Goal: Task Accomplishment & Management: Manage account settings

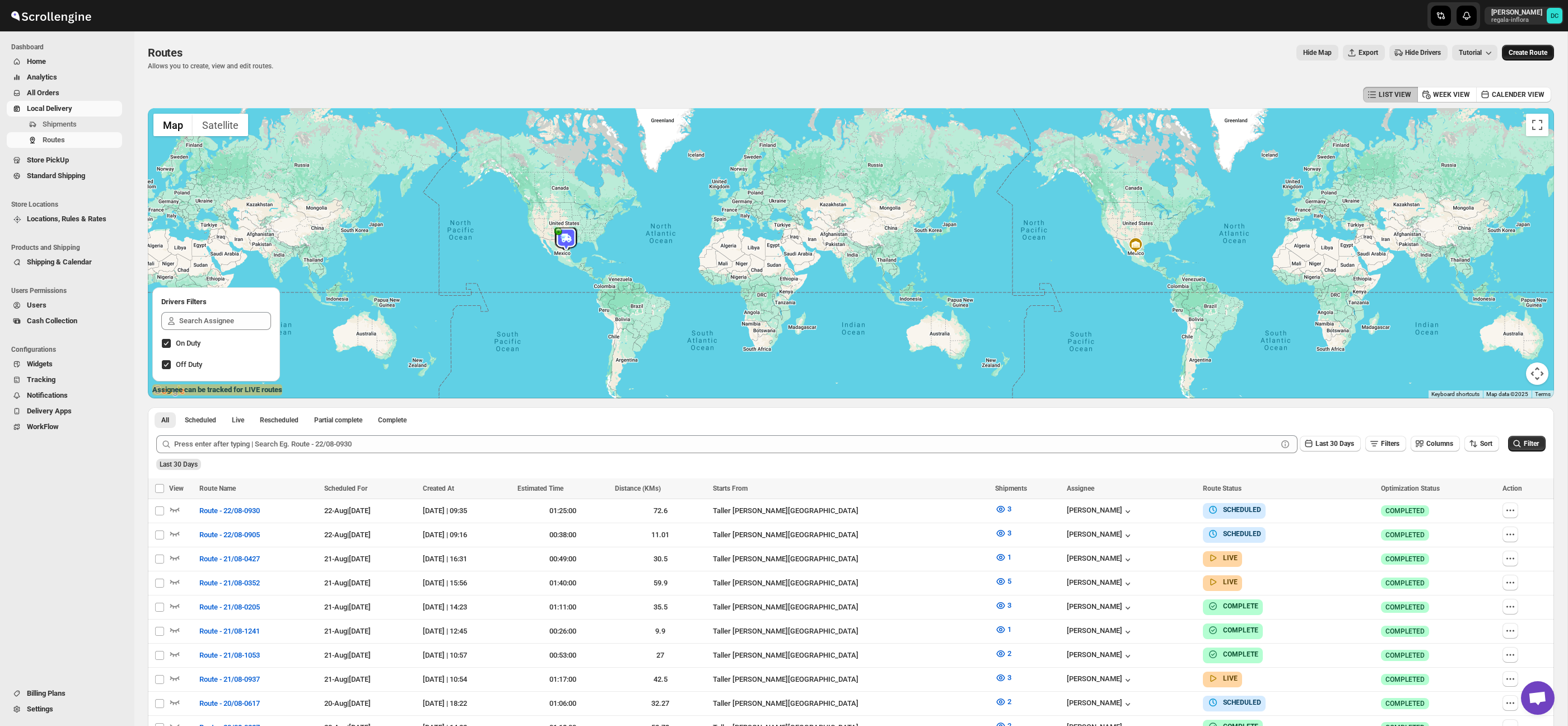
click at [1537, 49] on span "Create Route" at bounding box center [1527, 52] width 38 height 9
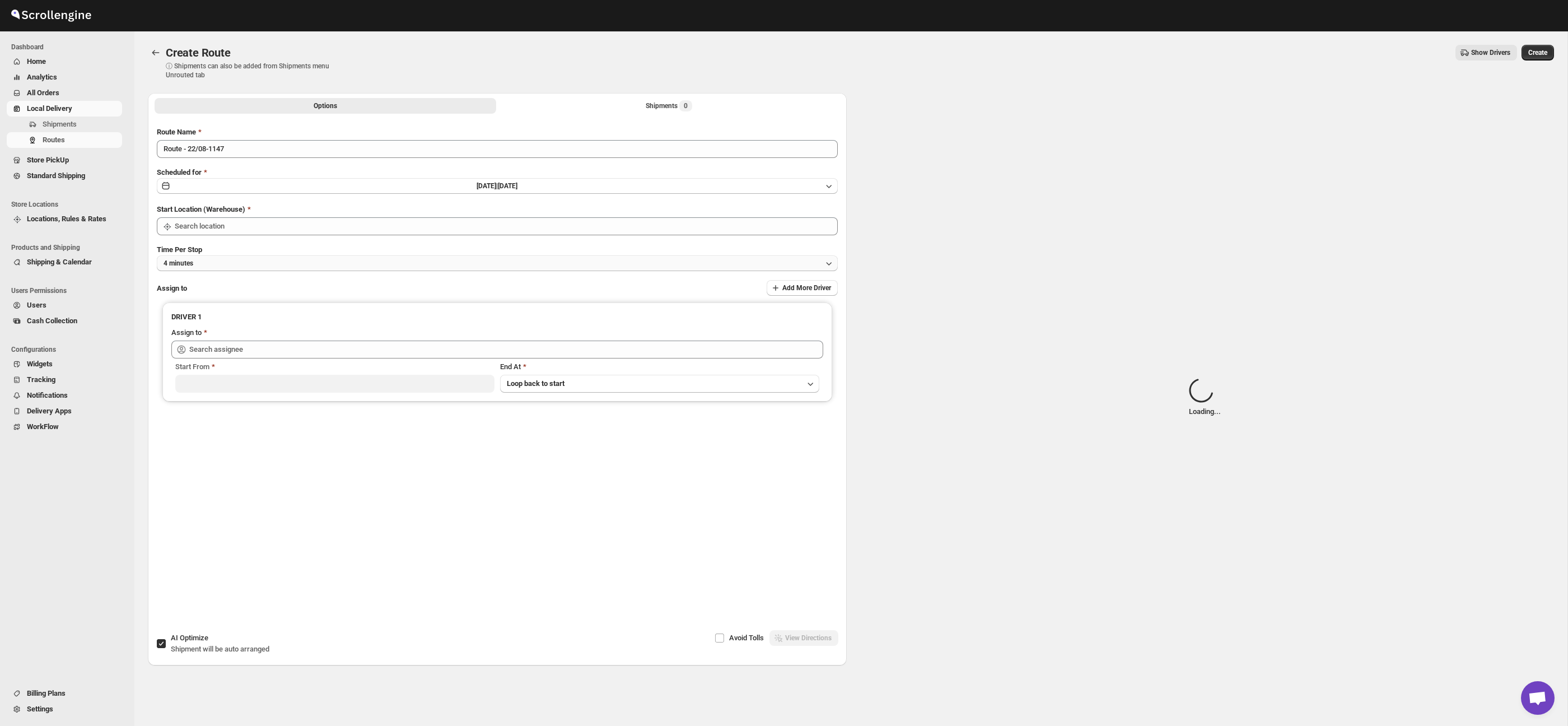
type input "Taller [PERSON_NAME][GEOGRAPHIC_DATA]"
click at [252, 262] on button "4 minutes" at bounding box center [497, 264] width 681 height 16
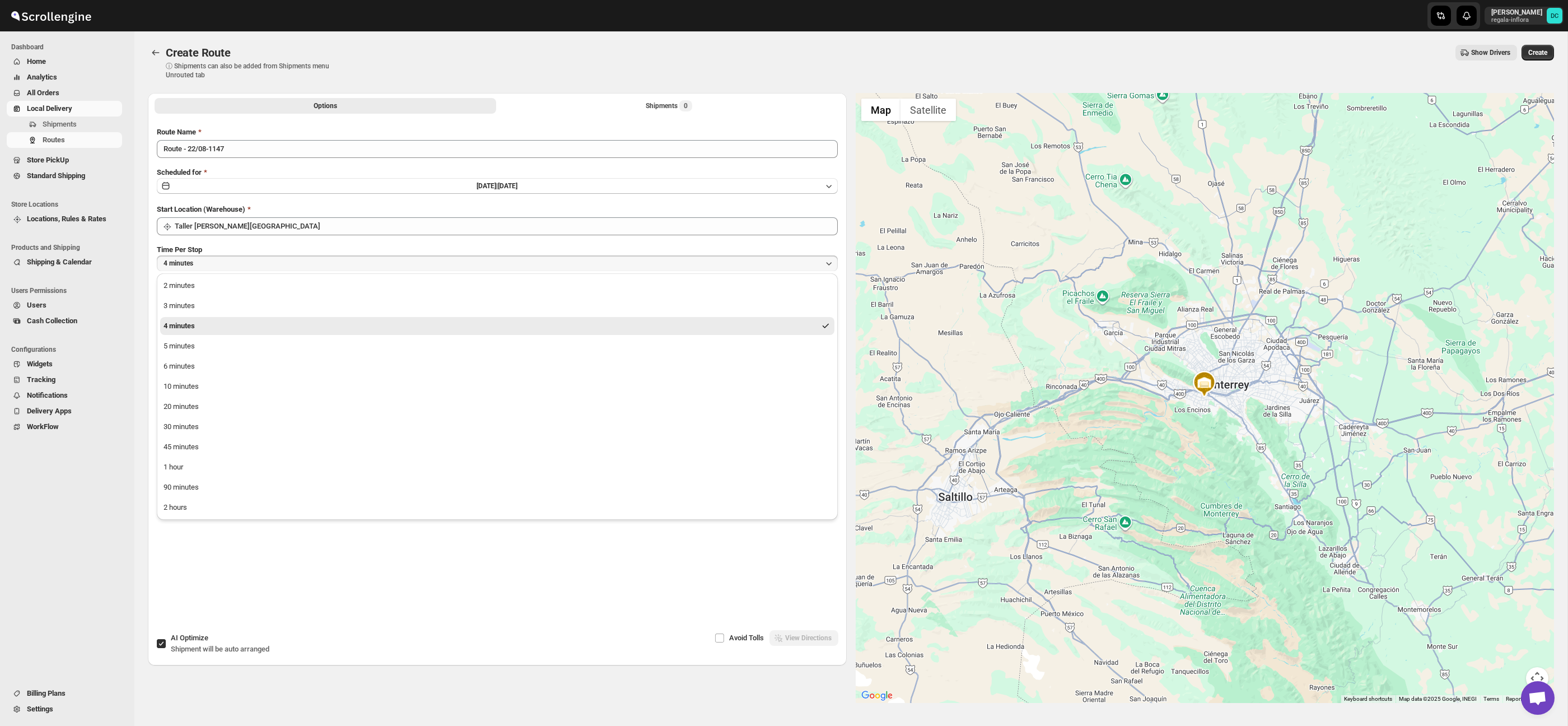
click at [247, 263] on button "4 minutes" at bounding box center [497, 264] width 681 height 16
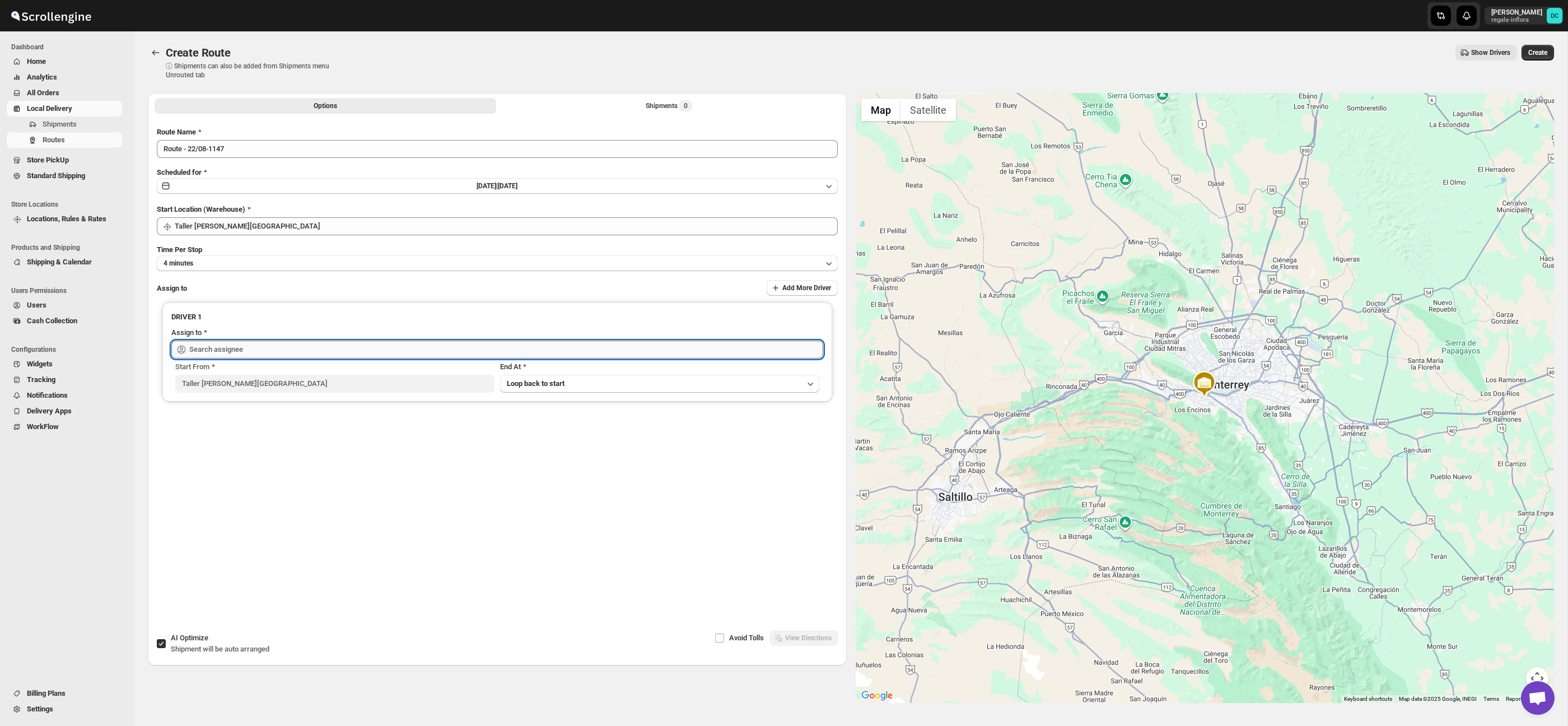
click at [213, 341] on input "text" at bounding box center [506, 349] width 634 height 18
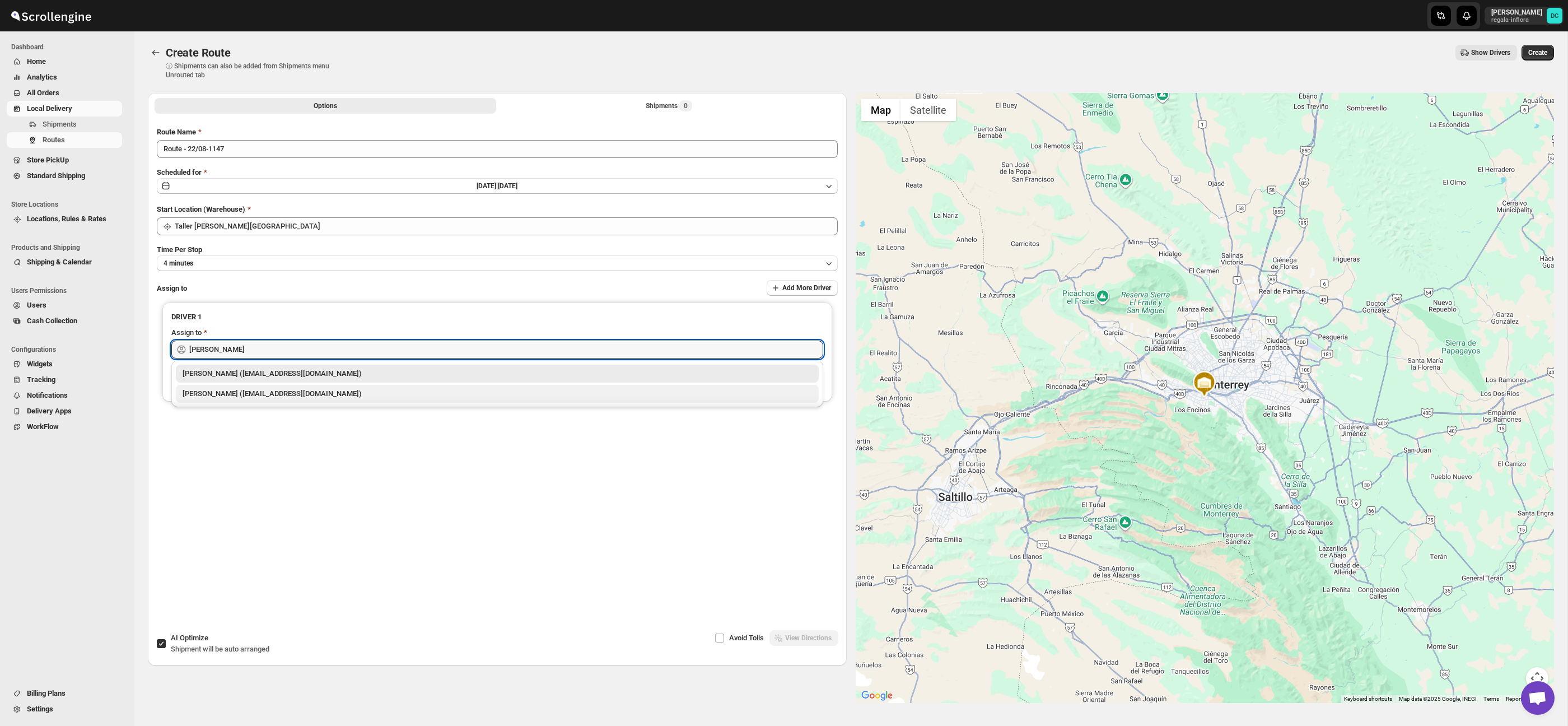
click at [245, 399] on div "[PERSON_NAME] ([EMAIL_ADDRESS][DOMAIN_NAME])" at bounding box center [497, 394] width 629 height 11
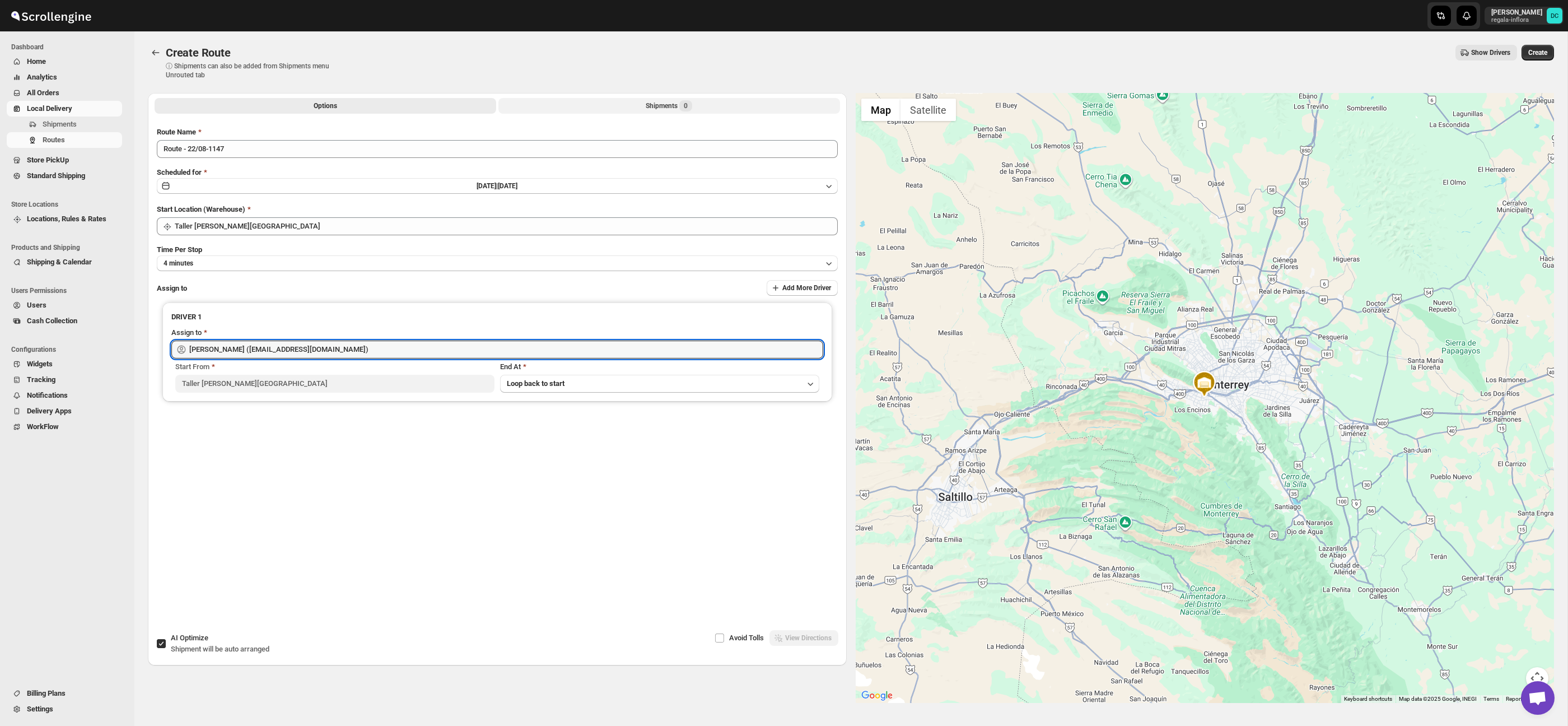
type input "[PERSON_NAME] ([EMAIL_ADDRESS][DOMAIN_NAME])"
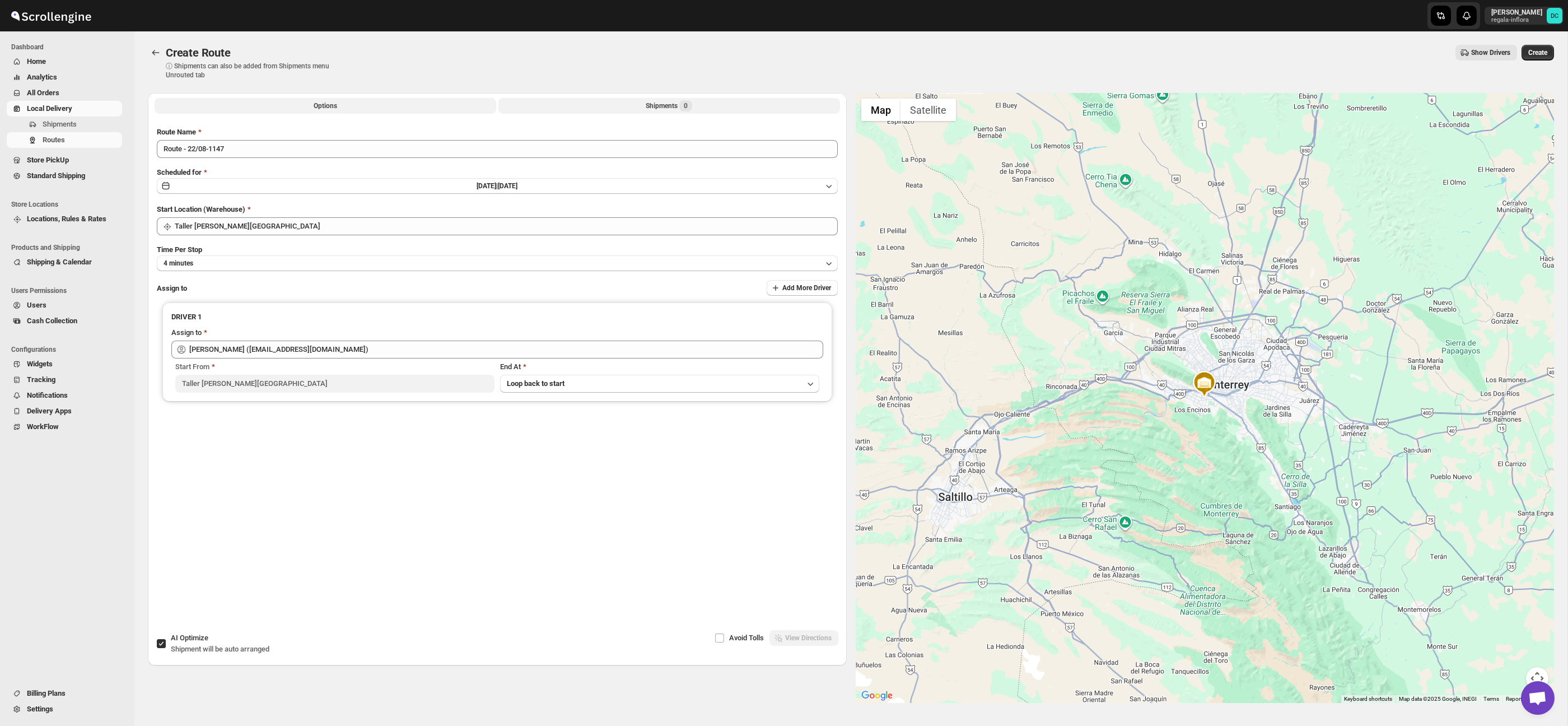
drag, startPoint x: 661, startPoint y: 102, endPoint x: 646, endPoint y: 105, distance: 15.3
click at [661, 102] on div "Shipments 0" at bounding box center [669, 106] width 46 height 11
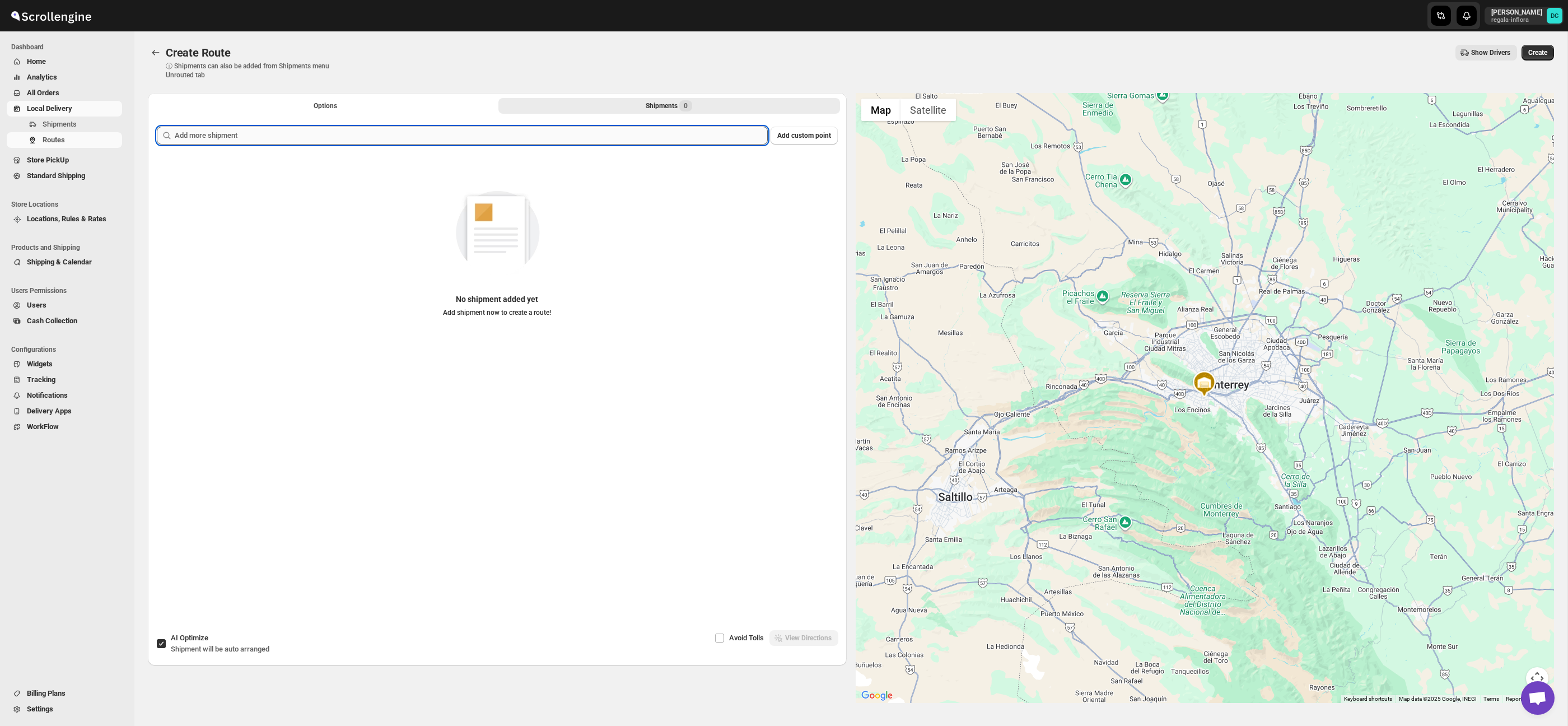
click at [355, 141] on input "text" at bounding box center [471, 135] width 593 height 18
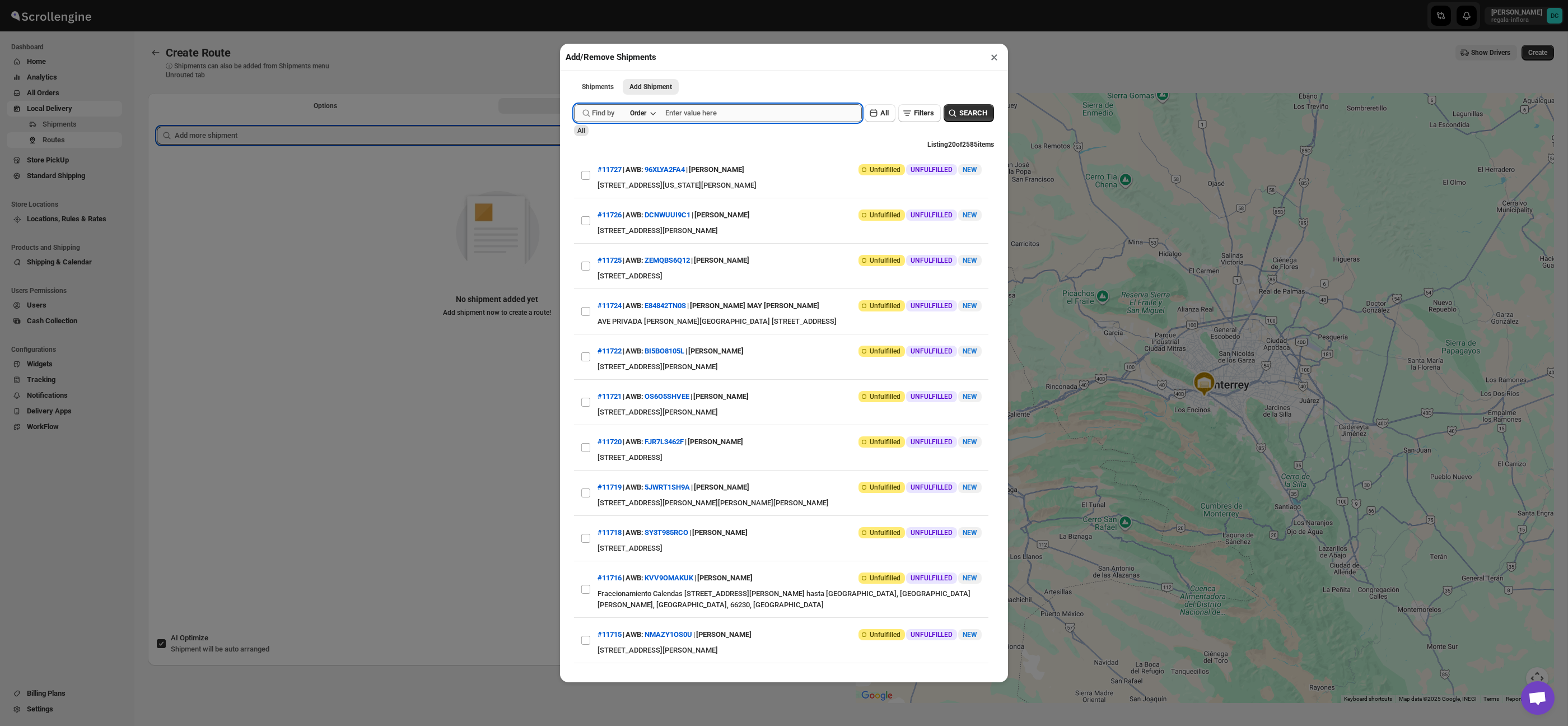
click at [710, 105] on input "text" at bounding box center [763, 113] width 197 height 18
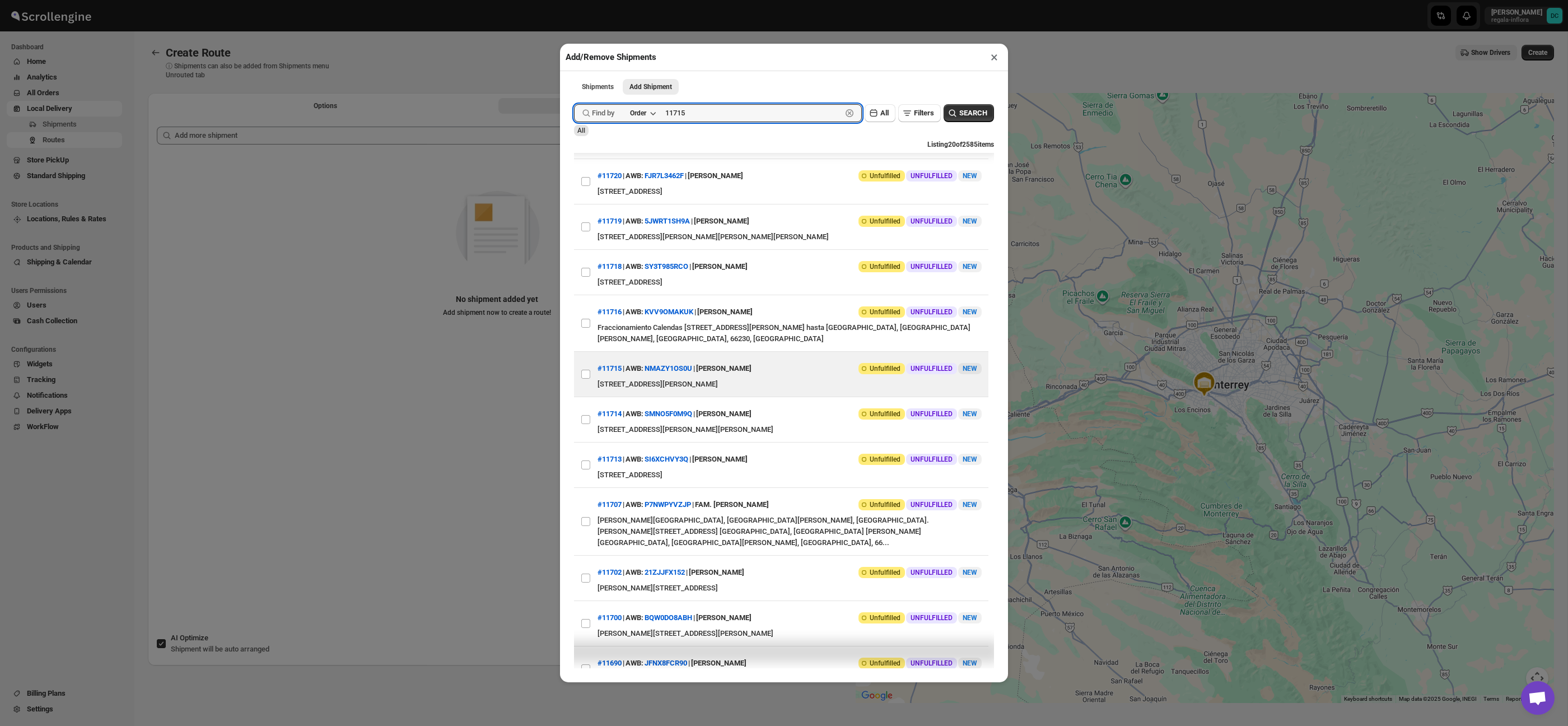
scroll to position [340, 0]
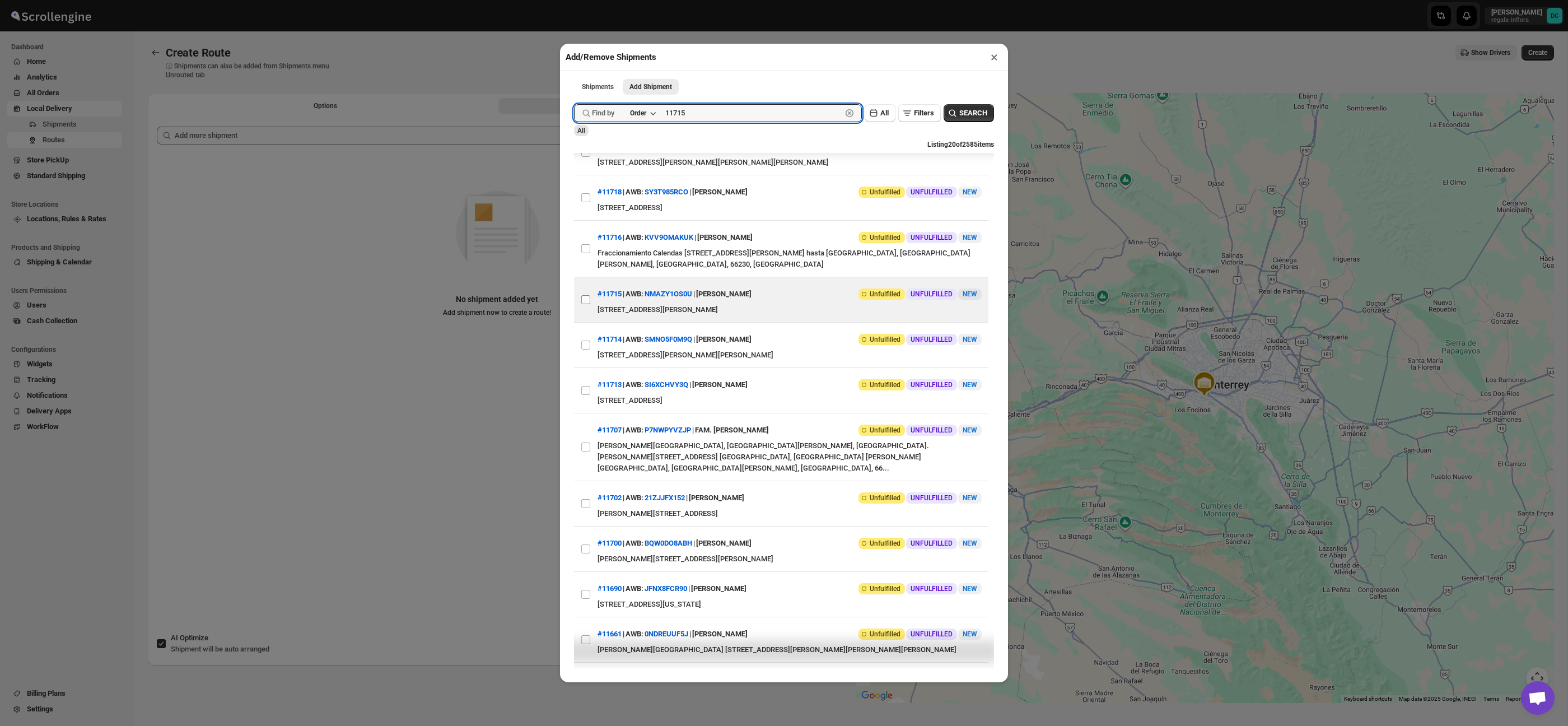
type input "11715"
click at [584, 305] on input "View details for 68a7950dfc41024ff29cfd99" at bounding box center [586, 300] width 9 height 9
checkbox input "true"
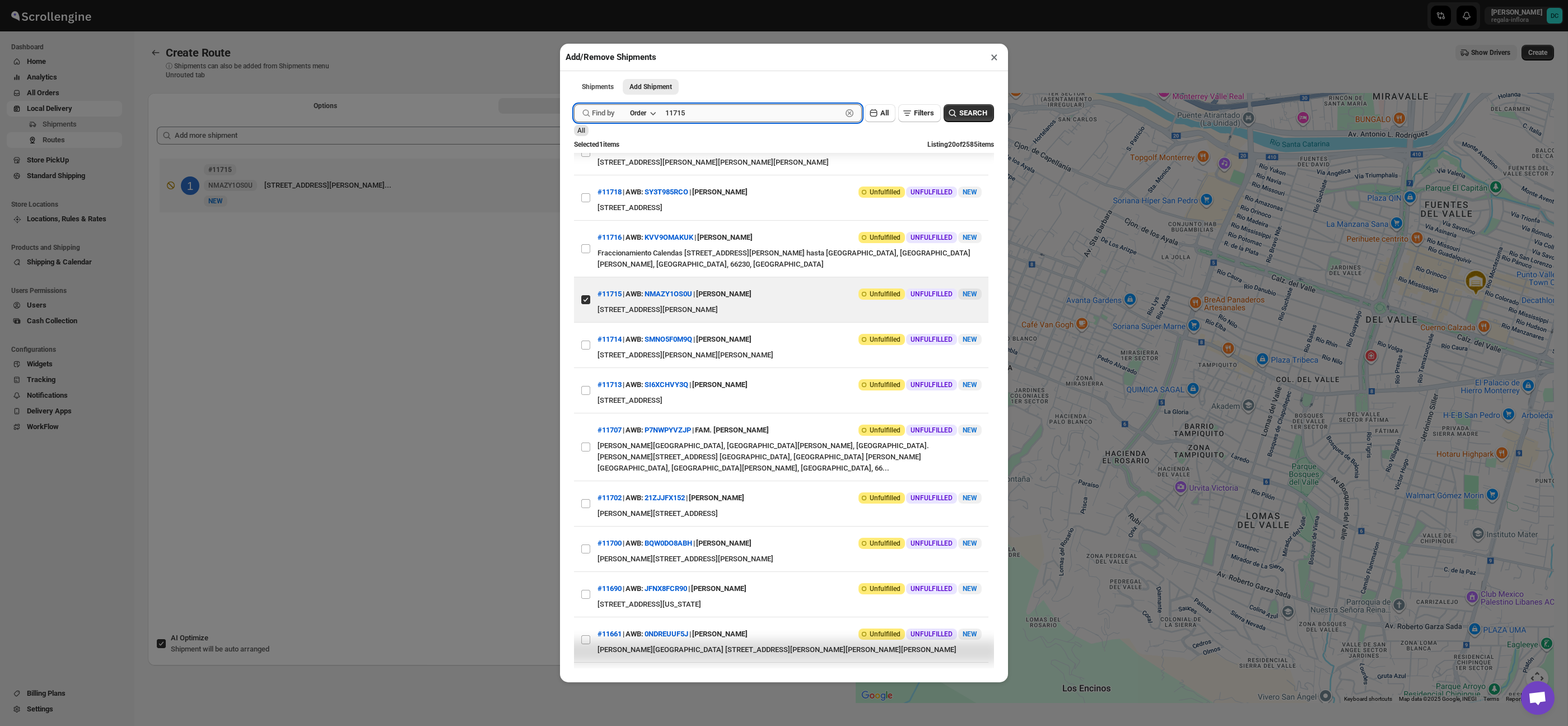
click at [698, 116] on input "11715" at bounding box center [754, 113] width 177 height 18
type input "11707"
click at [978, 110] on span "SEARCH" at bounding box center [973, 113] width 28 height 11
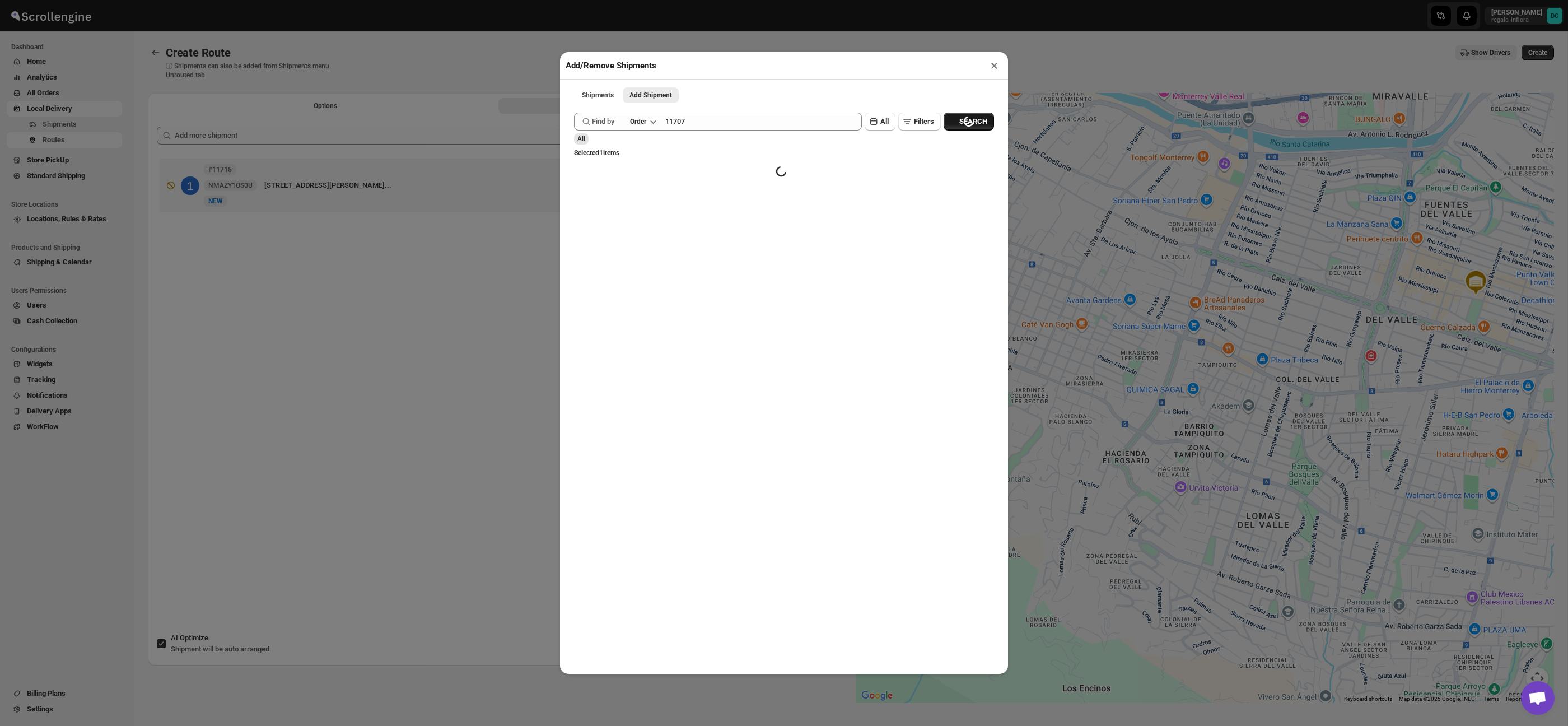
scroll to position [0, 0]
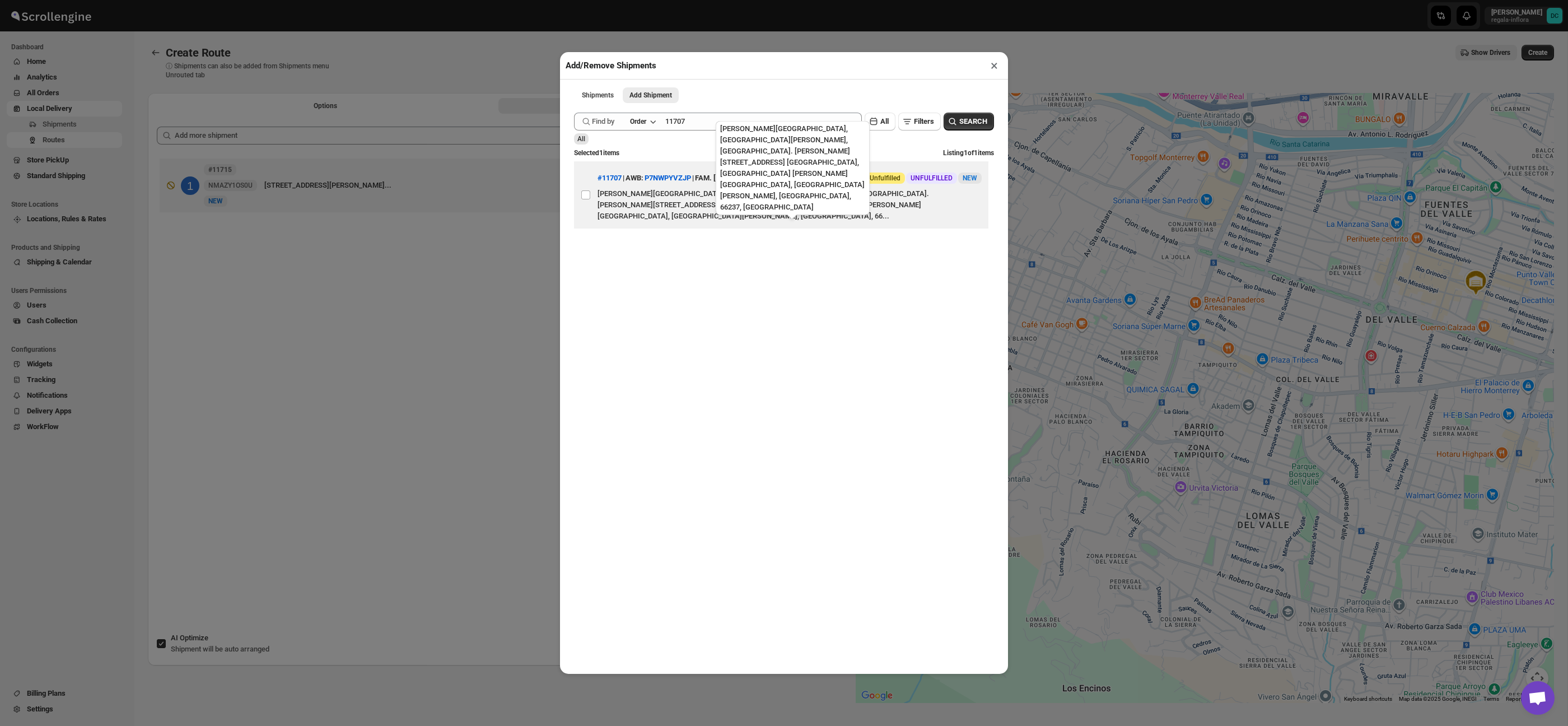
click at [666, 196] on div "[PERSON_NAME][GEOGRAPHIC_DATA], [GEOGRAPHIC_DATA][PERSON_NAME], [GEOGRAPHIC_DAT…" at bounding box center [789, 205] width 384 height 33
checkbox input "true"
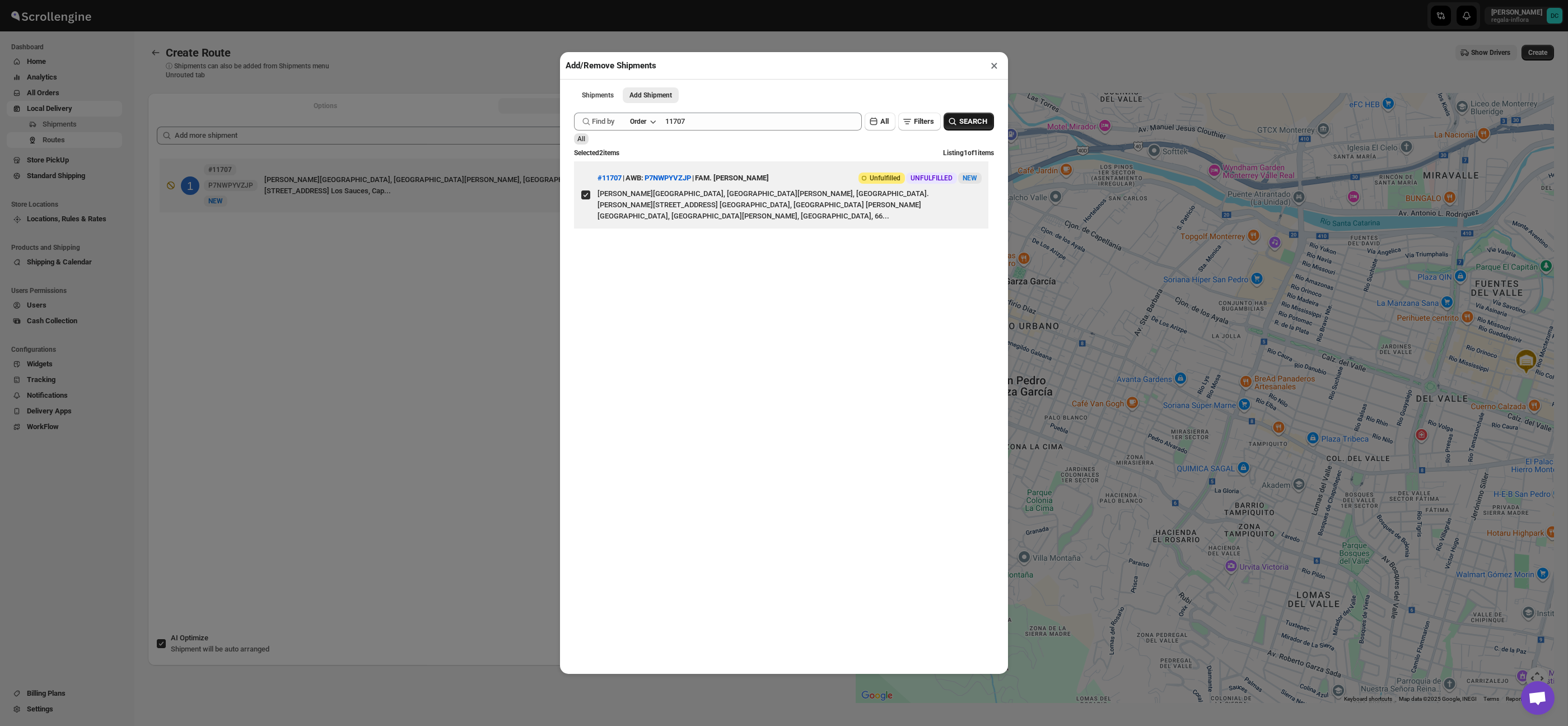
click at [962, 119] on span "SEARCH" at bounding box center [973, 121] width 28 height 11
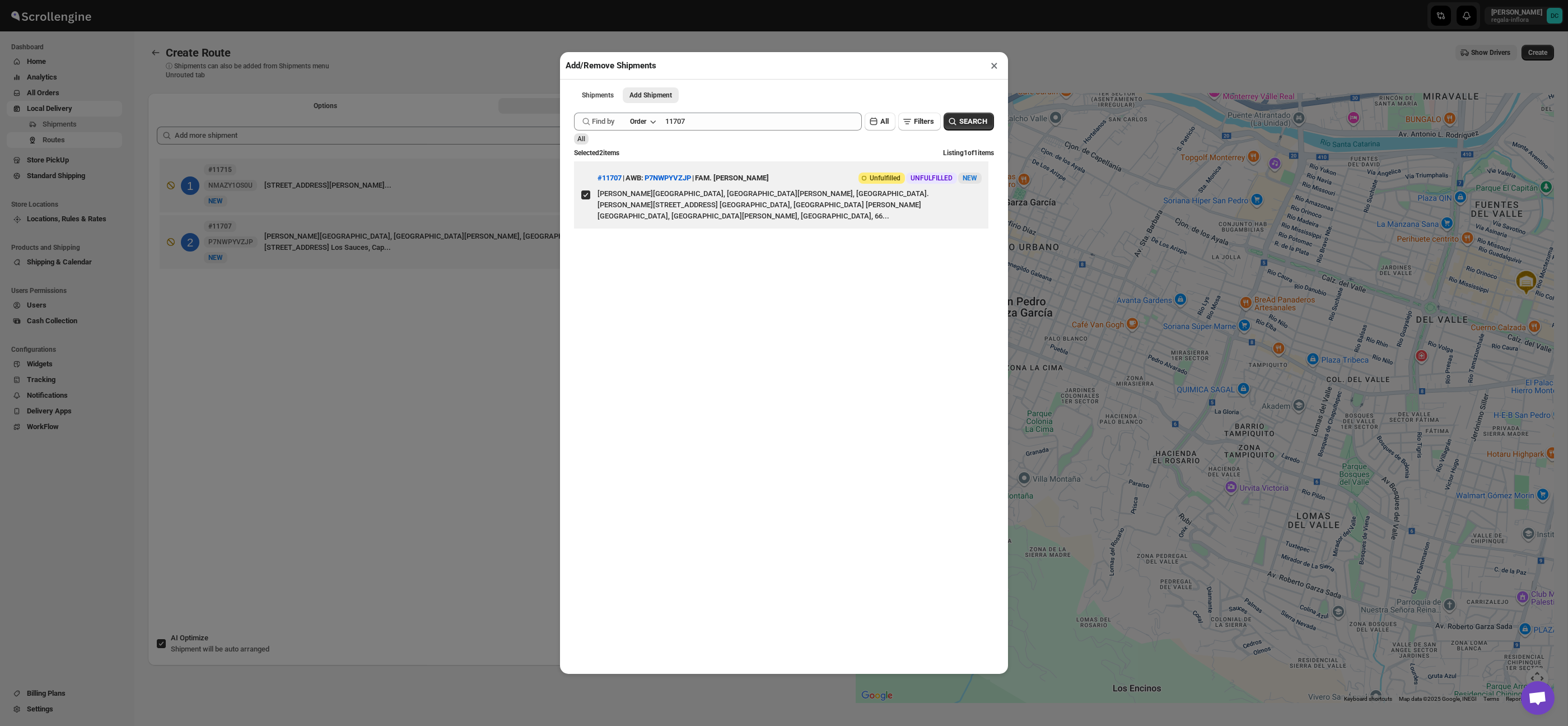
click at [992, 60] on button "×" at bounding box center [994, 66] width 16 height 16
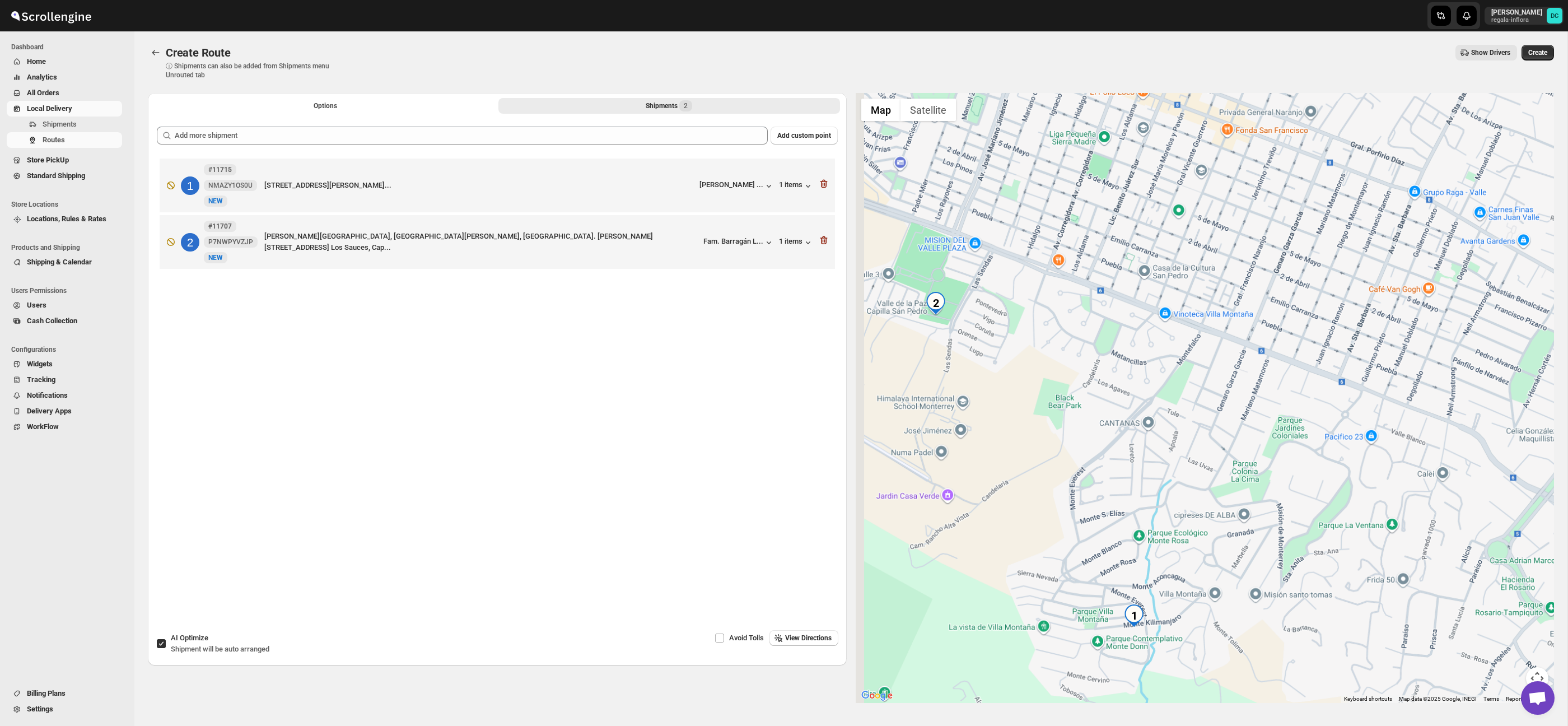
drag, startPoint x: 896, startPoint y: 362, endPoint x: 973, endPoint y: 359, distance: 77.1
click at [973, 359] on div at bounding box center [1205, 398] width 699 height 610
click at [164, 641] on input "AI Optimize Shipment will be auto arranged" at bounding box center [161, 644] width 9 height 9
checkbox input "false"
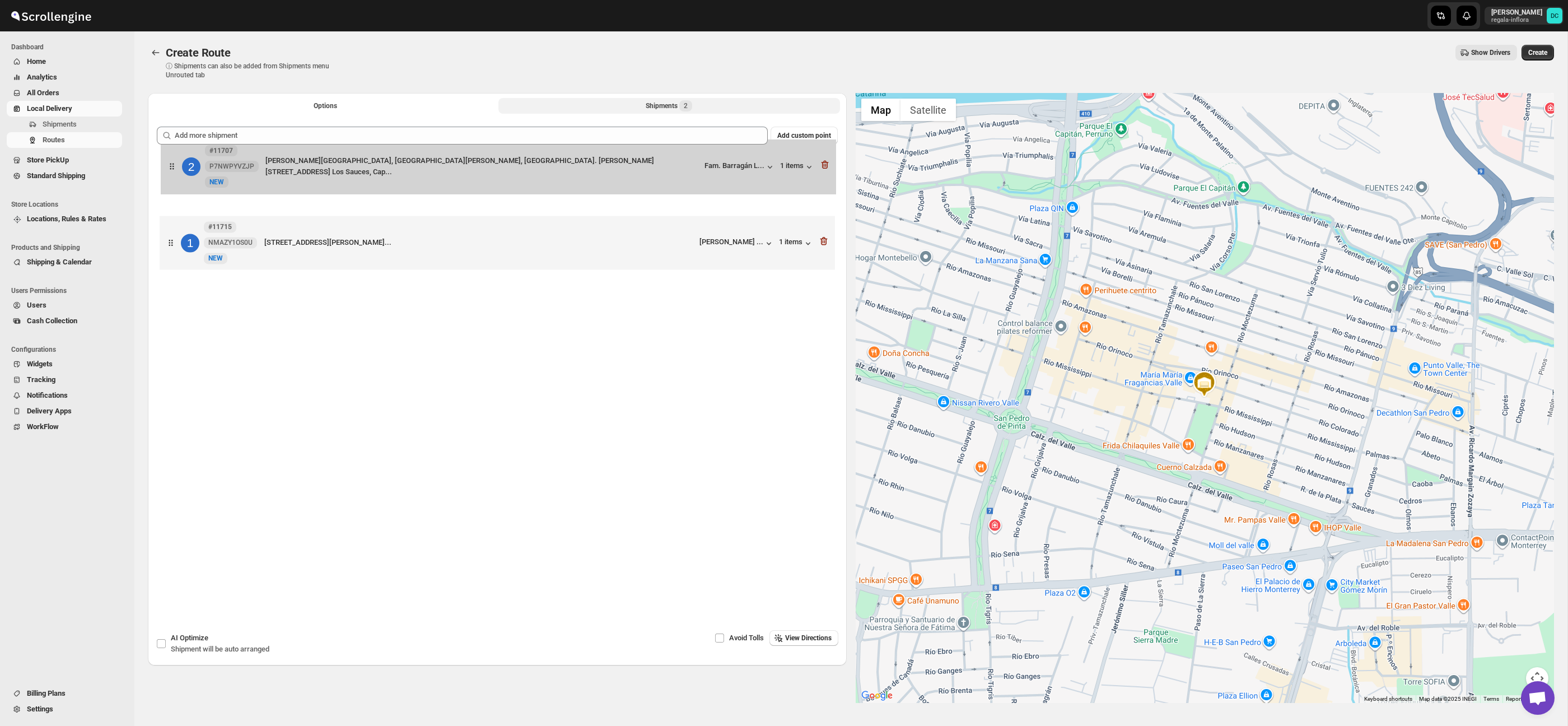
drag, startPoint x: 164, startPoint y: 248, endPoint x: 166, endPoint y: 168, distance: 80.0
click at [166, 168] on div "1 #11715 NMAZY1OS0U [STREET_ADDRESS][PERSON_NAME]... [PERSON_NAME] ... 1 items …" at bounding box center [497, 216] width 681 height 119
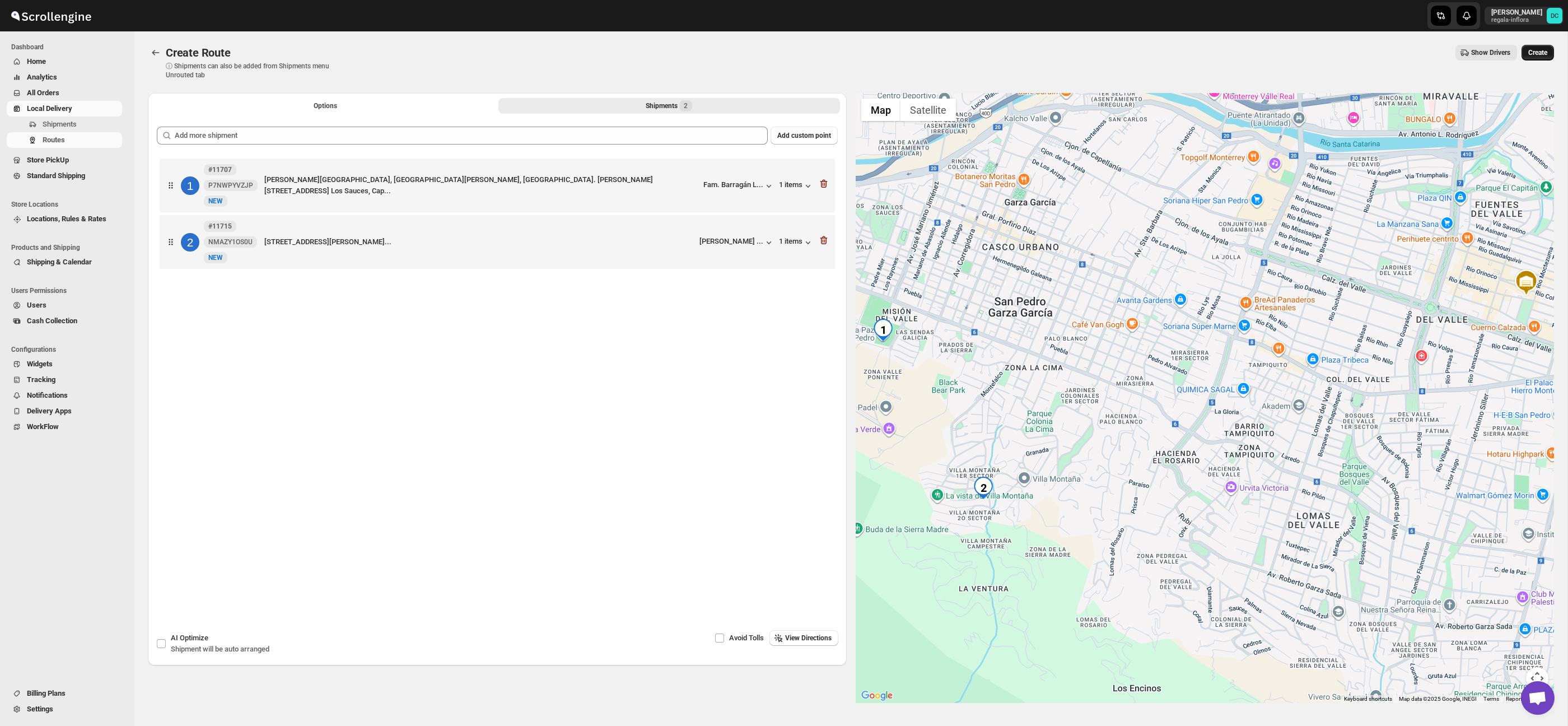
click at [1535, 49] on span "Create" at bounding box center [1538, 52] width 19 height 9
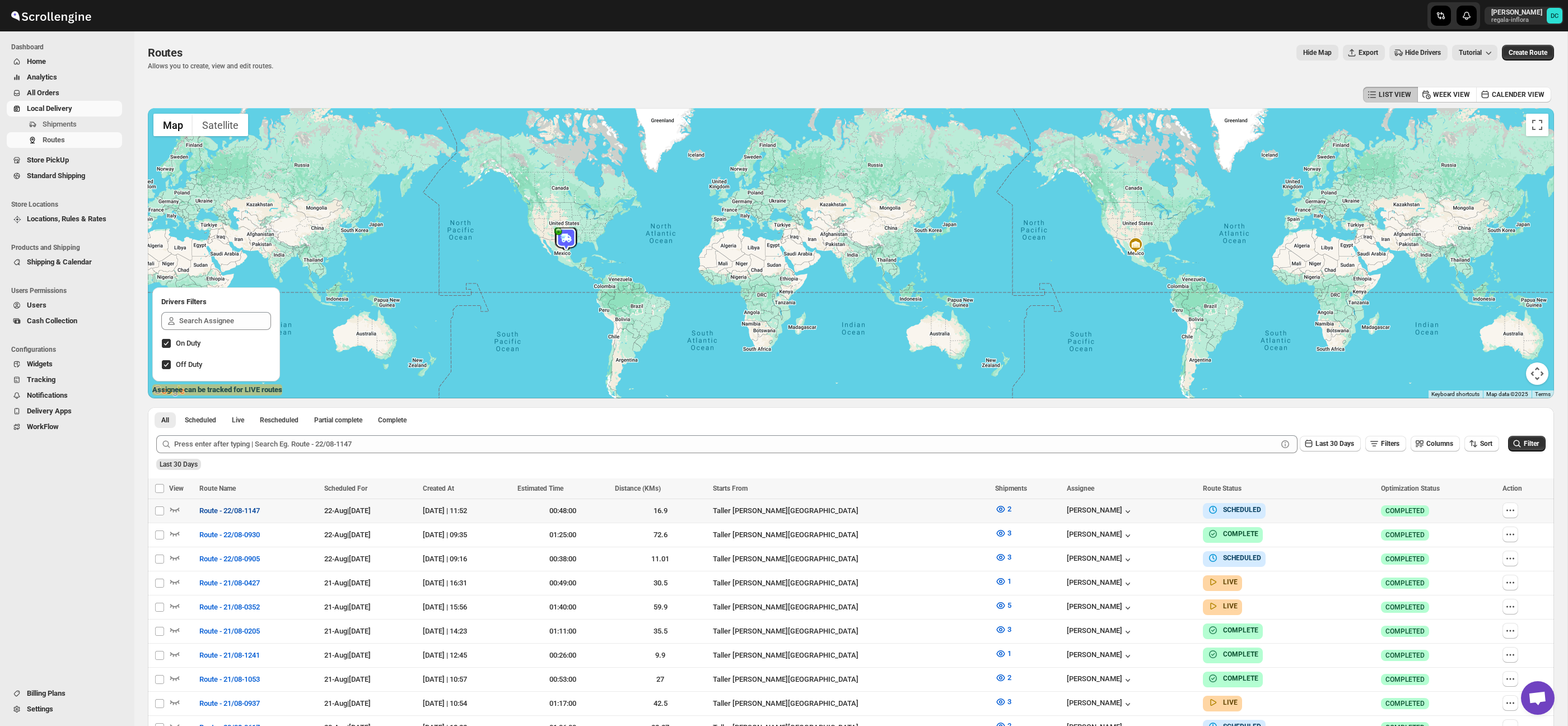
click at [229, 512] on span "Route - 22/08-1147" at bounding box center [229, 511] width 60 height 11
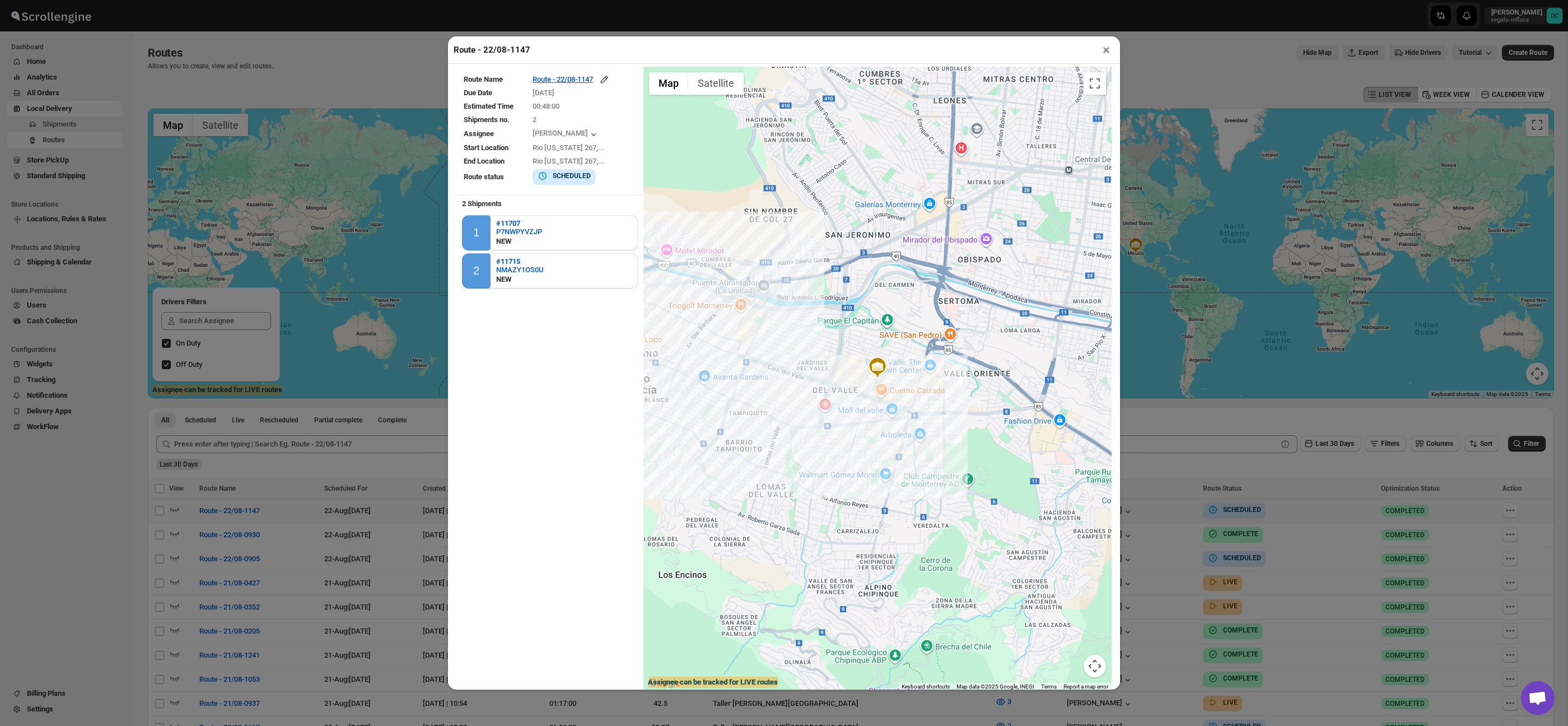
click at [1106, 44] on button "×" at bounding box center [1106, 50] width 16 height 16
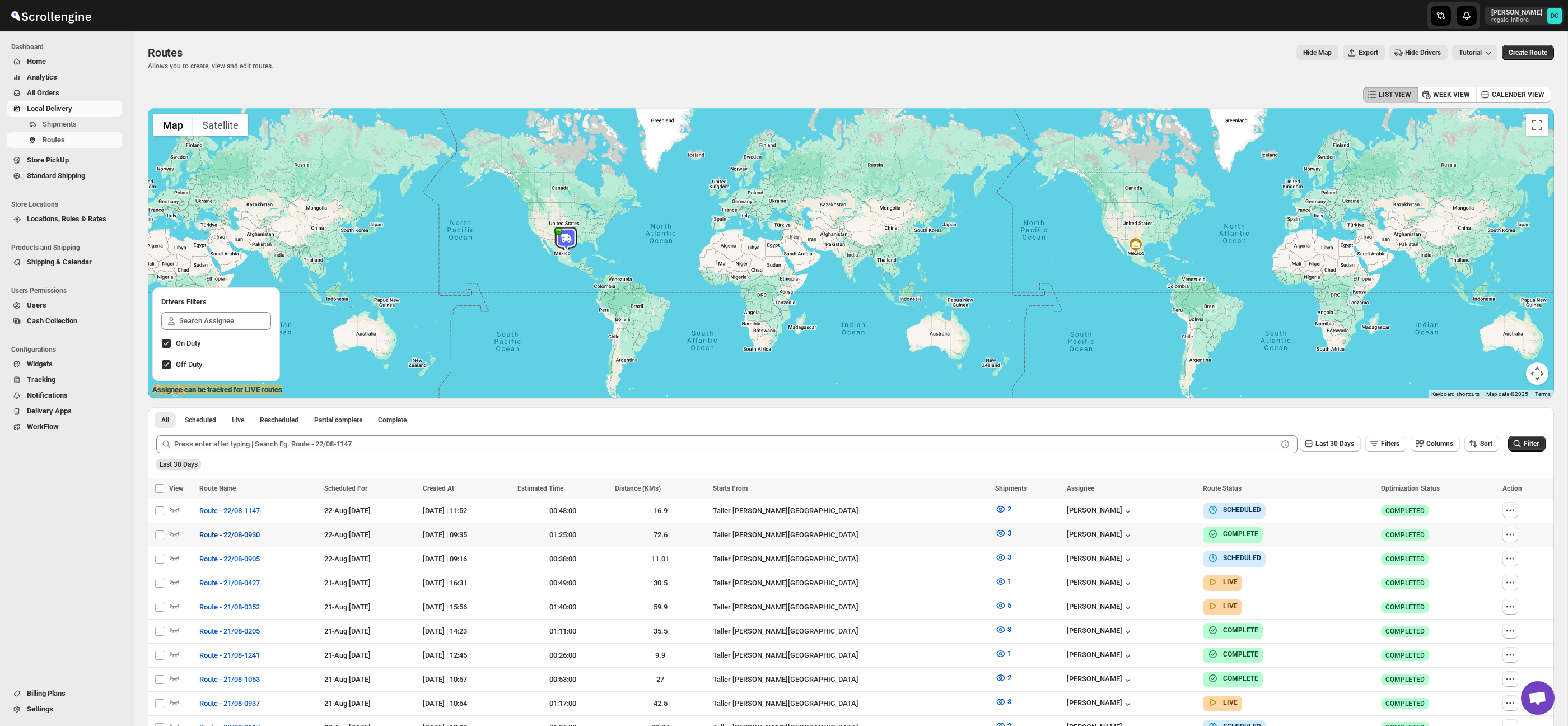
click at [256, 540] on button "Route - 22/08-0930" at bounding box center [229, 535] width 74 height 18
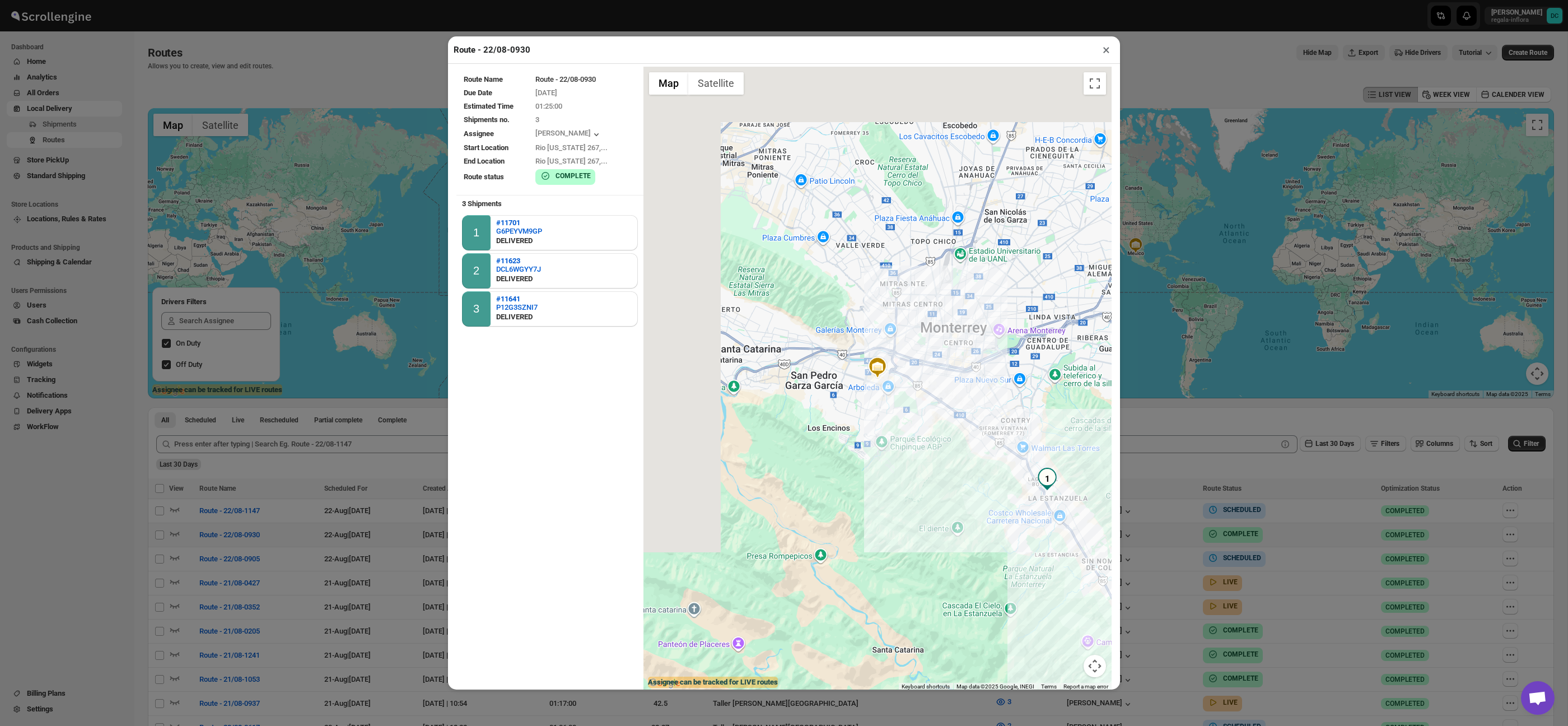
click at [1103, 47] on button "×" at bounding box center [1106, 50] width 16 height 16
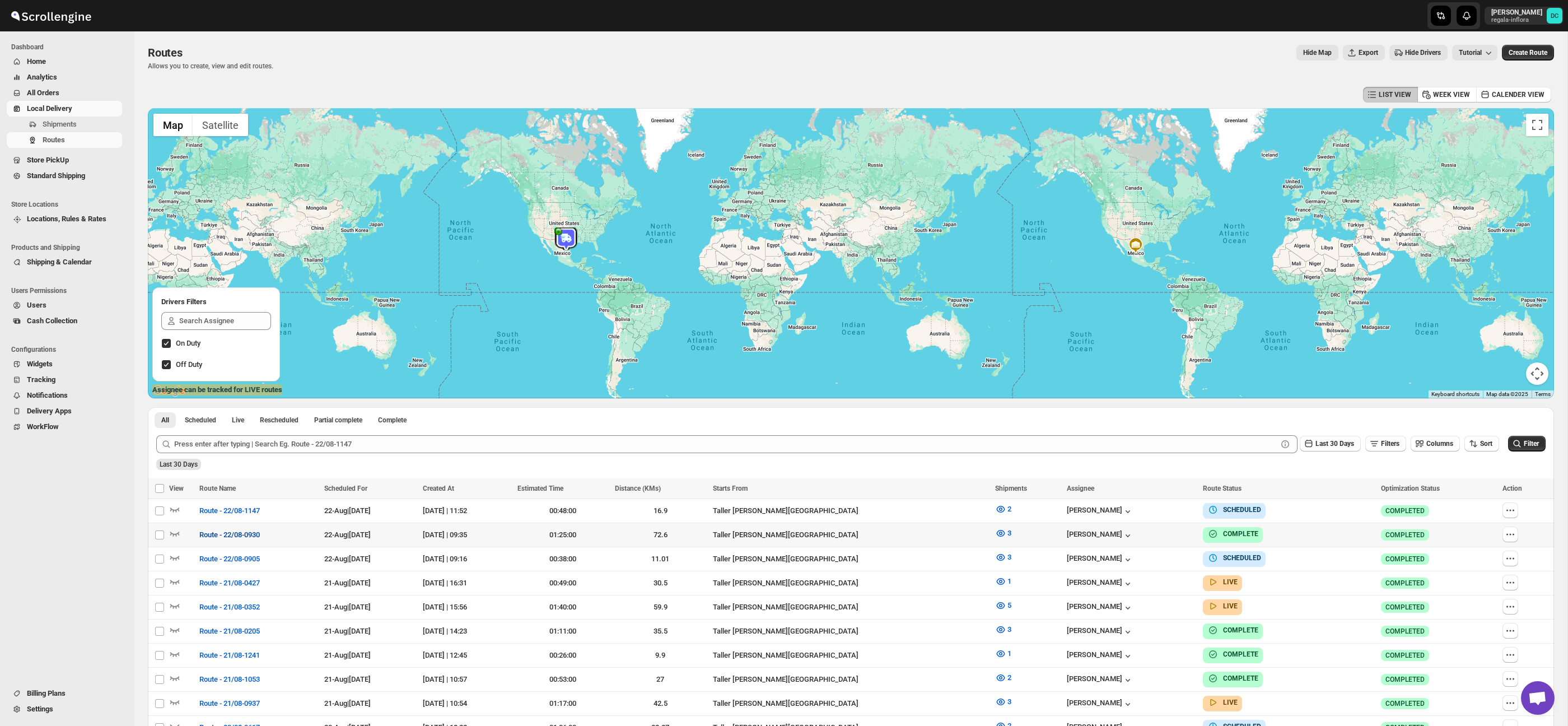
click at [240, 538] on span "Route - 22/08-0930" at bounding box center [229, 535] width 60 height 11
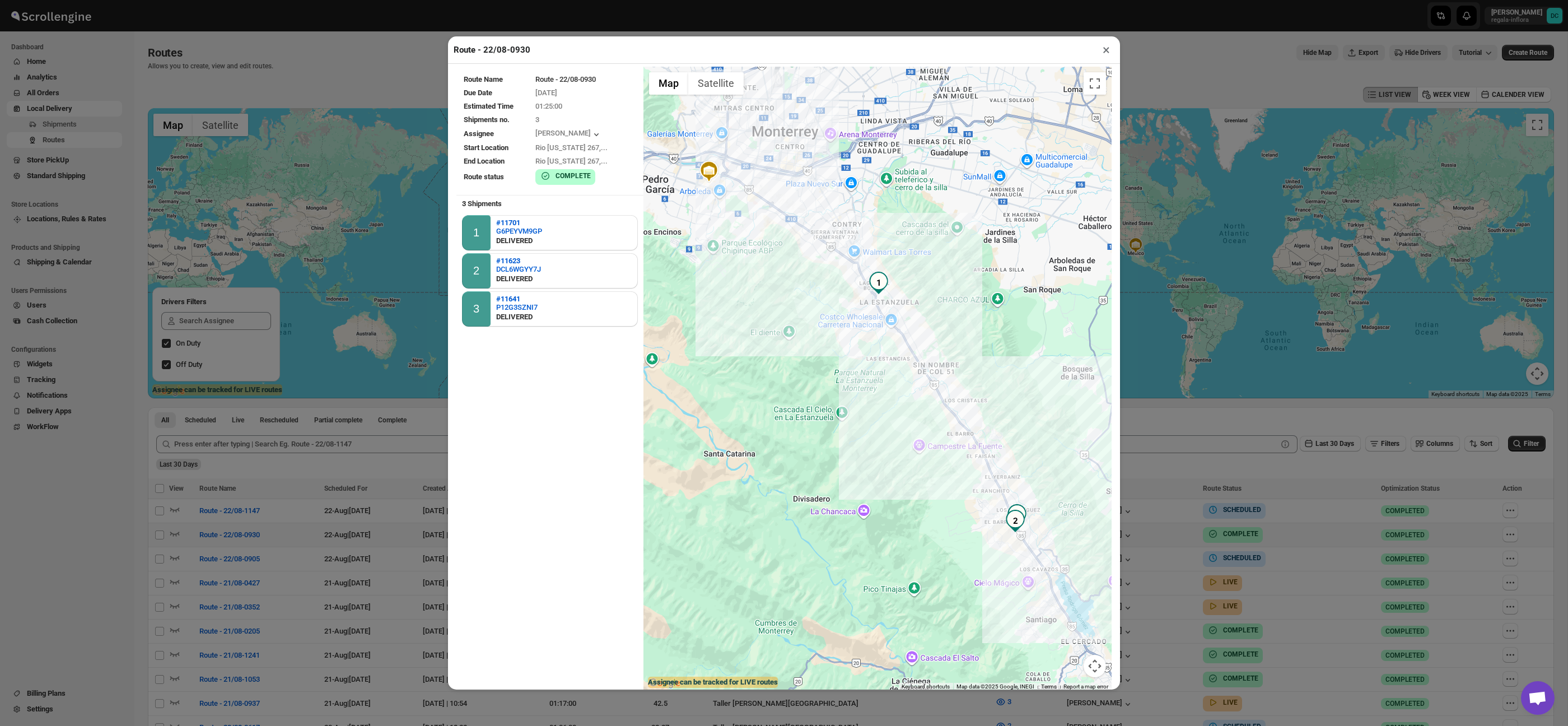
click at [1105, 55] on button "×" at bounding box center [1106, 50] width 16 height 16
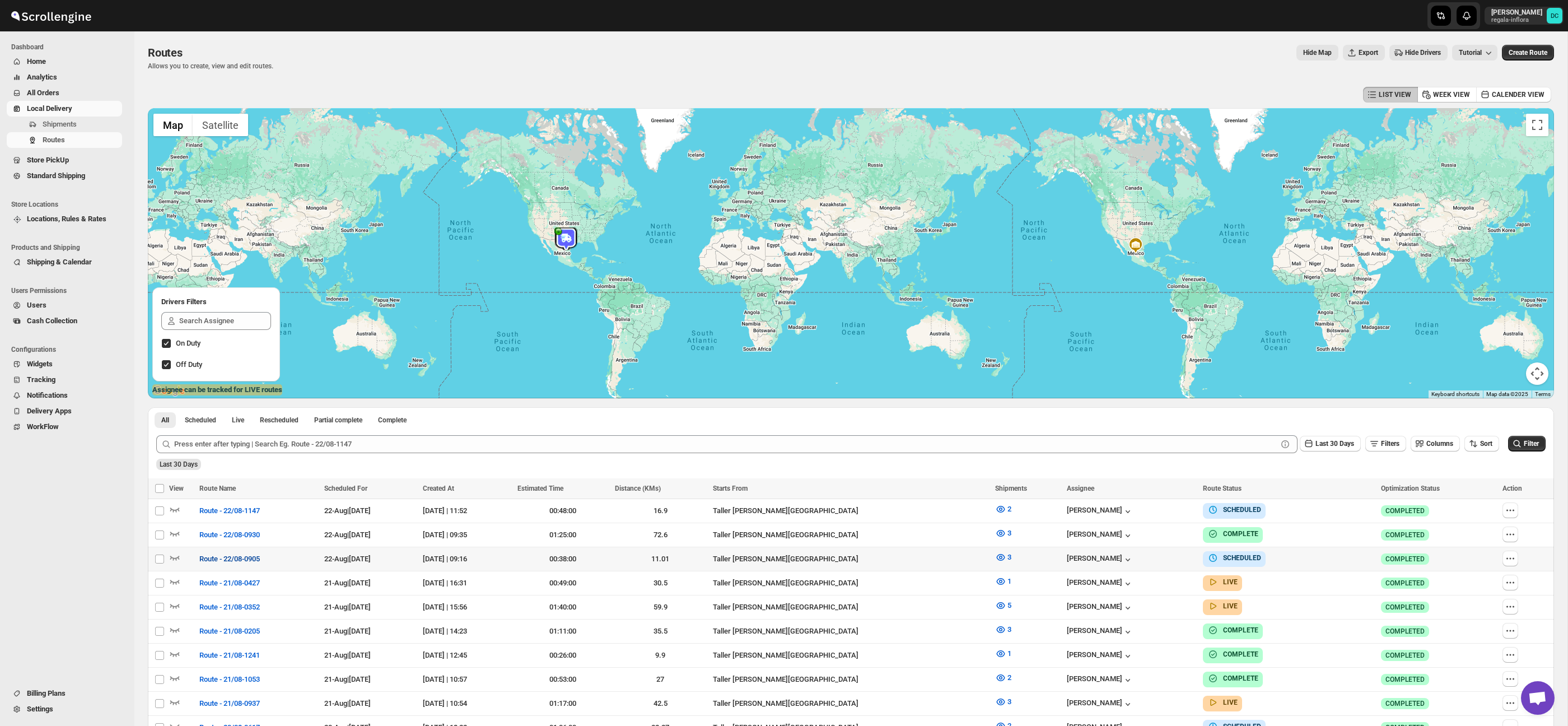
click at [248, 558] on span "Route - 22/08-0905" at bounding box center [229, 559] width 60 height 11
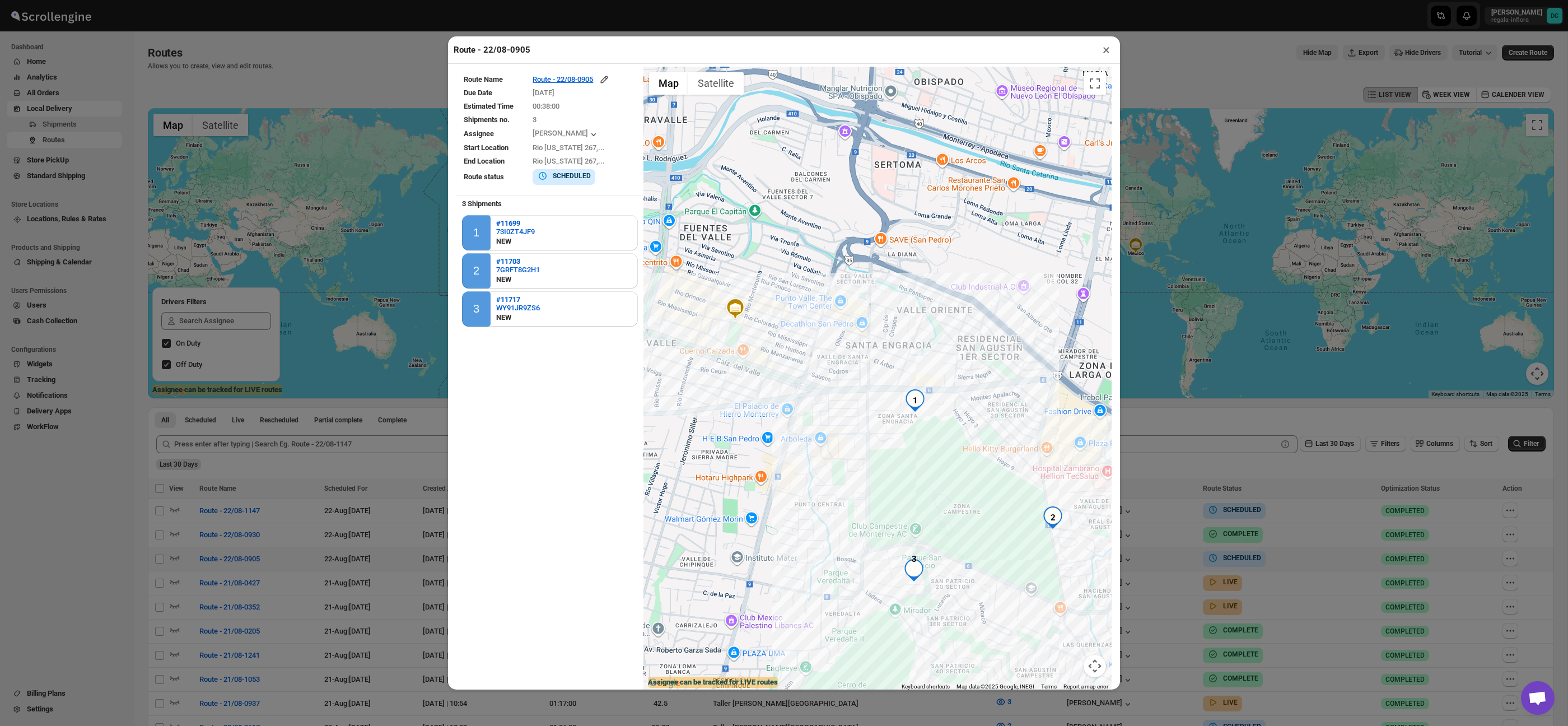
drag, startPoint x: 1012, startPoint y: 535, endPoint x: 885, endPoint y: 479, distance: 138.8
click at [885, 479] on div at bounding box center [877, 379] width 468 height 625
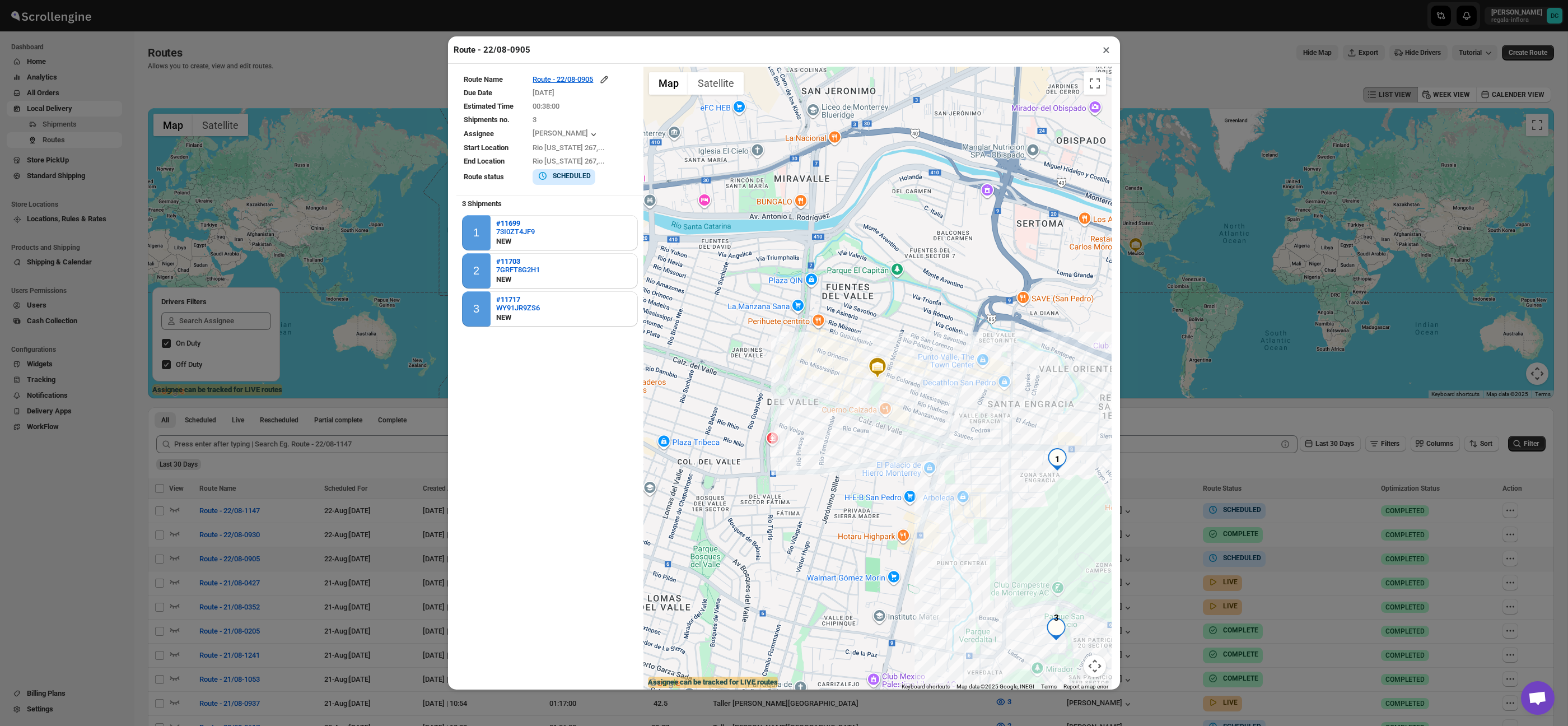
click at [1106, 50] on button "×" at bounding box center [1106, 50] width 16 height 16
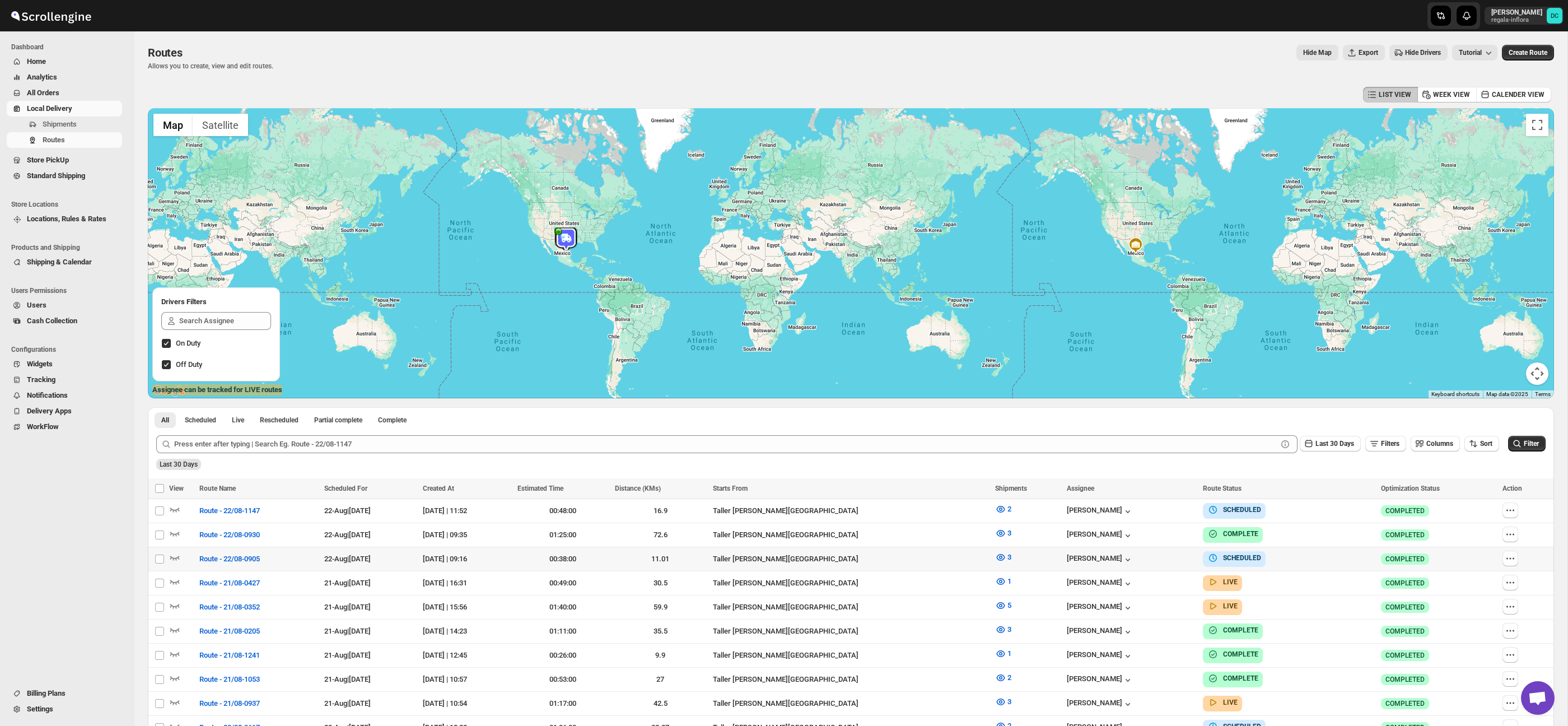
click at [1553, 45] on div "Create Route" at bounding box center [1528, 53] width 52 height 16
click at [1552, 48] on button "Create Route" at bounding box center [1528, 53] width 52 height 16
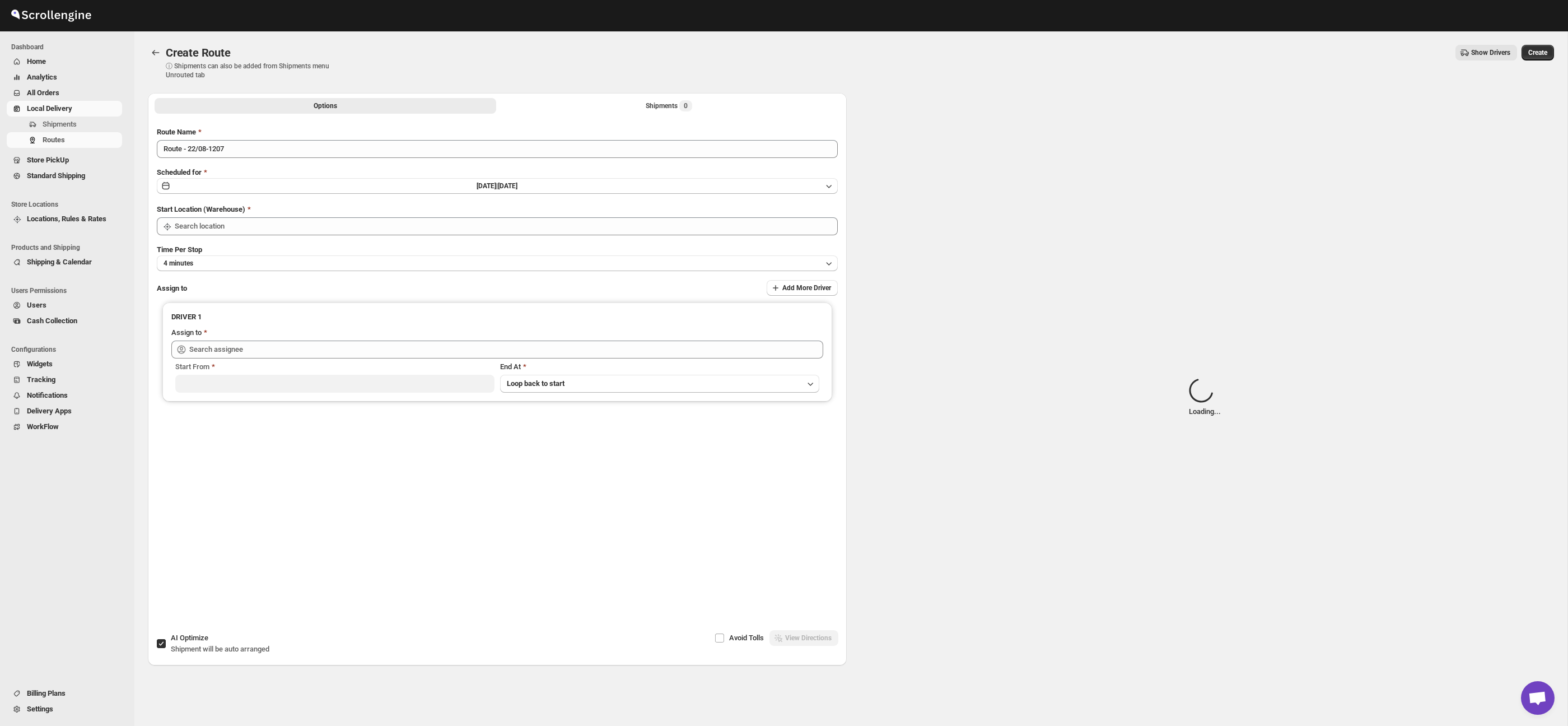
type input "Taller [PERSON_NAME][GEOGRAPHIC_DATA]"
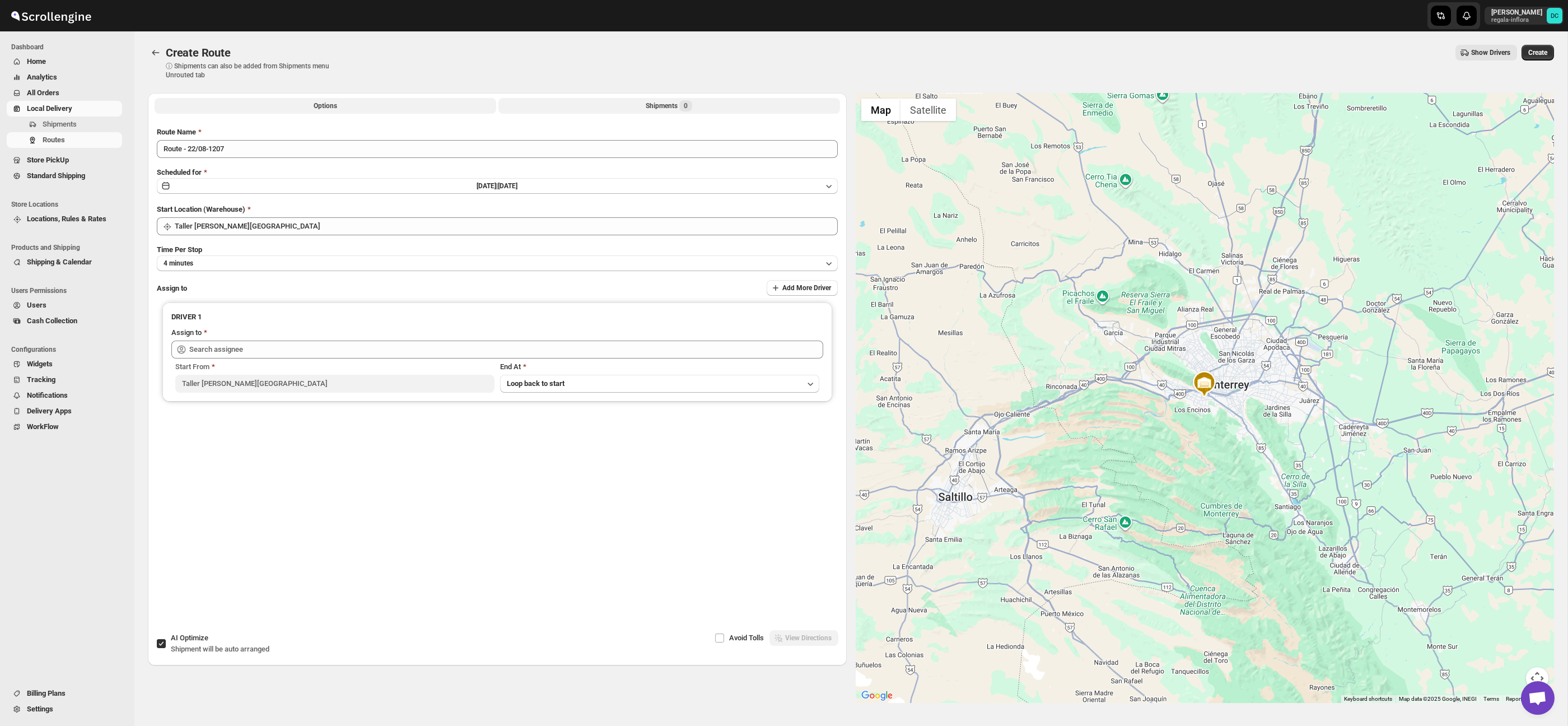
click at [598, 105] on button "Shipments 0" at bounding box center [669, 106] width 341 height 16
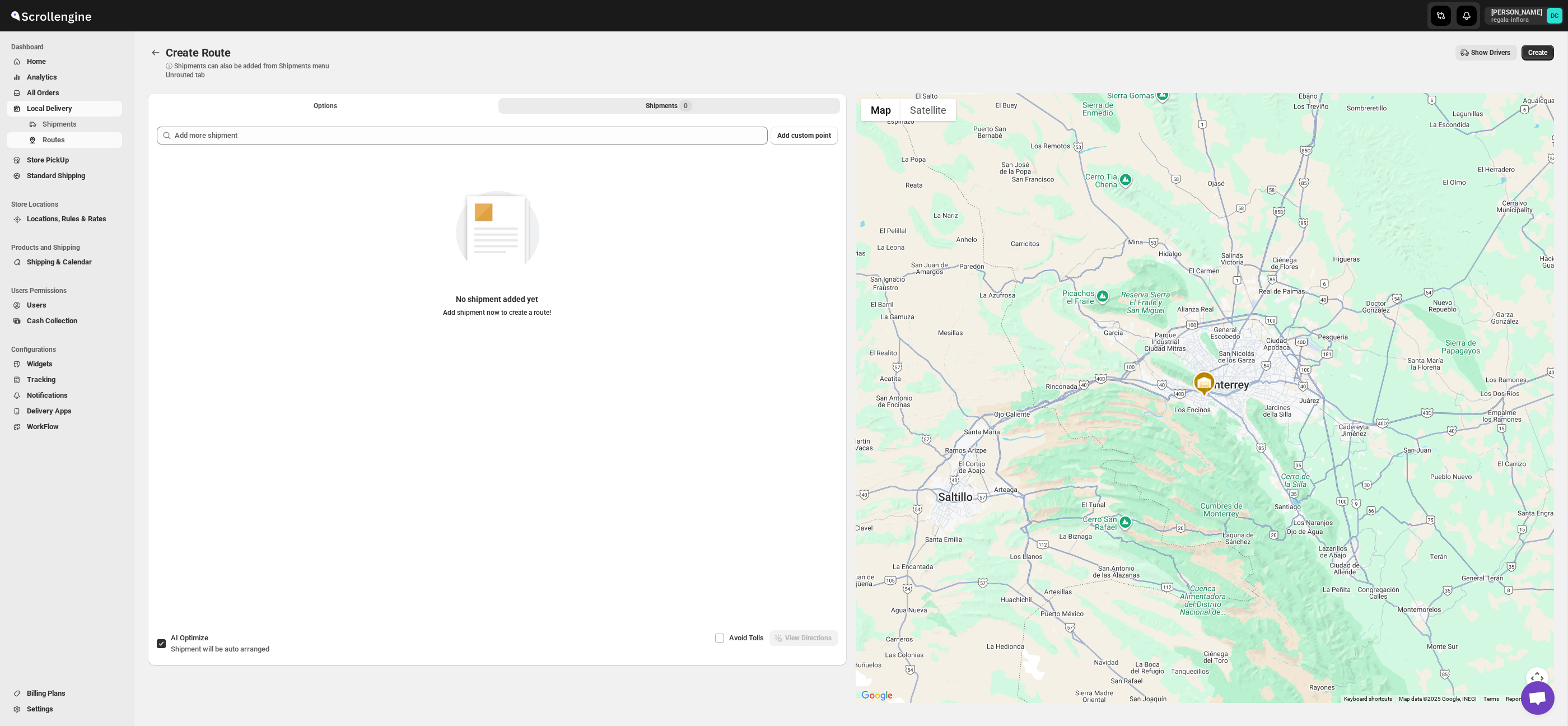
click at [298, 147] on div "Add custom point No shipment added yet Add shipment now to create a route!" at bounding box center [497, 352] width 681 height 451
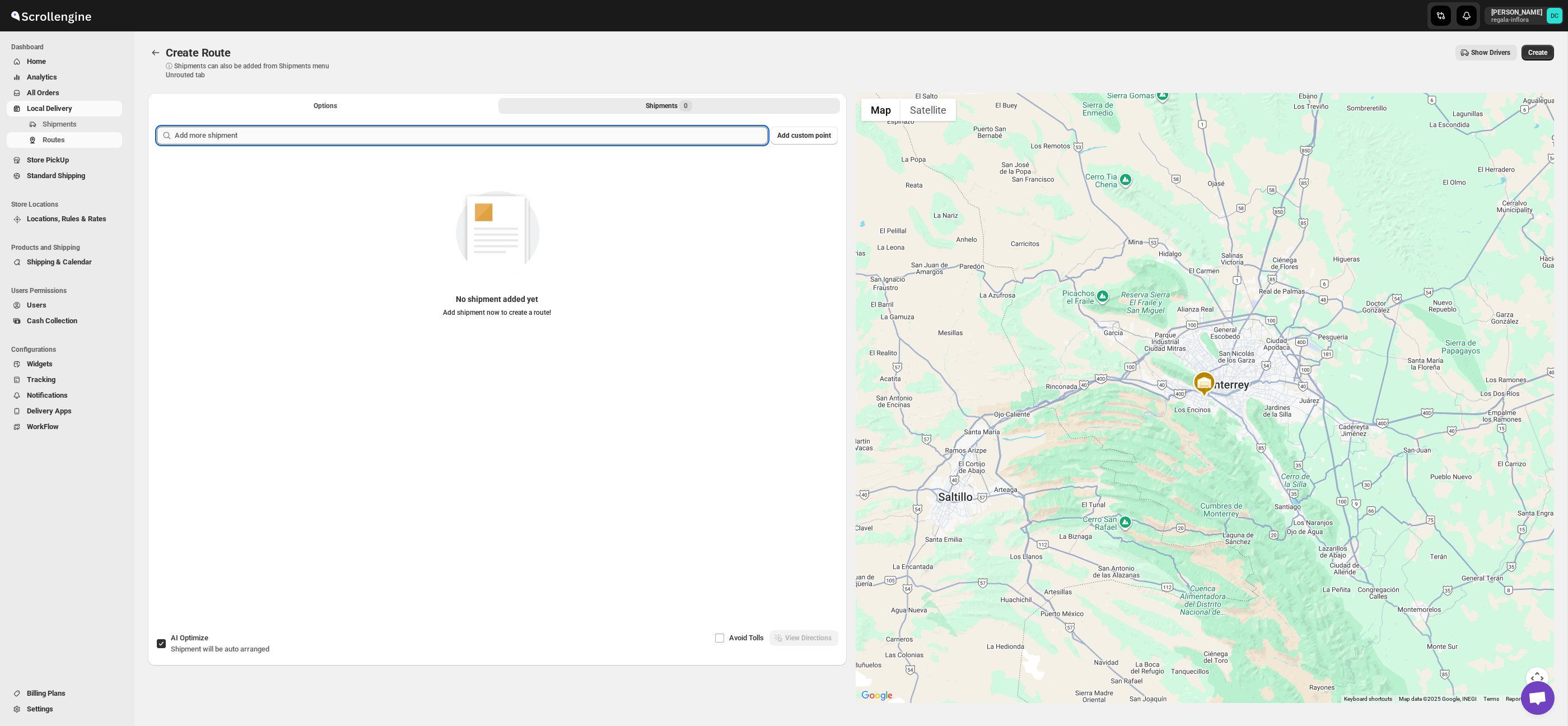
click at [297, 141] on input "text" at bounding box center [471, 135] width 593 height 18
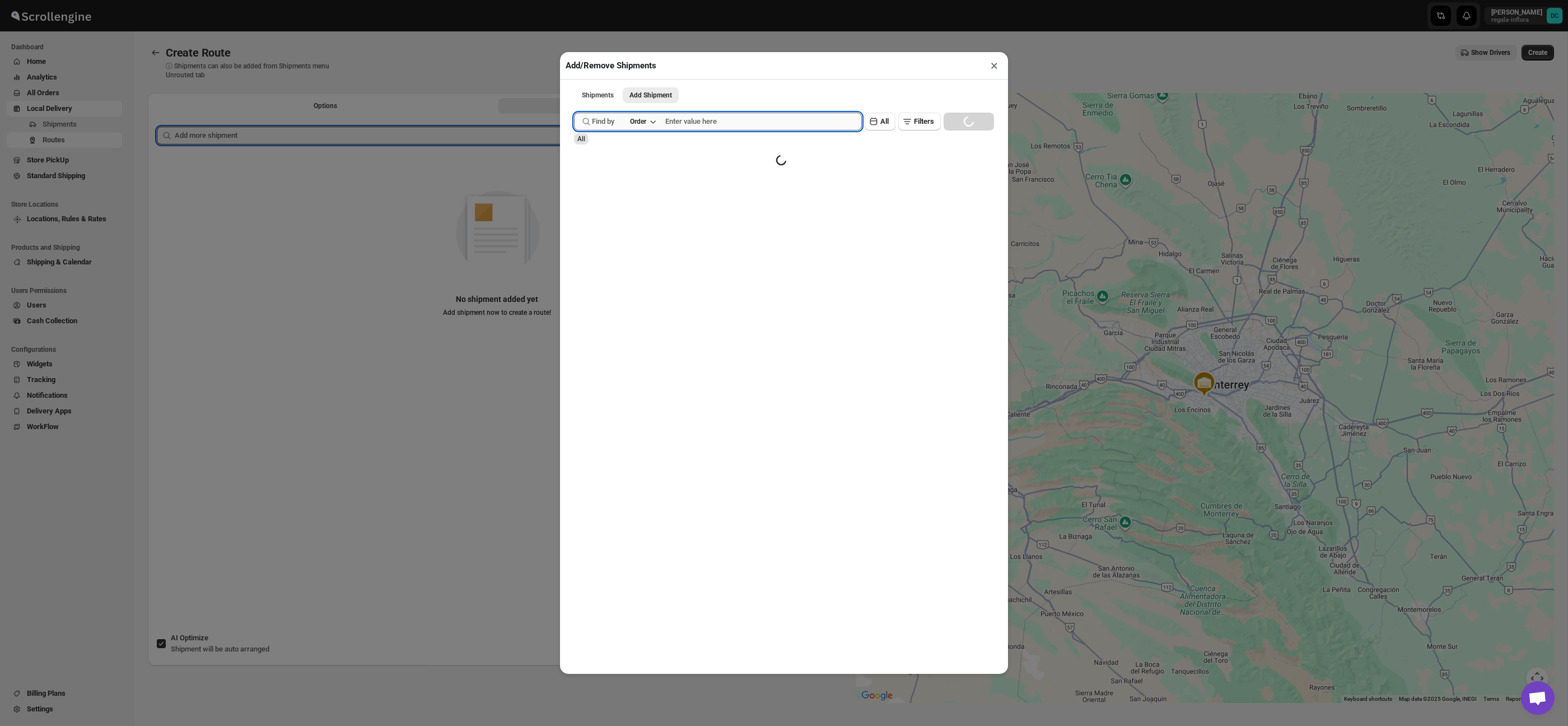
click at [729, 116] on input "text" at bounding box center [763, 121] width 197 height 18
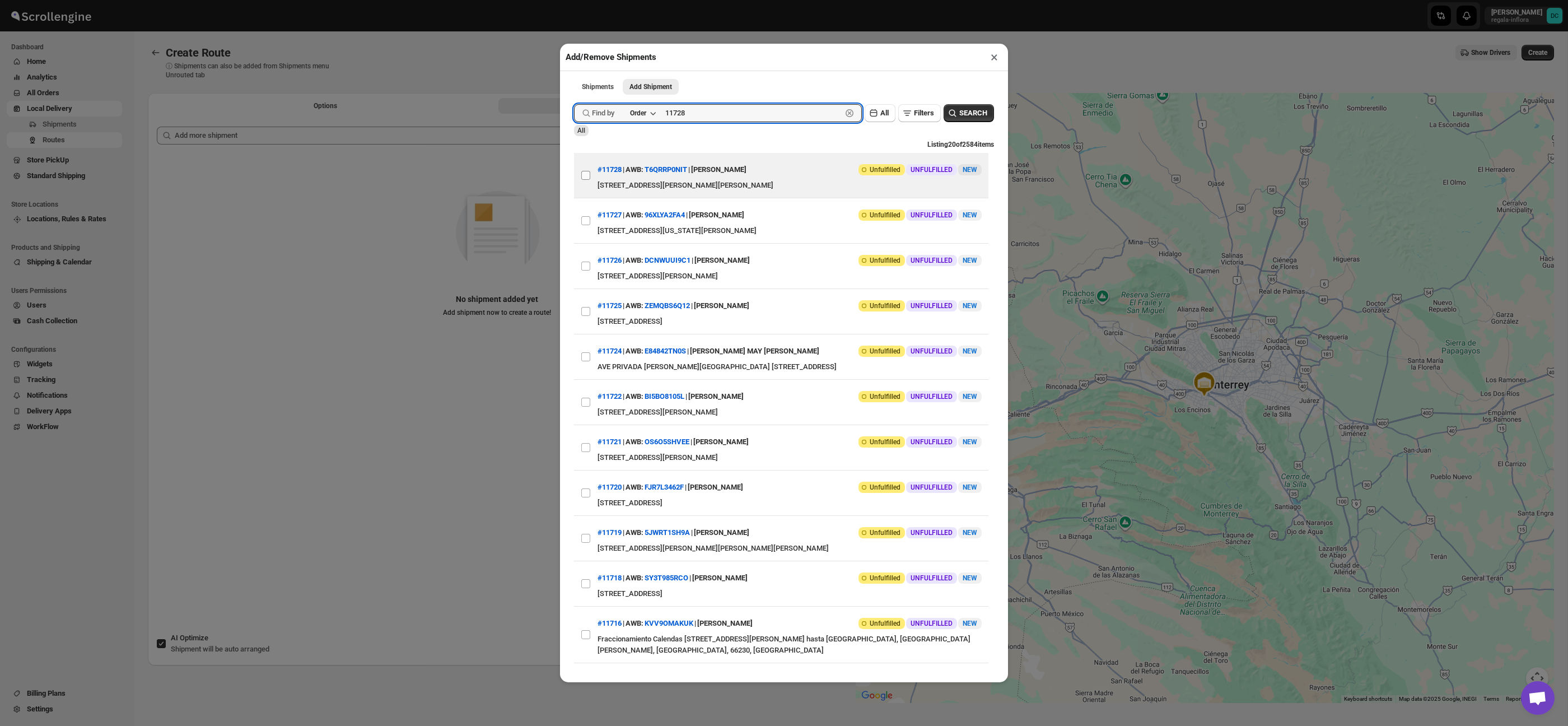
type input "11728"
click at [586, 179] on input "View details for 68a8b047fc41024ff29d0f9b" at bounding box center [586, 175] width 9 height 9
checkbox input "true"
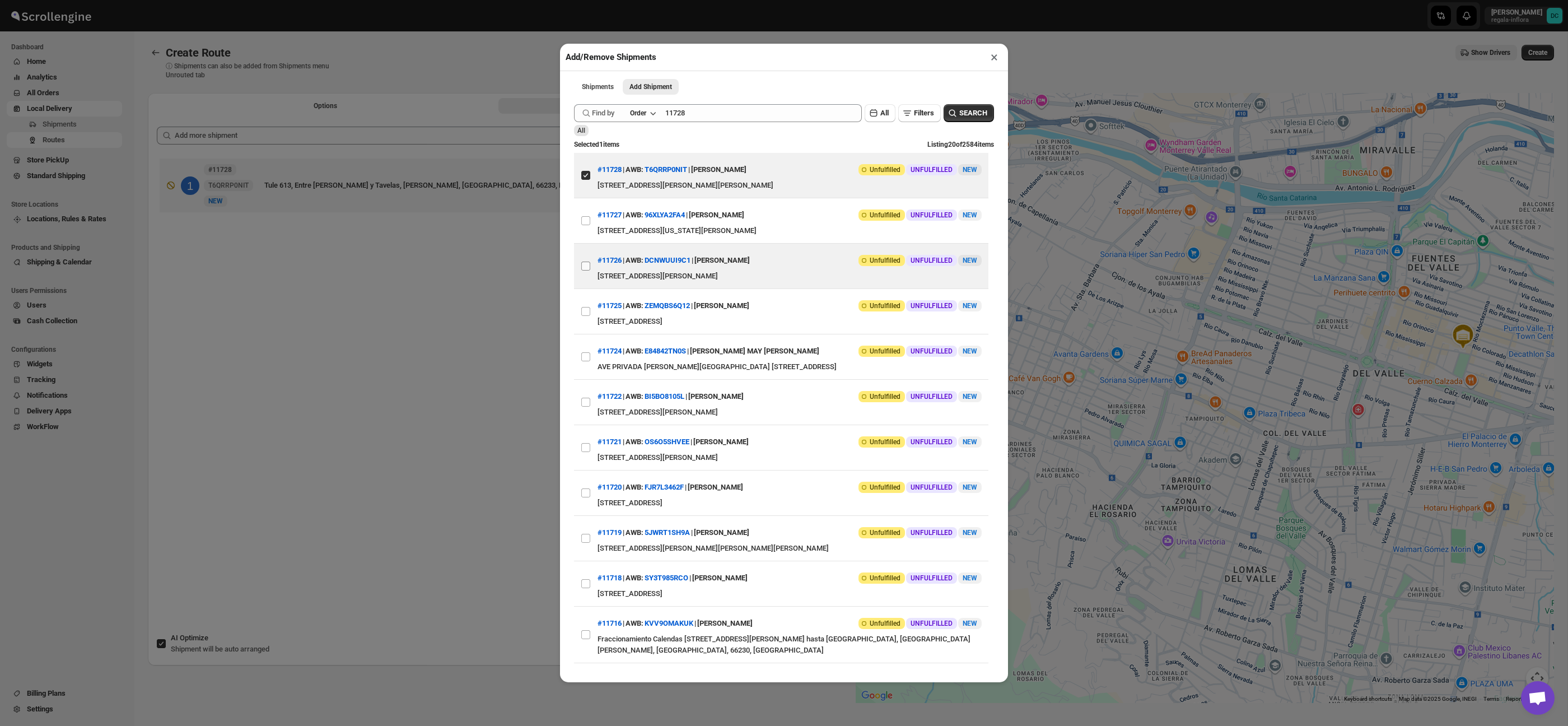
click at [588, 270] on input "View details for 68a8a5fafc41024ff29d0eea" at bounding box center [586, 266] width 9 height 9
checkbox input "true"
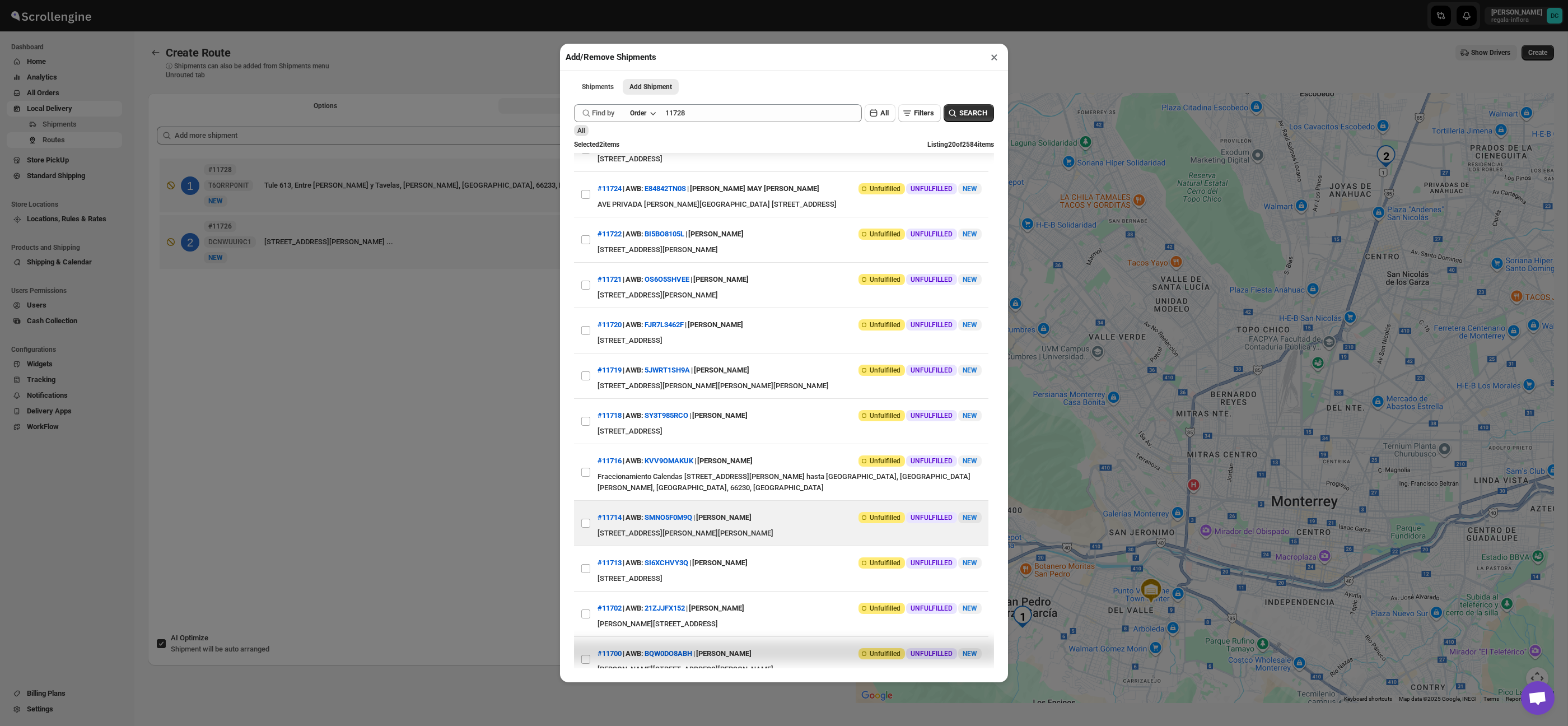
scroll to position [186, 0]
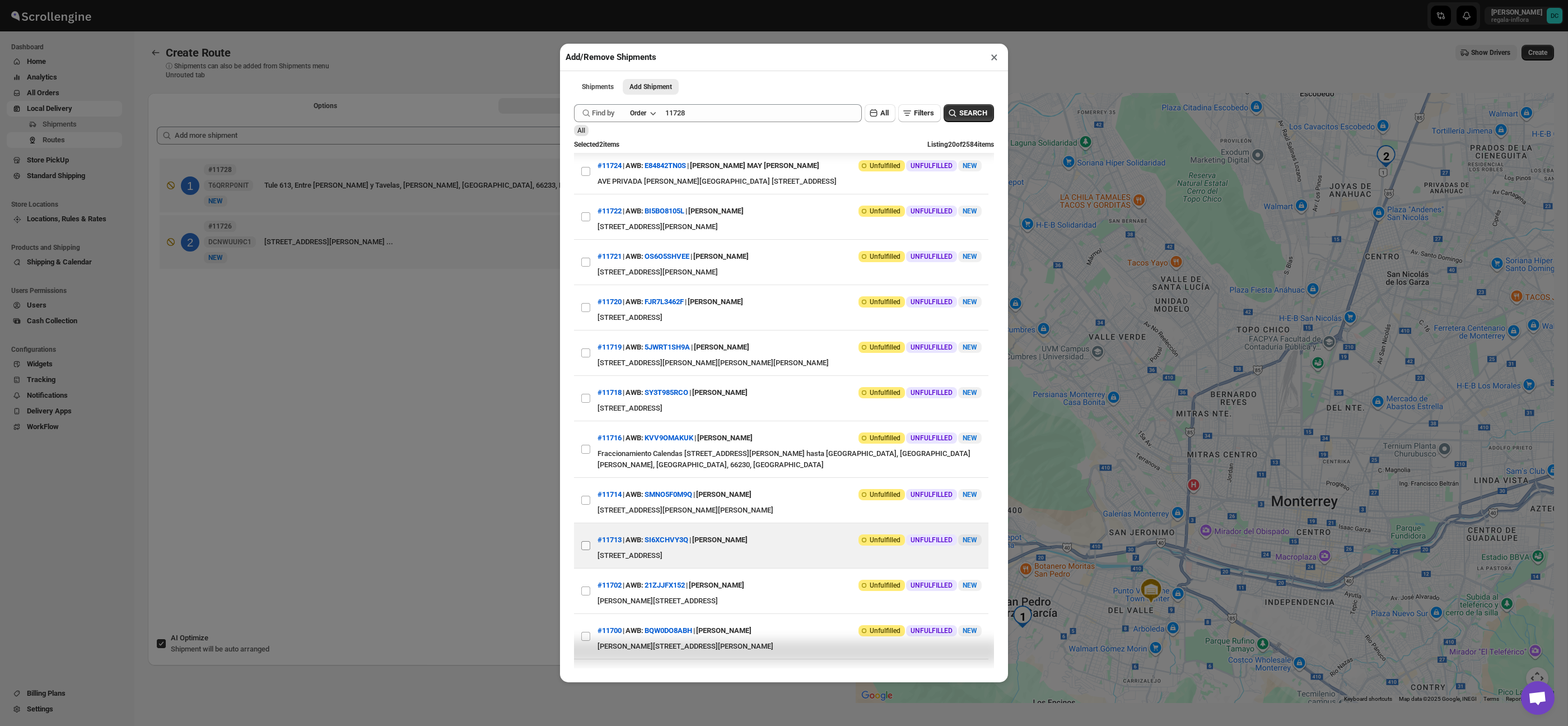
click at [590, 550] on input "View details for 68a788b6fc41024ff29cfcec" at bounding box center [586, 546] width 9 height 9
checkbox input "true"
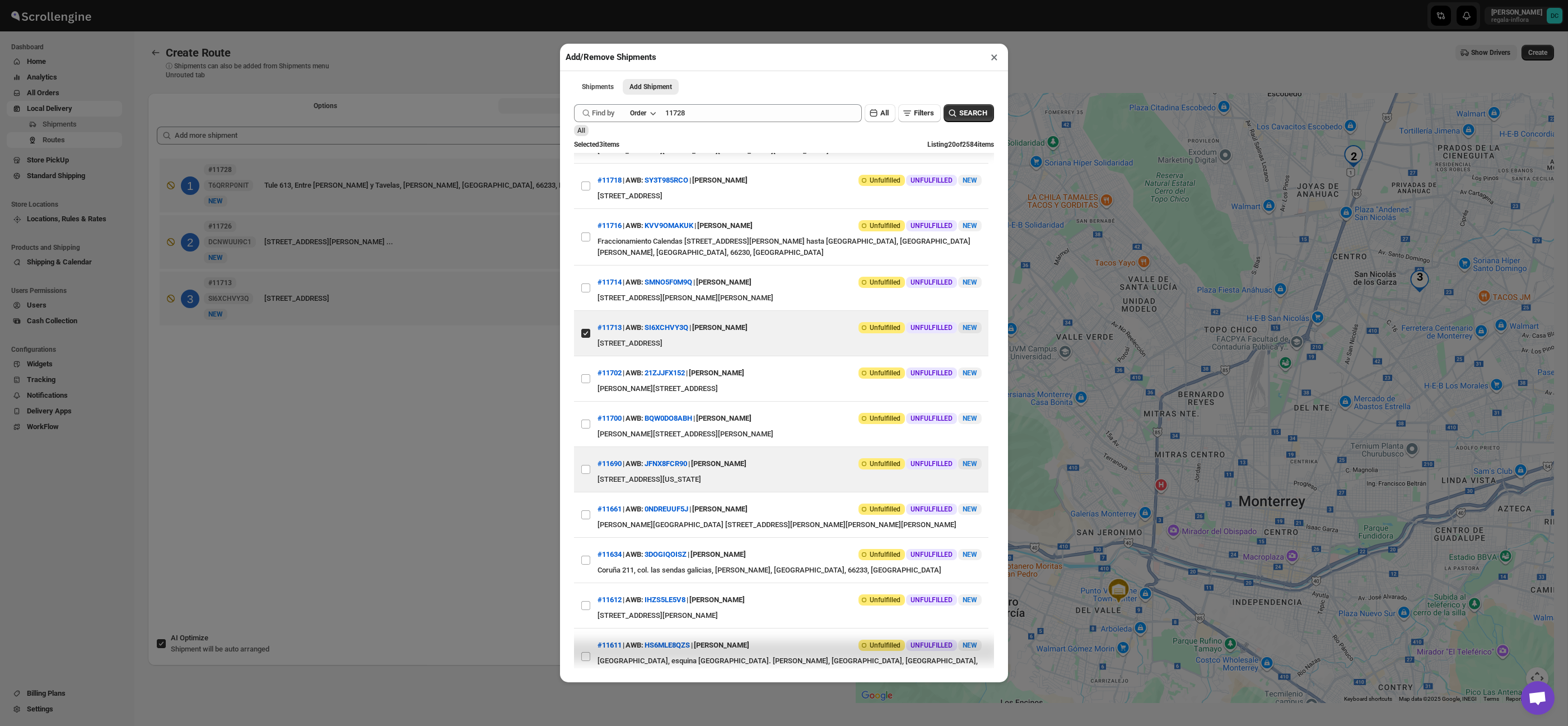
scroll to position [411, 0]
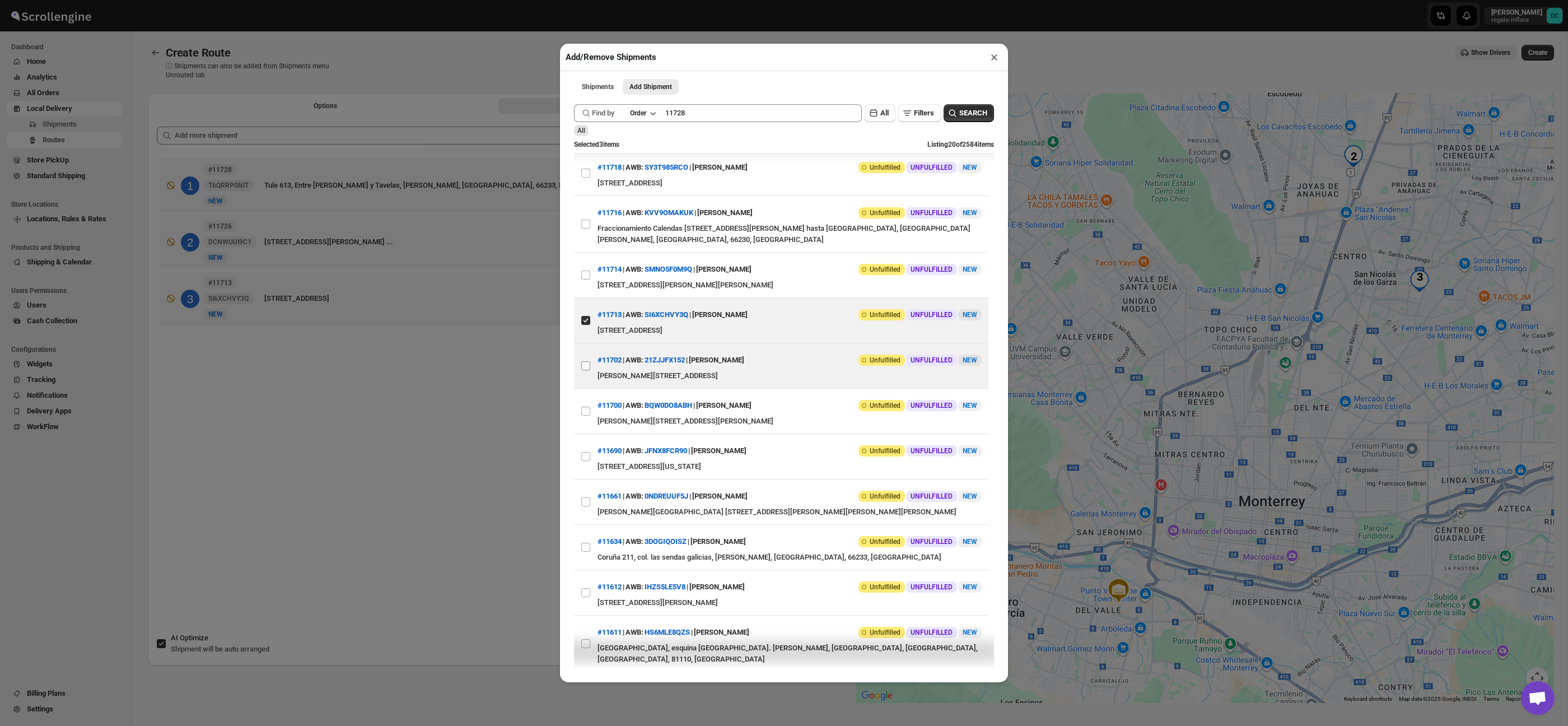
click at [587, 370] on input "View details for 68a75617fc41024ff29cf92a" at bounding box center [586, 365] width 9 height 9
checkbox input "true"
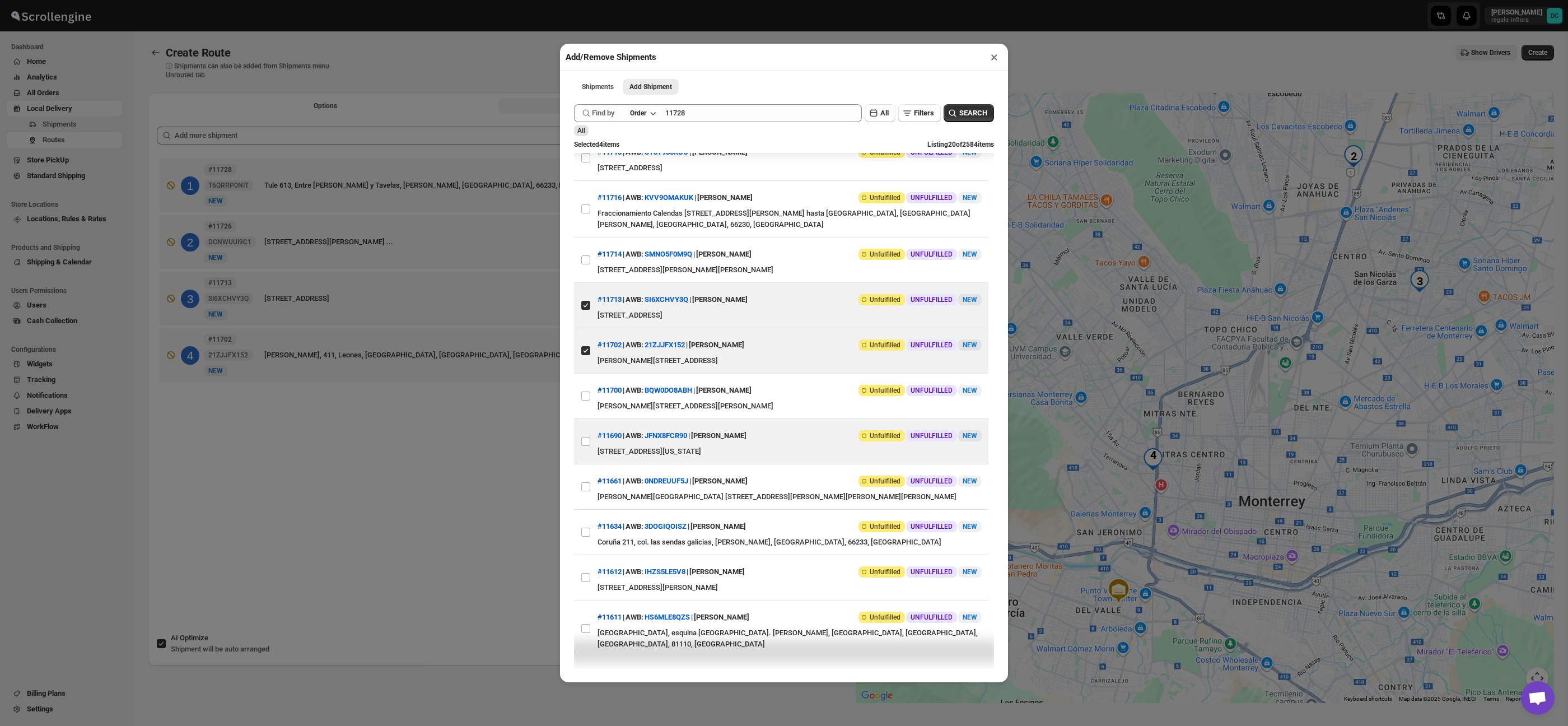
scroll to position [459, 0]
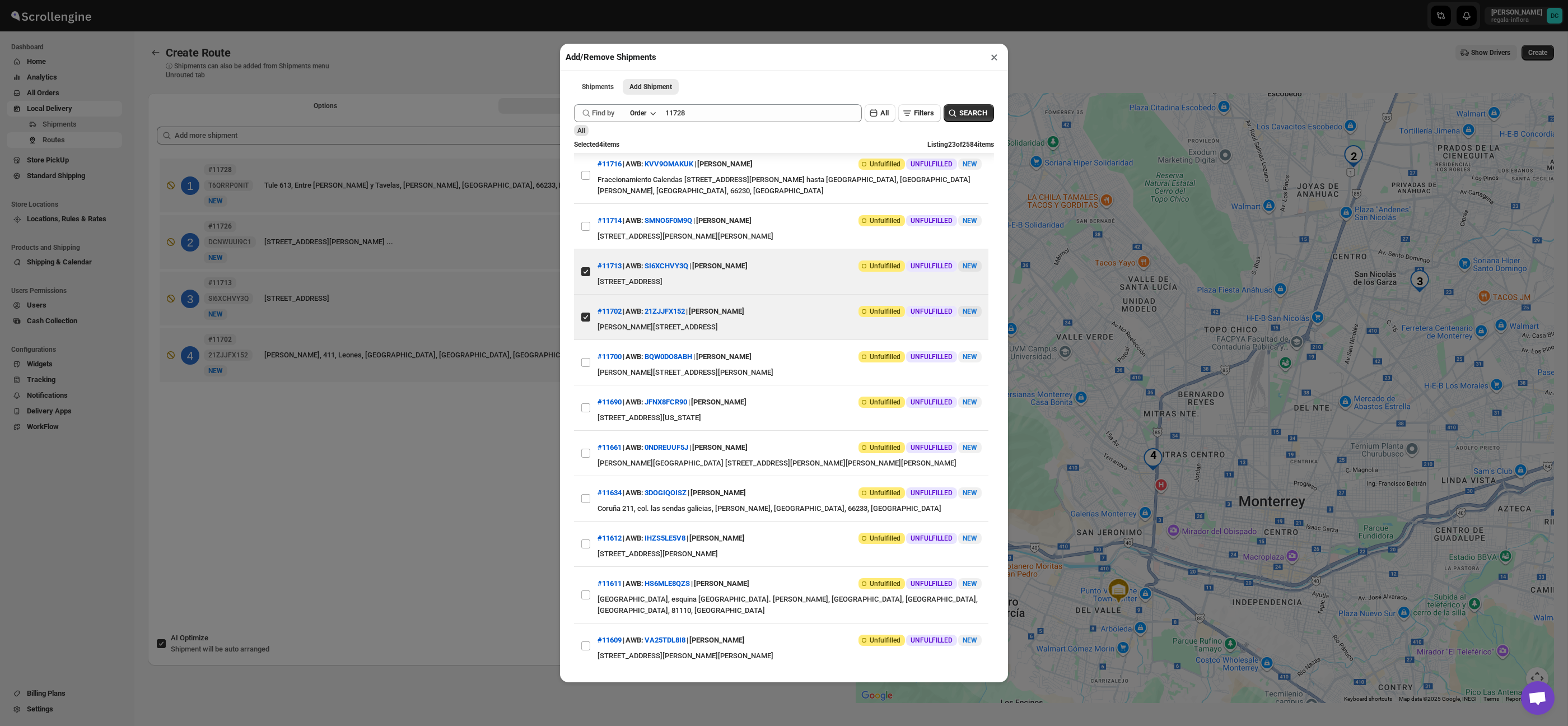
click at [586, 367] on input "View details for 68a74a30fc41024ff29cf825" at bounding box center [586, 362] width 9 height 9
checkbox input "true"
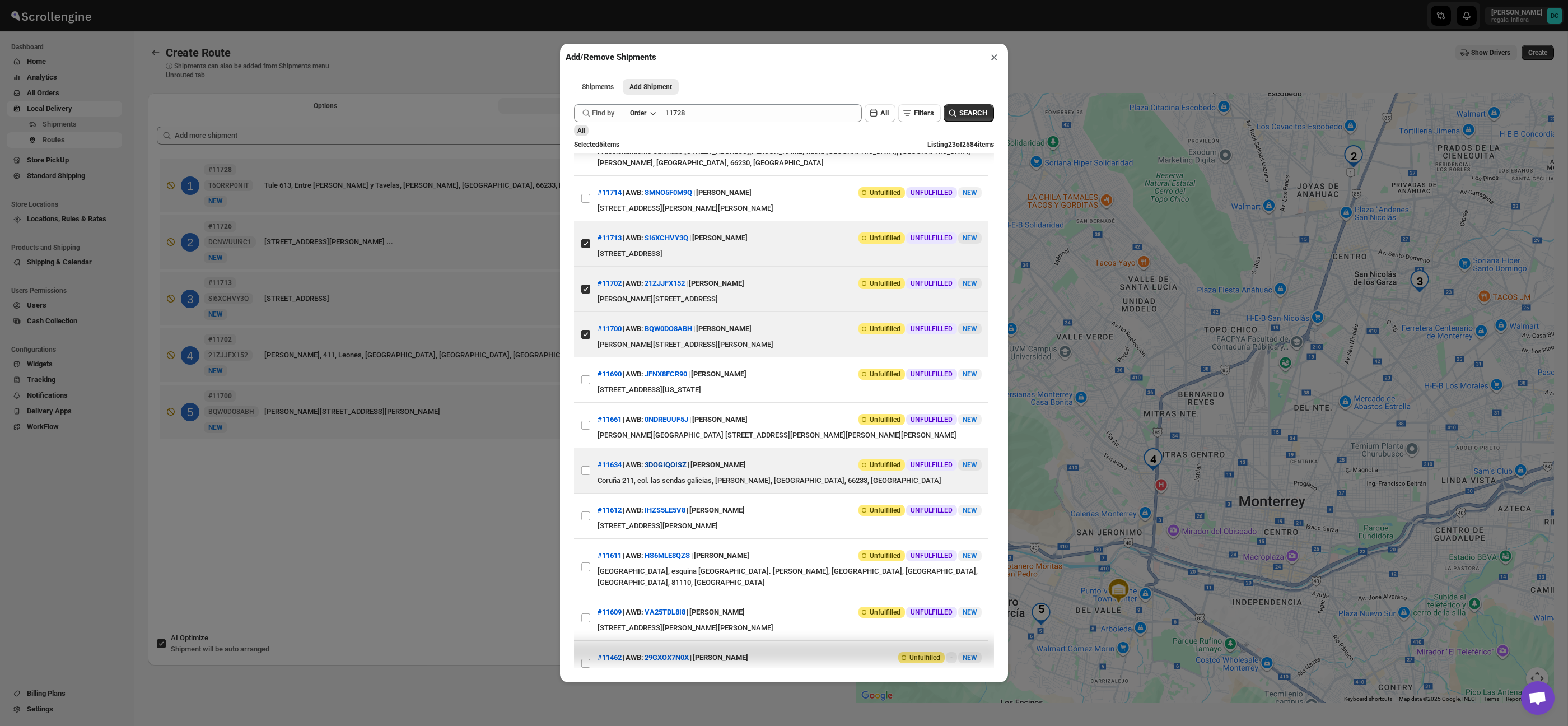
scroll to position [485, 0]
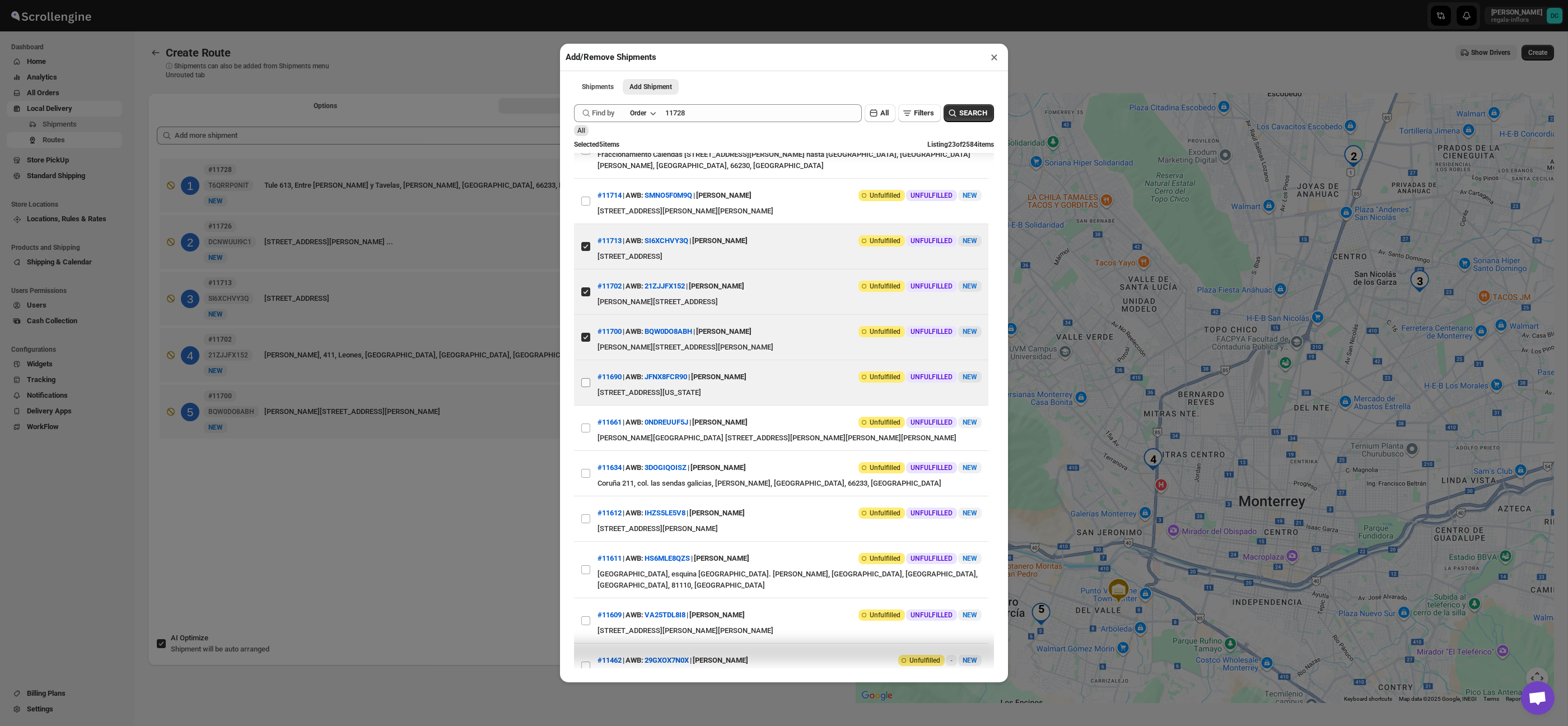
click at [586, 387] on input "View details for 68a61a27fc41024ff29cde05" at bounding box center [586, 382] width 9 height 9
checkbox input "true"
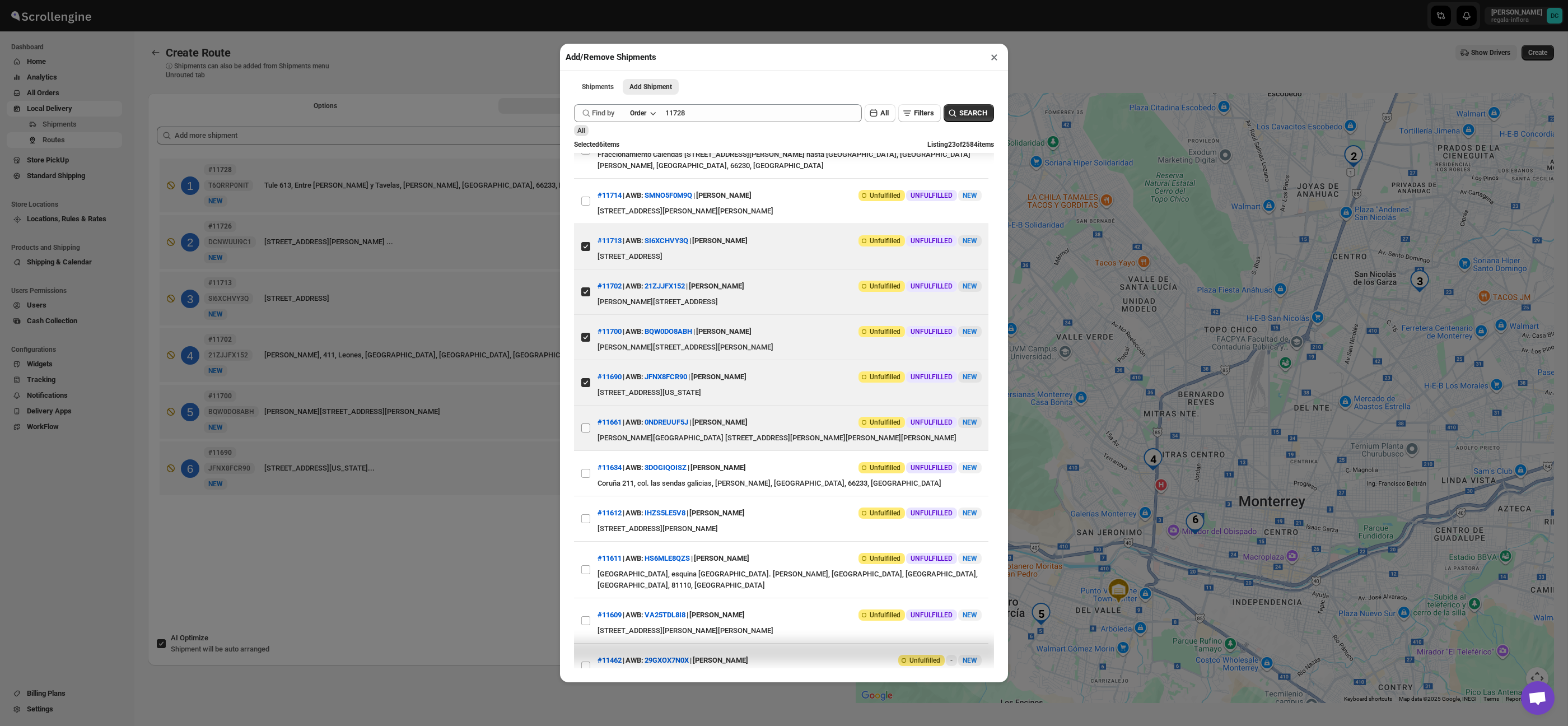
click at [586, 432] on input "View details for 68a3889bfc41024ff29cb572" at bounding box center [586, 428] width 9 height 9
checkbox input "true"
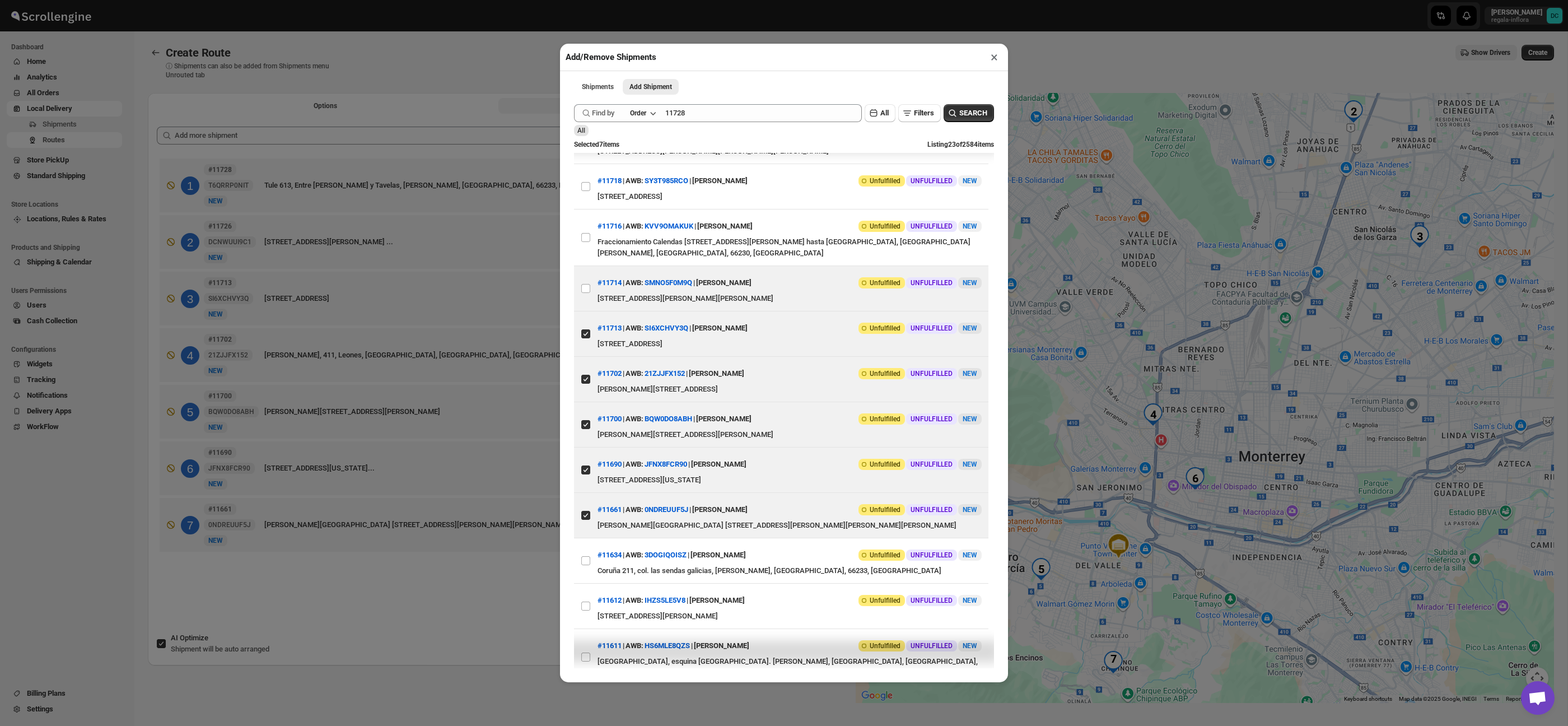
scroll to position [333, 0]
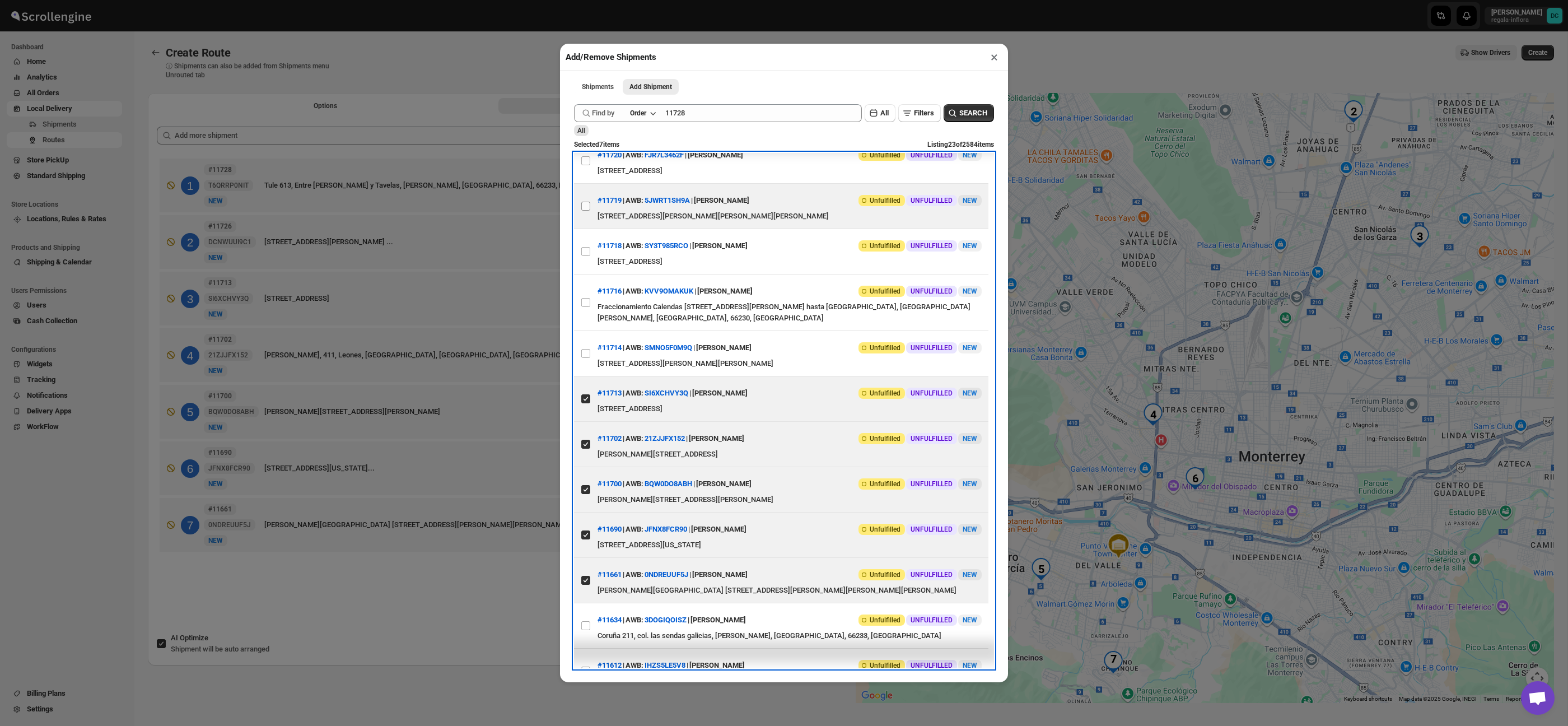
click at [587, 211] on span at bounding box center [586, 206] width 10 height 10
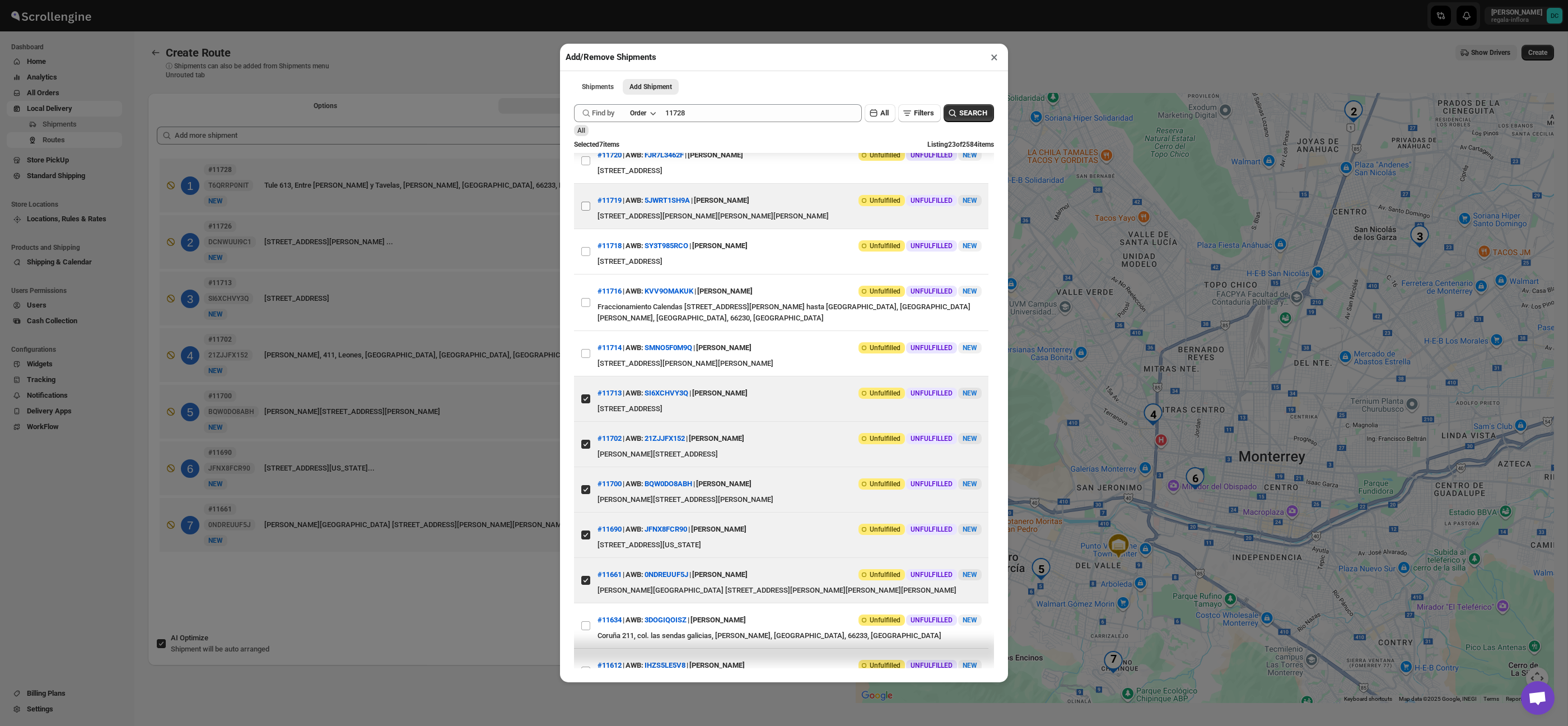
click at [587, 211] on input "View details for 68a7cb19fc41024ff29d002c" at bounding box center [586, 206] width 9 height 9
checkbox input "true"
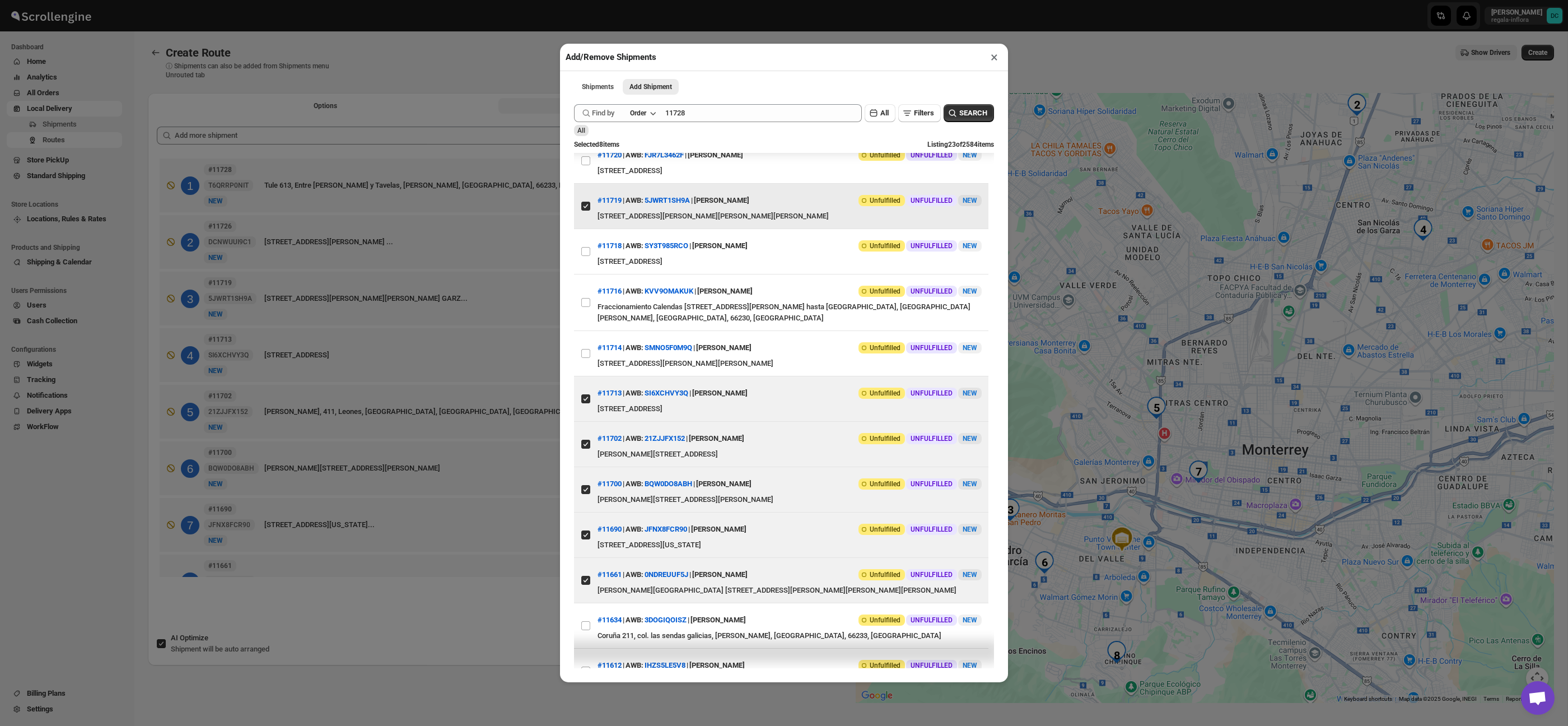
scroll to position [308, 0]
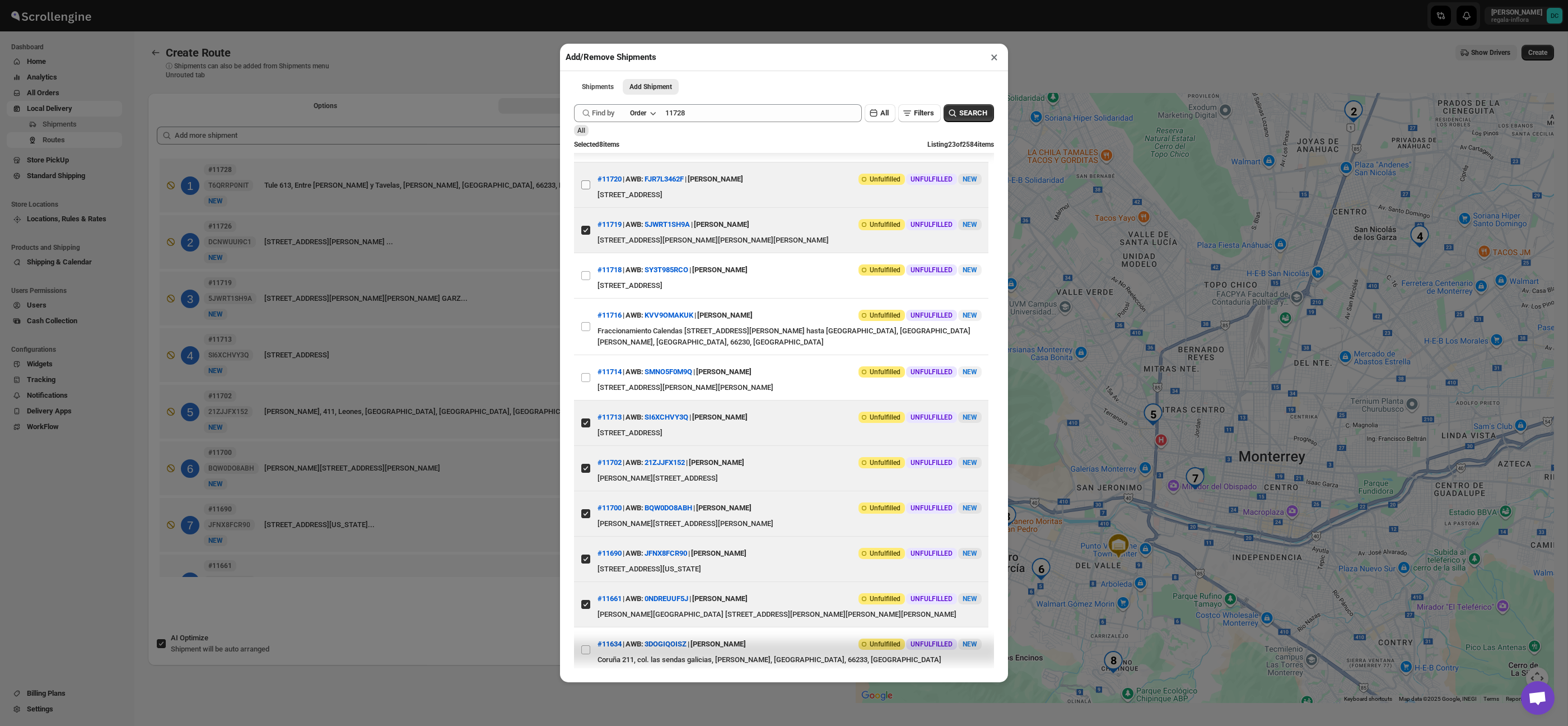
click at [586, 189] on input "View details for 68a7ffa7fc41024ff29d0267" at bounding box center [586, 185] width 9 height 9
checkbox input "true"
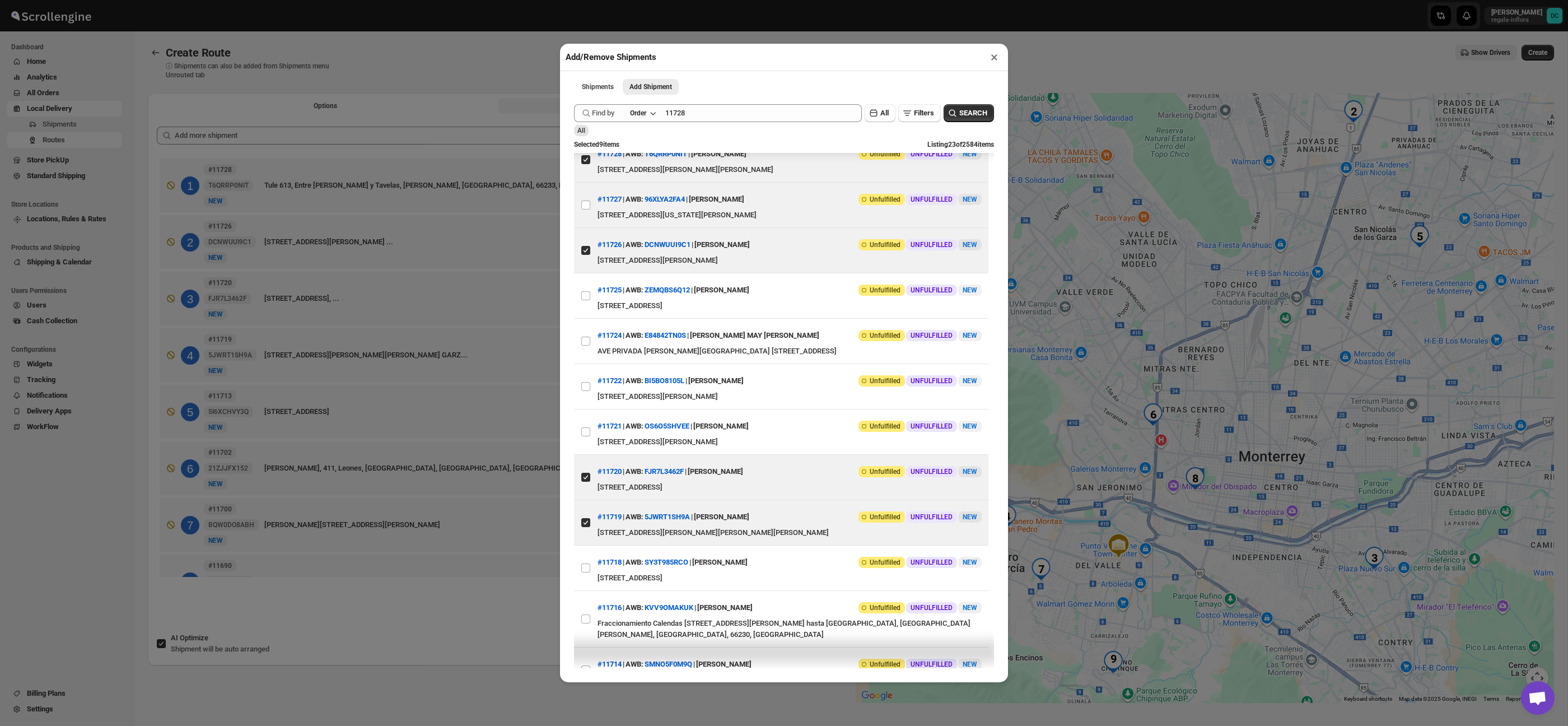
scroll to position [0, 0]
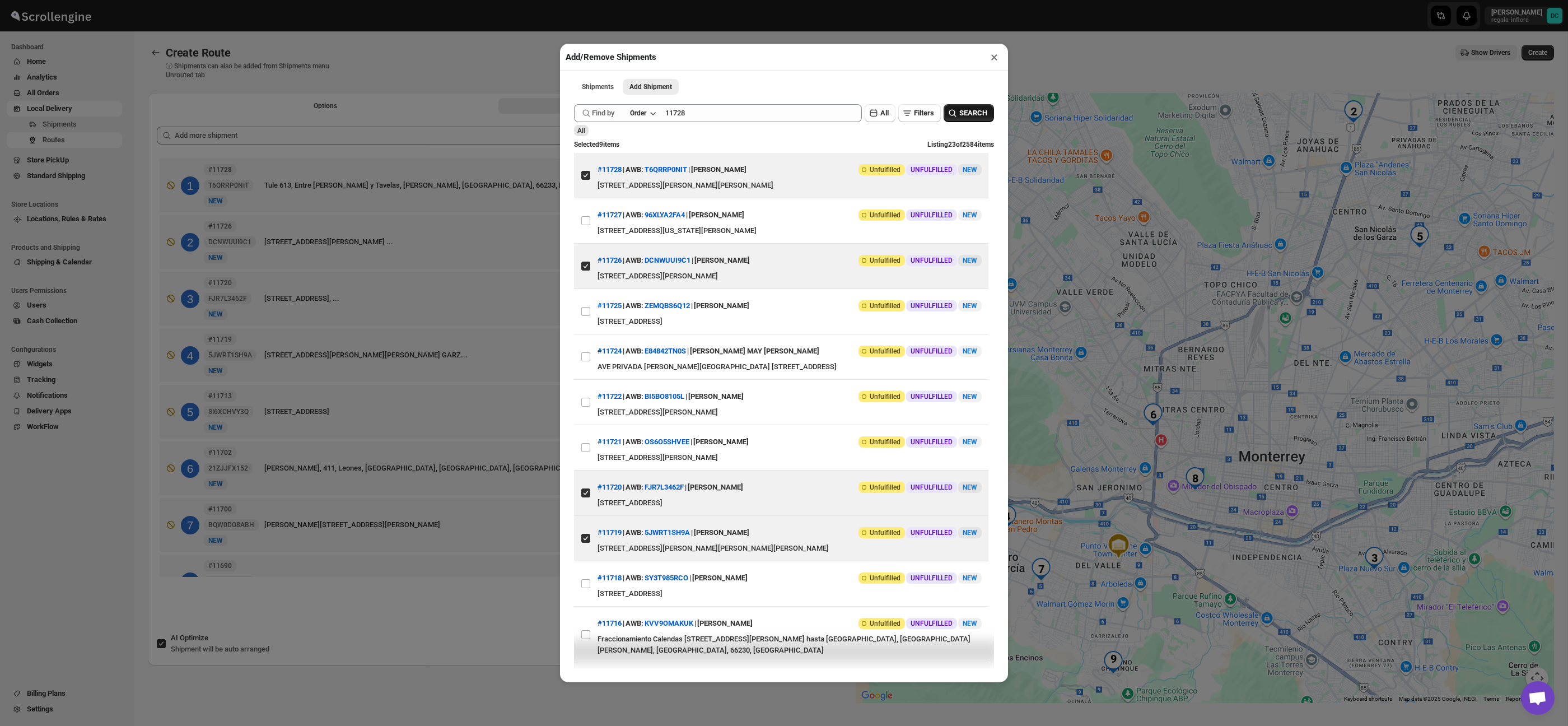
click at [966, 111] on span "SEARCH" at bounding box center [973, 113] width 28 height 11
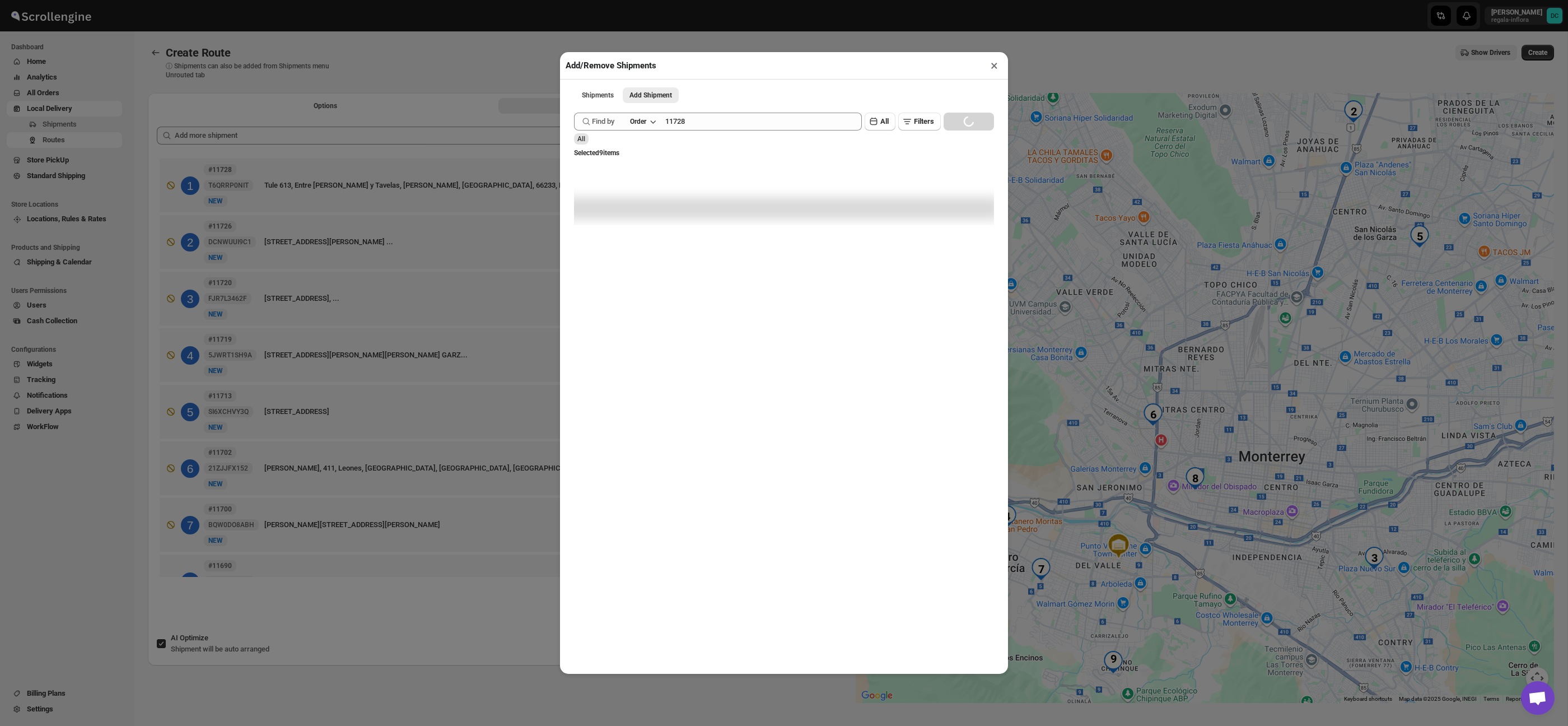
drag, startPoint x: 990, startPoint y: 66, endPoint x: 1001, endPoint y: 68, distance: 11.2
click at [992, 68] on button "×" at bounding box center [994, 66] width 16 height 16
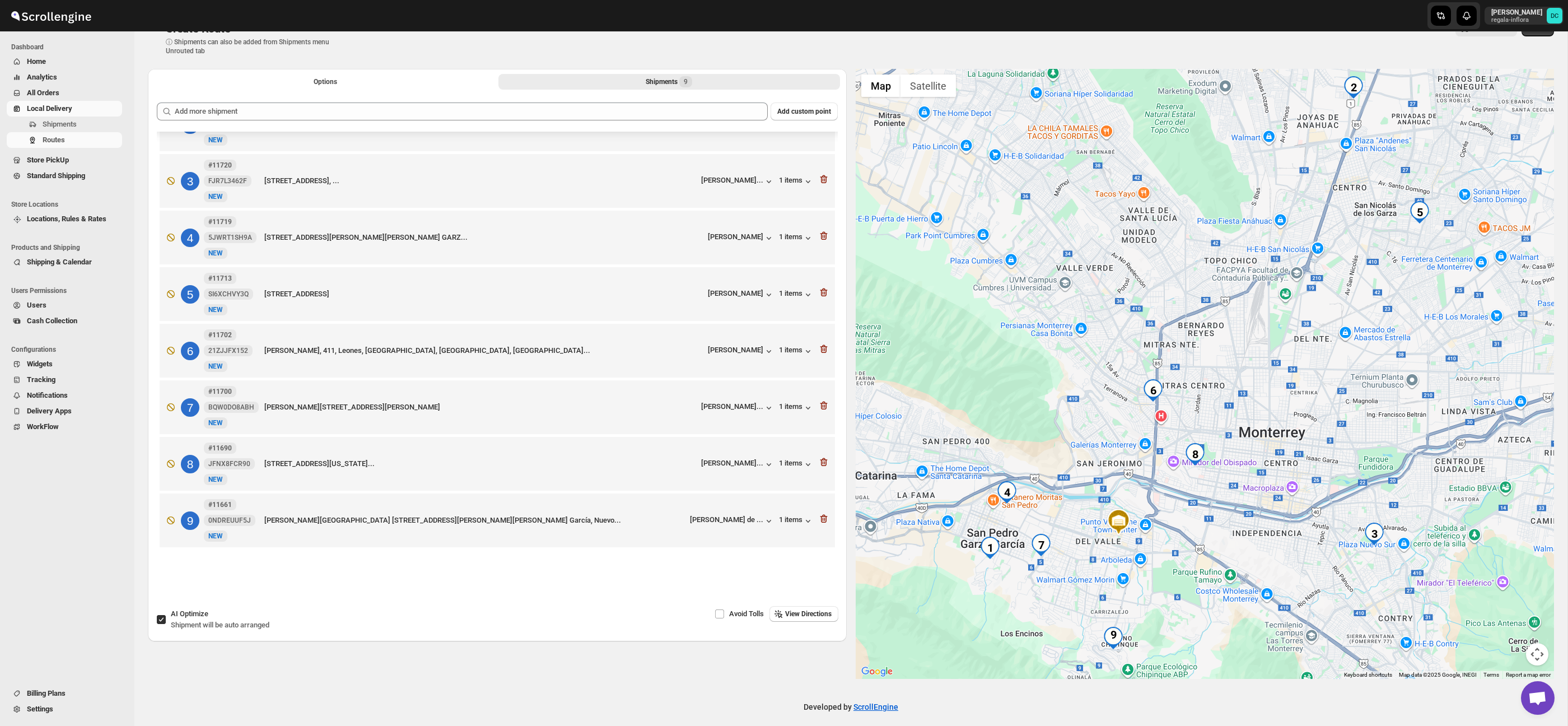
scroll to position [32, 0]
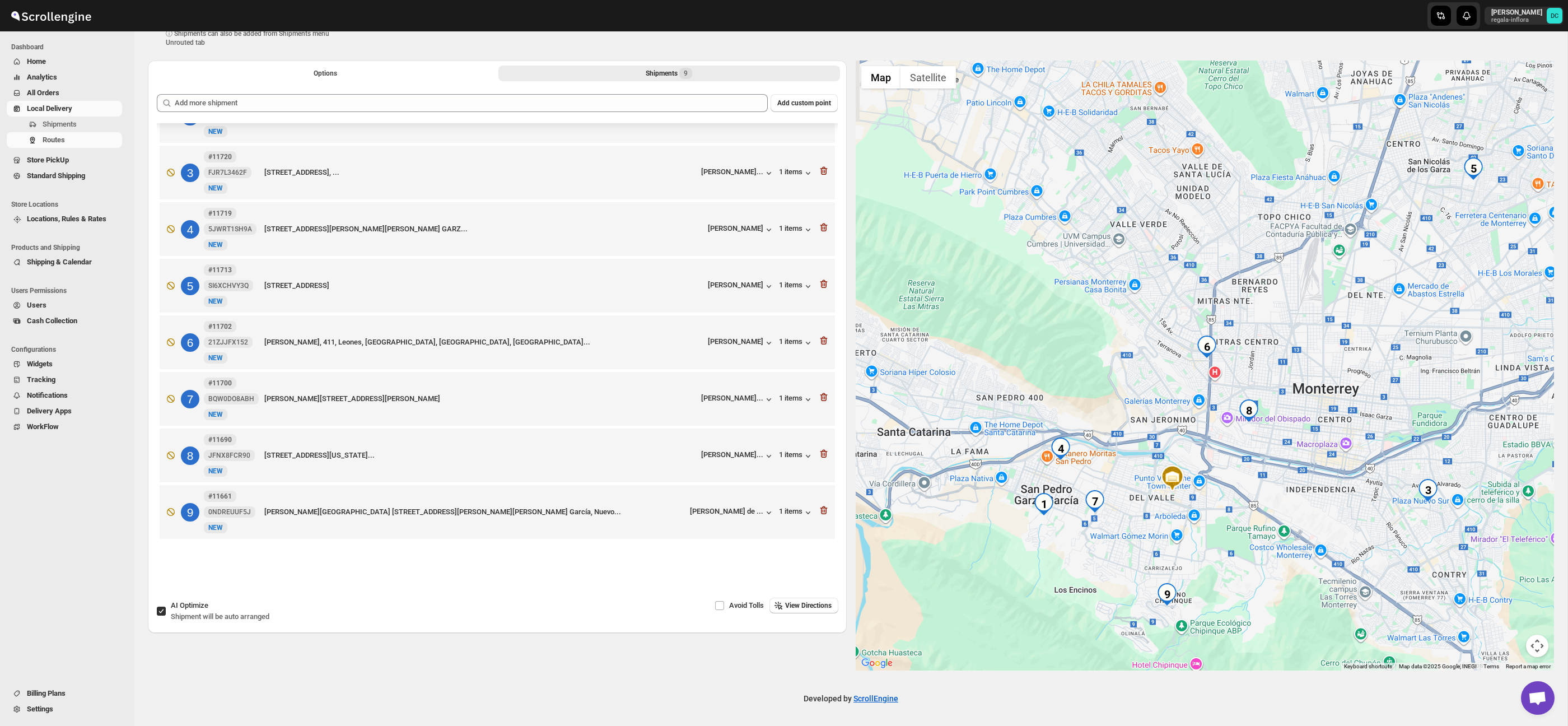
drag, startPoint x: 1219, startPoint y: 448, endPoint x: 1285, endPoint y: 432, distance: 67.9
click at [1285, 432] on div at bounding box center [1205, 365] width 699 height 610
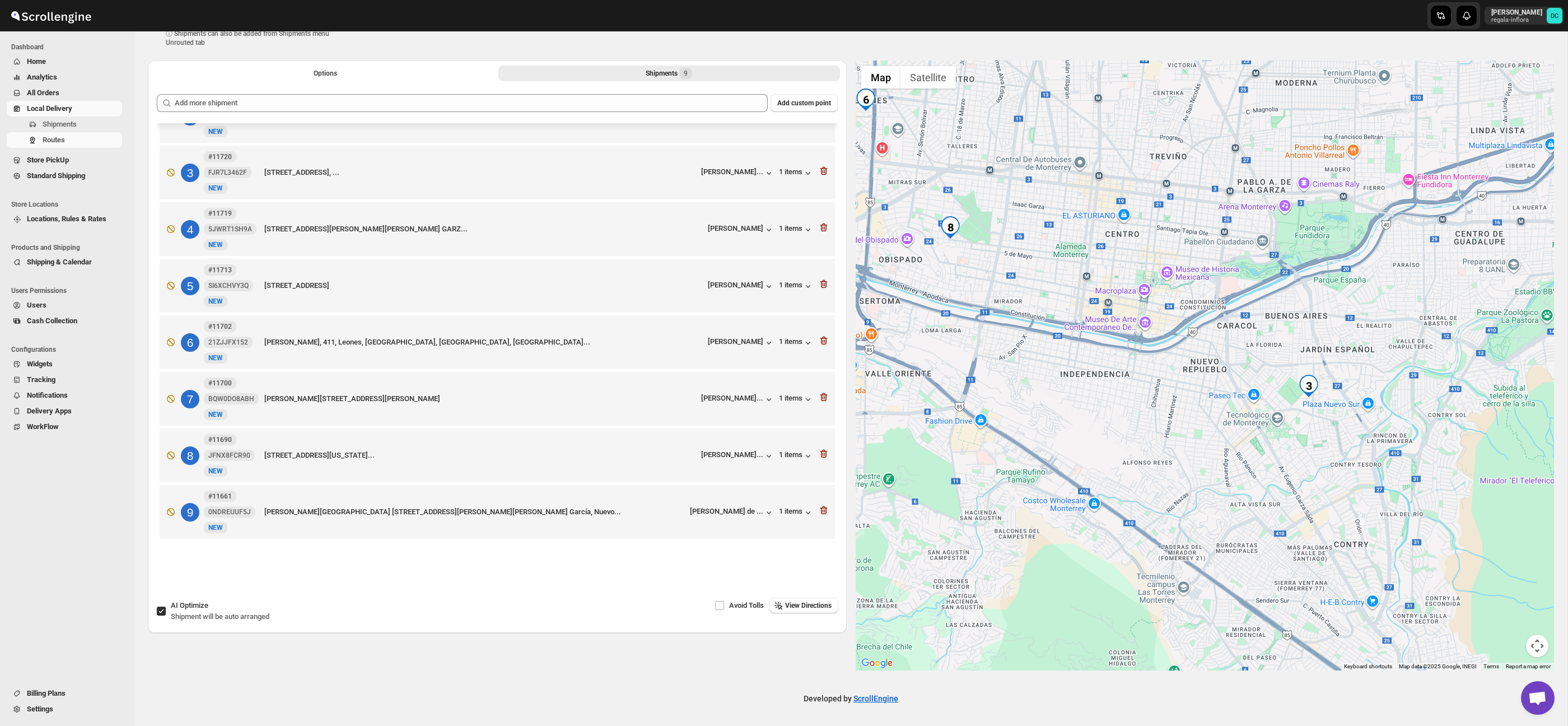
drag, startPoint x: 1179, startPoint y: 496, endPoint x: 1567, endPoint y: 382, distance: 404.4
click at [1567, 382] on main "Create Route. This page is ready Create Route ⓘ Shipments can also be added fro…" at bounding box center [784, 347] width 1568 height 759
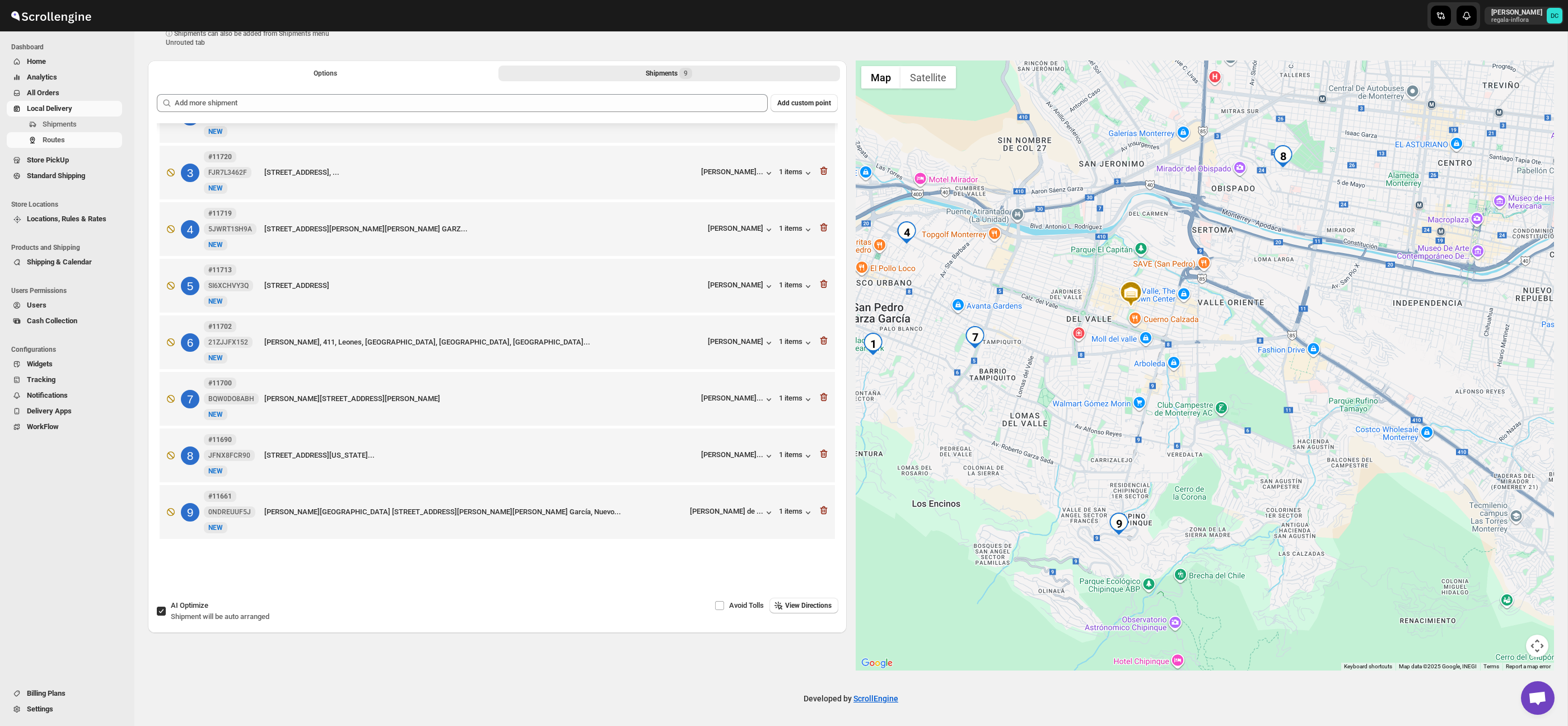
drag, startPoint x: 1026, startPoint y: 440, endPoint x: 1387, endPoint y: 382, distance: 365.6
click at [1387, 382] on div at bounding box center [1205, 365] width 699 height 610
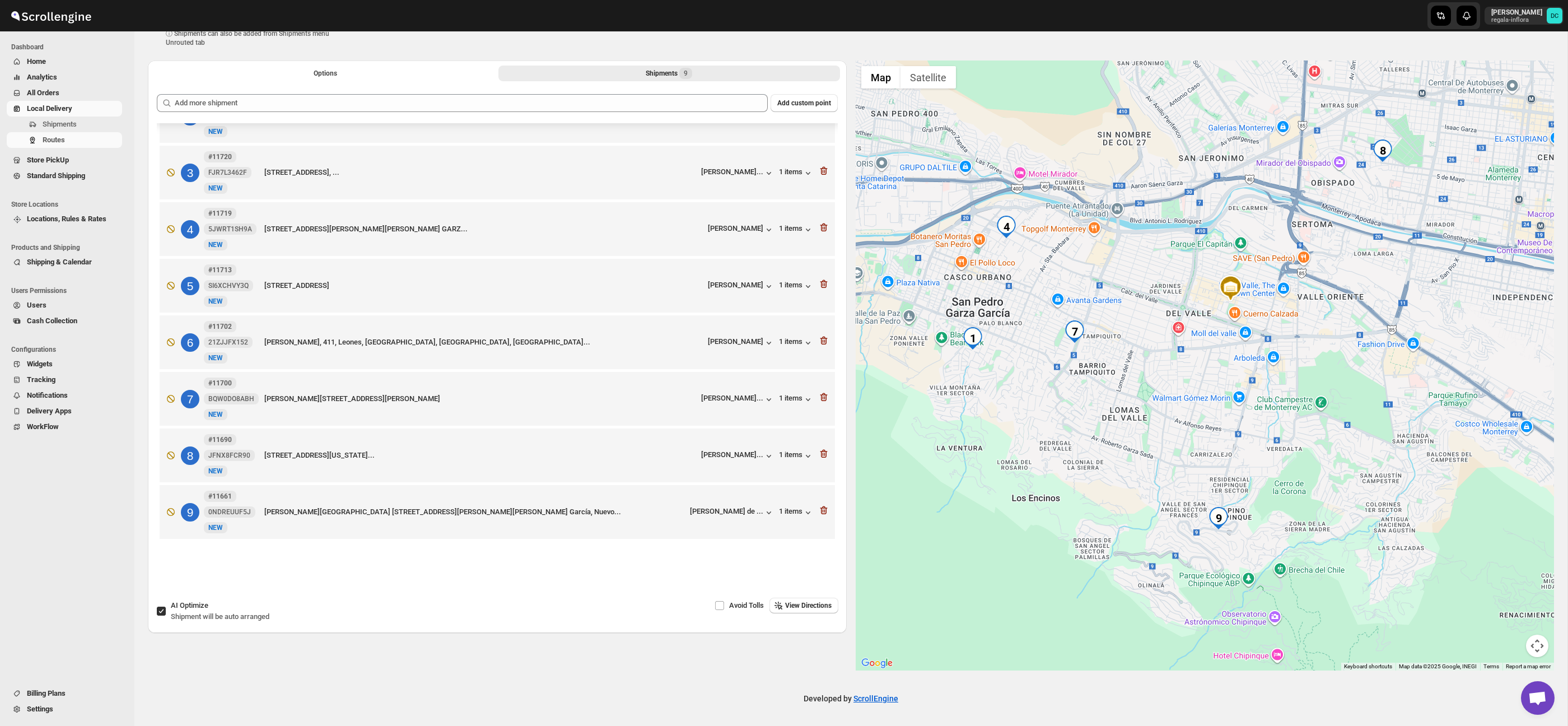
drag, startPoint x: 1233, startPoint y: 405, endPoint x: 1317, endPoint y: 409, distance: 84.1
click at [1317, 409] on div at bounding box center [1205, 365] width 699 height 610
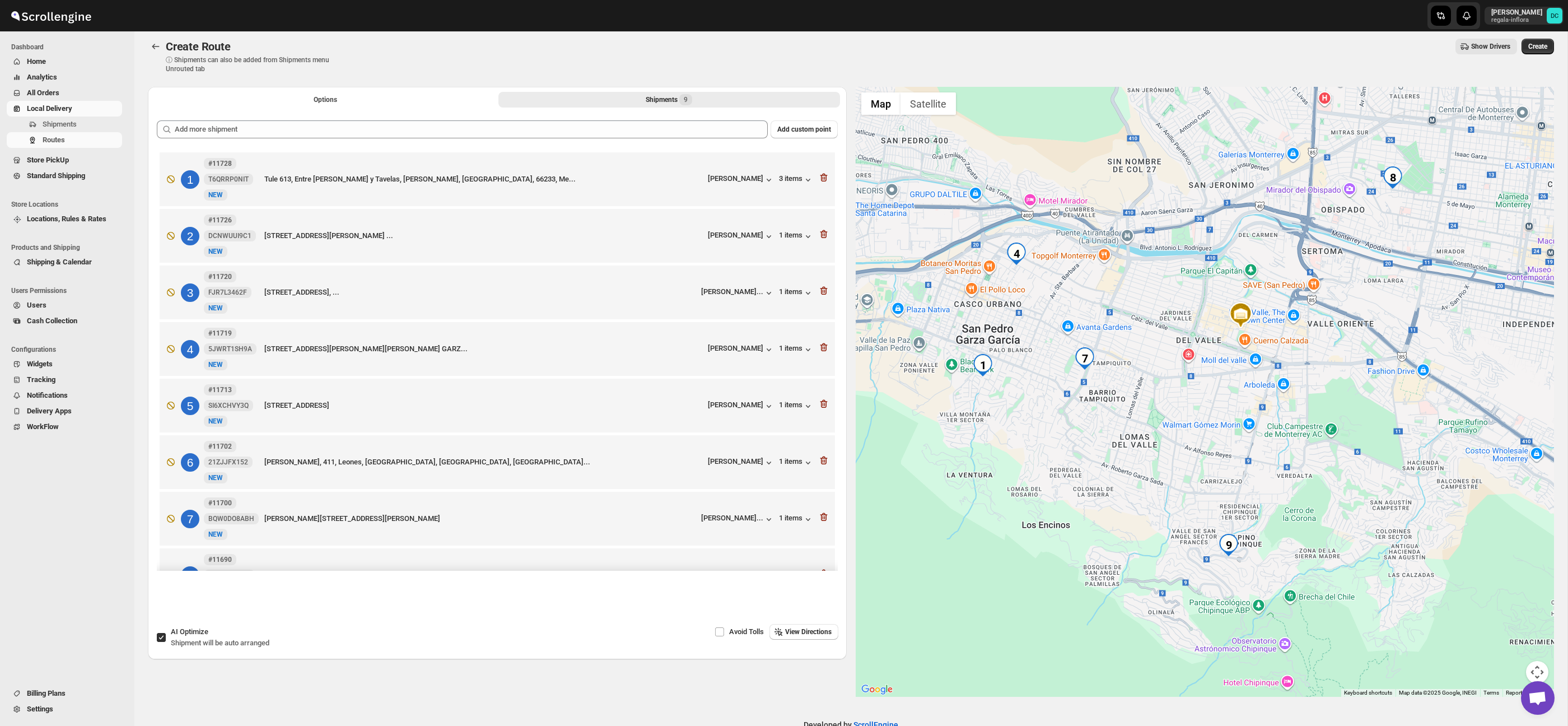
scroll to position [0, 0]
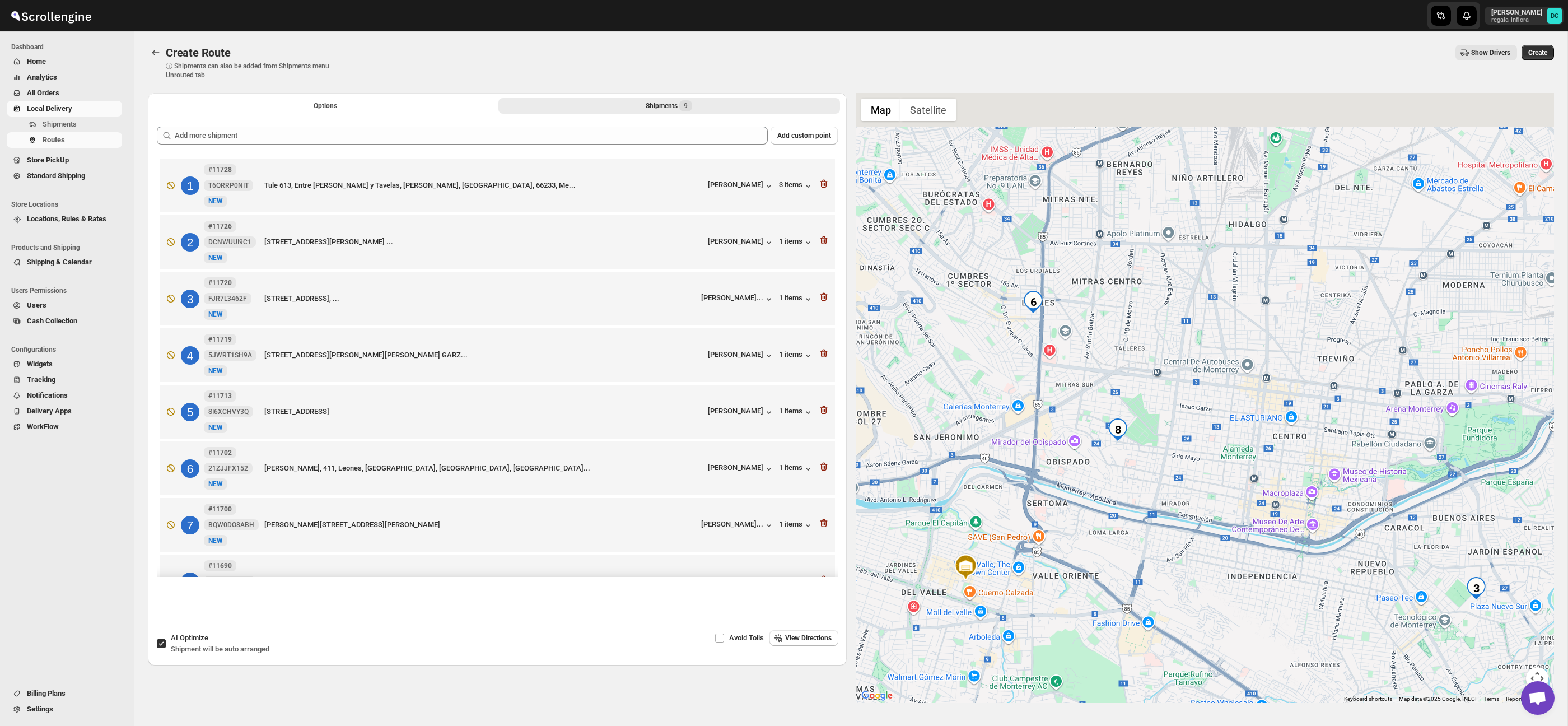
drag, startPoint x: 1374, startPoint y: 404, endPoint x: 1098, endPoint y: 651, distance: 370.4
click at [1098, 652] on div at bounding box center [1205, 398] width 699 height 610
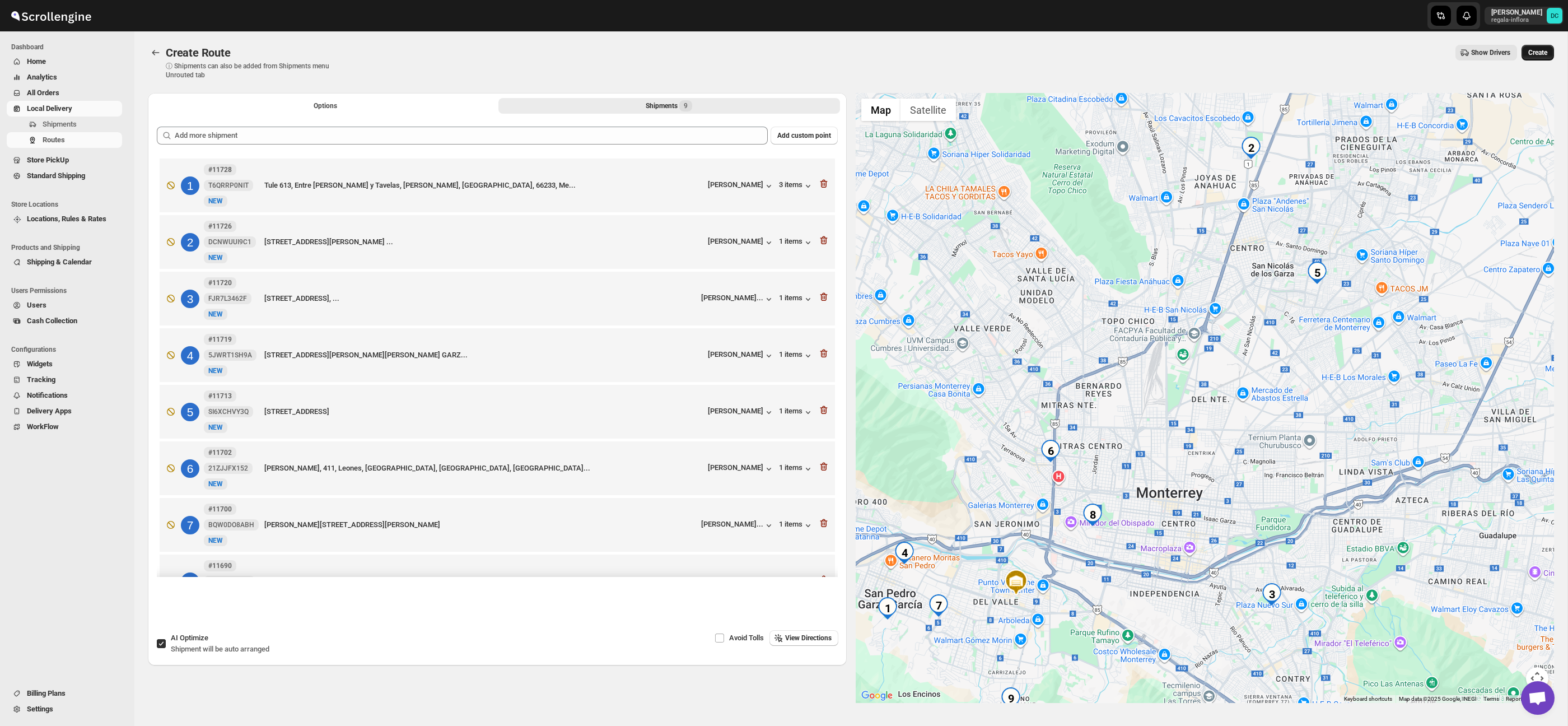
click at [1528, 52] on span "Create" at bounding box center [1538, 52] width 19 height 9
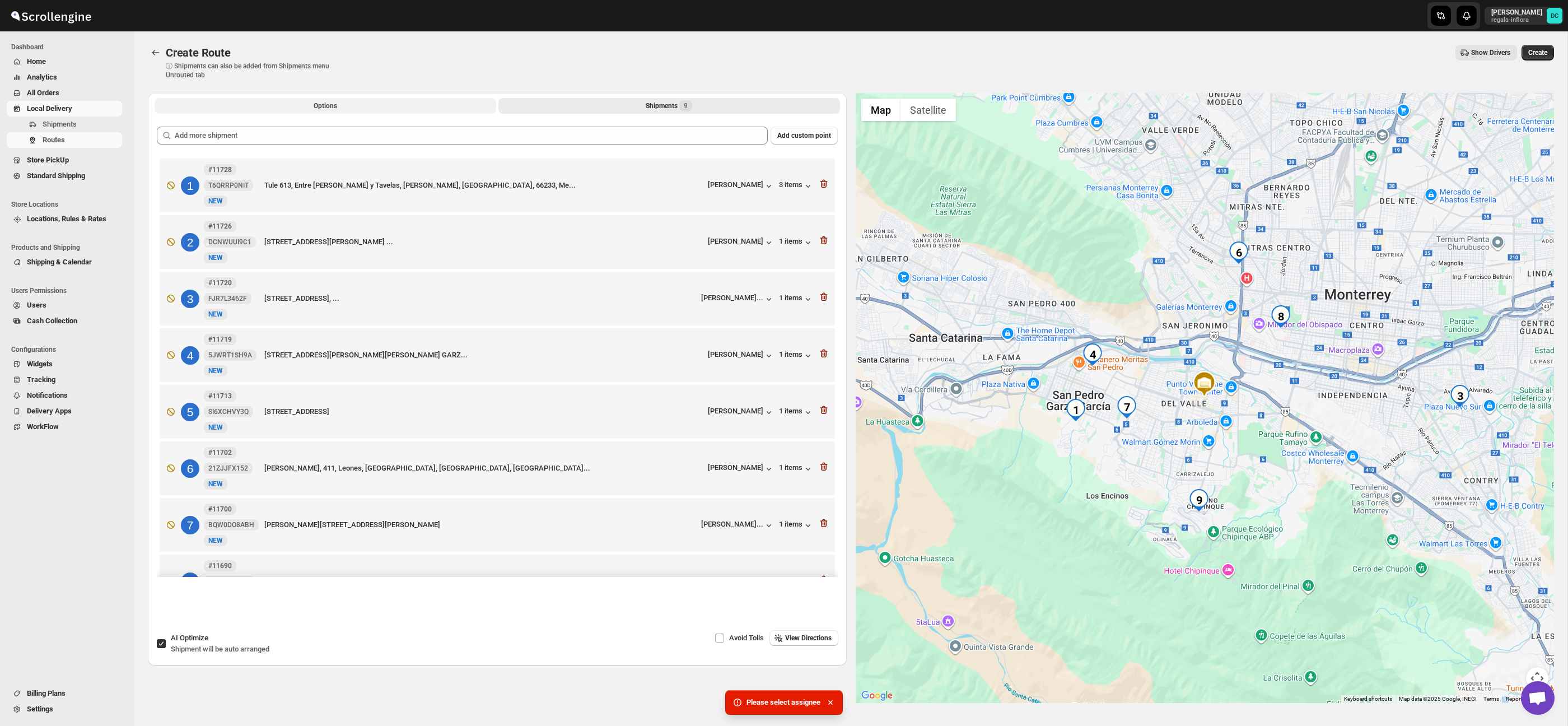
click at [391, 108] on button "Options" at bounding box center [325, 106] width 341 height 16
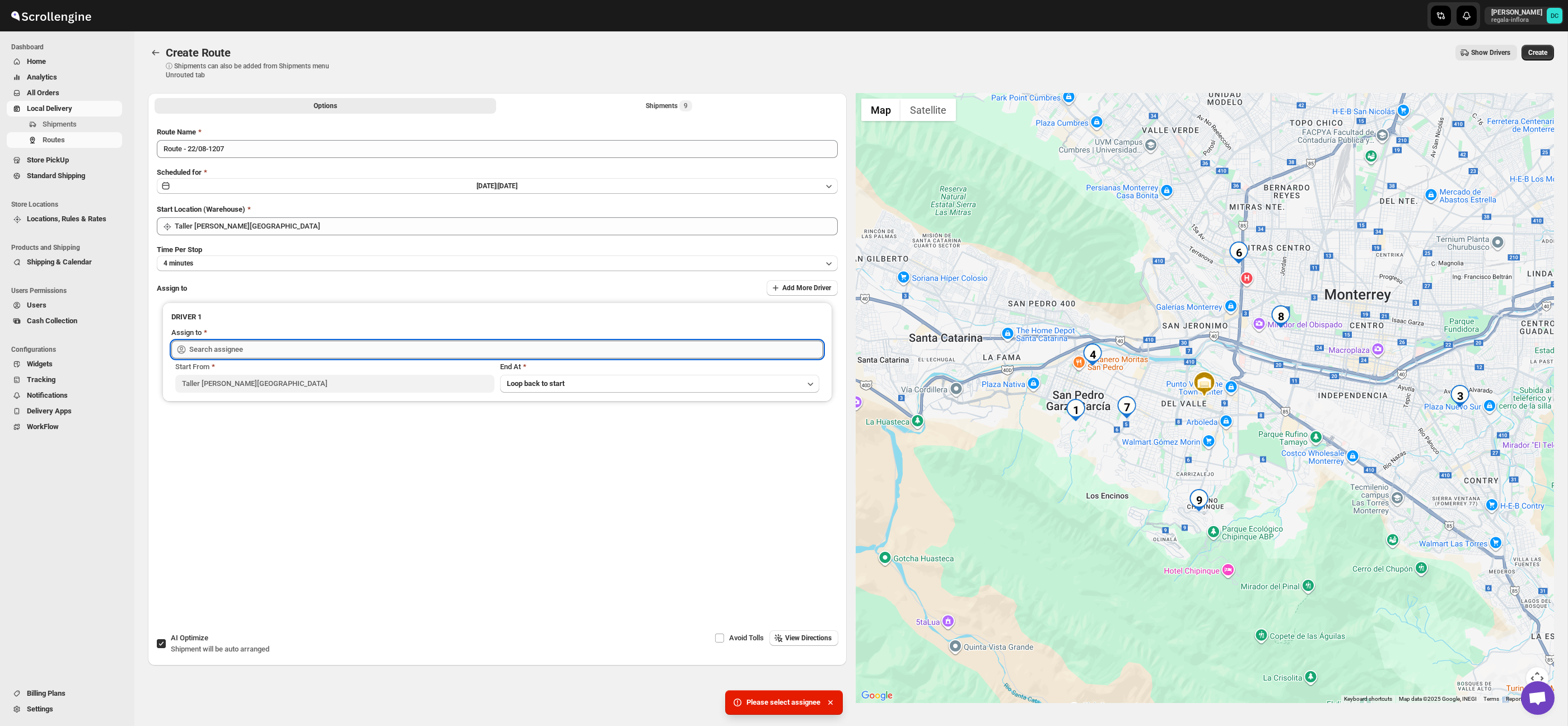
click at [239, 354] on input "text" at bounding box center [506, 349] width 634 height 18
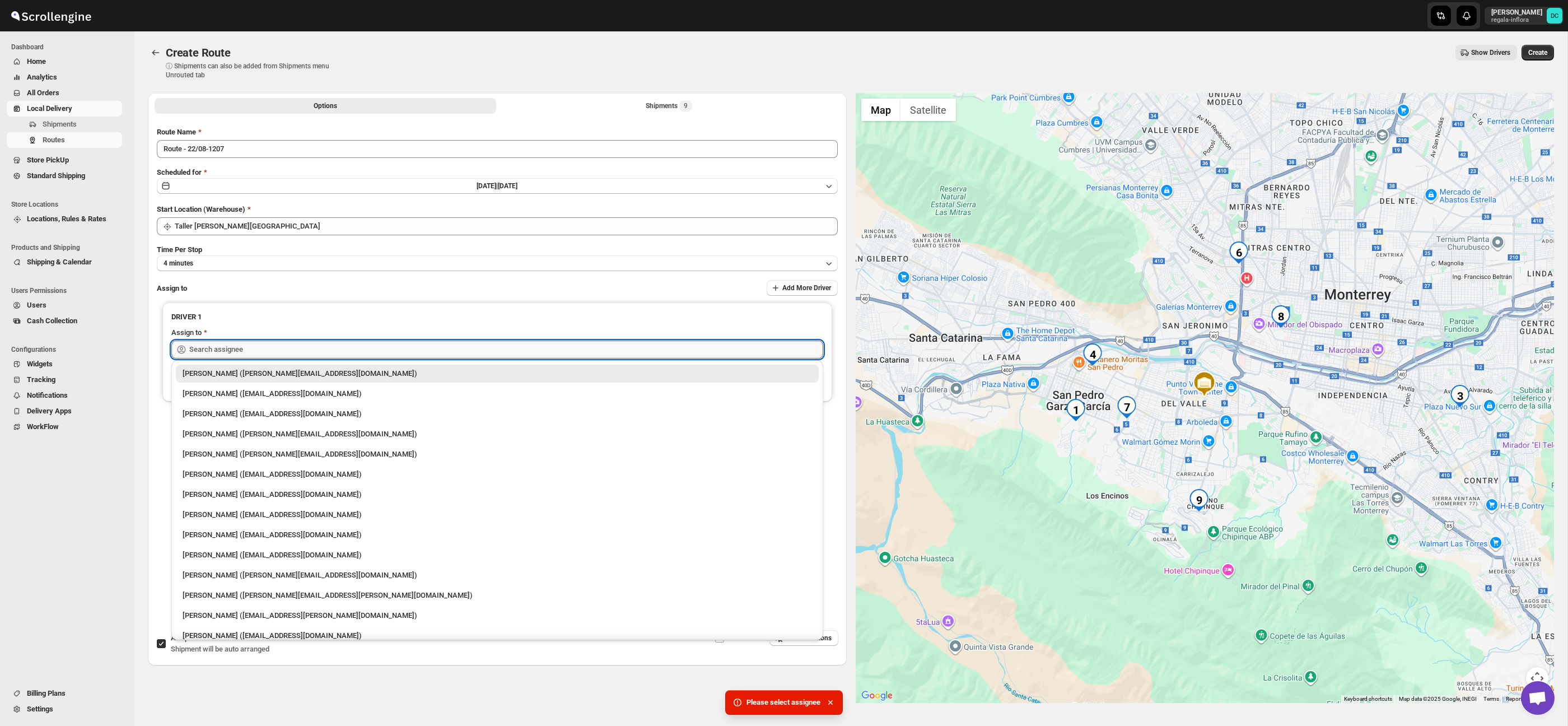
type input "x"
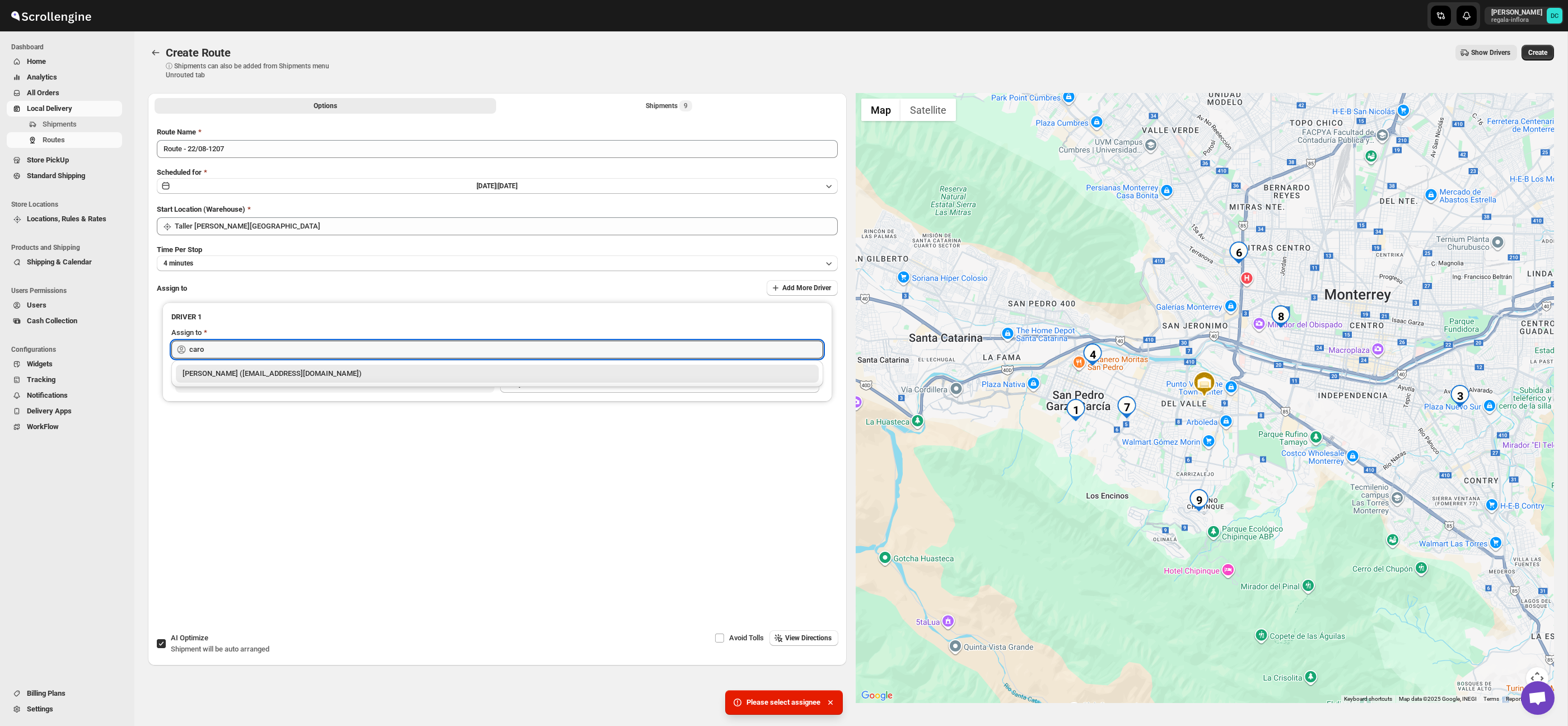
click at [284, 372] on div "[PERSON_NAME] ([EMAIL_ADDRESS][DOMAIN_NAME])" at bounding box center [497, 373] width 629 height 11
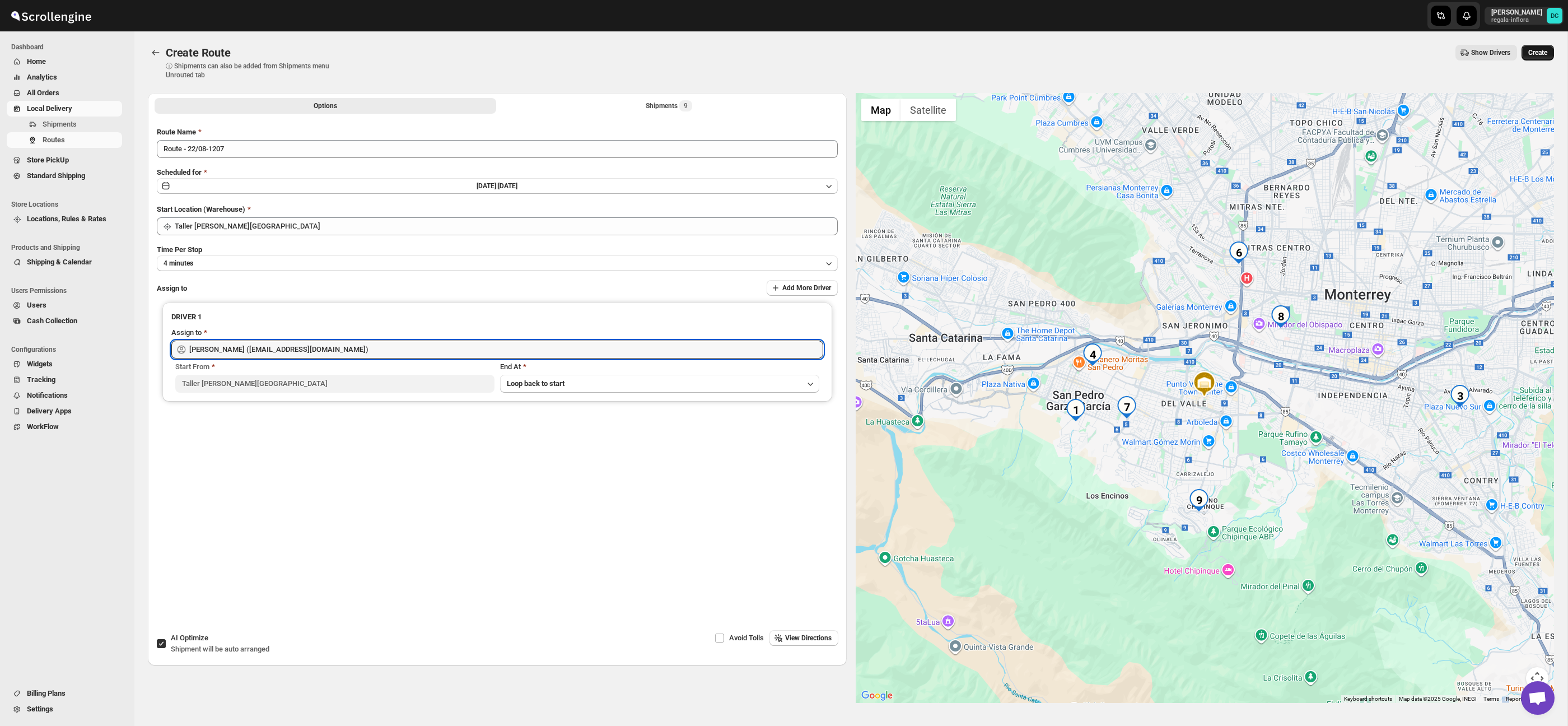
type input "[PERSON_NAME] ([EMAIL_ADDRESS][DOMAIN_NAME])"
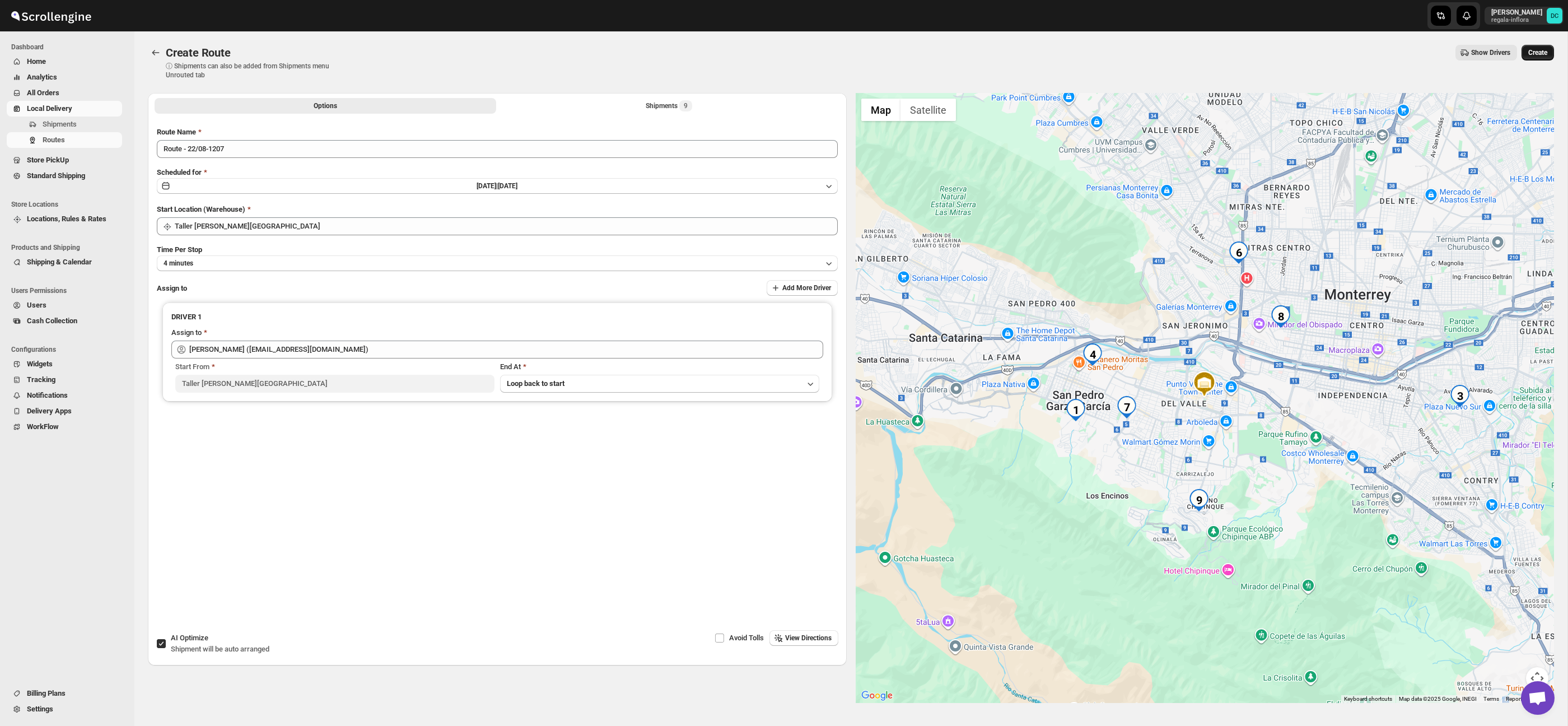
click at [1530, 52] on span "Create" at bounding box center [1538, 52] width 19 height 9
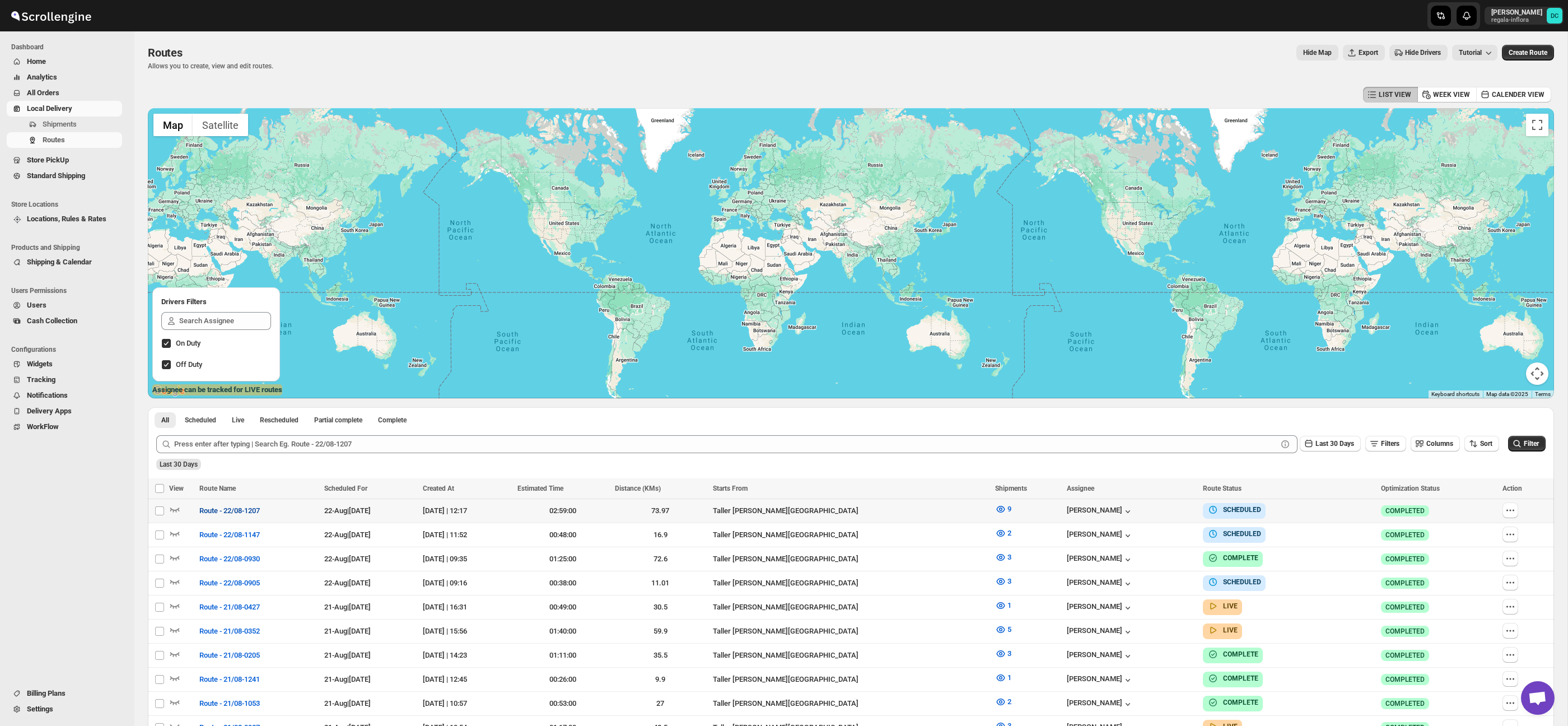
click at [233, 508] on span "Route - 22/08-1207" at bounding box center [229, 511] width 60 height 11
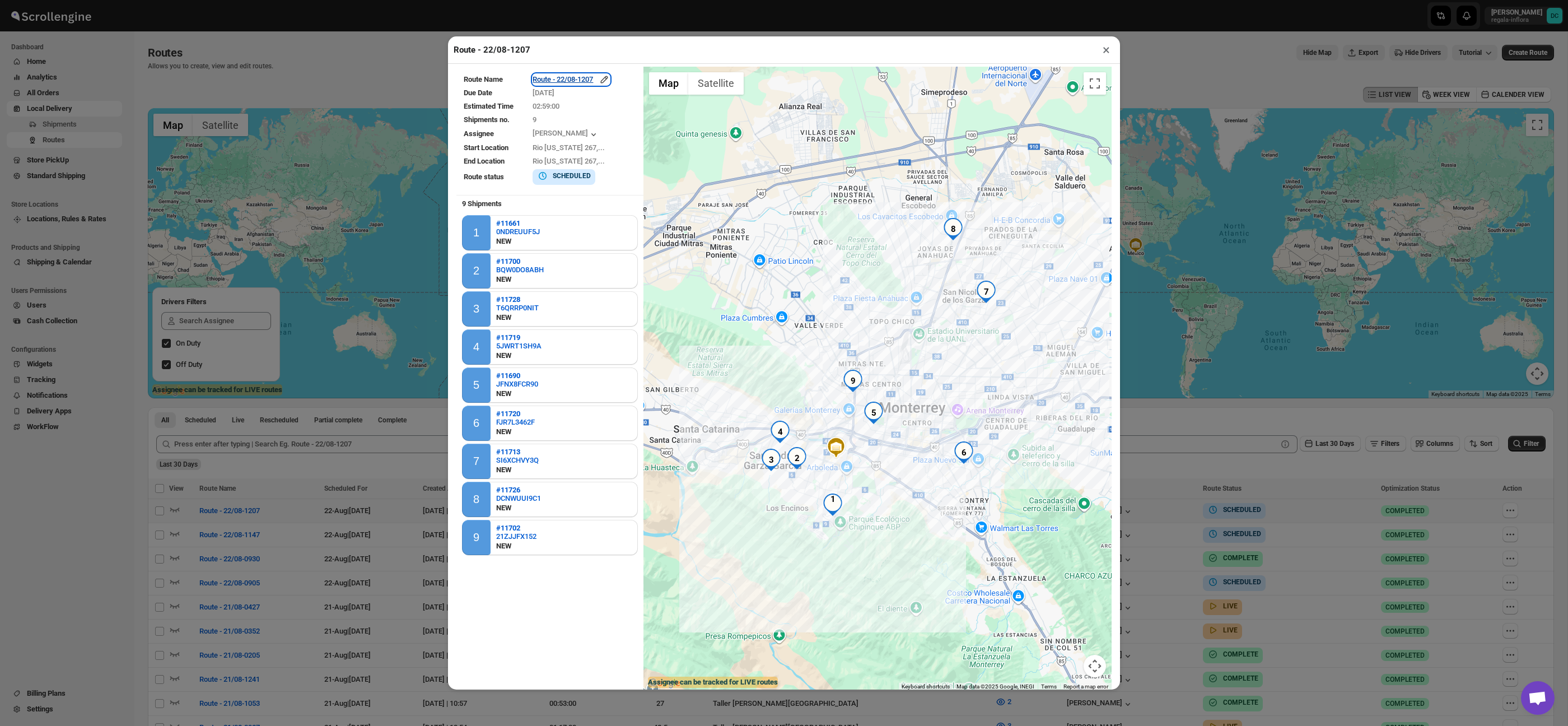
click at [610, 77] on icon "button" at bounding box center [604, 79] width 11 height 11
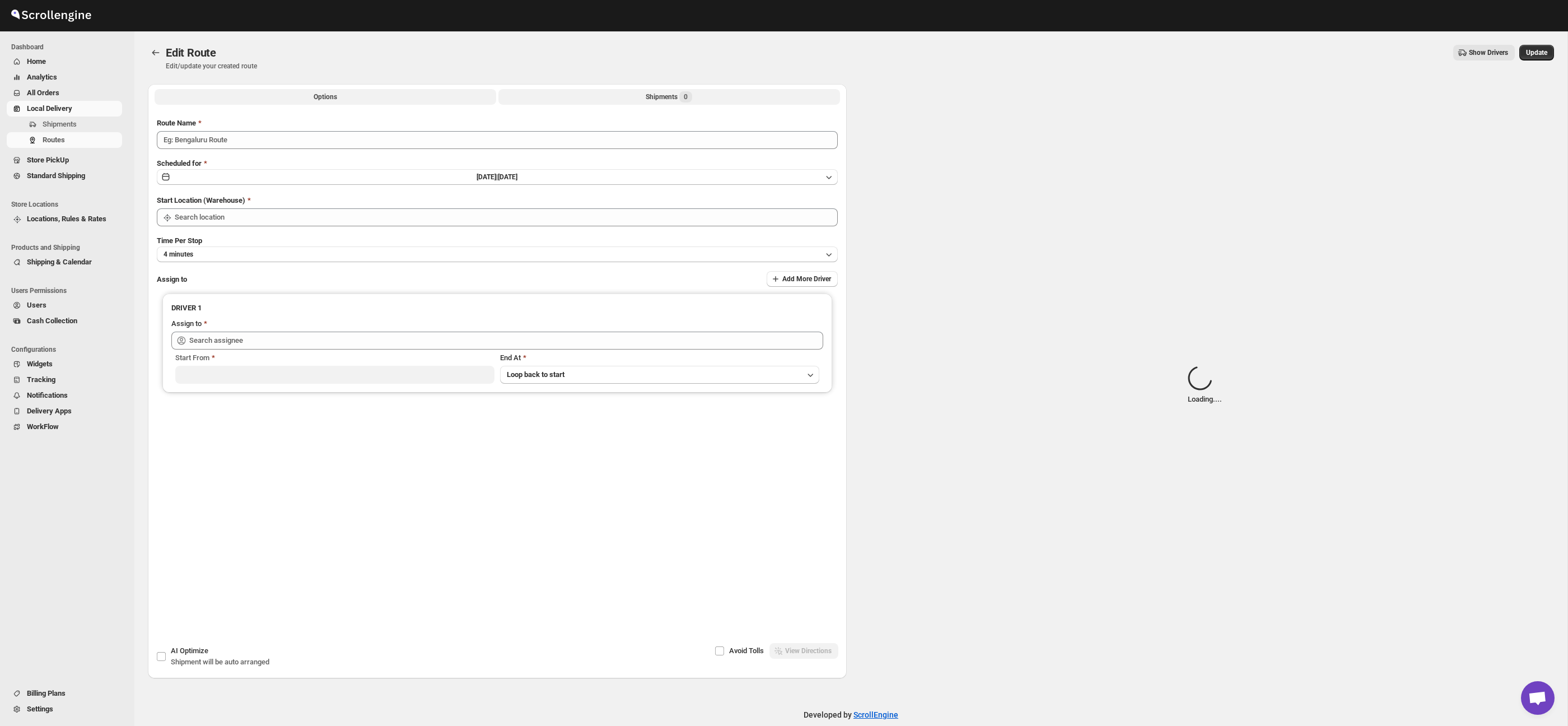
click at [646, 92] on div "Shipments 0" at bounding box center [669, 97] width 46 height 11
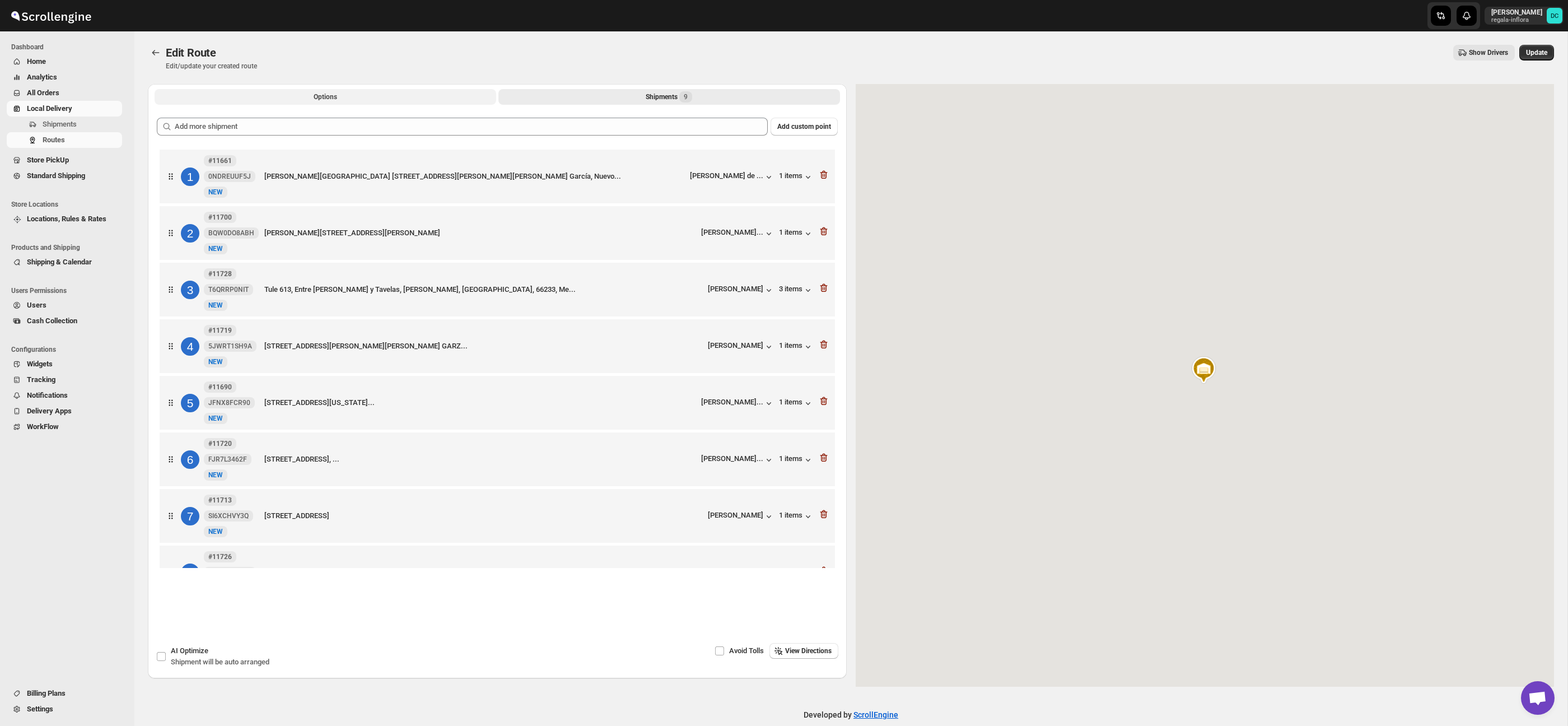
click at [448, 98] on button "Options" at bounding box center [325, 97] width 341 height 16
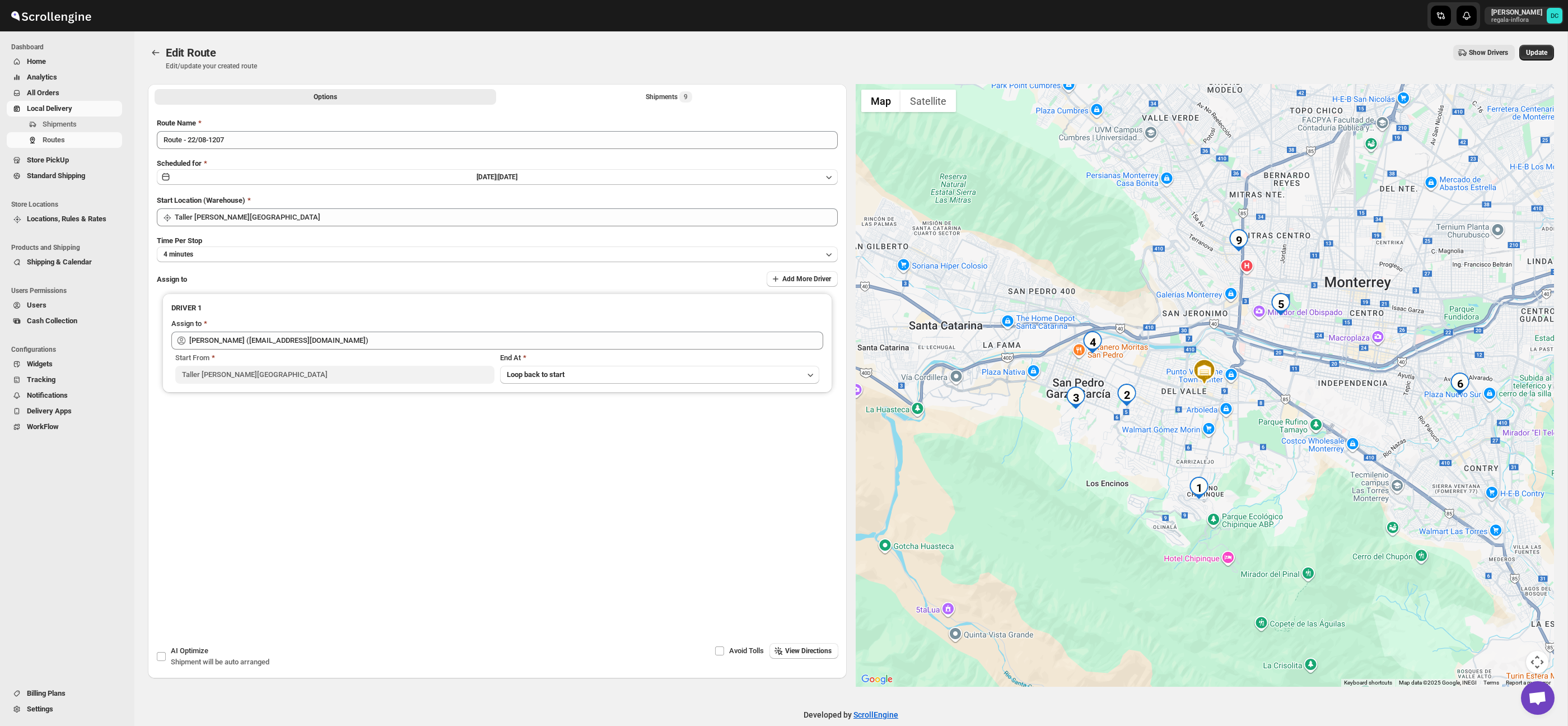
click at [596, 105] on div "Options Shipments 9 More views Options Shipments 9 More views" at bounding box center [497, 96] width 699 height 24
click at [592, 98] on button "Shipments 9" at bounding box center [669, 97] width 341 height 16
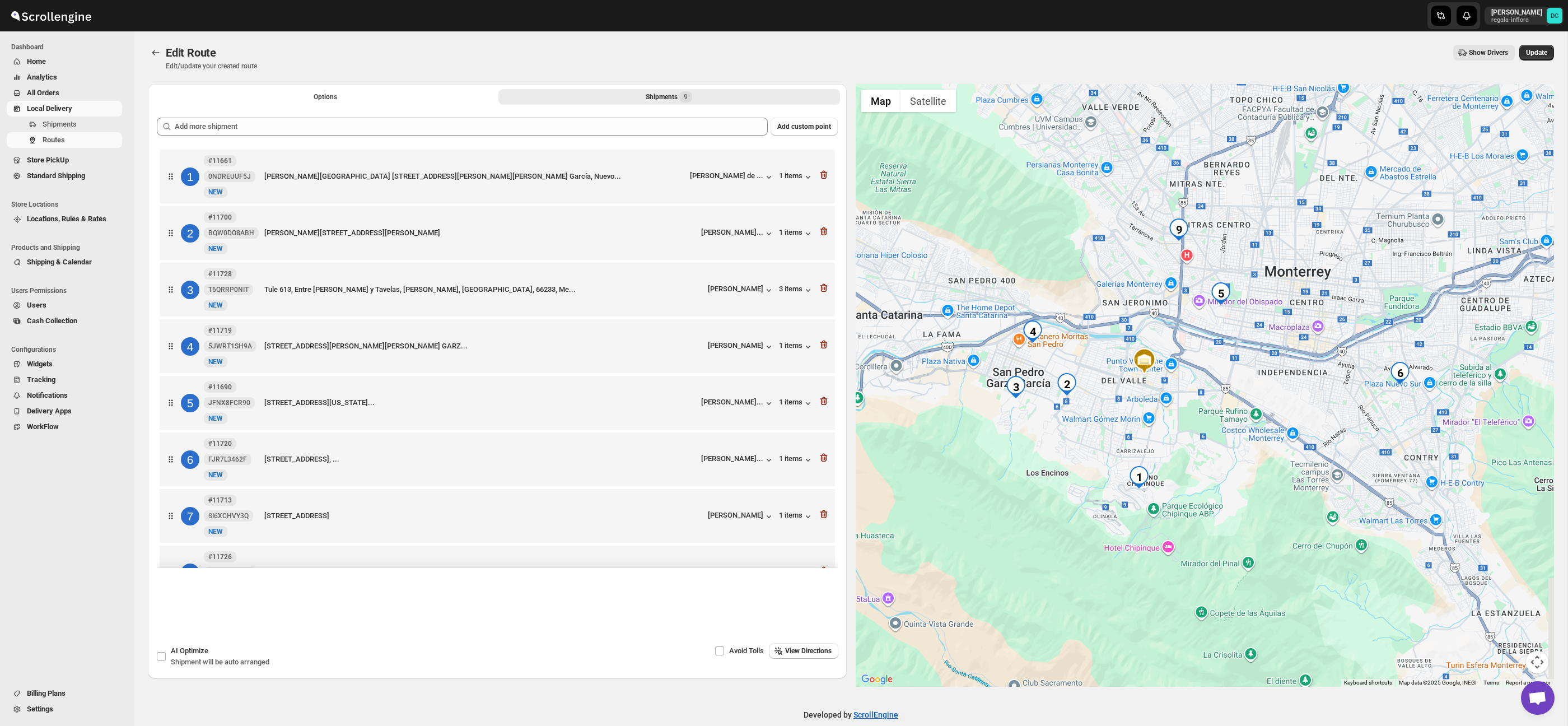
drag, startPoint x: 1161, startPoint y: 501, endPoint x: 1100, endPoint y: 490, distance: 62.0
click at [1100, 490] on div at bounding box center [1205, 386] width 699 height 603
drag, startPoint x: 1210, startPoint y: 398, endPoint x: 1172, endPoint y: 402, distance: 38.2
click at [1172, 402] on div at bounding box center [1205, 386] width 699 height 603
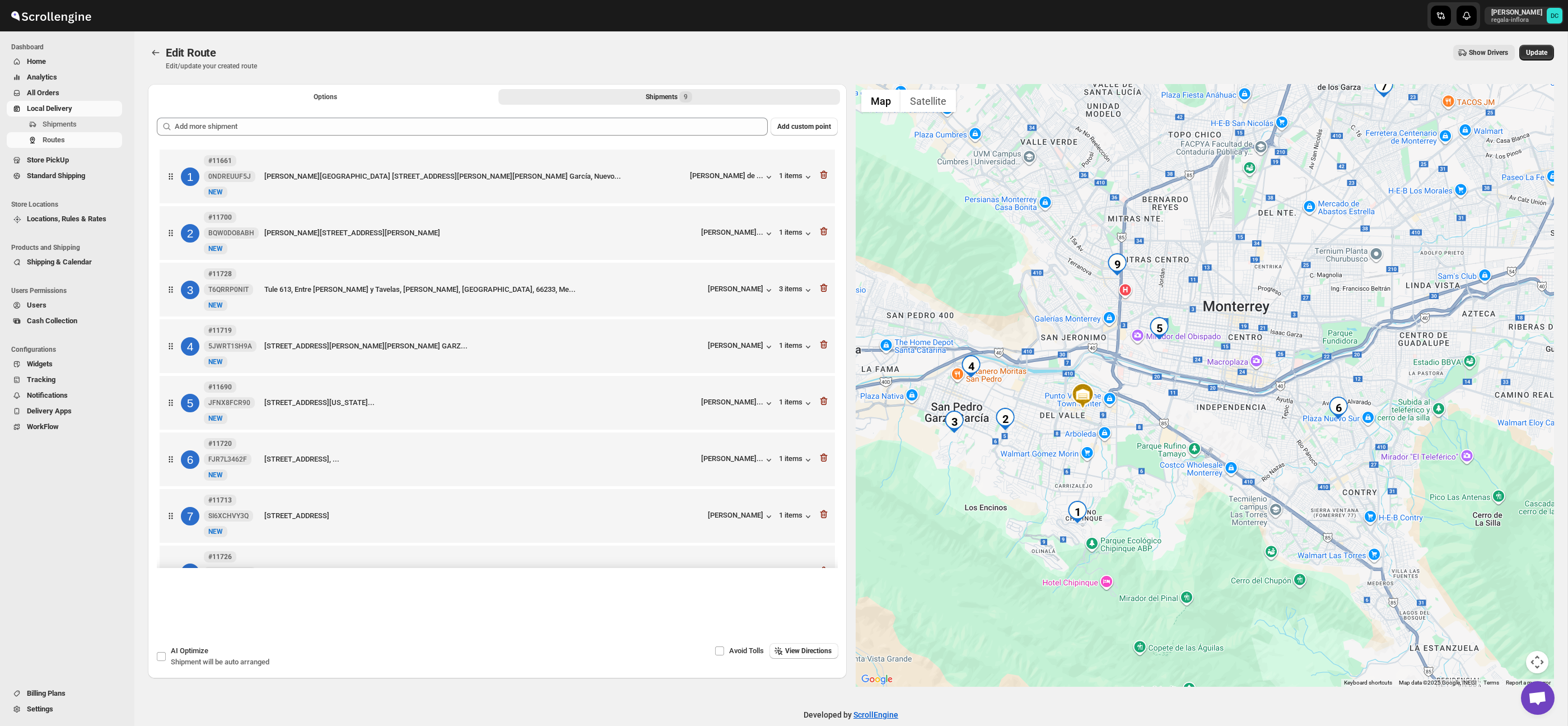
drag, startPoint x: 1166, startPoint y: 303, endPoint x: 1143, endPoint y: 335, distance: 39.4
click at [1143, 335] on div at bounding box center [1205, 386] width 699 height 603
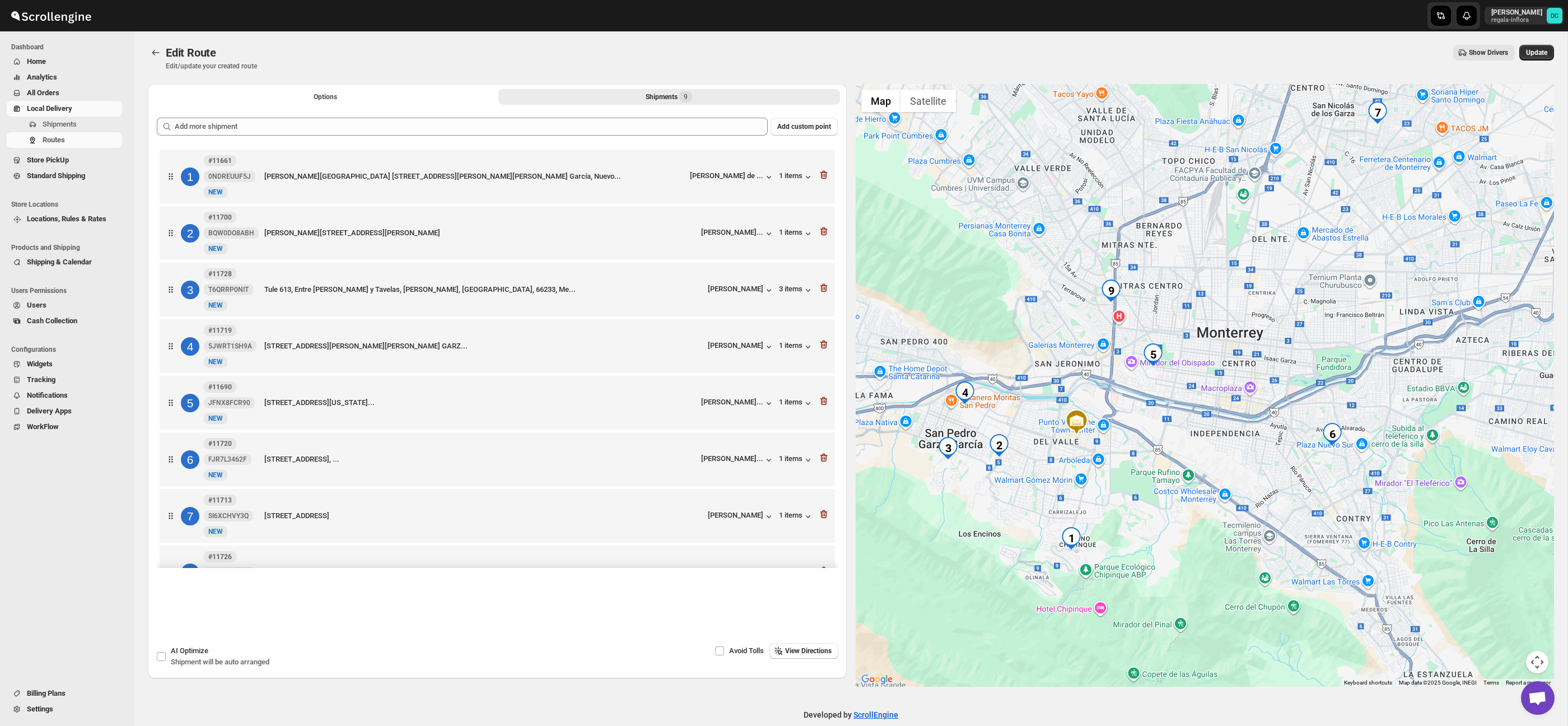
drag, startPoint x: 1365, startPoint y: 370, endPoint x: 1360, endPoint y: 400, distance: 30.4
click at [1360, 400] on div at bounding box center [1205, 386] width 699 height 603
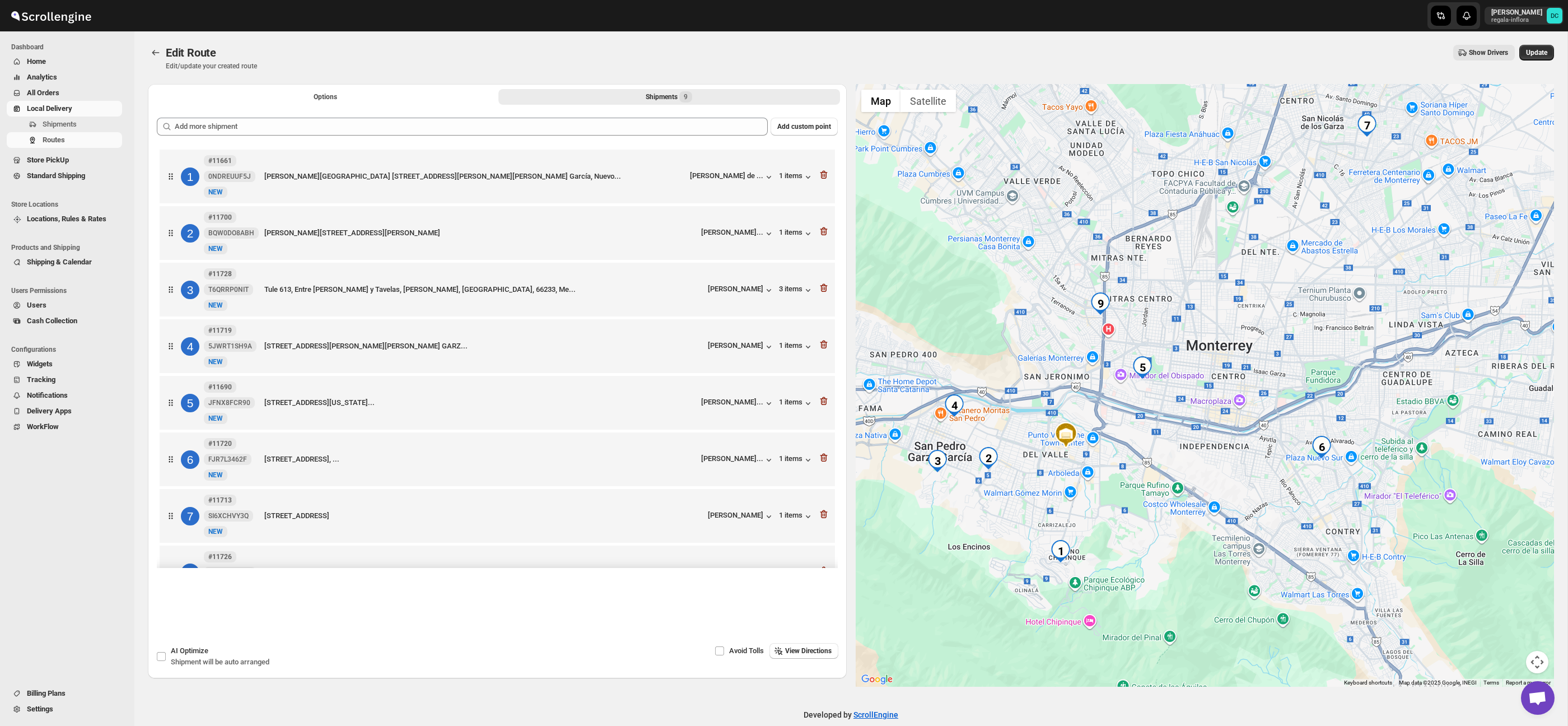
drag, startPoint x: 1354, startPoint y: 354, endPoint x: 1342, endPoint y: 361, distance: 13.9
click at [1342, 361] on div at bounding box center [1205, 386] width 699 height 603
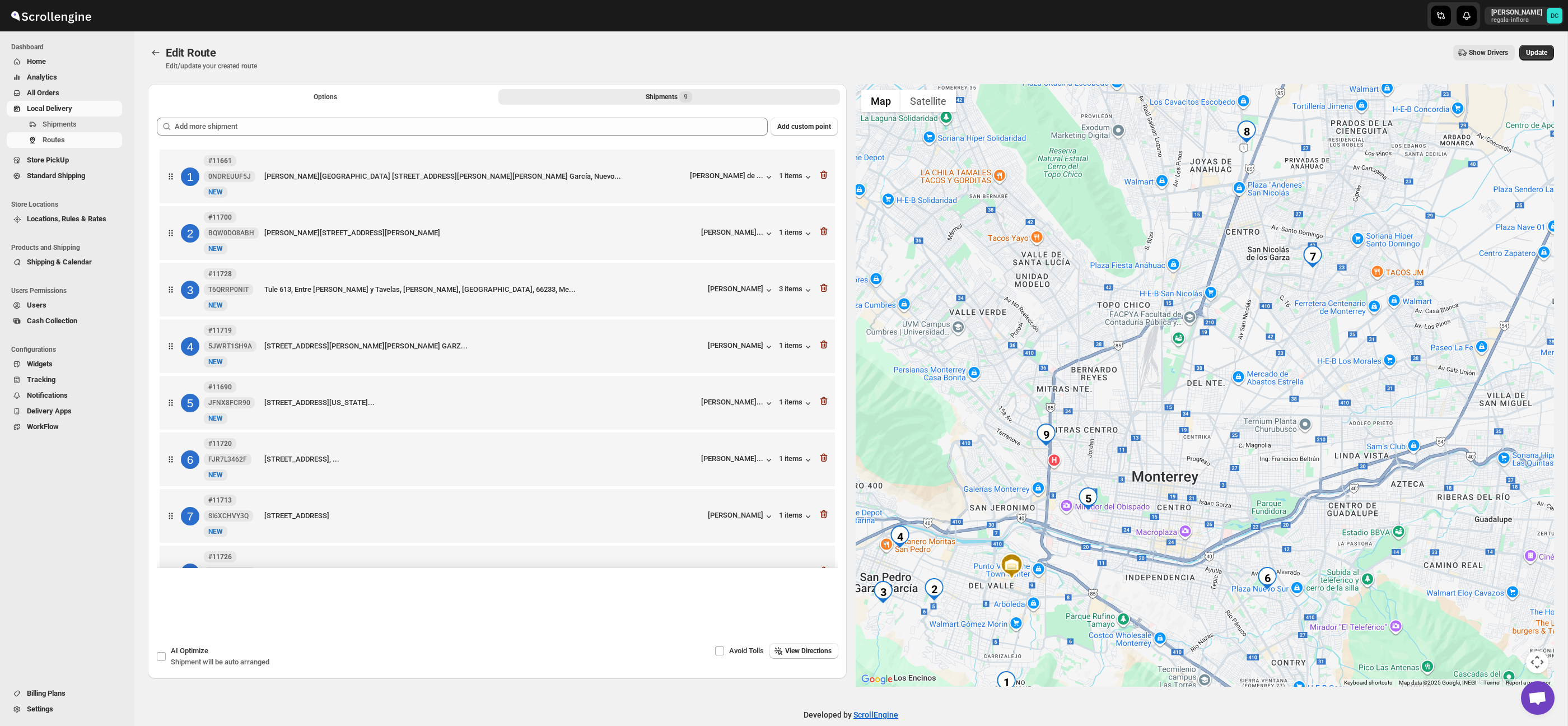
drag, startPoint x: 1331, startPoint y: 363, endPoint x: 1277, endPoint y: 495, distance: 142.6
click at [1277, 495] on div at bounding box center [1205, 386] width 699 height 603
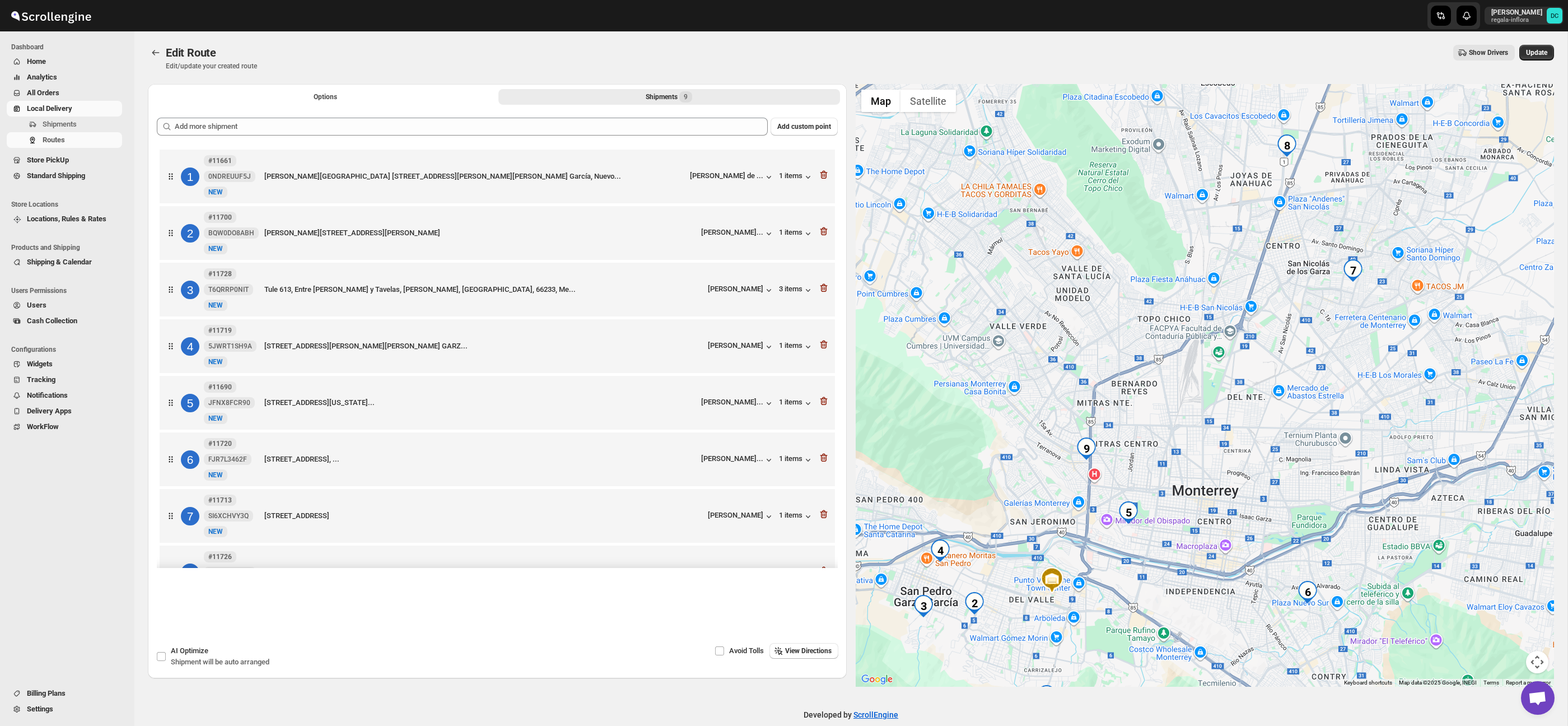
drag, startPoint x: 1223, startPoint y: 555, endPoint x: 1293, endPoint y: 315, distance: 250.0
click at [1293, 315] on div at bounding box center [1205, 386] width 699 height 603
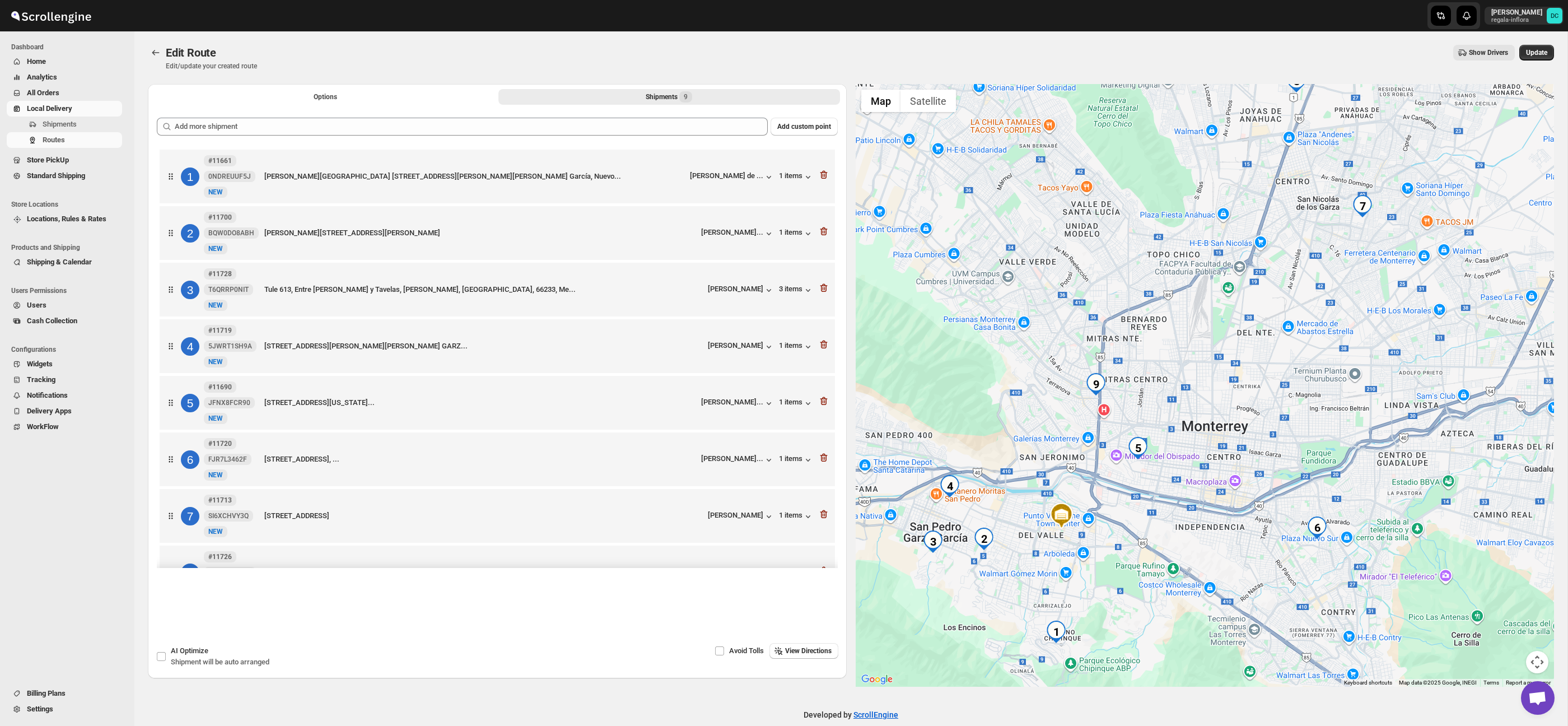
drag, startPoint x: 1073, startPoint y: 520, endPoint x: 1083, endPoint y: 452, distance: 68.7
click at [1083, 452] on div at bounding box center [1205, 386] width 699 height 603
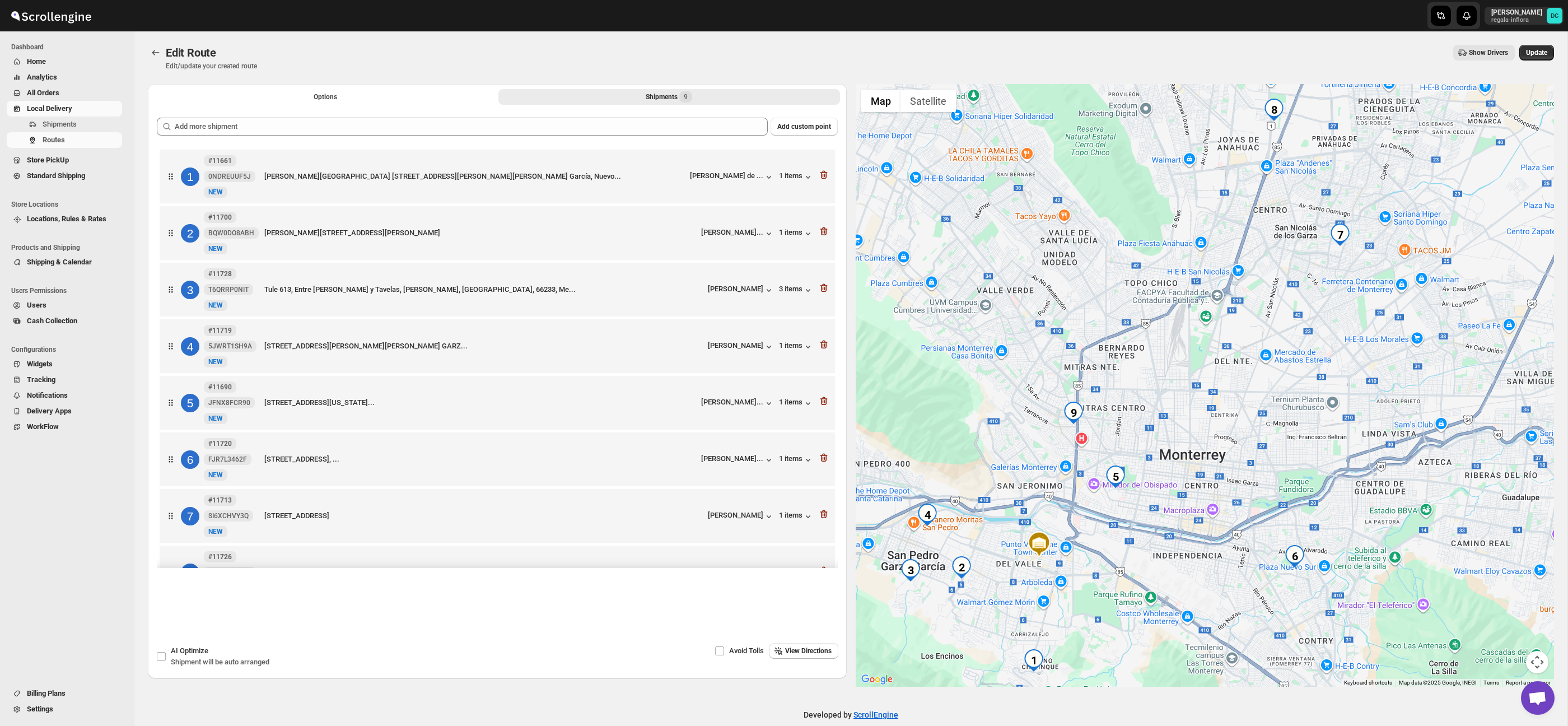
drag, startPoint x: 1068, startPoint y: 566, endPoint x: 1024, endPoint y: 624, distance: 72.8
click at [1023, 624] on div at bounding box center [1205, 386] width 699 height 603
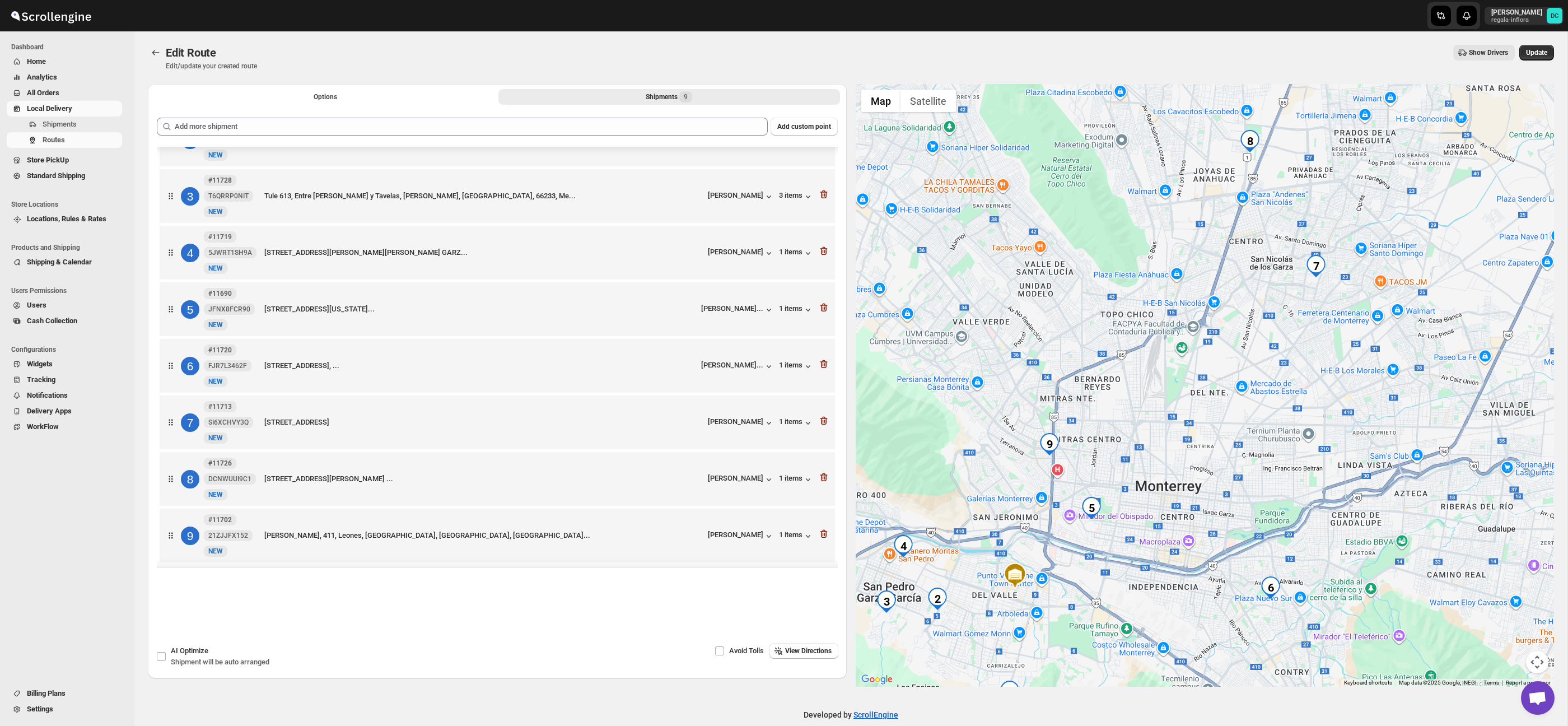
scroll to position [101, 0]
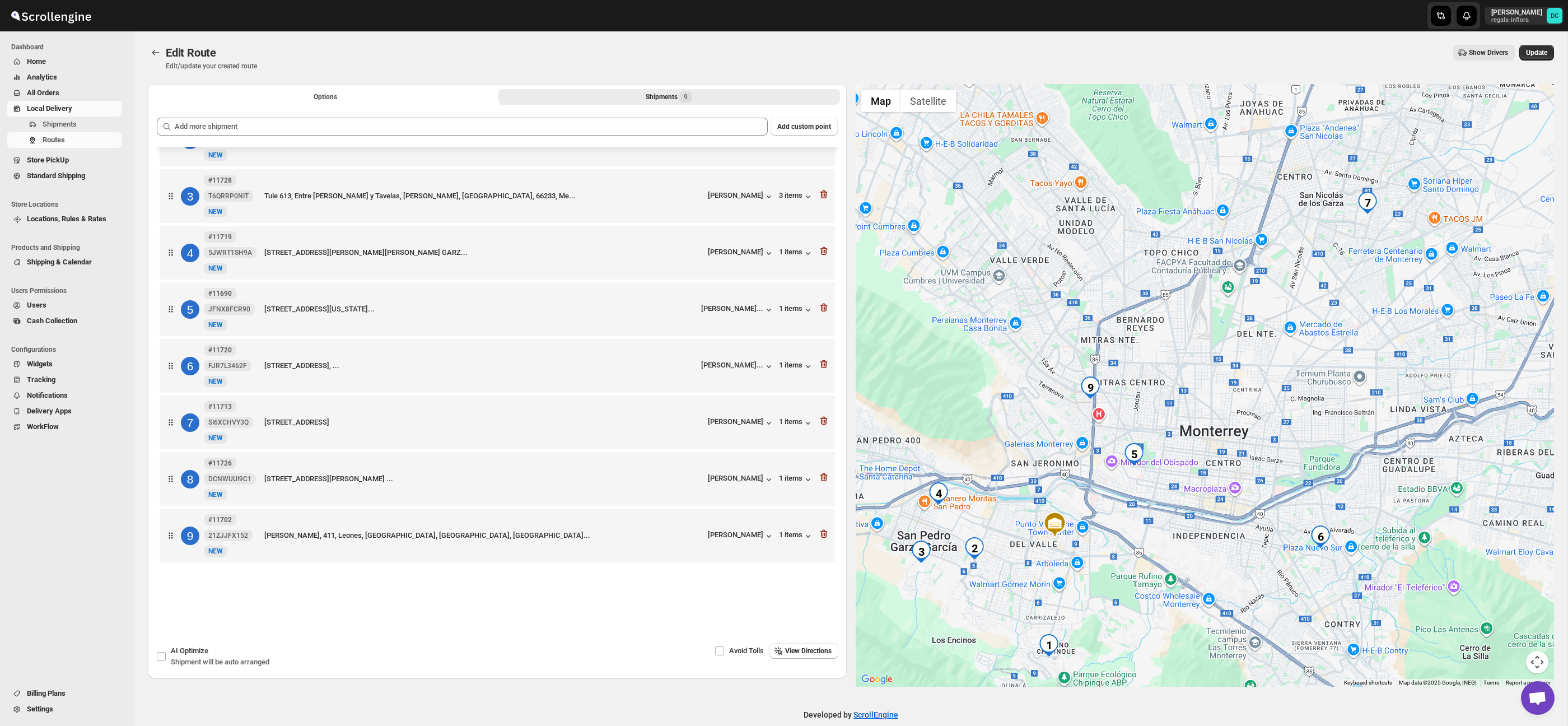
drag, startPoint x: 1004, startPoint y: 533, endPoint x: 1040, endPoint y: 482, distance: 62.4
click at [1040, 482] on div at bounding box center [1205, 386] width 699 height 603
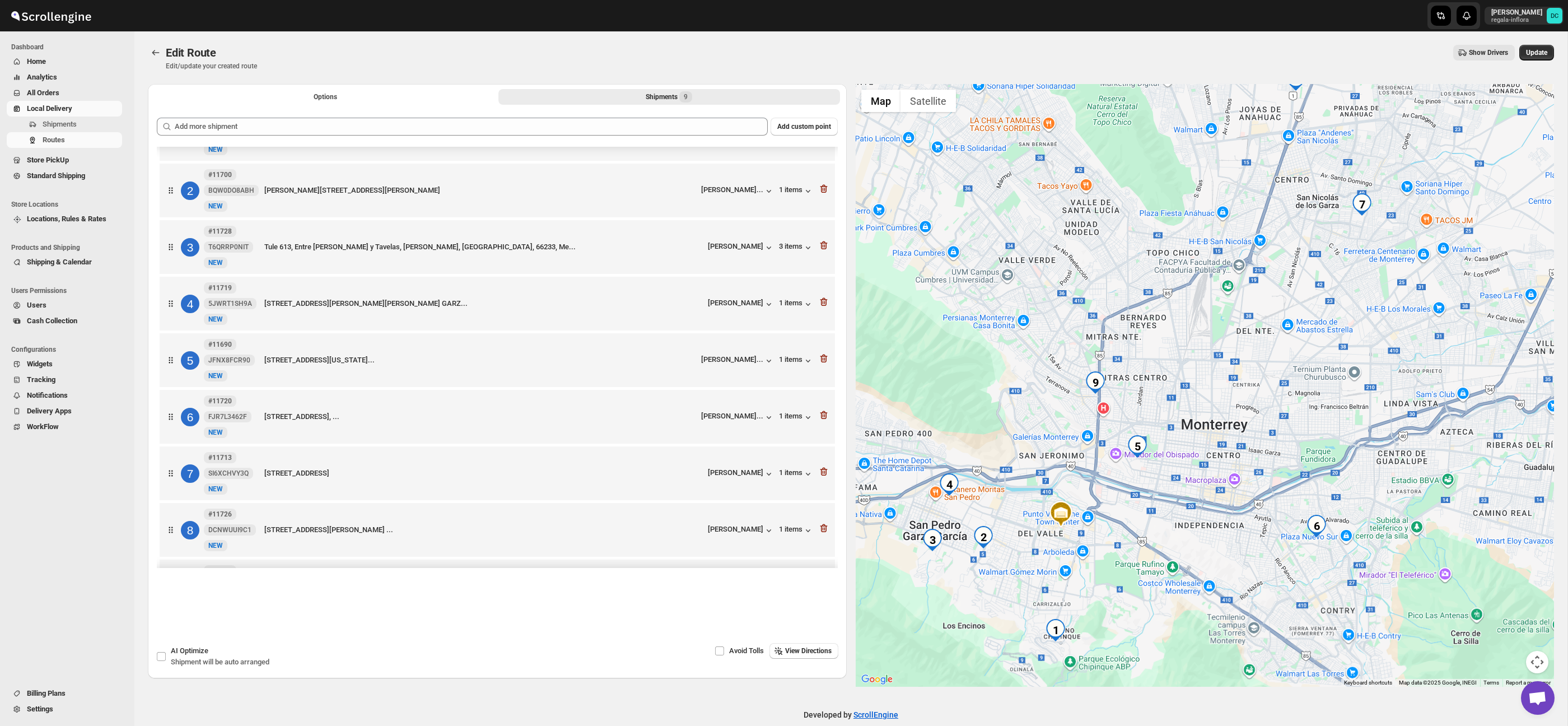
scroll to position [0, 0]
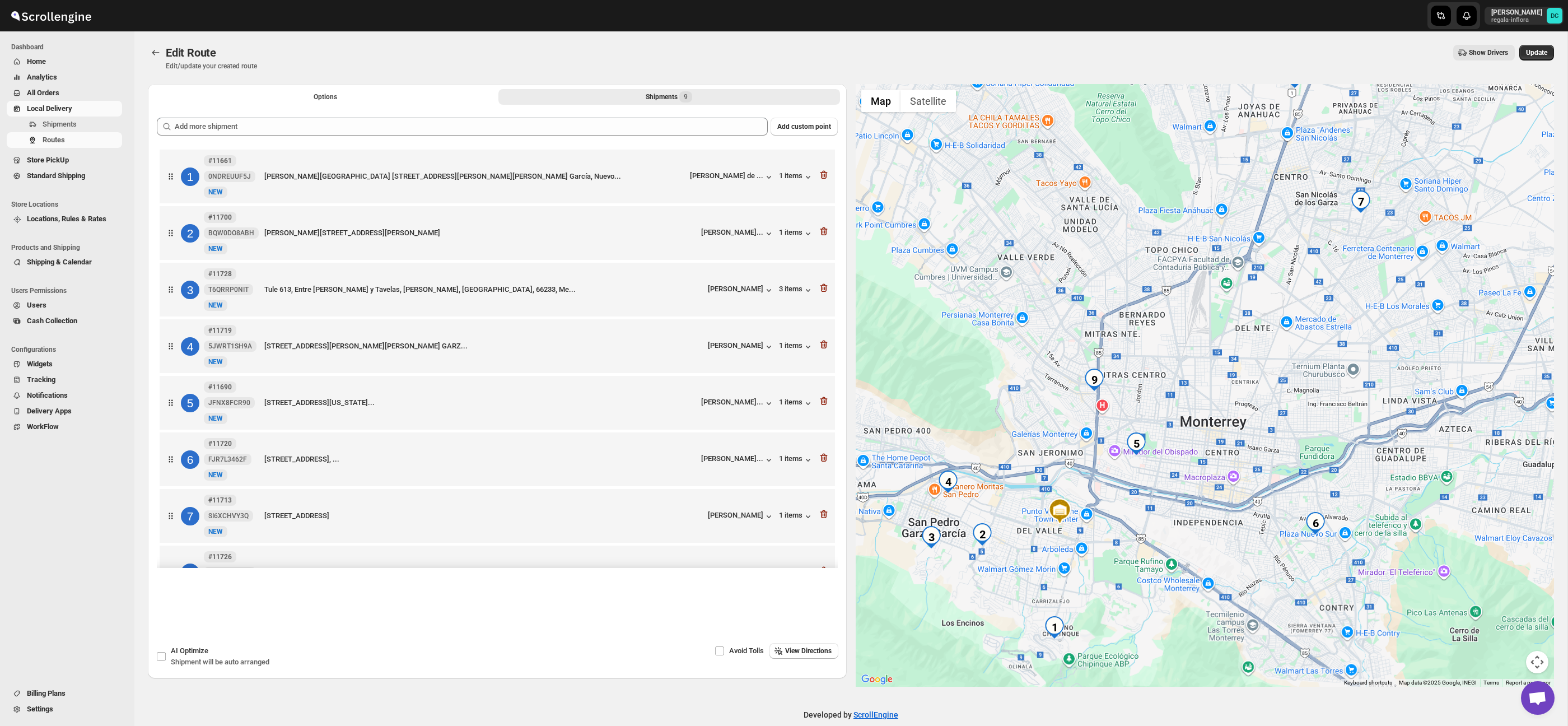
drag, startPoint x: 1093, startPoint y: 592, endPoint x: 1091, endPoint y: 579, distance: 13.2
click at [1091, 579] on div at bounding box center [1205, 386] width 699 height 603
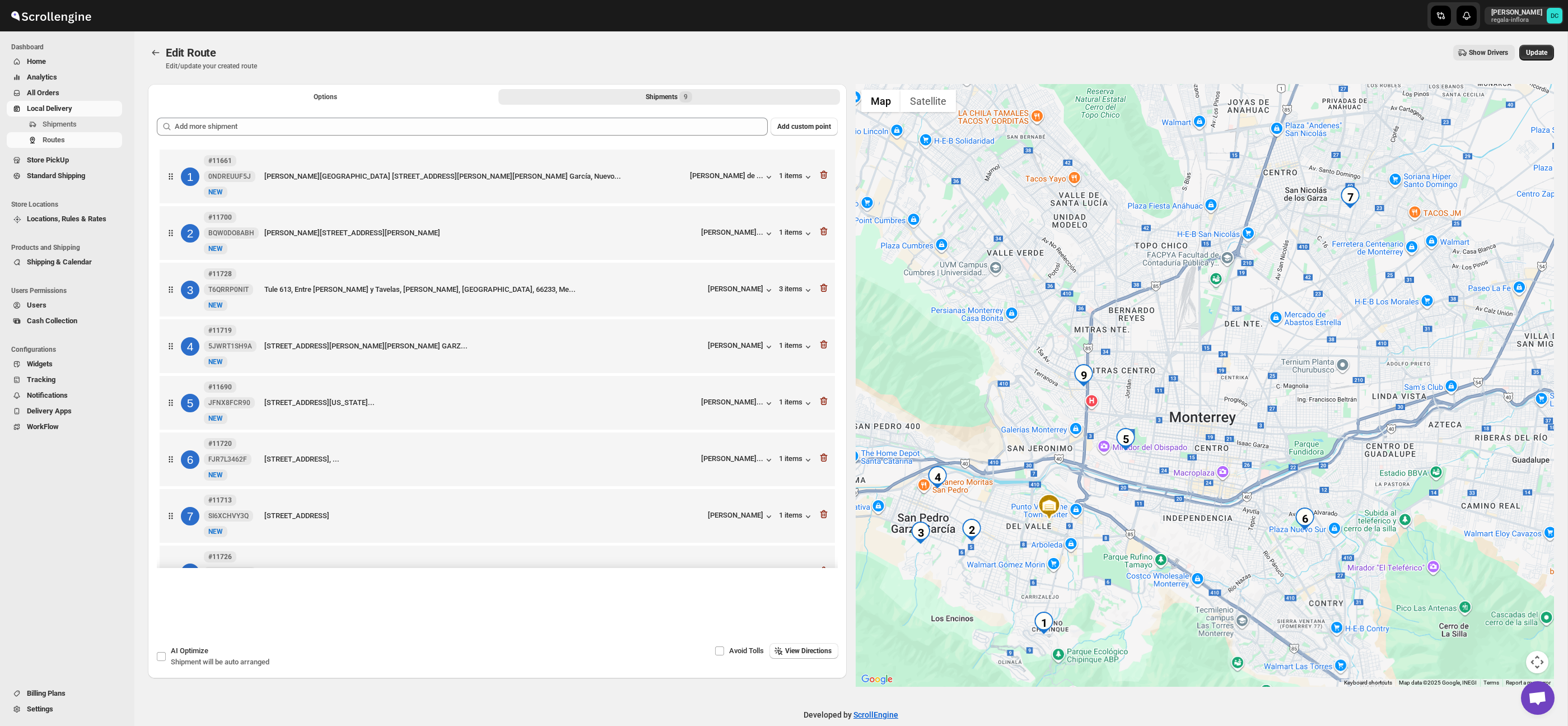
drag, startPoint x: 1004, startPoint y: 576, endPoint x: 992, endPoint y: 580, distance: 12.6
click at [992, 580] on div at bounding box center [1205, 386] width 699 height 603
click at [1103, 534] on div at bounding box center [1205, 386] width 699 height 603
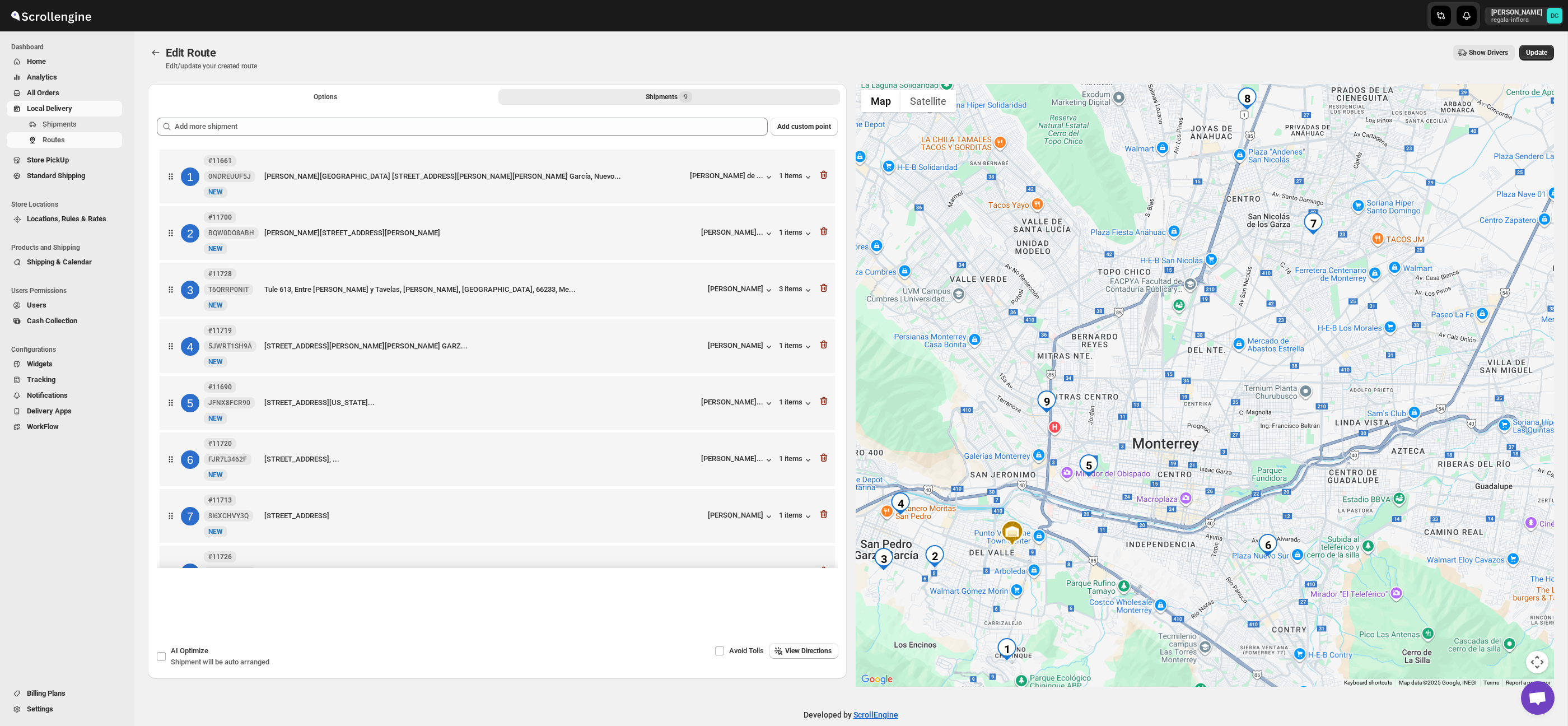
drag, startPoint x: 1132, startPoint y: 496, endPoint x: 1089, endPoint y: 529, distance: 54.2
click at [1090, 529] on div at bounding box center [1205, 386] width 699 height 603
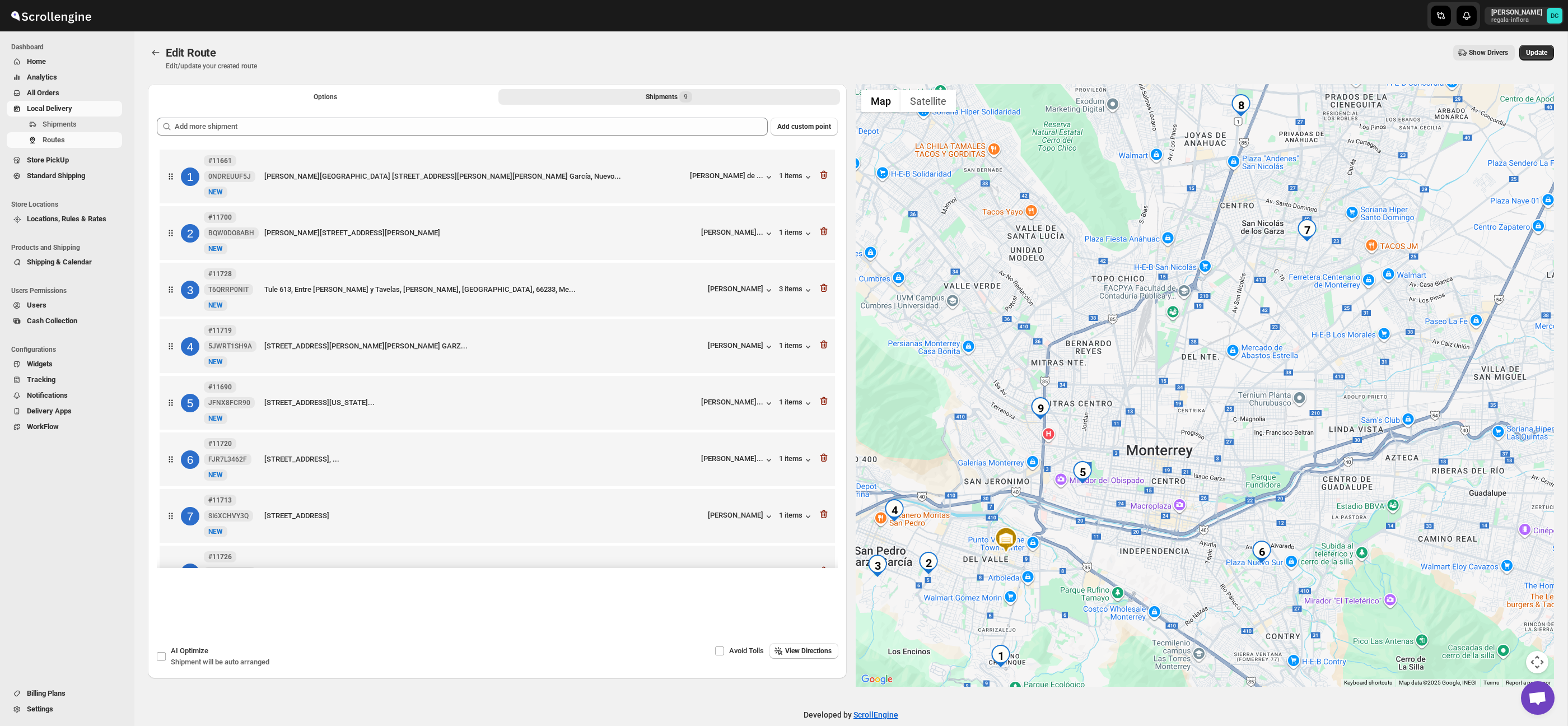
click at [830, 294] on div "3 #11728 T6QRRP0NIT New NEW Tule 613, [GEOGRAPHIC_DATA][PERSON_NAME] y Tavelas,…" at bounding box center [497, 289] width 676 height 54
click at [822, 292] on icon "button" at bounding box center [824, 288] width 7 height 9
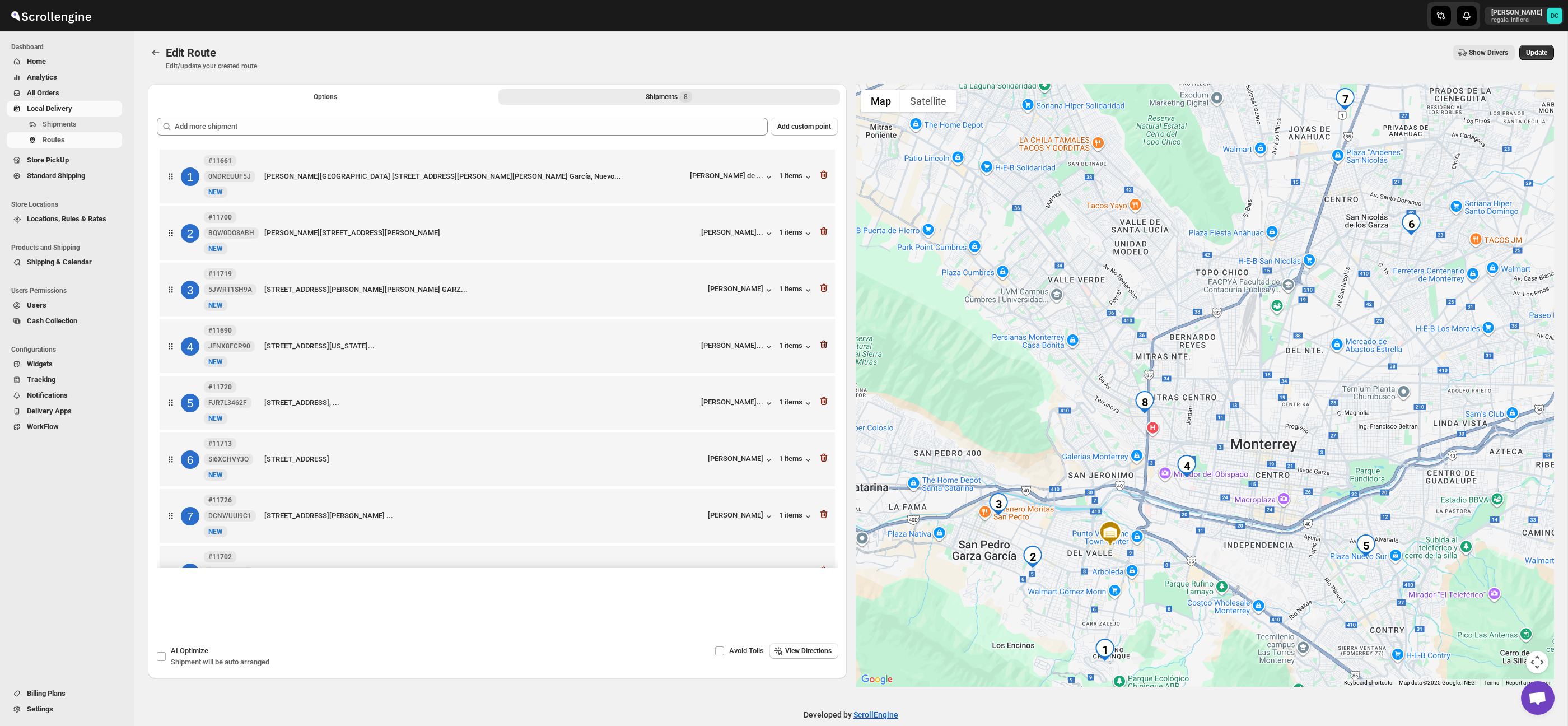
click at [822, 349] on icon "button" at bounding box center [824, 345] width 7 height 9
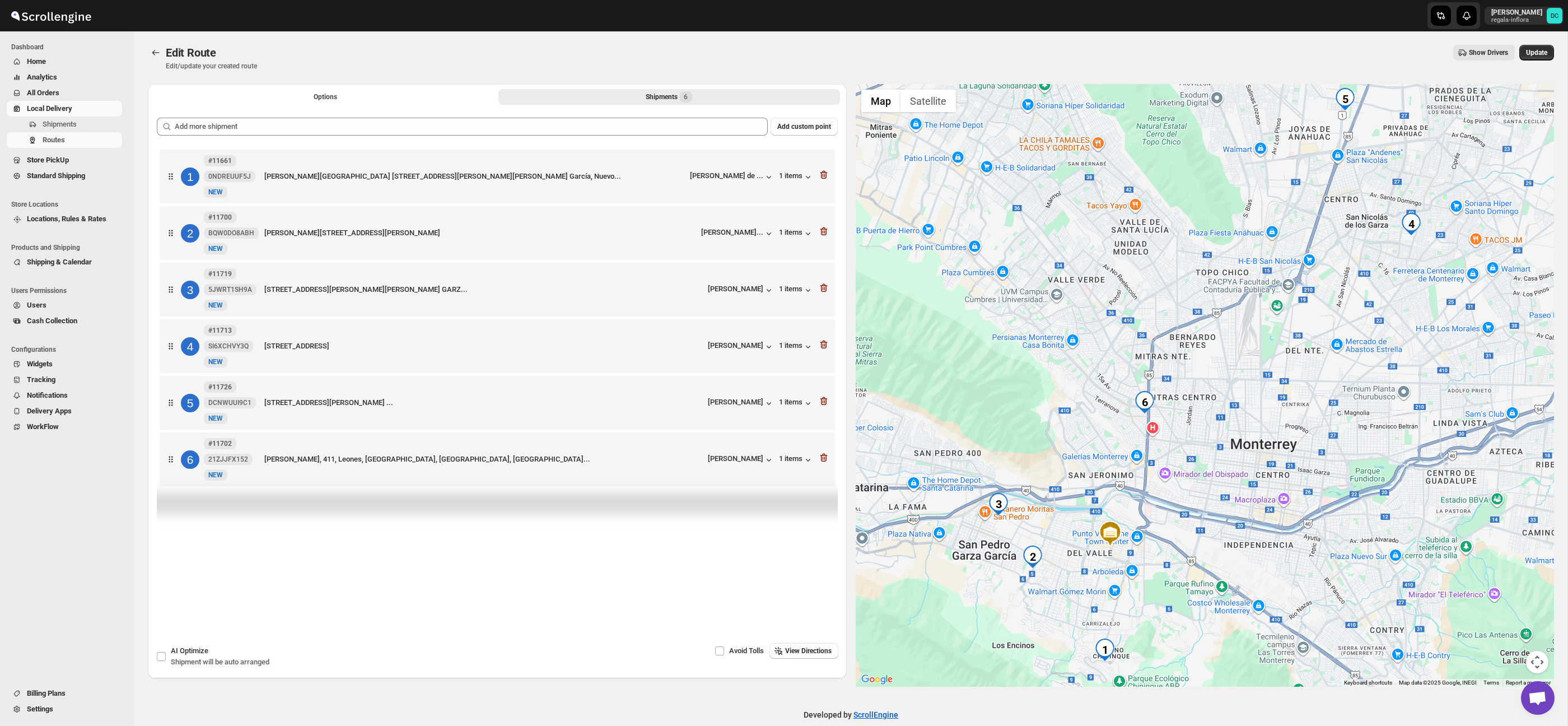
click at [822, 349] on icon "button" at bounding box center [824, 345] width 7 height 9
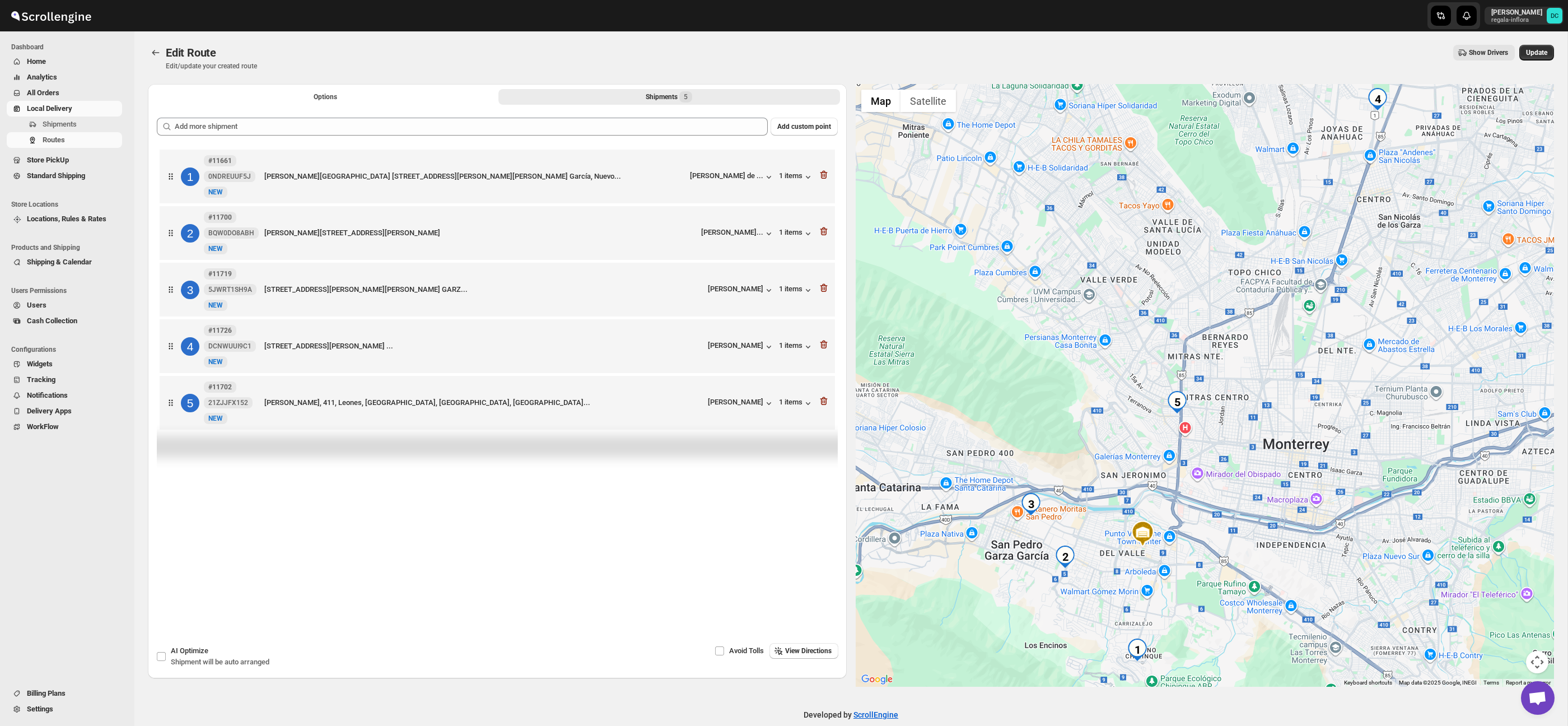
click at [822, 349] on icon "button" at bounding box center [824, 345] width 7 height 9
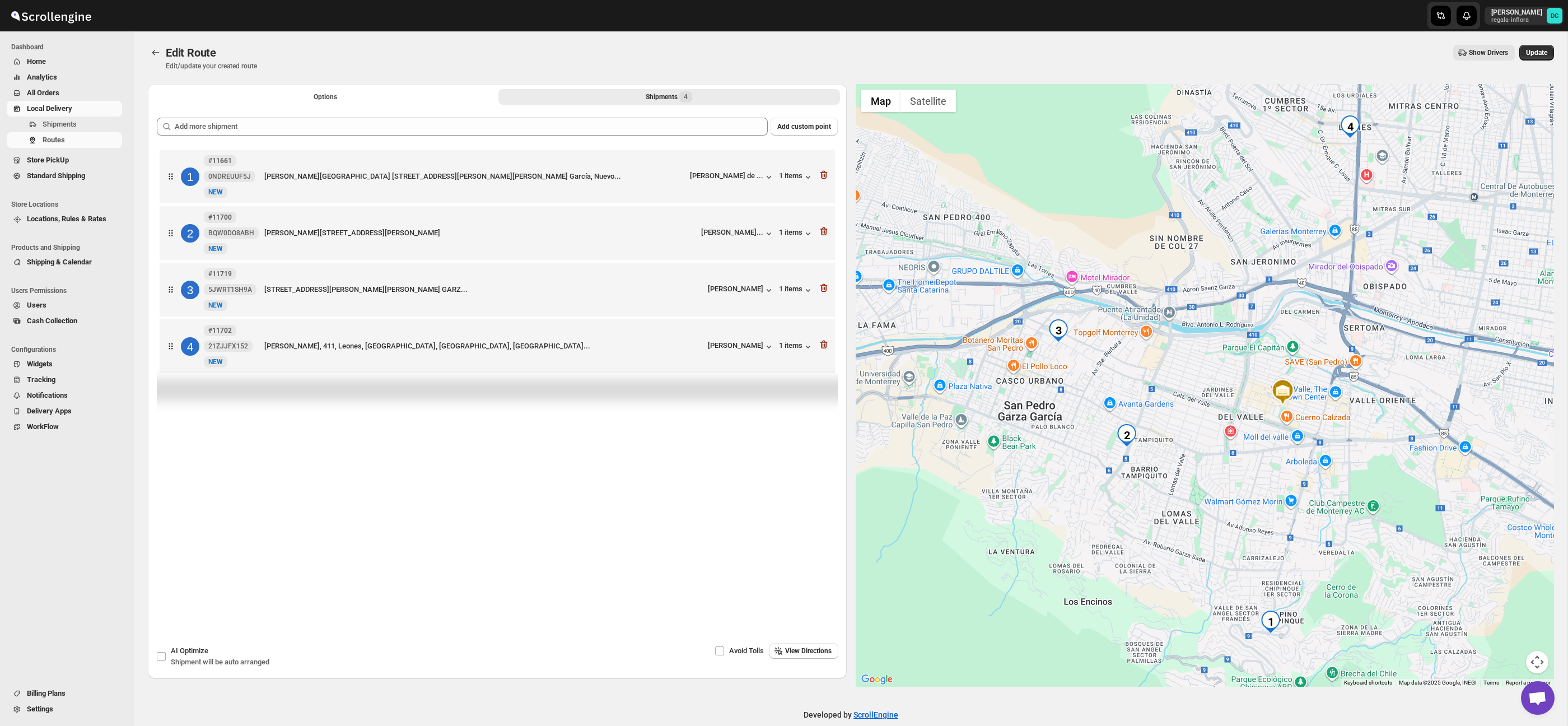
click at [822, 349] on icon "button" at bounding box center [824, 345] width 7 height 9
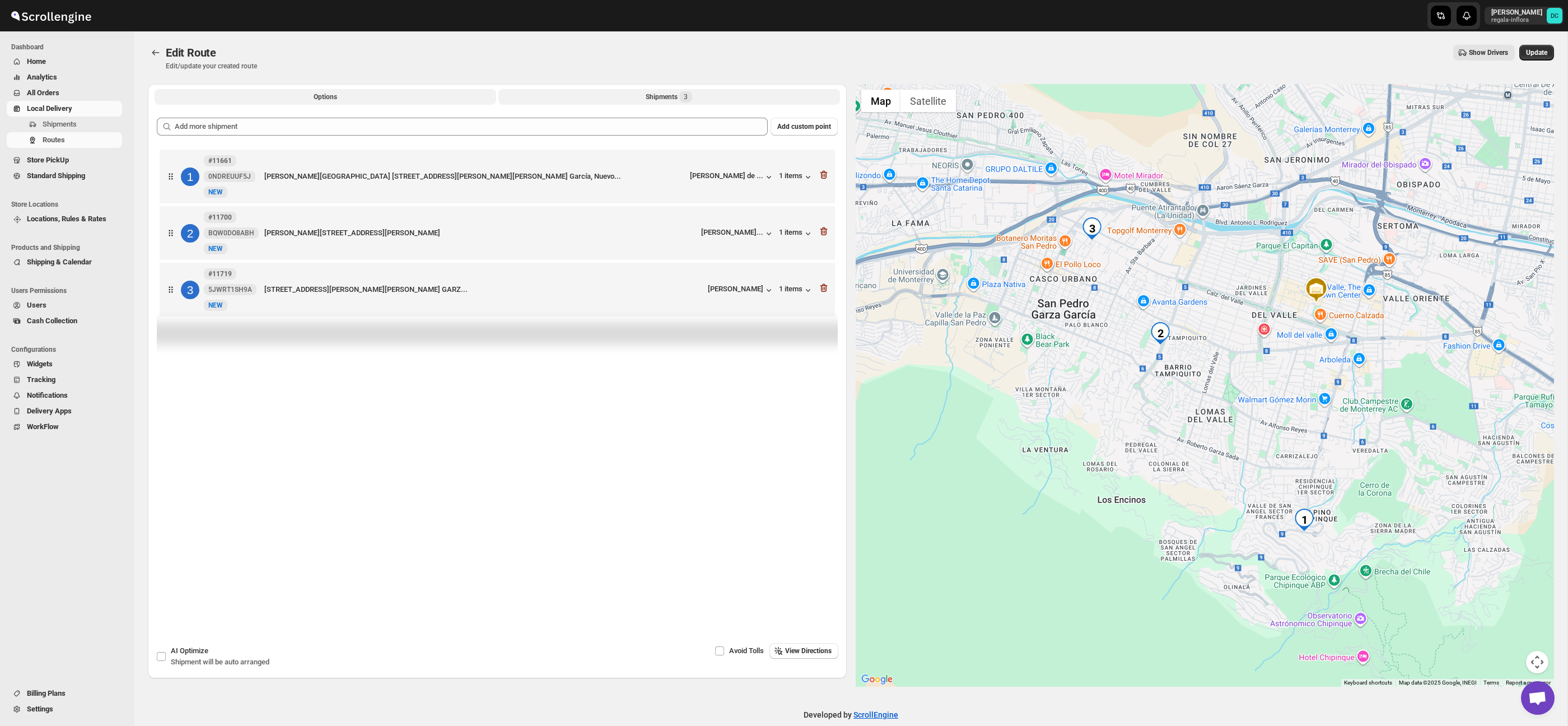
click at [319, 102] on button "Options" at bounding box center [325, 97] width 341 height 16
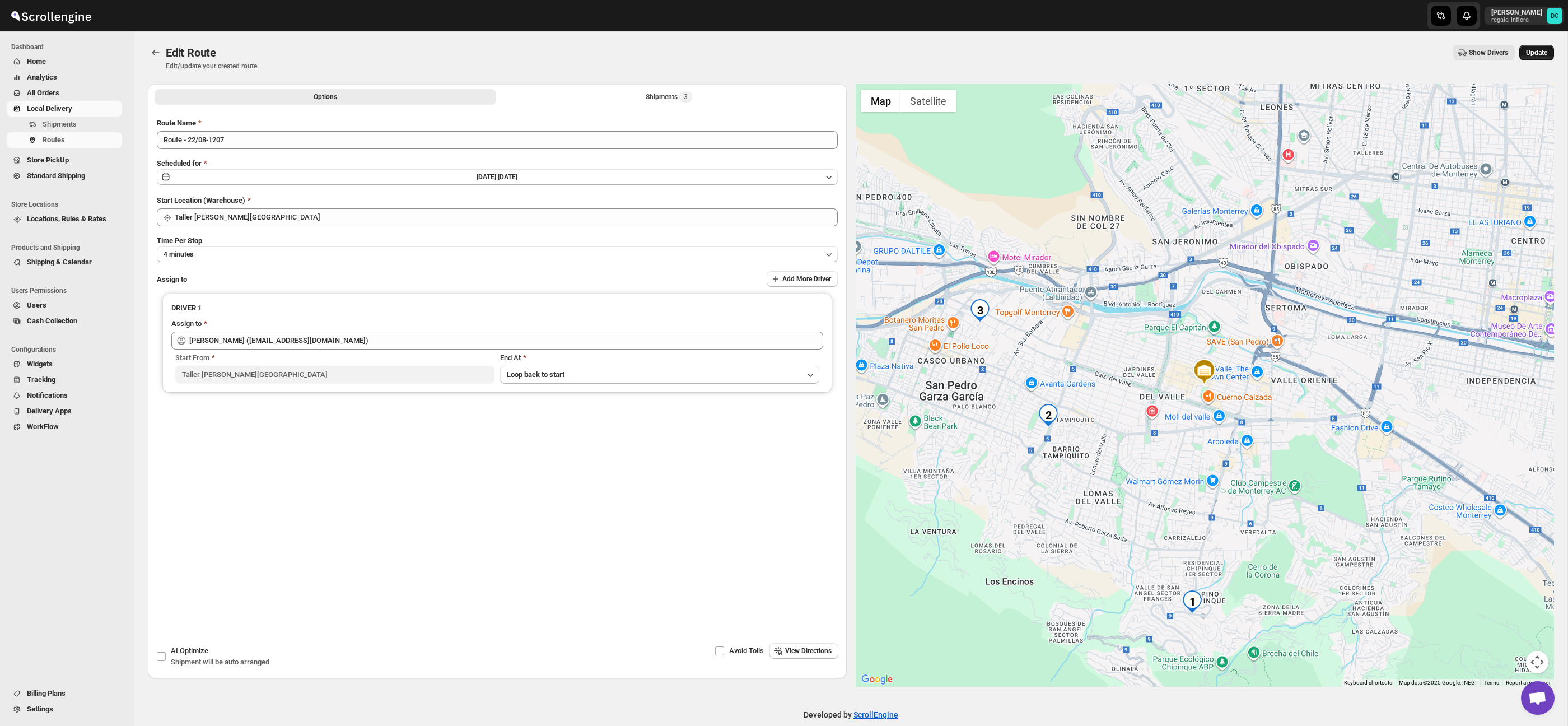
click at [1535, 55] on span "Update" at bounding box center [1536, 52] width 21 height 9
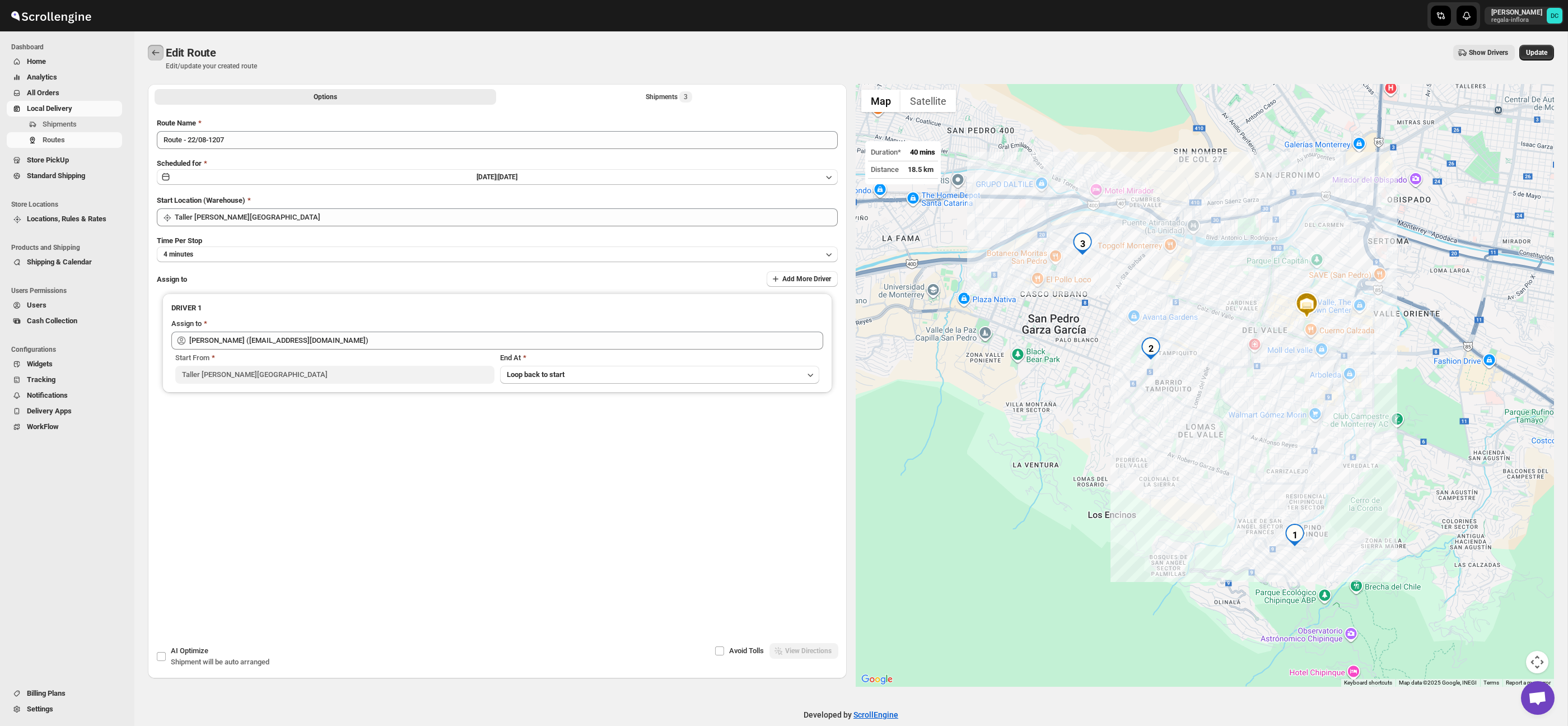
click at [153, 52] on icon "Routes" at bounding box center [156, 52] width 7 height 5
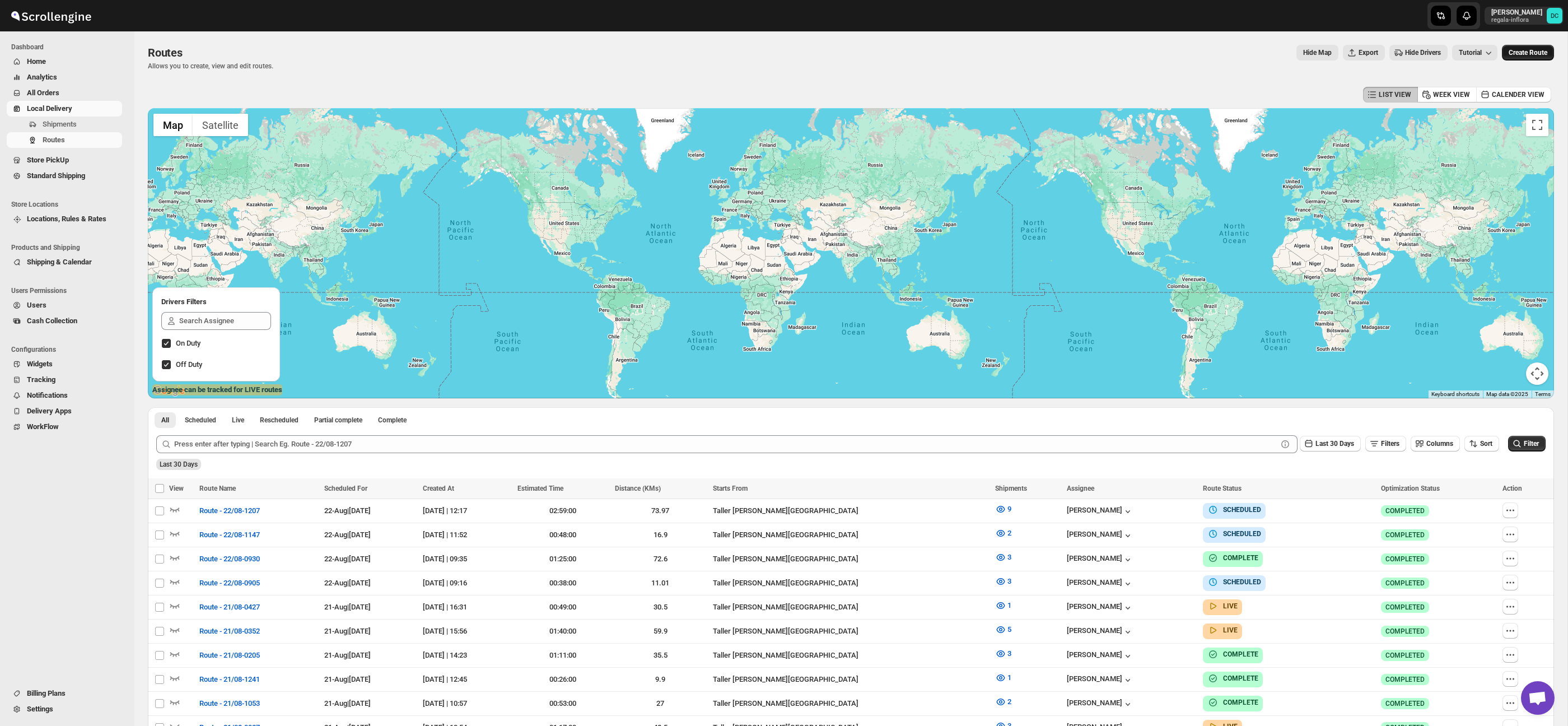
click at [1545, 55] on span "Create Route" at bounding box center [1527, 52] width 38 height 9
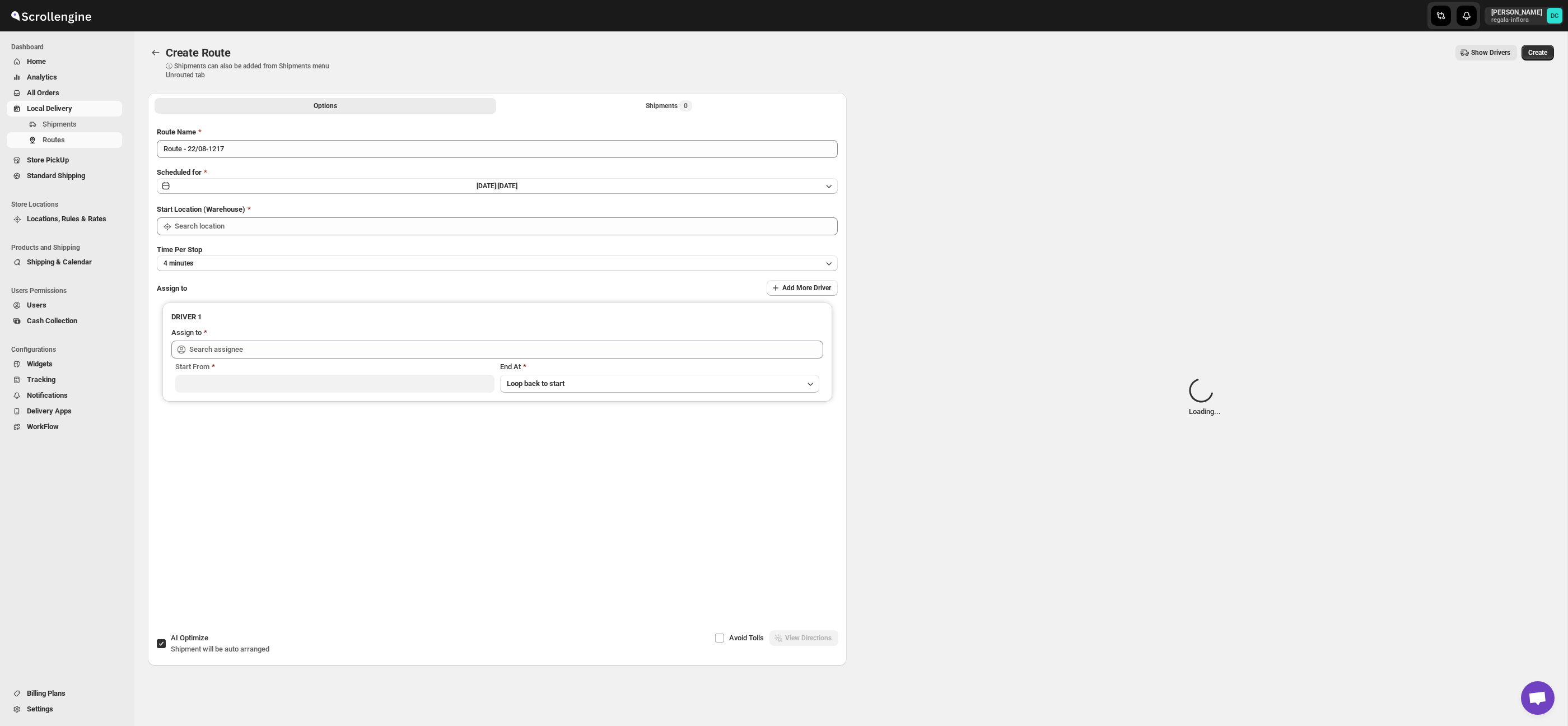
type input "Taller [PERSON_NAME][GEOGRAPHIC_DATA]"
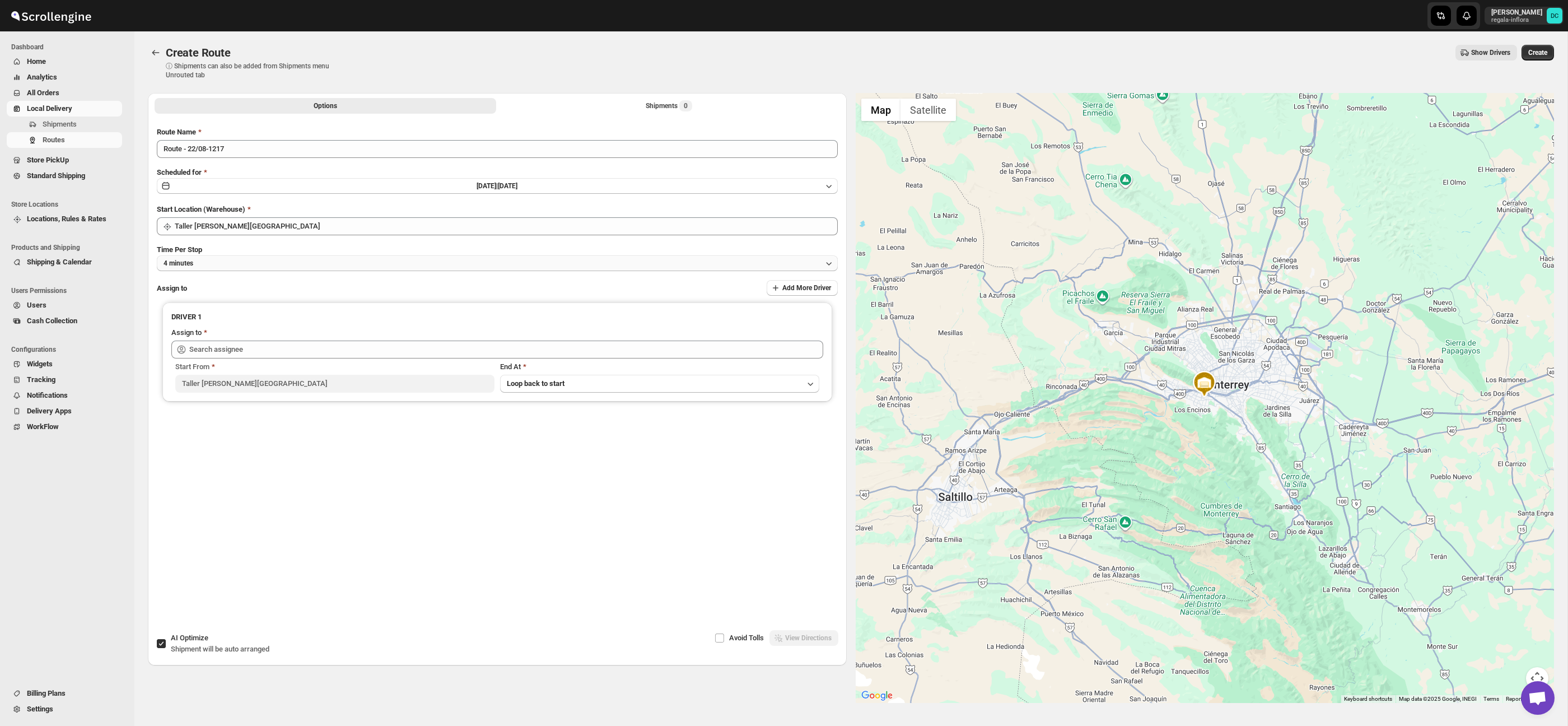
click at [284, 265] on button "4 minutes" at bounding box center [497, 264] width 681 height 16
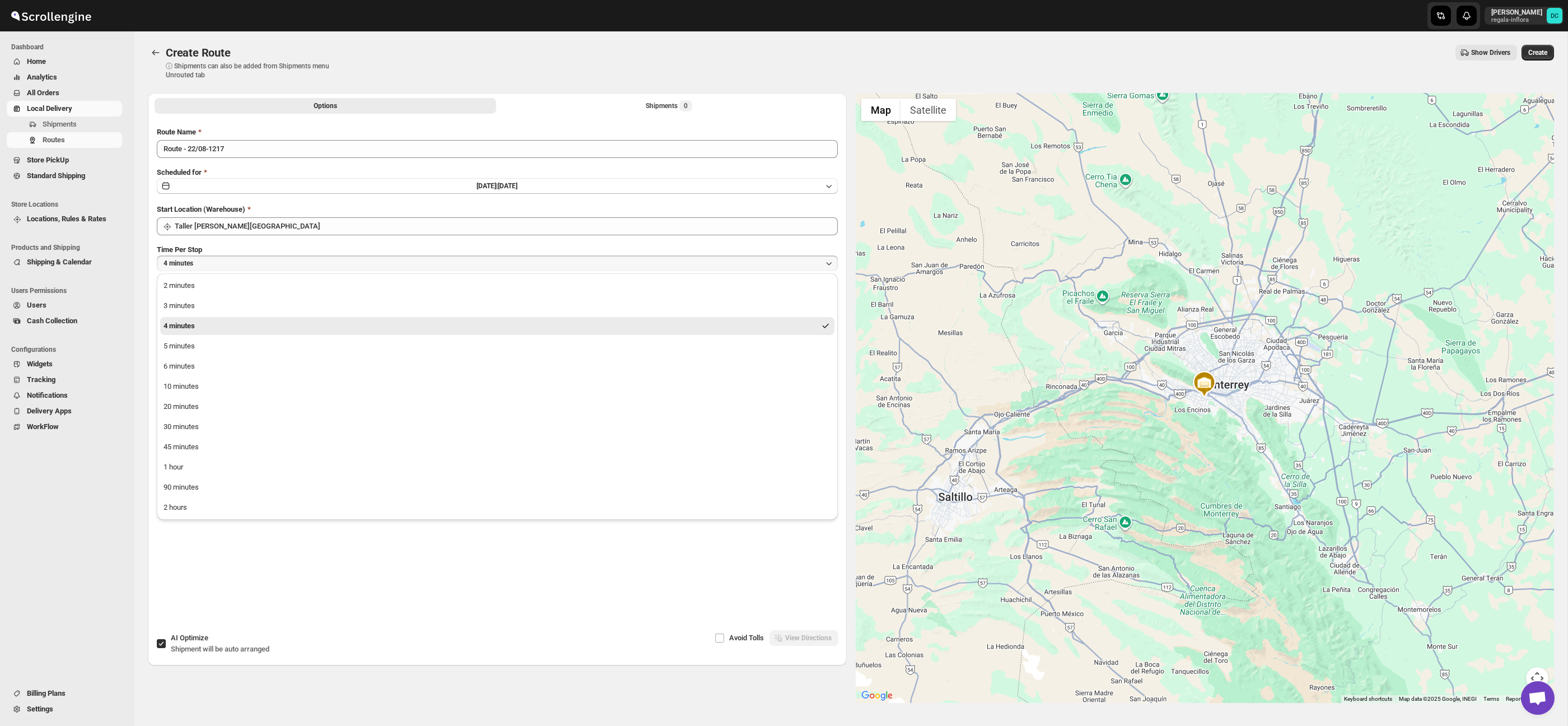
click at [287, 264] on button "4 minutes" at bounding box center [497, 264] width 681 height 16
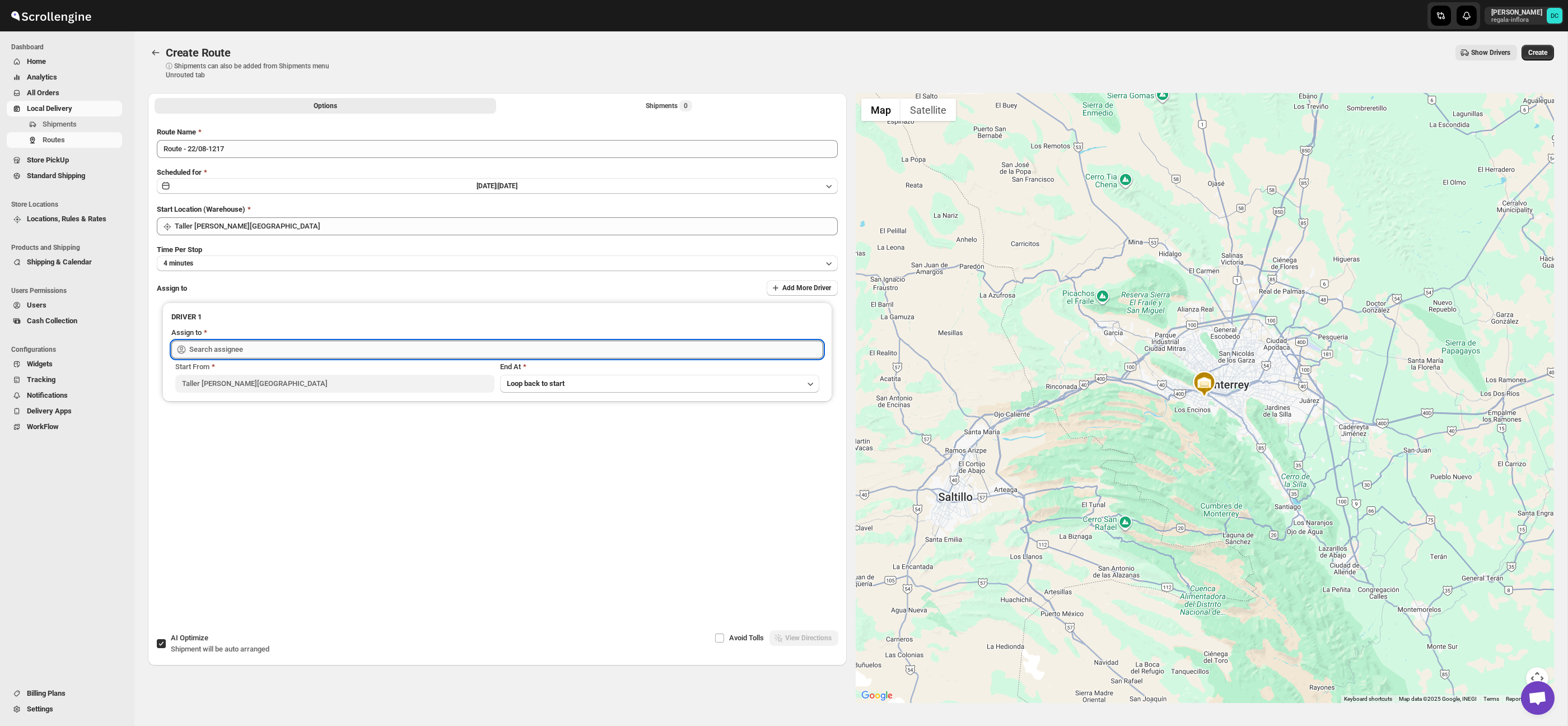
drag, startPoint x: 278, startPoint y: 342, endPoint x: 275, endPoint y: 350, distance: 8.5
click at [276, 343] on input "text" at bounding box center [506, 349] width 634 height 18
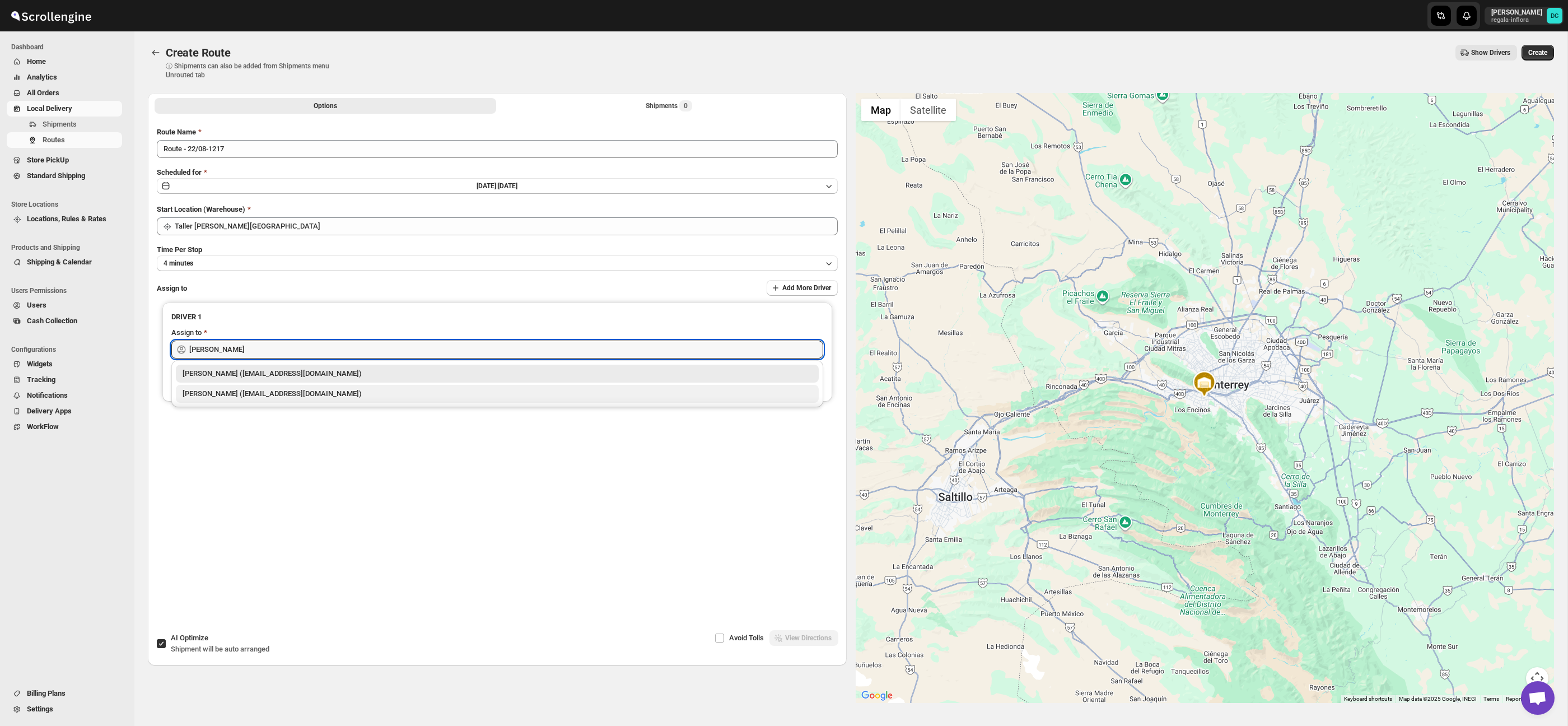
click at [248, 395] on div "[PERSON_NAME] ([EMAIL_ADDRESS][DOMAIN_NAME])" at bounding box center [497, 394] width 629 height 11
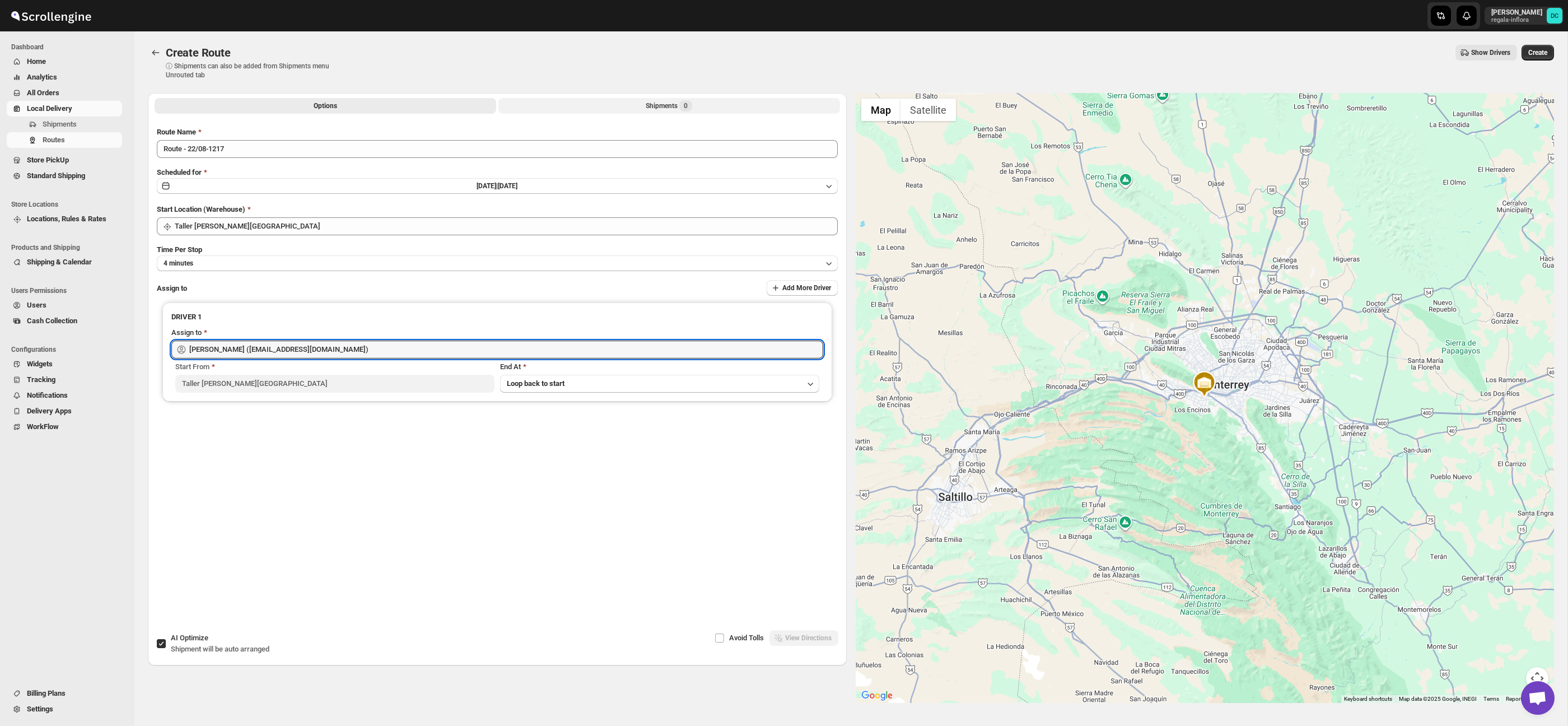
type input "[PERSON_NAME] ([EMAIL_ADDRESS][DOMAIN_NAME])"
click at [562, 107] on button "Shipments 0" at bounding box center [669, 106] width 341 height 16
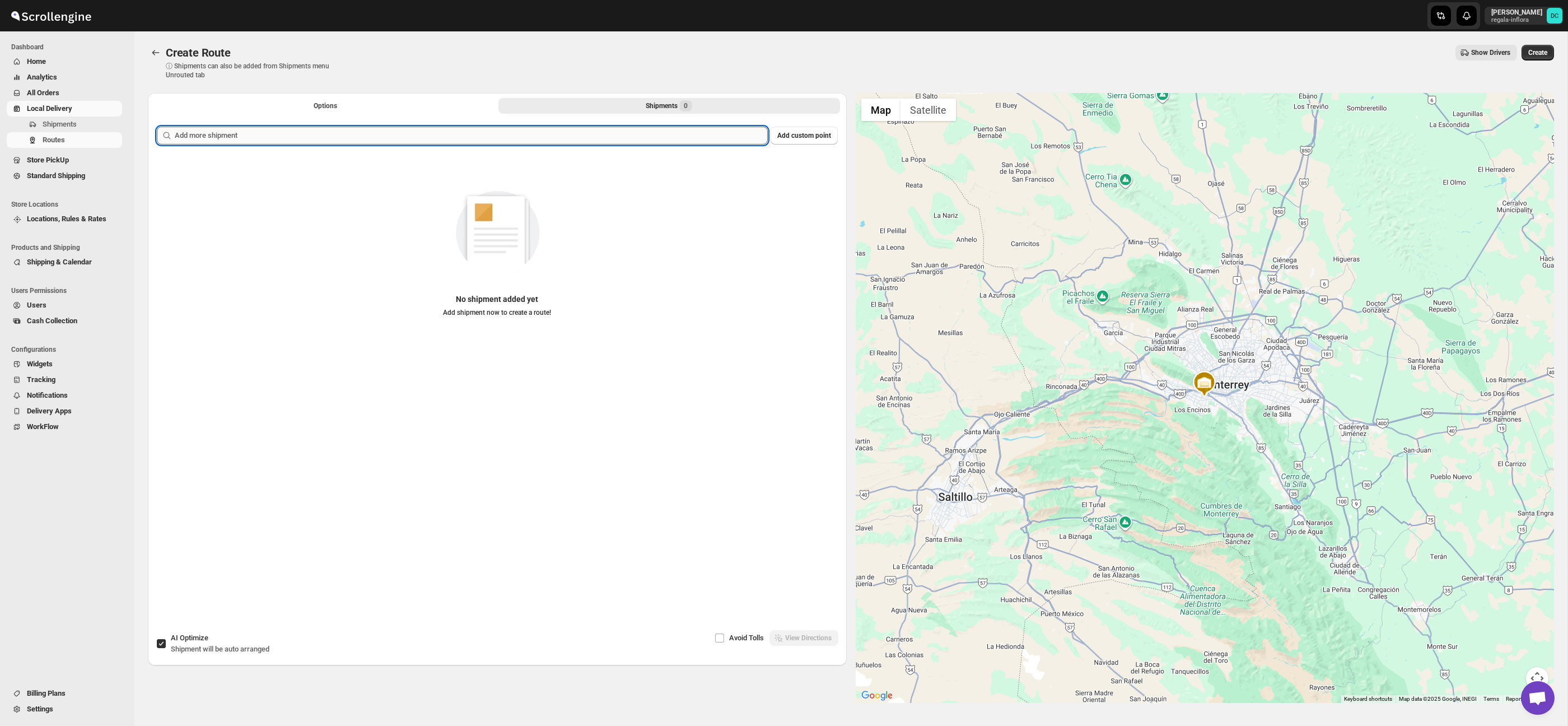
click at [539, 132] on input "text" at bounding box center [471, 135] width 593 height 18
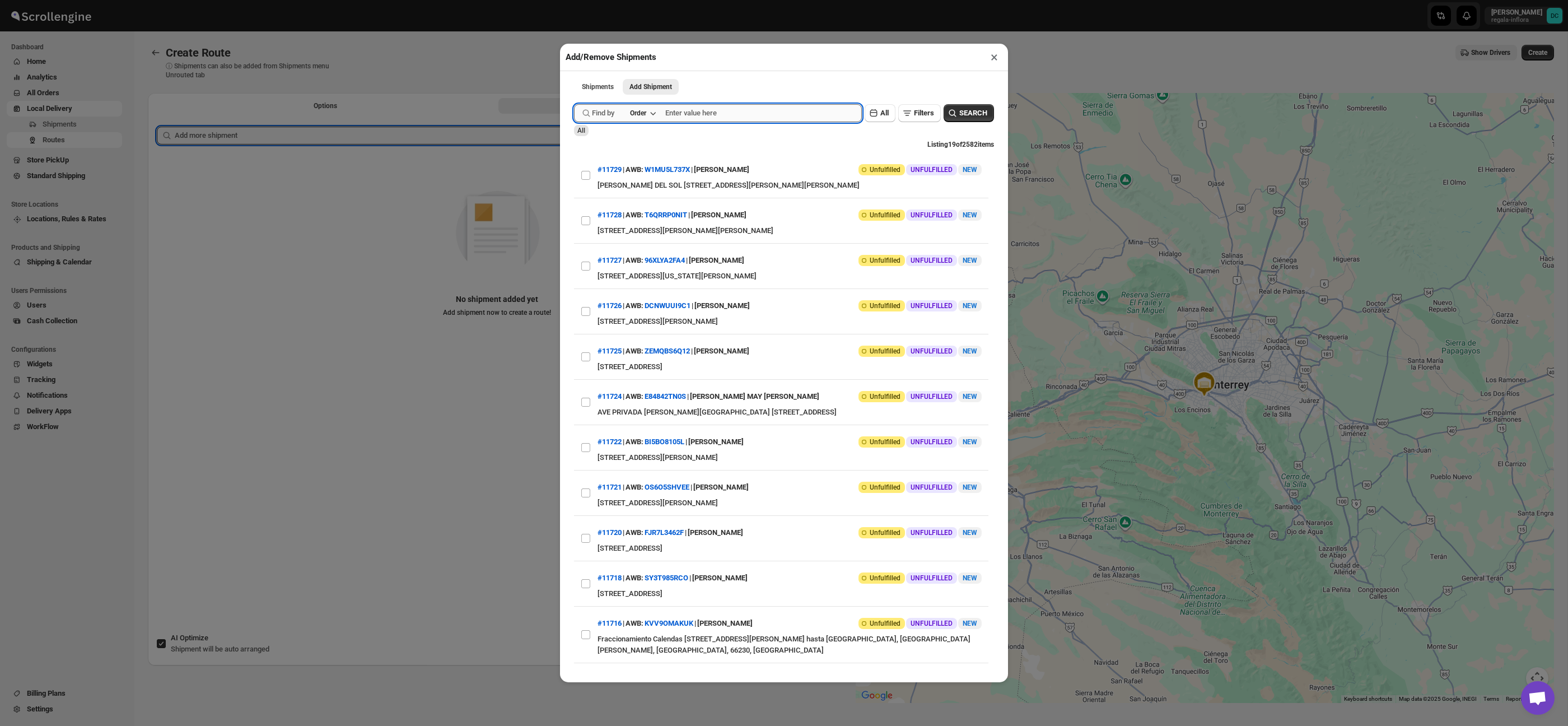
click at [696, 106] on input "text" at bounding box center [763, 113] width 197 height 18
click at [698, 110] on input "11792" at bounding box center [754, 113] width 177 height 18
type input "11702"
click at [574, 0] on button "Submit" at bounding box center [590, 5] width 32 height 12
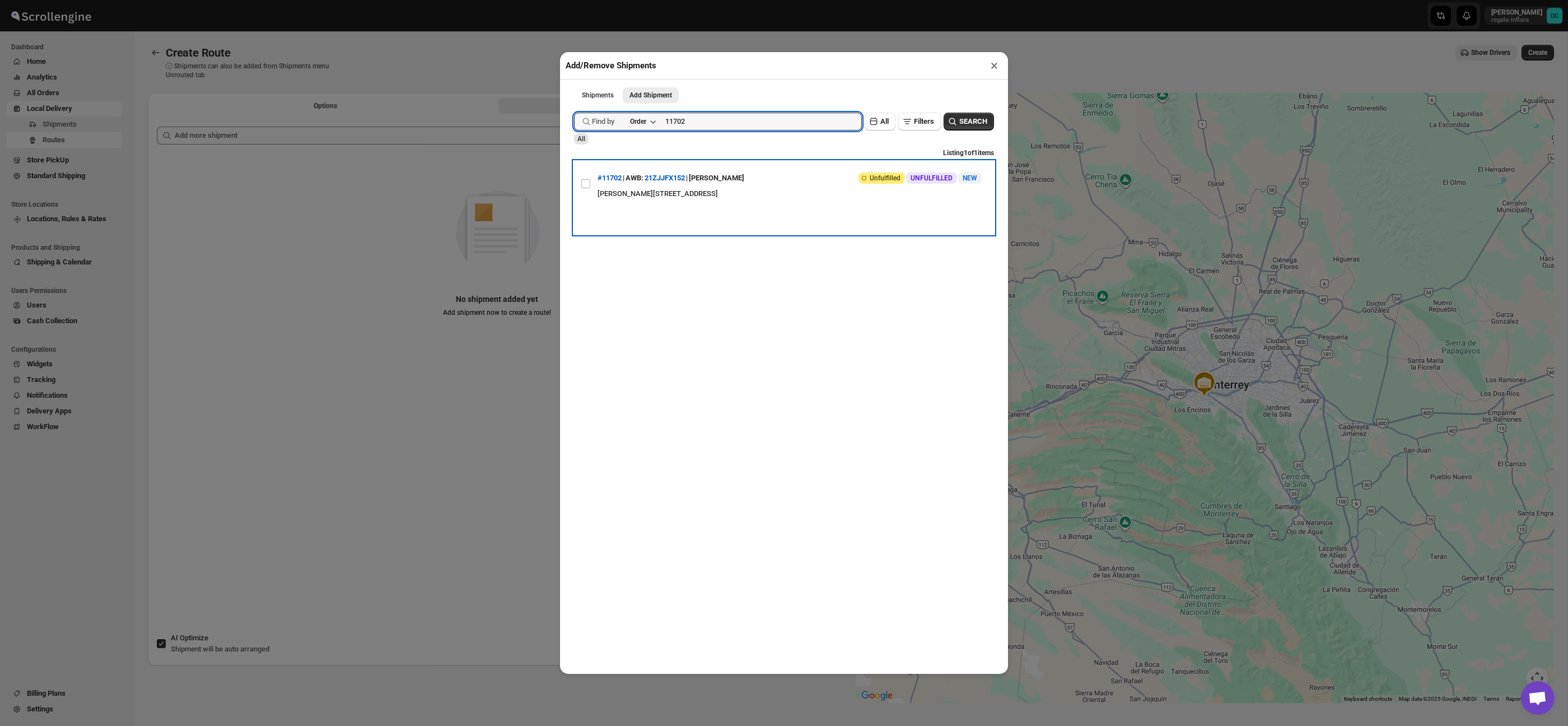
click at [718, 174] on div "[PERSON_NAME]" at bounding box center [716, 178] width 55 height 20
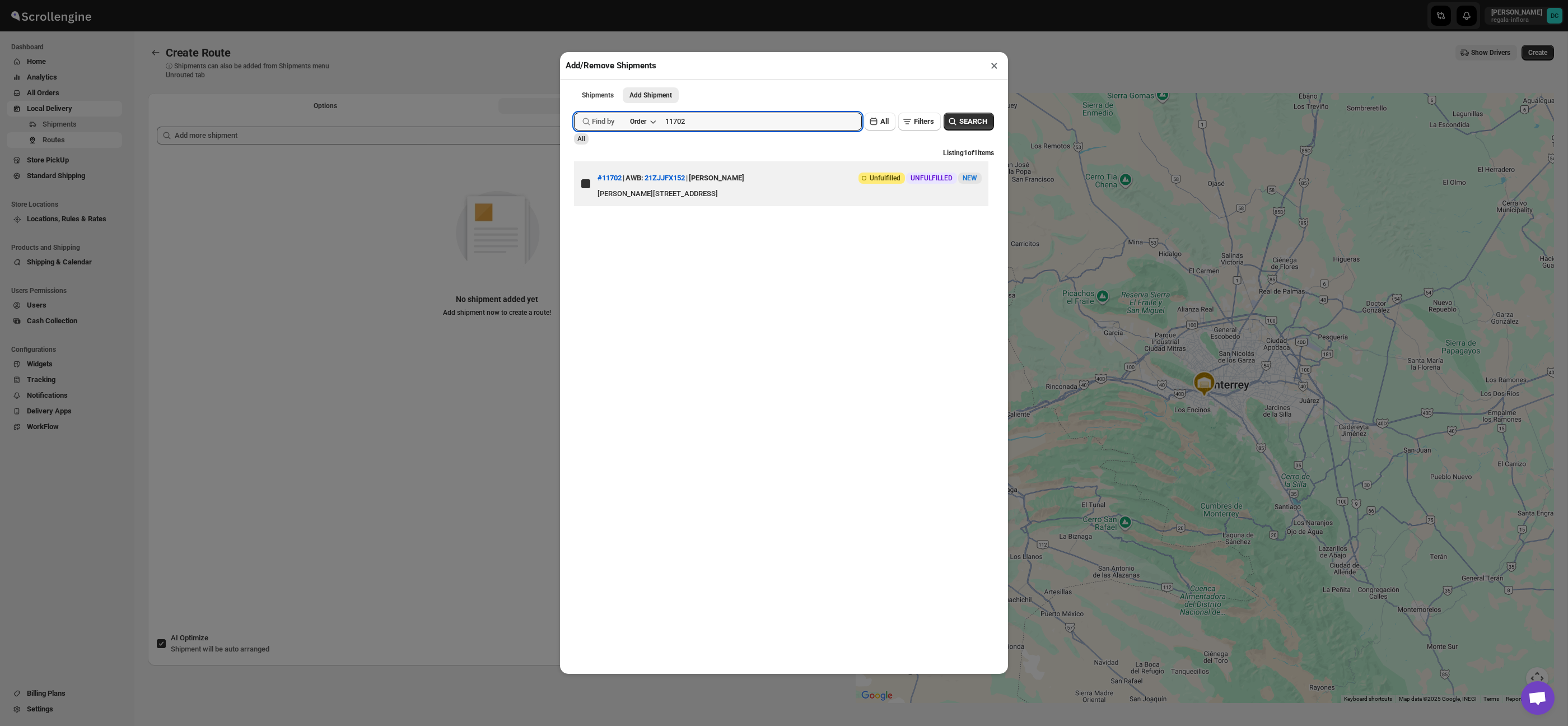
checkbox input "true"
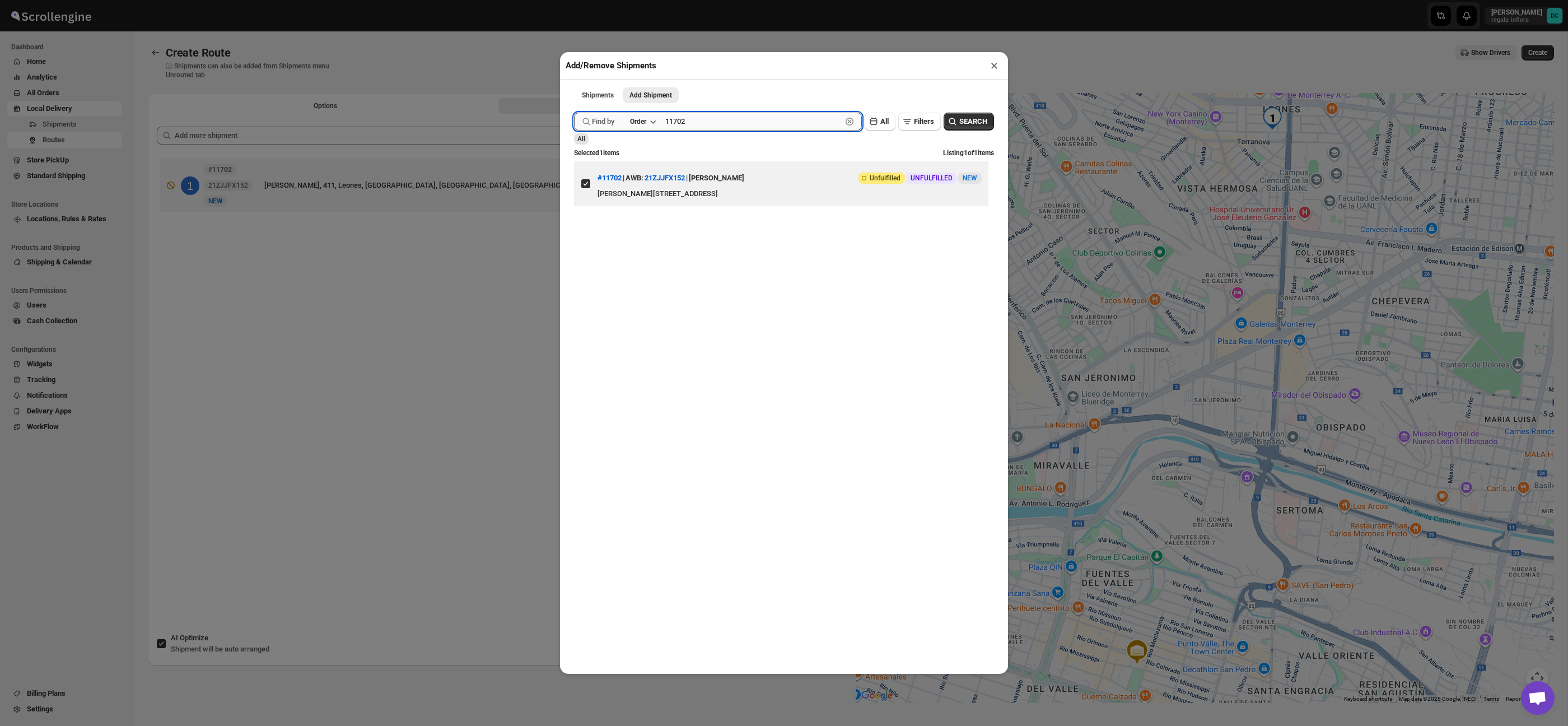
click at [756, 124] on input "11702" at bounding box center [754, 121] width 177 height 18
type input "11713"
click at [574, 0] on button "Submit" at bounding box center [590, 5] width 32 height 12
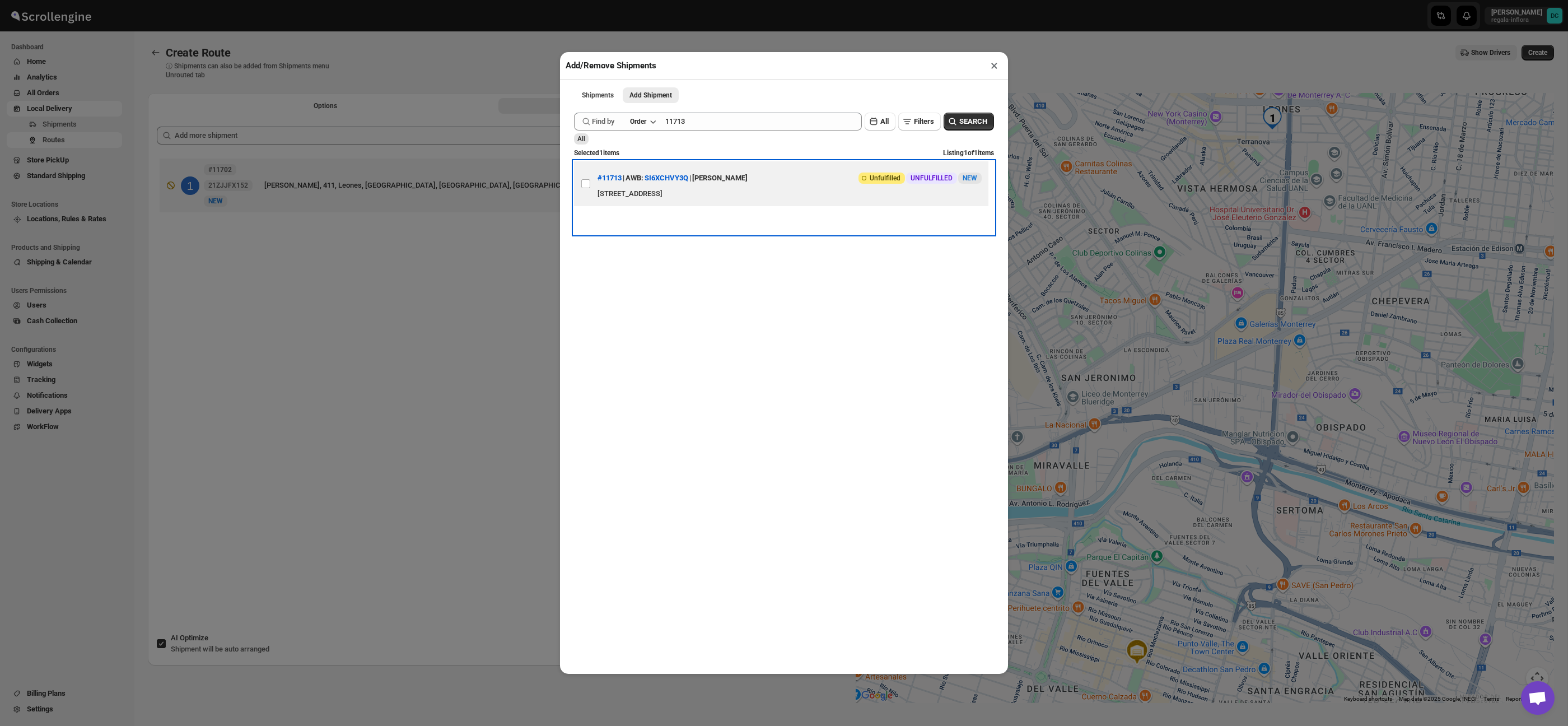
click at [710, 170] on div "#11713 | AWB: SI6XCHVY3Q | [PERSON_NAME]" at bounding box center [673, 178] width 150 height 20
checkbox input "true"
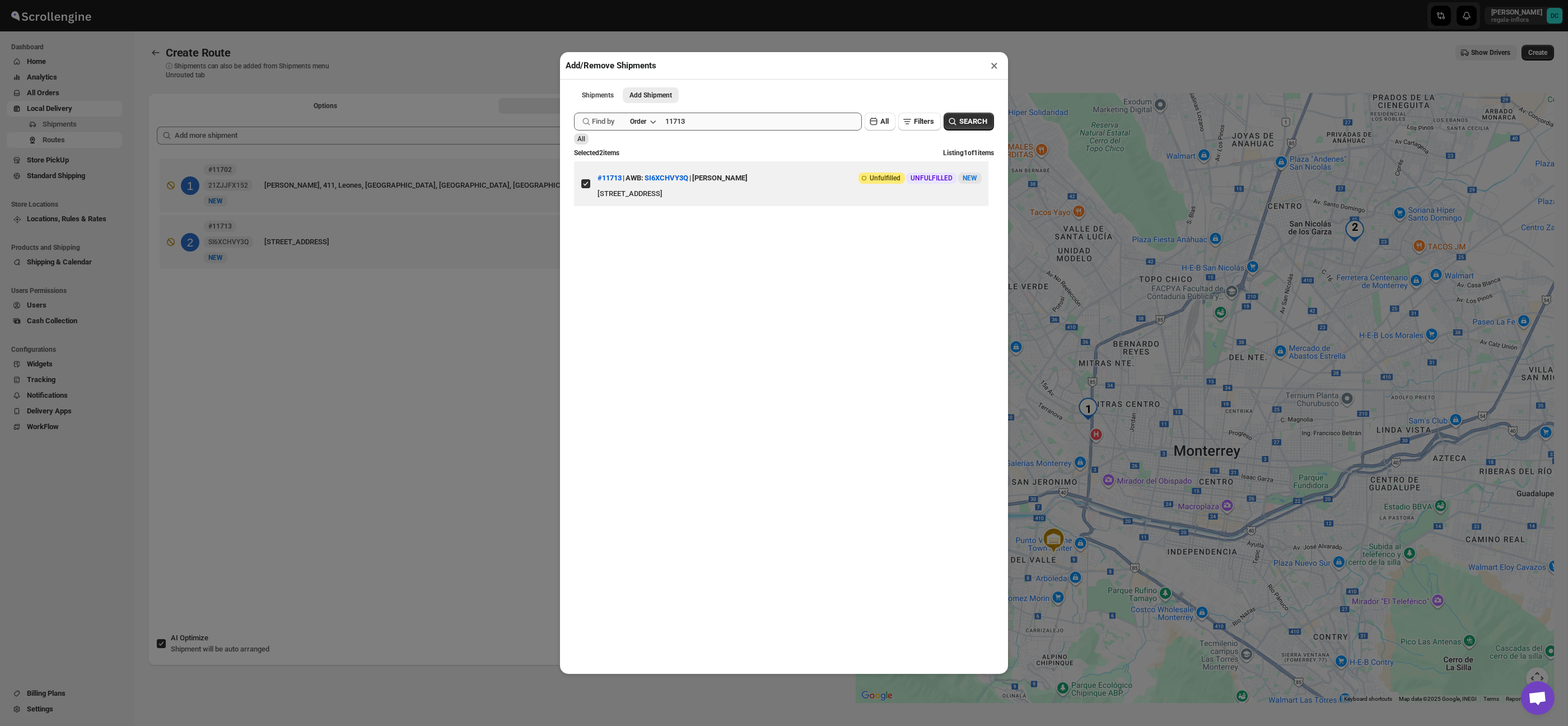
click at [716, 112] on div "Submit Find by Order 11713 Clear All Filters SEARCH All Selected 2 items Listin…" at bounding box center [784, 171] width 420 height 127
click at [712, 123] on input "11713" at bounding box center [754, 121] width 177 height 18
click at [977, 118] on span "SEARCH" at bounding box center [973, 121] width 28 height 11
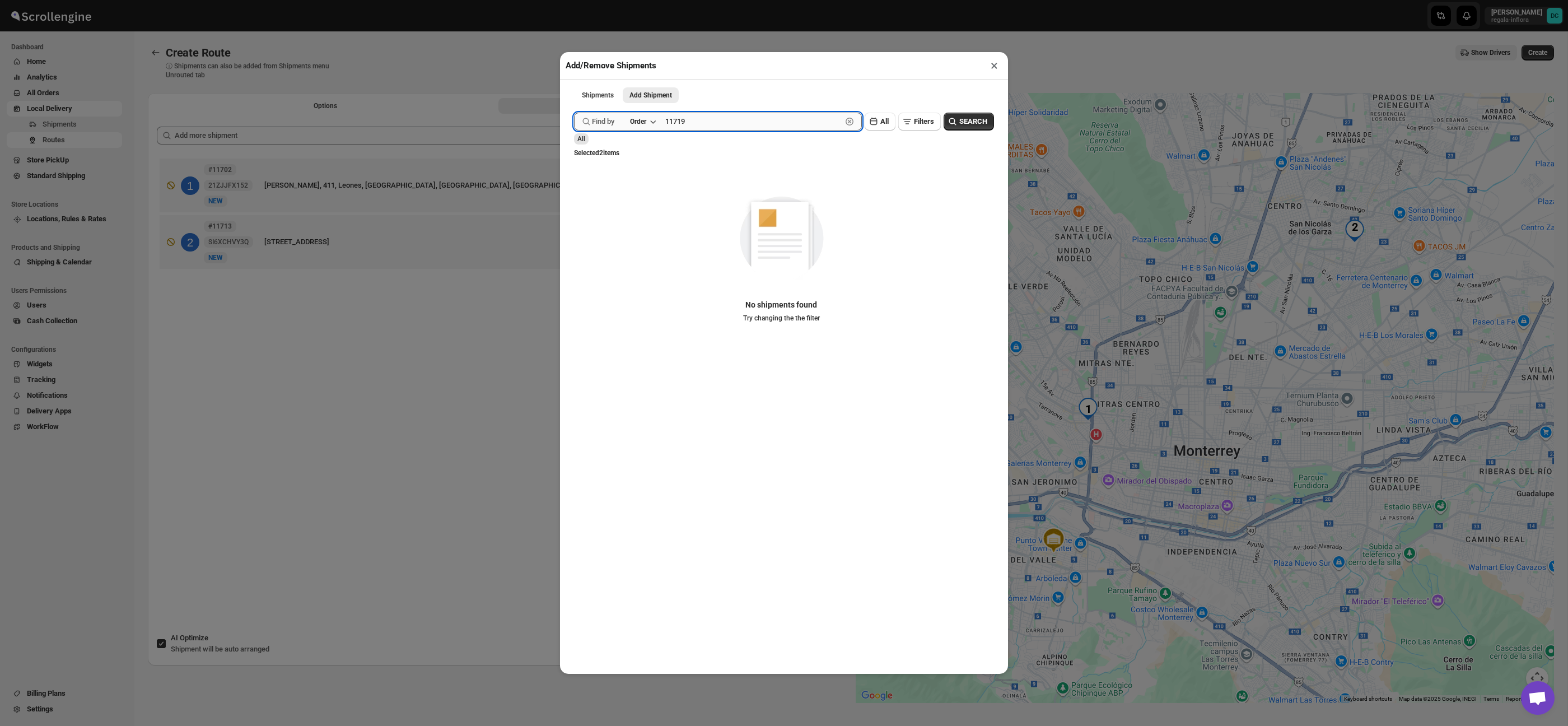
click at [709, 120] on input "11719" at bounding box center [754, 121] width 177 height 18
type input "1"
click at [574, 0] on button "Submit" at bounding box center [590, 5] width 32 height 12
click at [955, 117] on icon "button" at bounding box center [953, 121] width 11 height 11
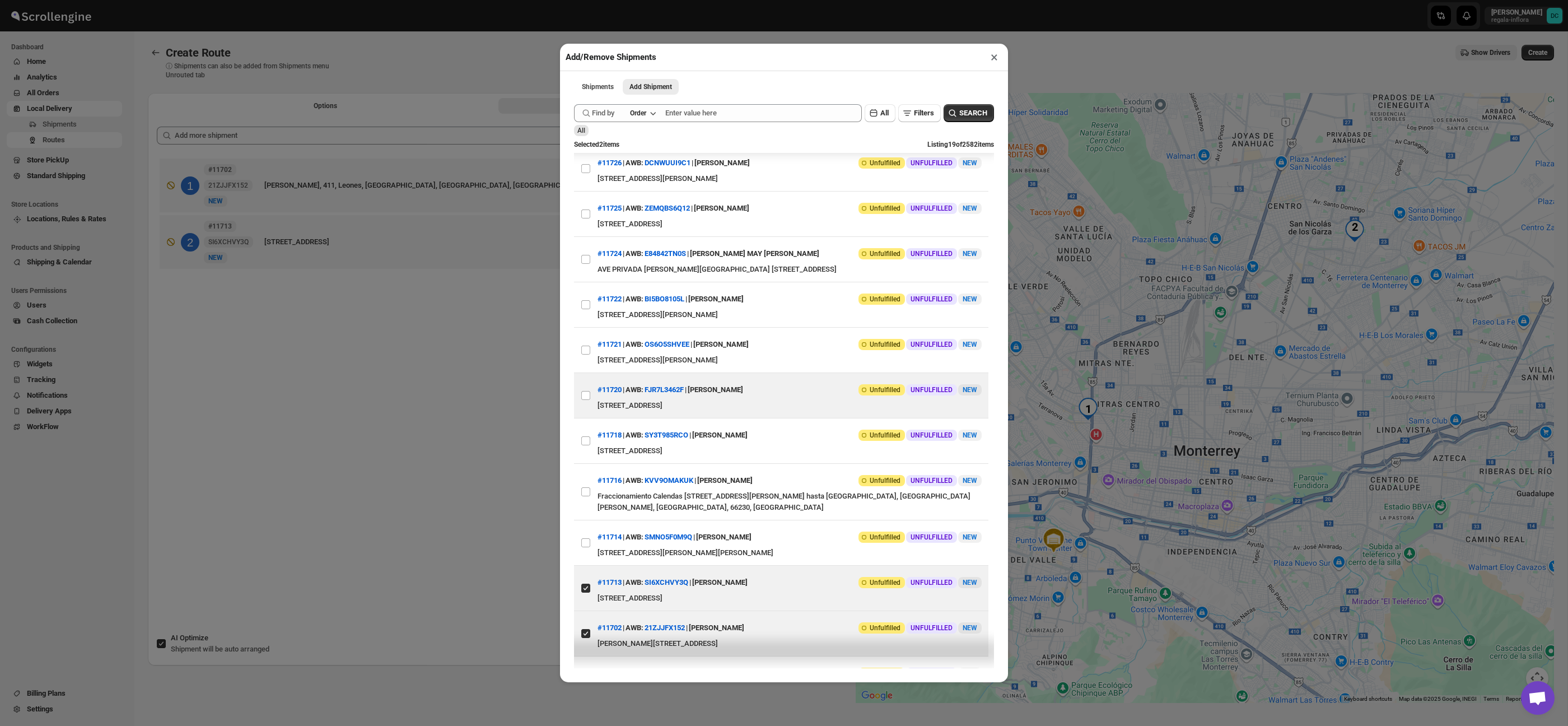
scroll to position [144, 0]
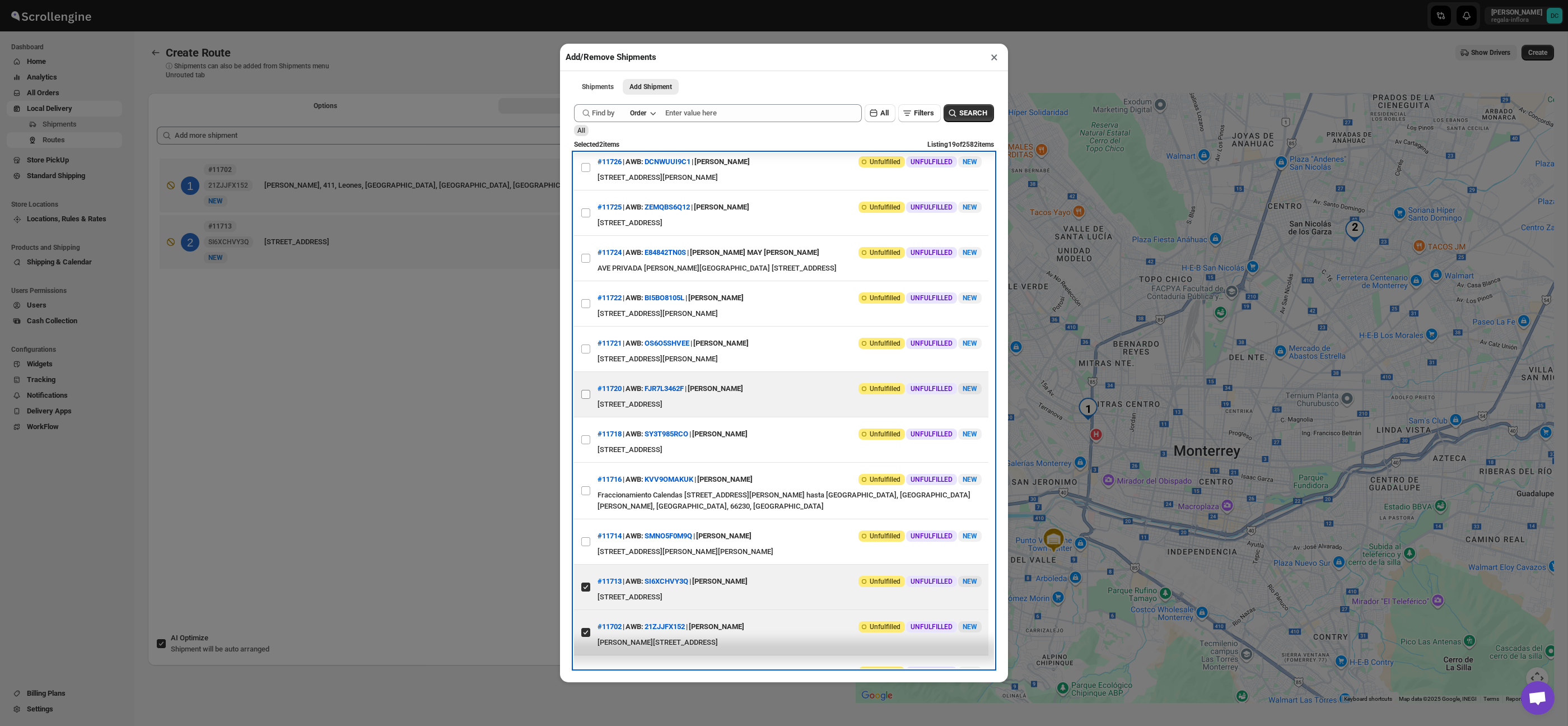
click at [592, 417] on label "View details for 68a7ffa7fc41024ff29d0267" at bounding box center [586, 395] width 24 height 45
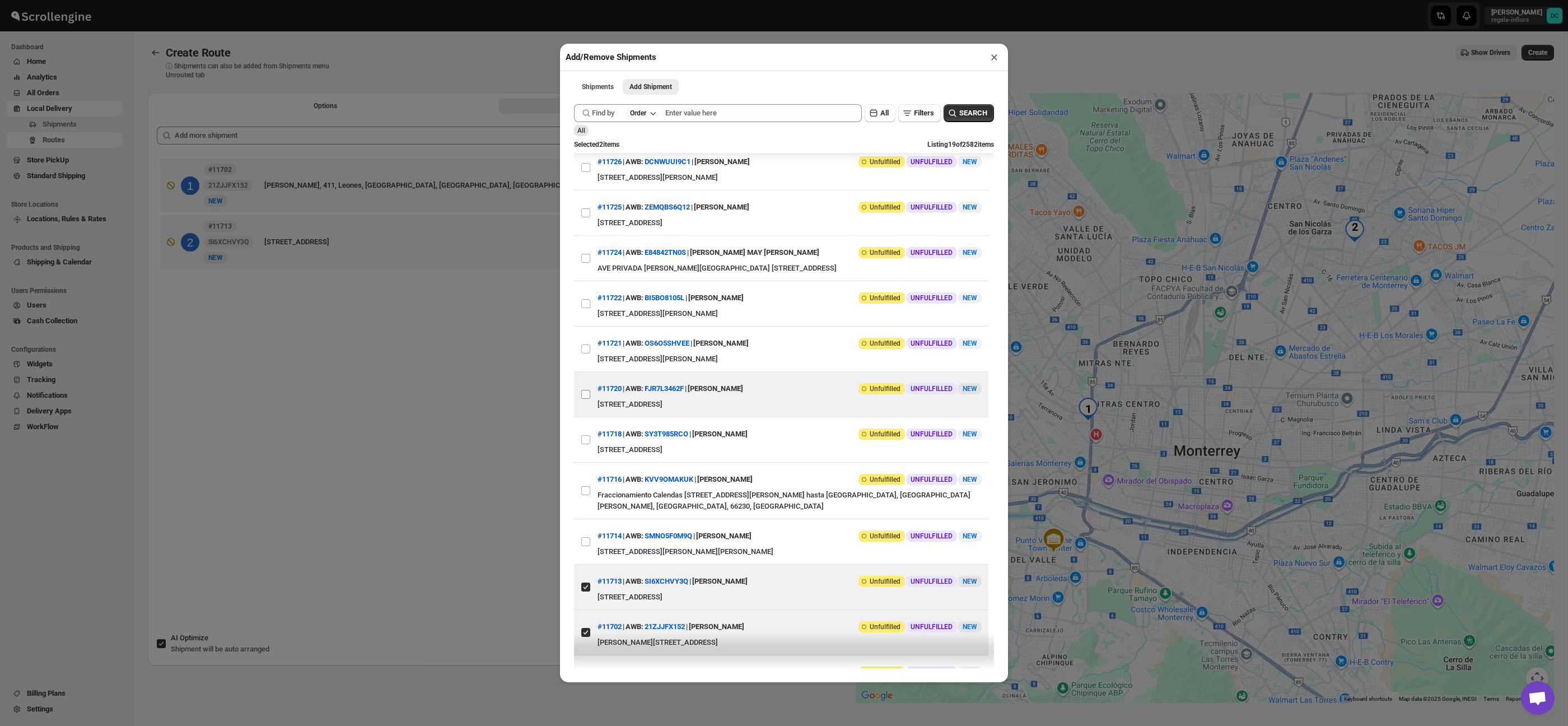
click at [590, 399] on input "View details for 68a7ffa7fc41024ff29d0267" at bounding box center [586, 394] width 9 height 9
checkbox input "true"
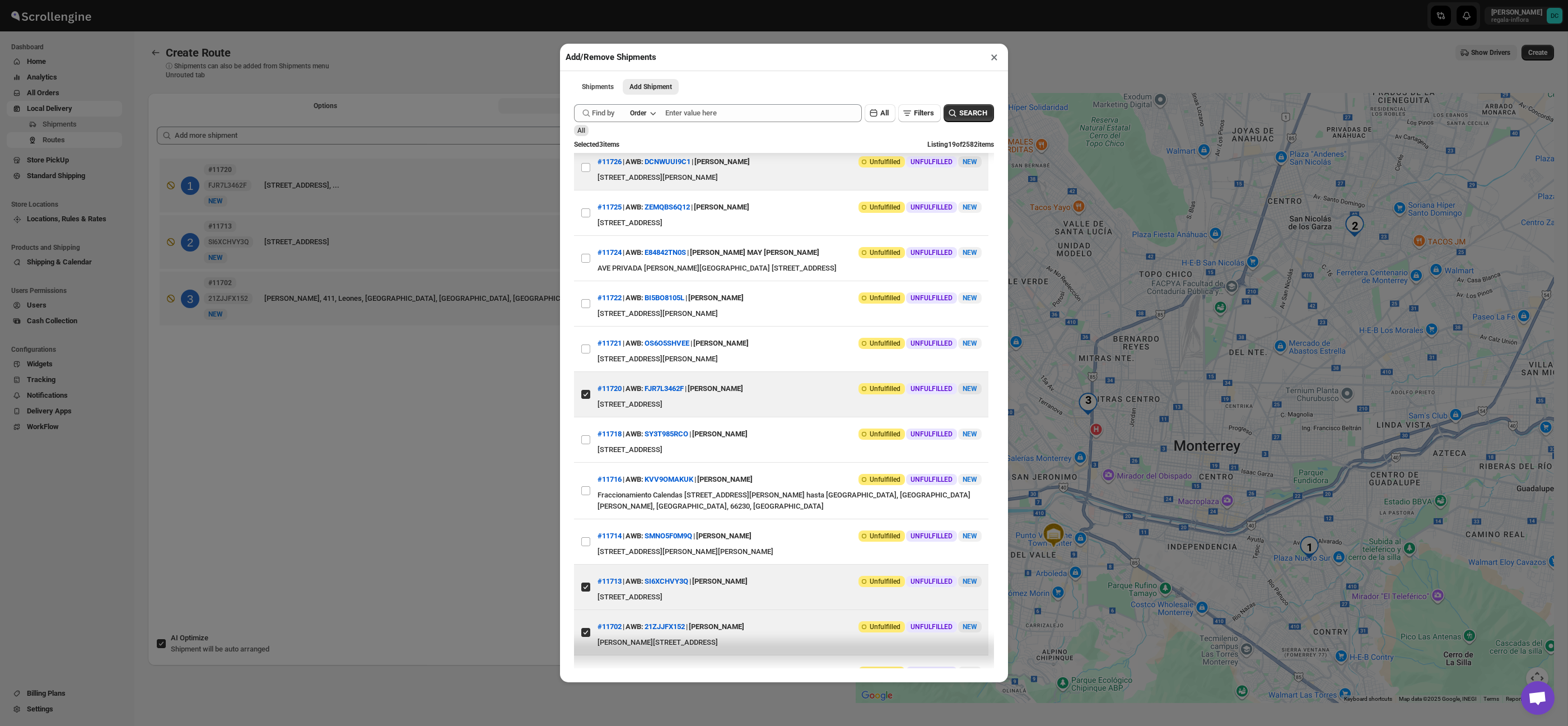
scroll to position [0, 0]
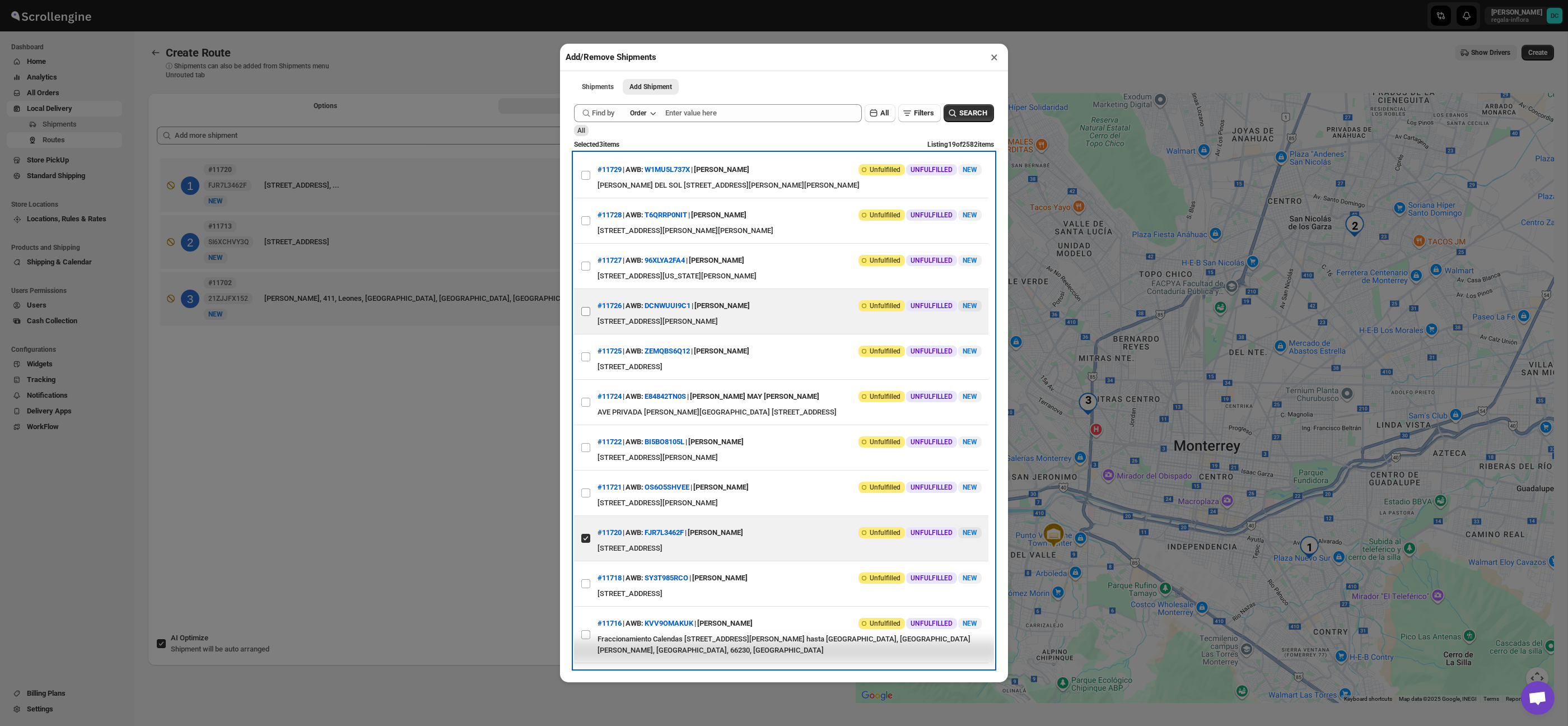
click at [592, 334] on label "View details for 68a8a5fafc41024ff29d0eea" at bounding box center [586, 312] width 24 height 45
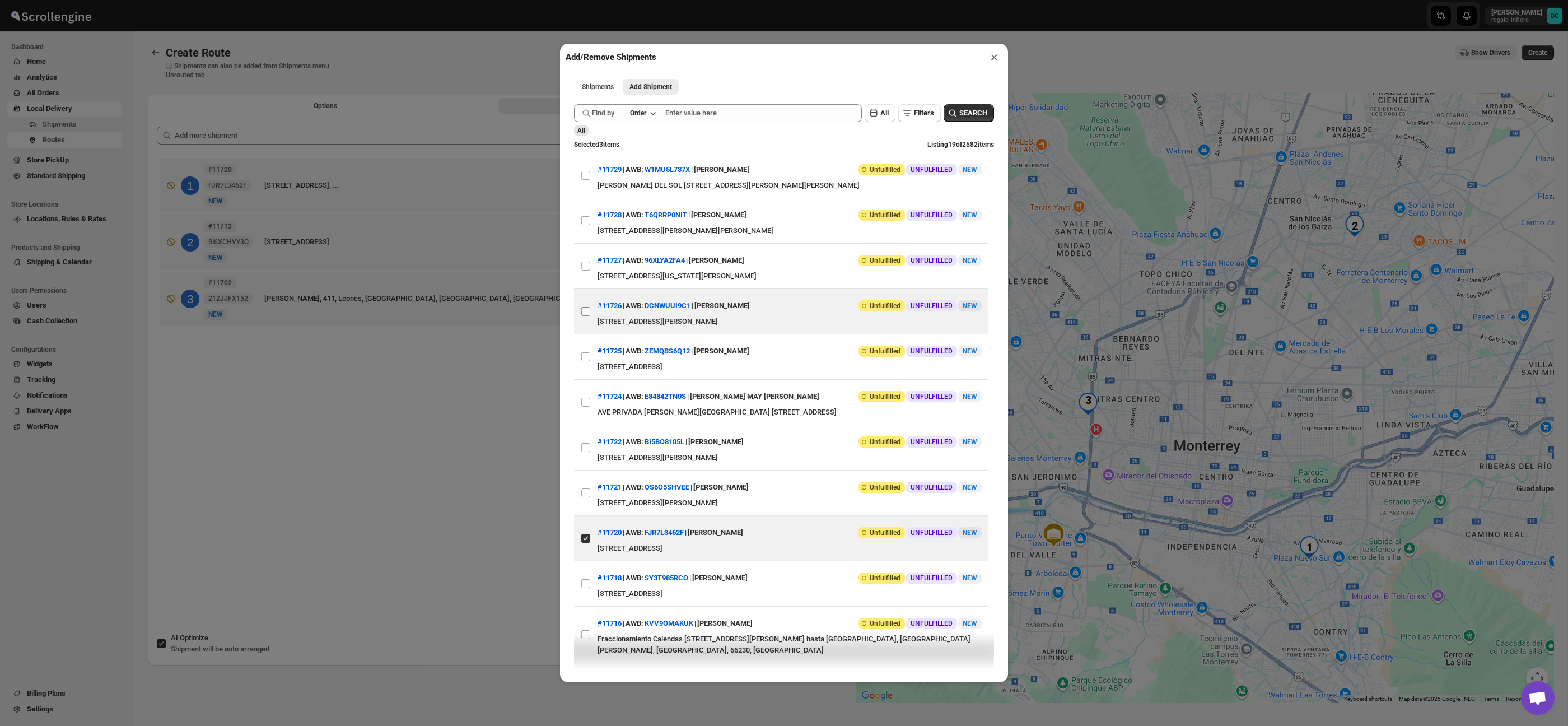
click at [590, 316] on input "View details for 68a8a5fafc41024ff29d0eea" at bounding box center [586, 311] width 9 height 9
checkbox input "true"
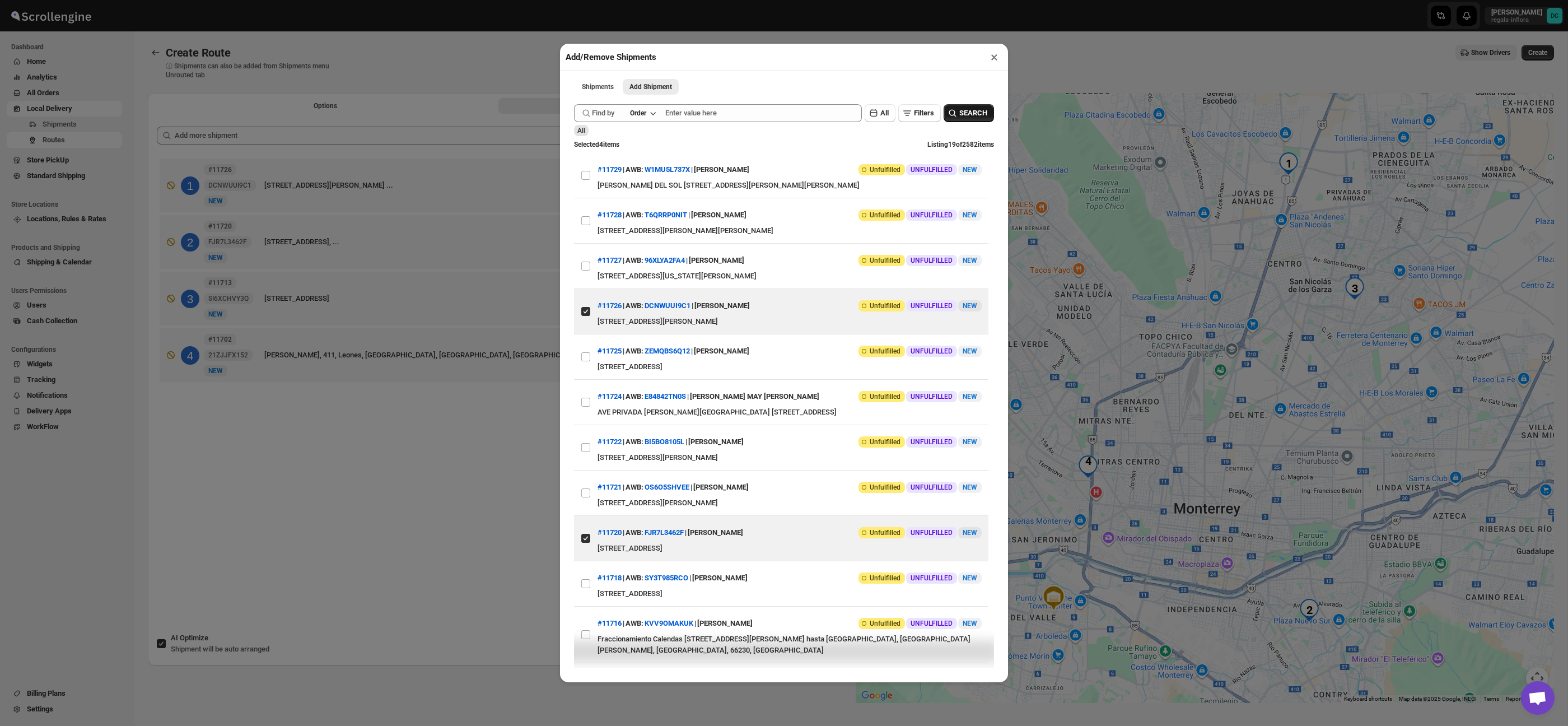
click at [968, 113] on span "SEARCH" at bounding box center [973, 113] width 28 height 11
click at [996, 57] on button "×" at bounding box center [994, 57] width 16 height 16
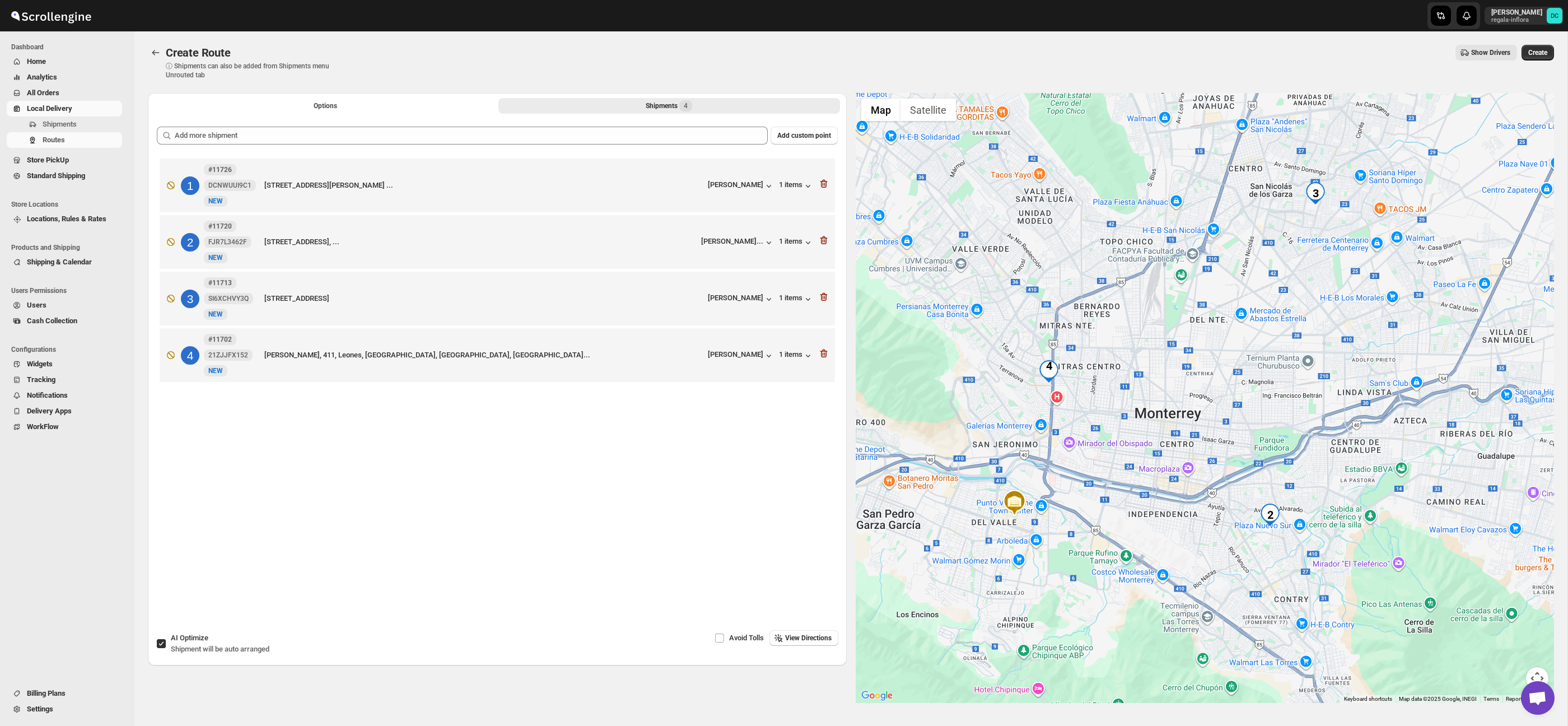
drag, startPoint x: 962, startPoint y: 505, endPoint x: 879, endPoint y: 417, distance: 121.0
click at [892, 413] on div at bounding box center [1205, 398] width 699 height 610
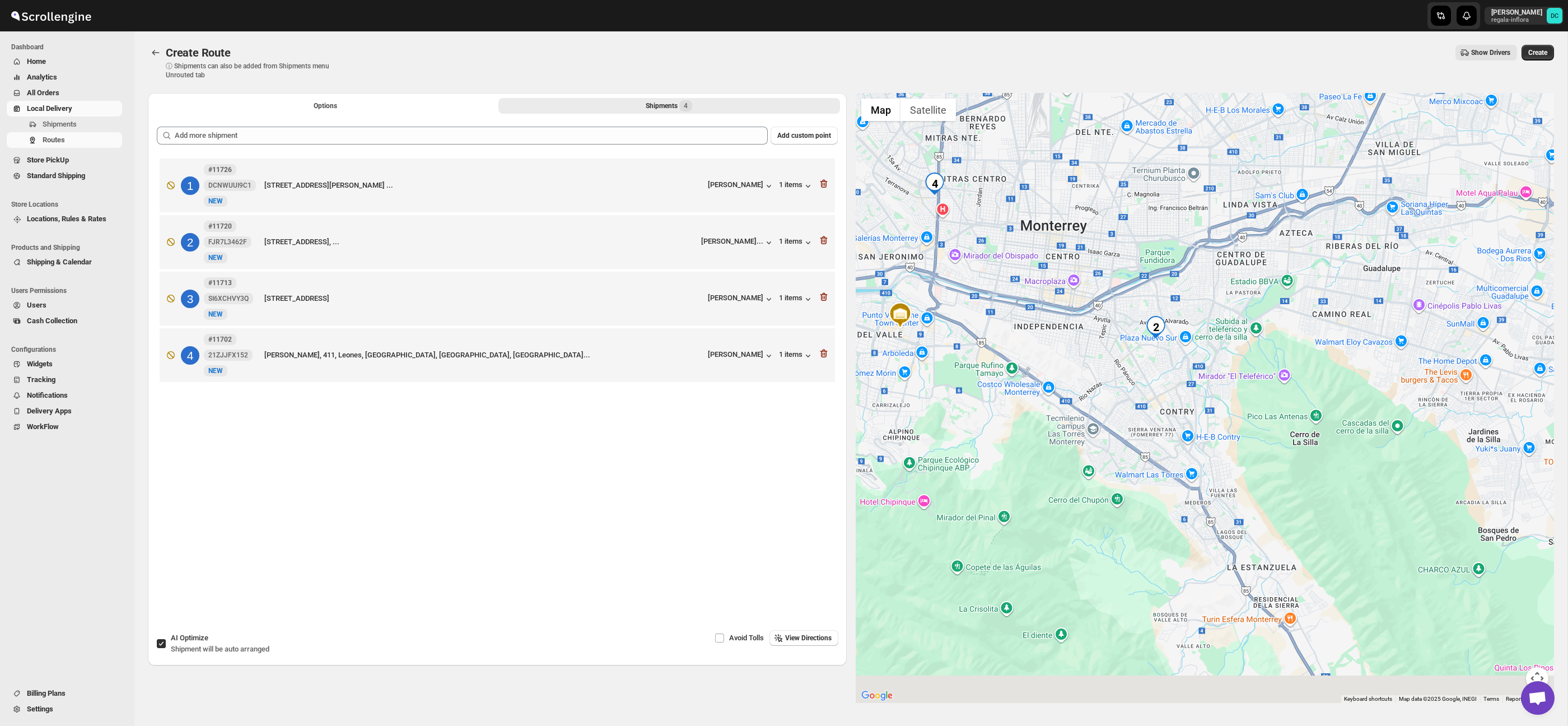
drag, startPoint x: 1368, startPoint y: 529, endPoint x: 1292, endPoint y: 284, distance: 256.5
click at [1297, 297] on div at bounding box center [1205, 398] width 699 height 610
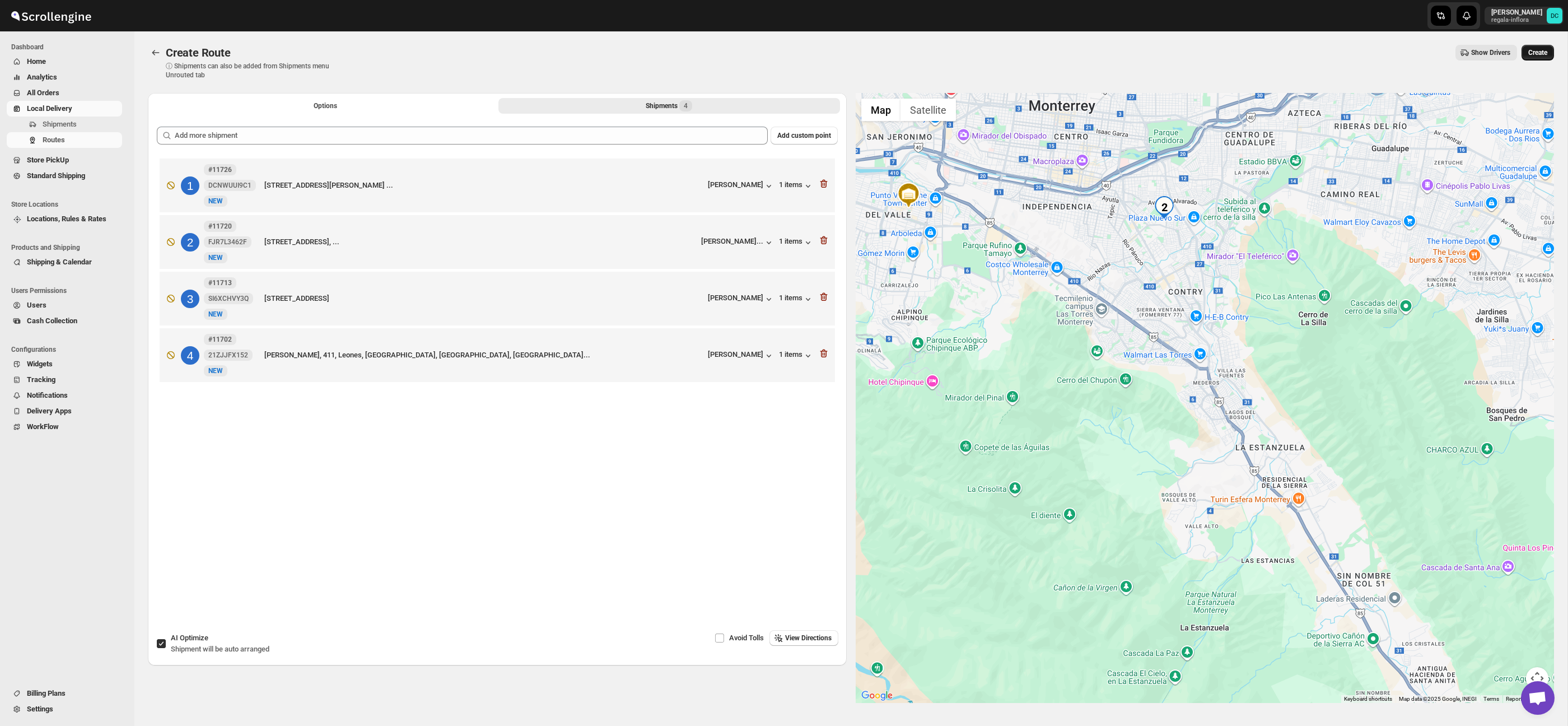
click at [1534, 50] on span "Create" at bounding box center [1538, 52] width 19 height 9
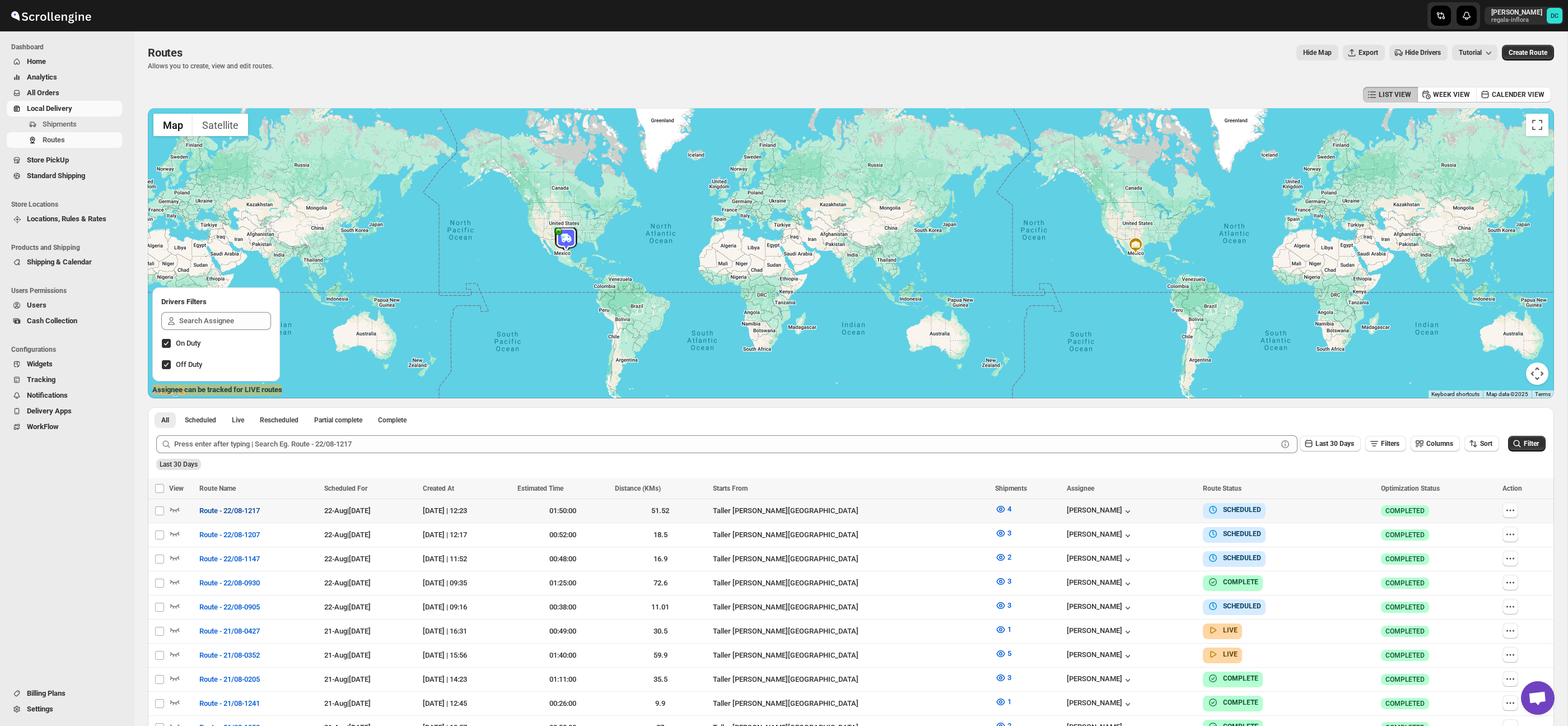
click at [205, 513] on span "Route - 22/08-1217" at bounding box center [229, 511] width 60 height 11
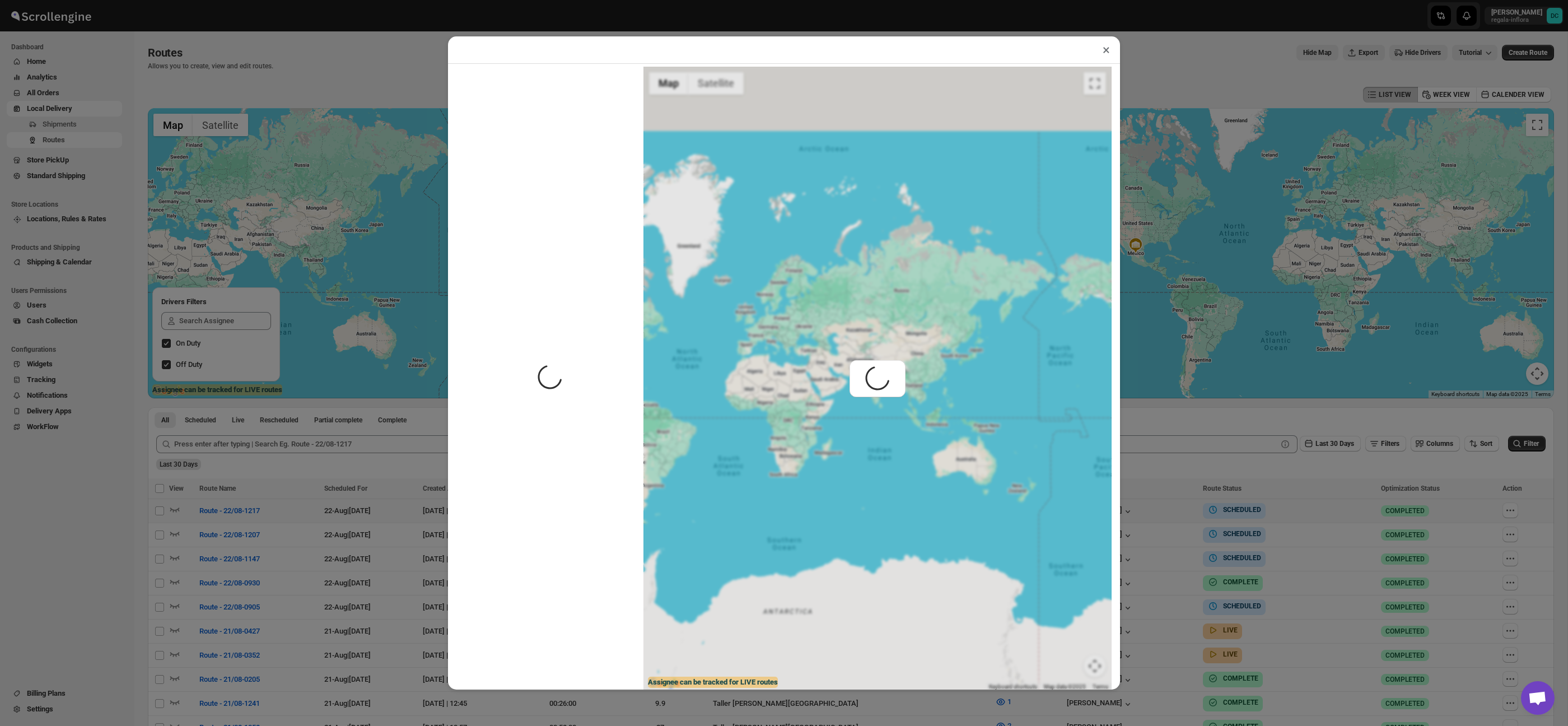
scroll to position [1, 0]
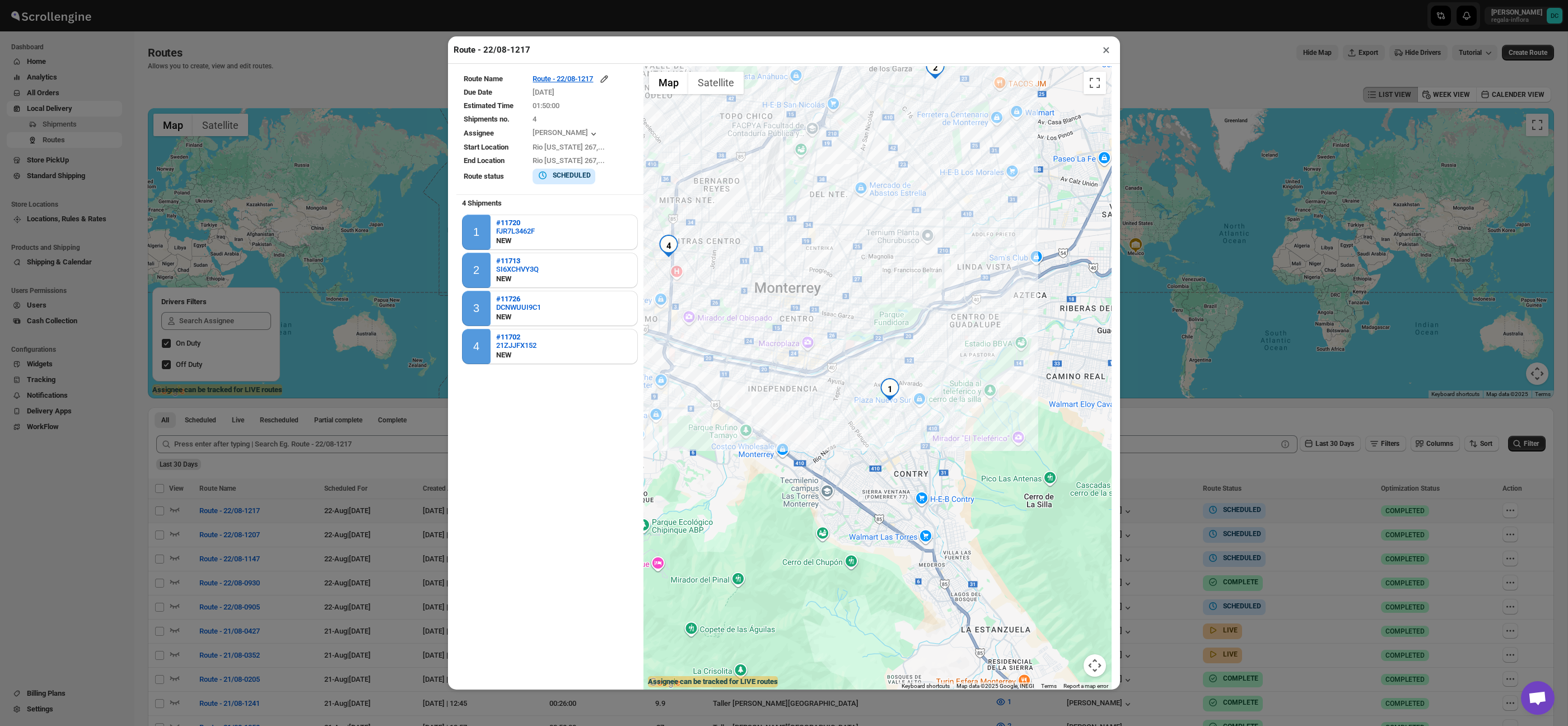
drag, startPoint x: 1045, startPoint y: 423, endPoint x: 800, endPoint y: 435, distance: 245.3
click at [799, 436] on div at bounding box center [877, 379] width 468 height 625
click at [610, 78] on icon "button" at bounding box center [604, 79] width 11 height 11
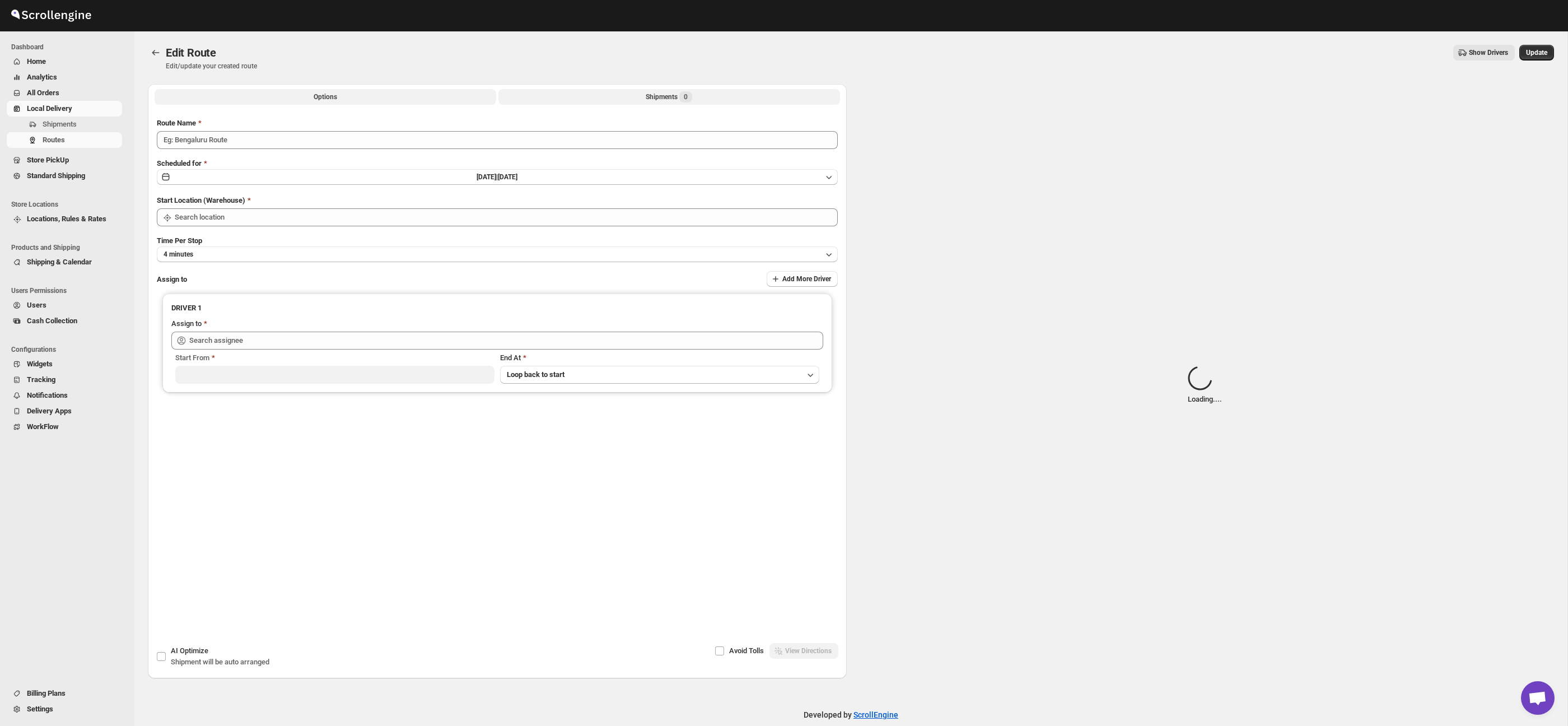
click at [620, 92] on button "Shipments 0" at bounding box center [669, 97] width 341 height 16
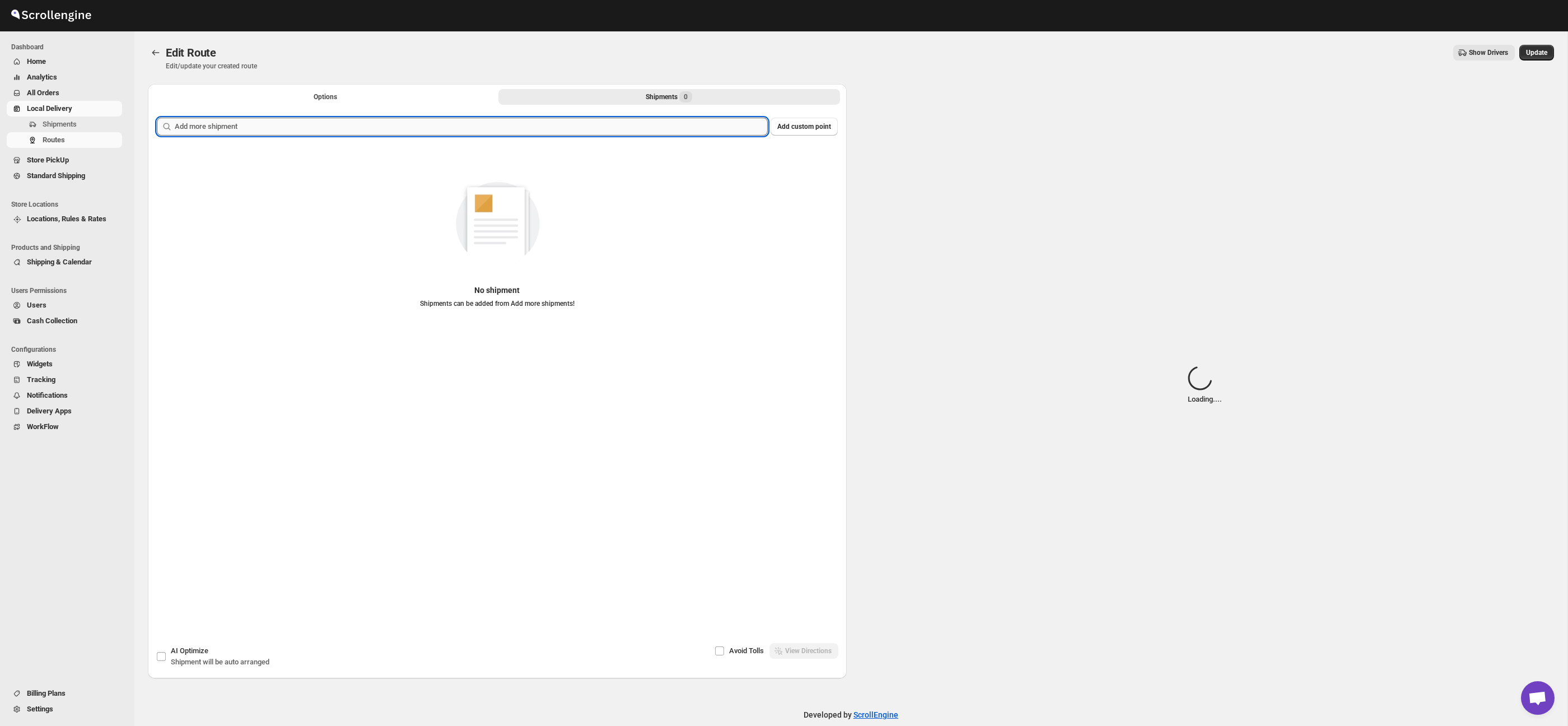
click at [522, 128] on input "text" at bounding box center [471, 126] width 593 height 18
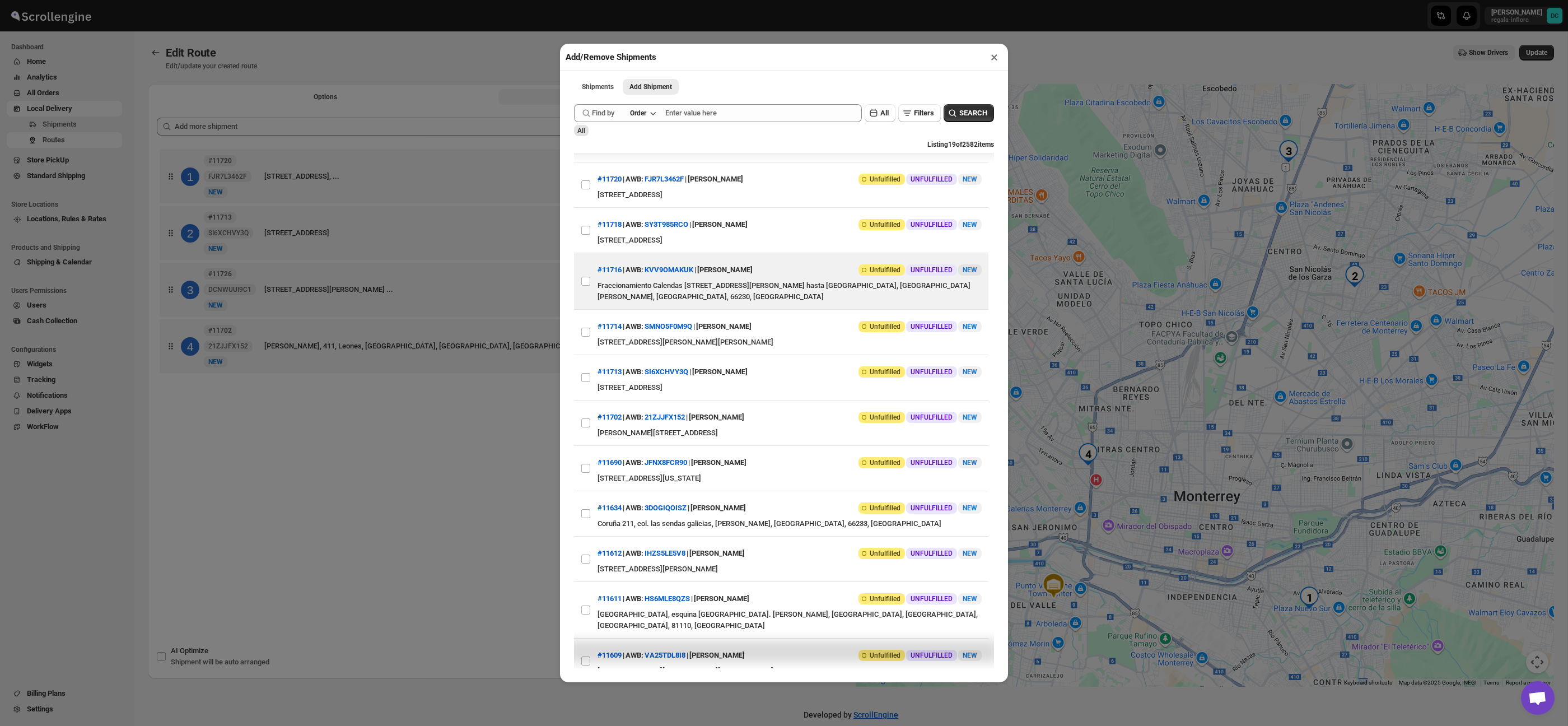
scroll to position [415, 0]
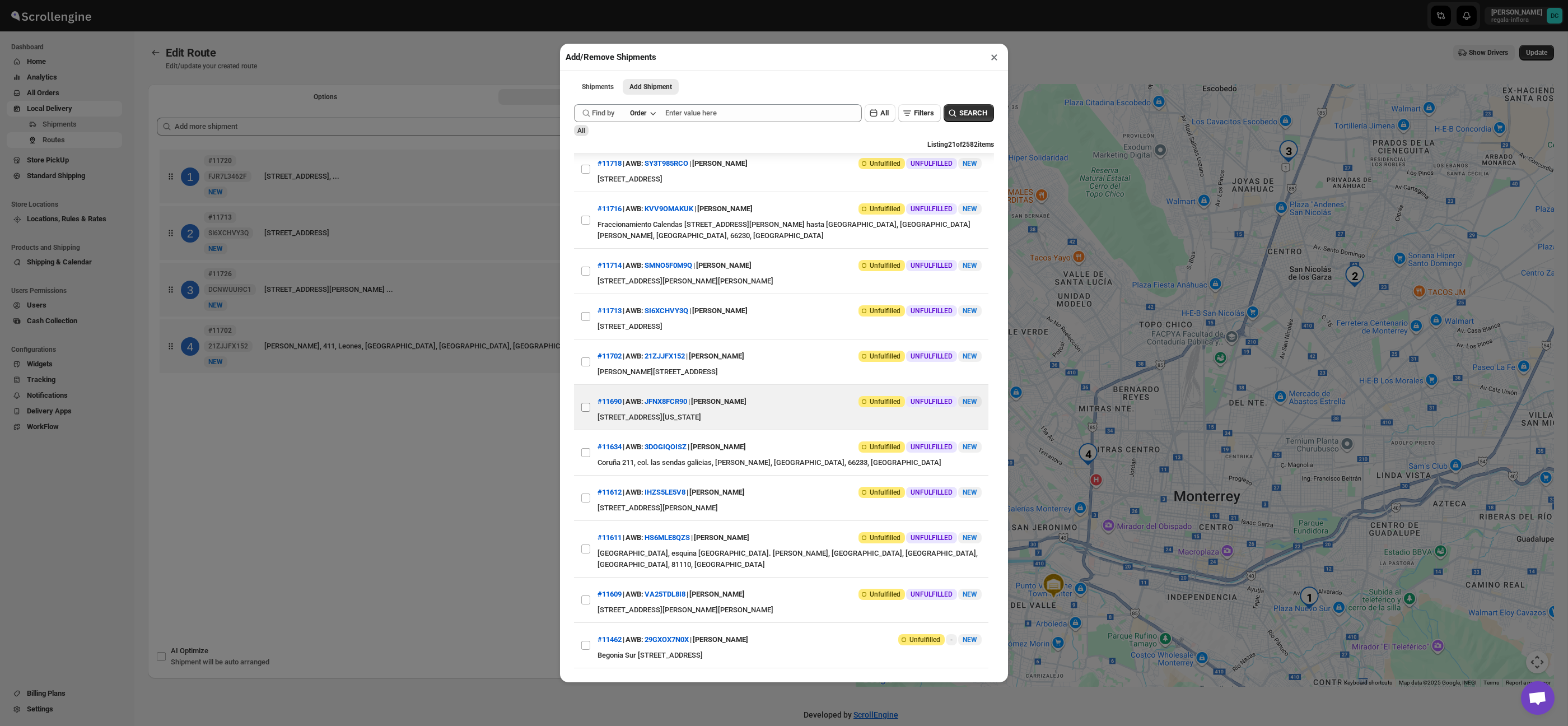
click at [583, 412] on input "View details for 68a61a27fc41024ff29cde05" at bounding box center [586, 407] width 9 height 9
checkbox input "true"
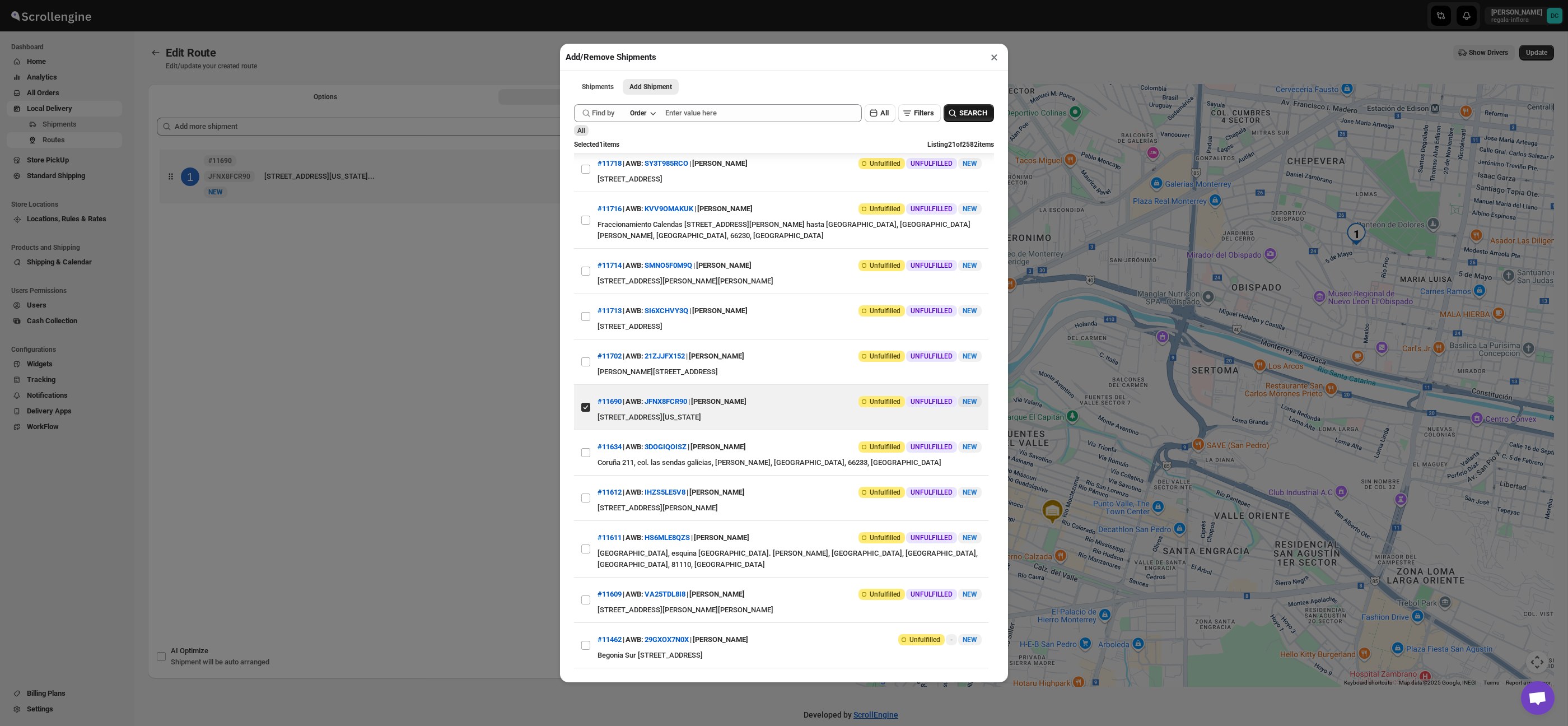
click at [952, 108] on icon "button" at bounding box center [953, 113] width 11 height 11
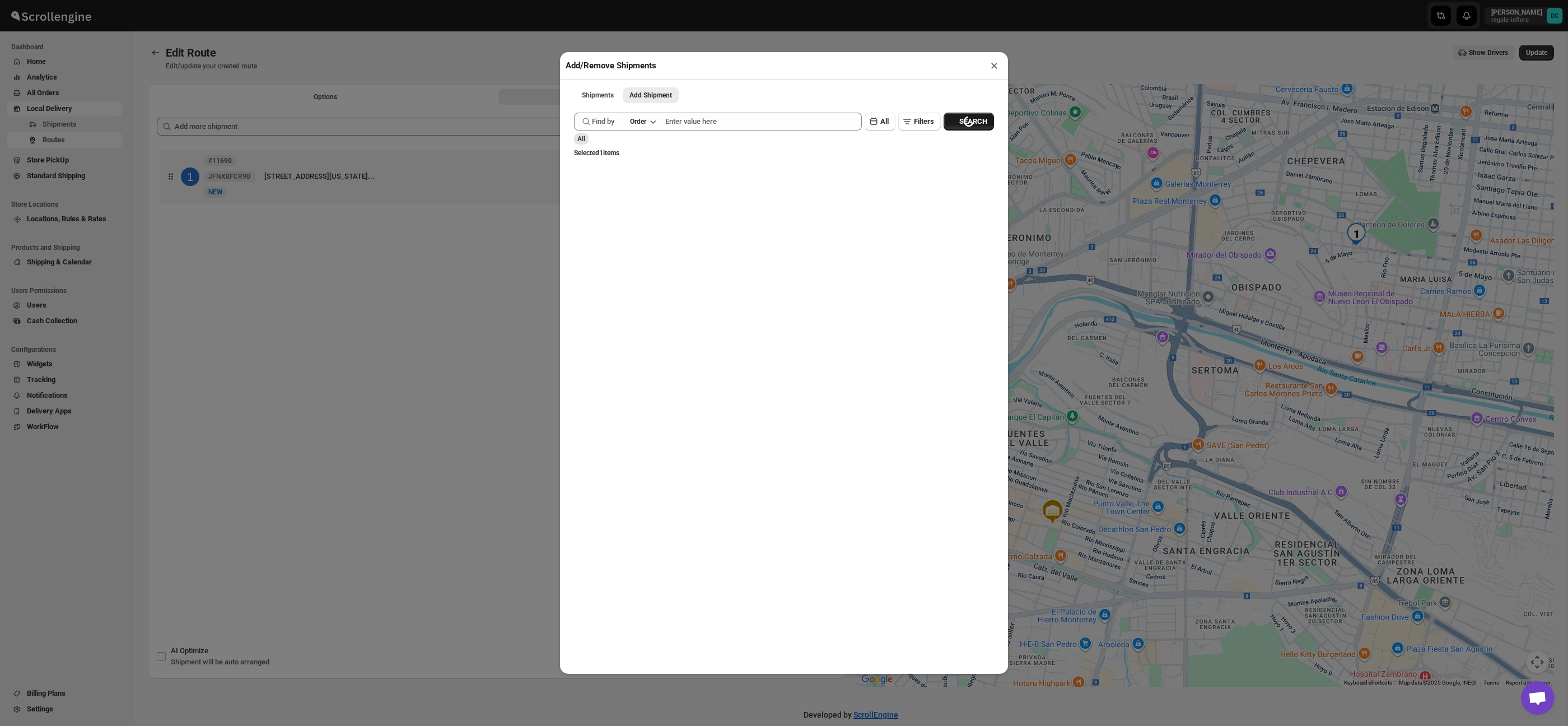
scroll to position [0, 0]
click at [992, 65] on button "×" at bounding box center [994, 66] width 16 height 16
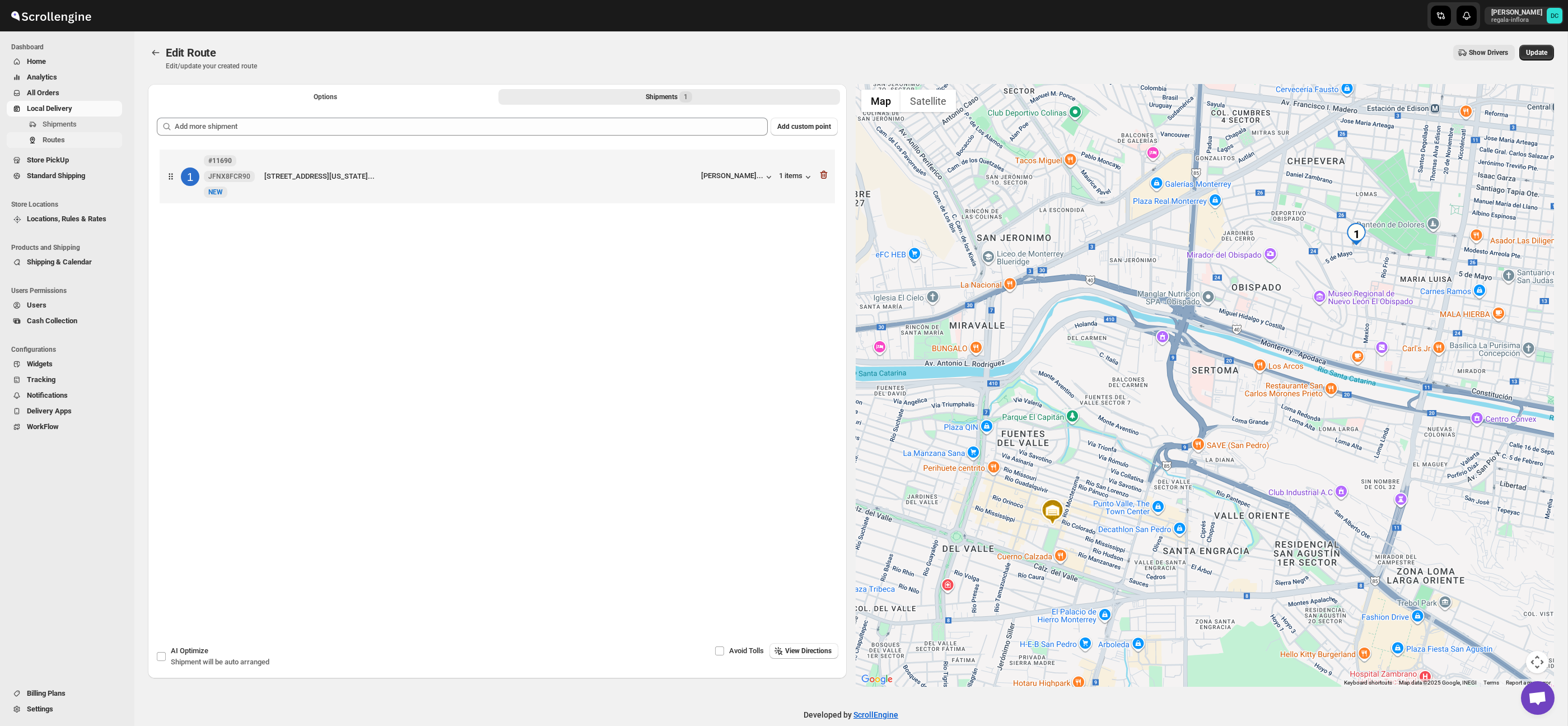
click at [46, 135] on span "Routes" at bounding box center [81, 140] width 77 height 11
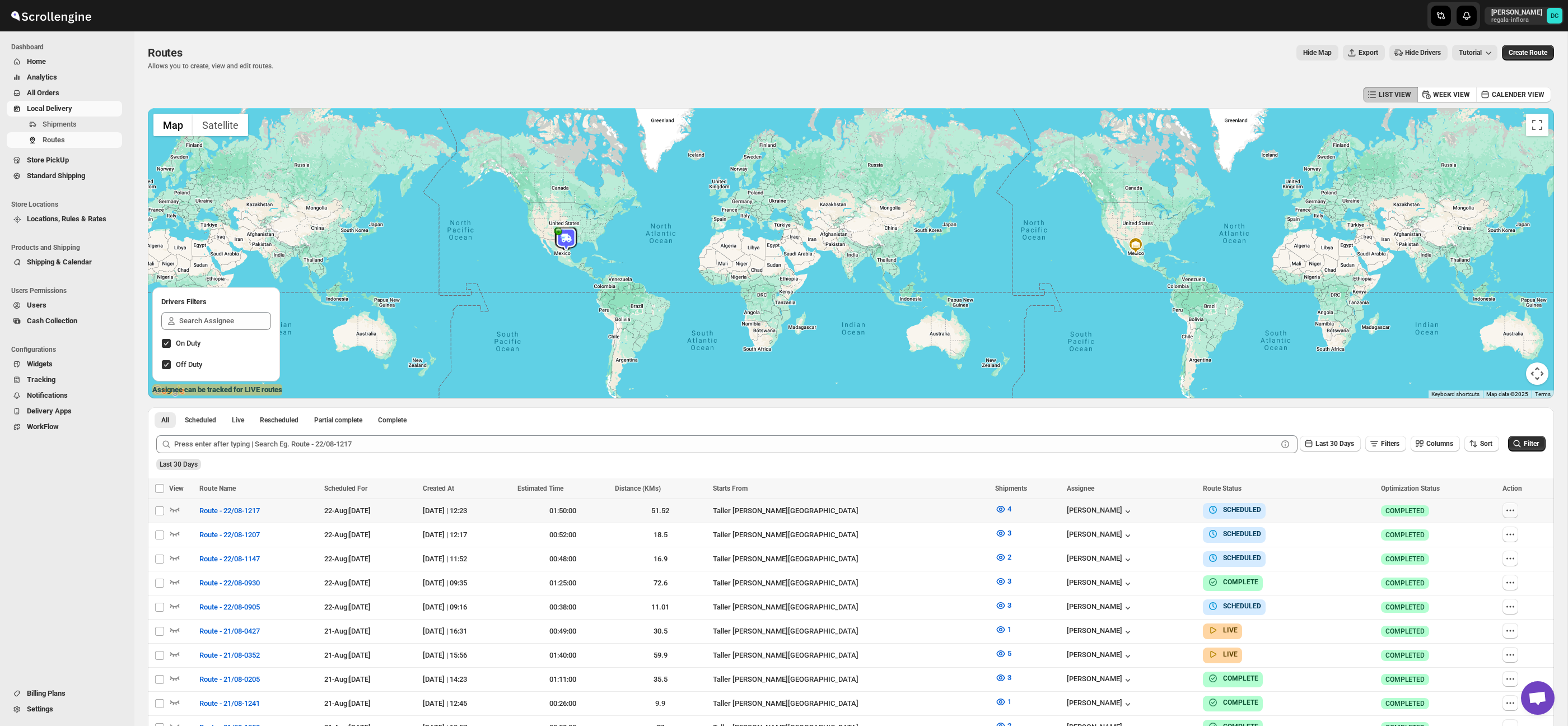
click at [1515, 515] on icon "button" at bounding box center [1510, 510] width 11 height 11
checkbox input "true"
click at [1499, 596] on span "Edit" at bounding box center [1485, 591] width 52 height 11
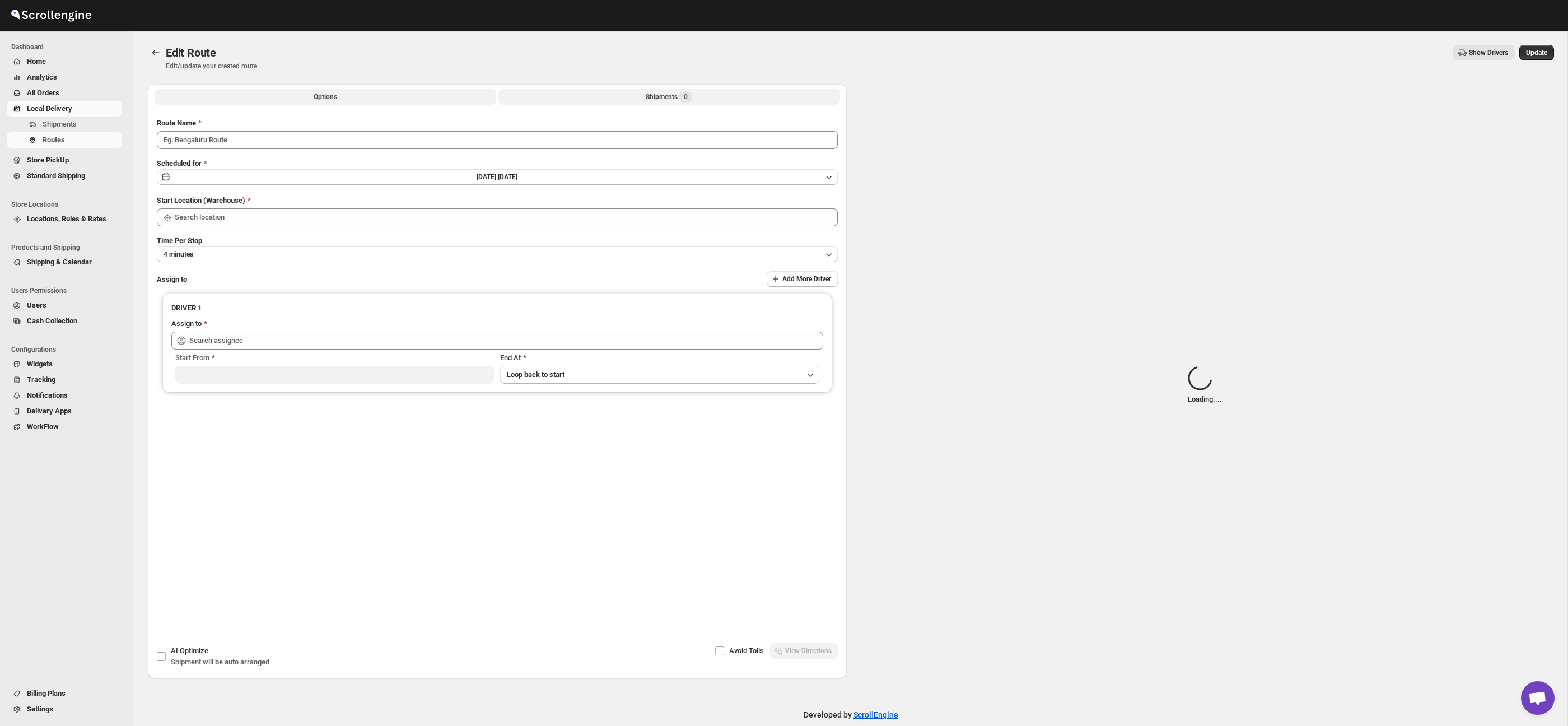
click at [576, 97] on button "Shipments 0" at bounding box center [669, 97] width 341 height 16
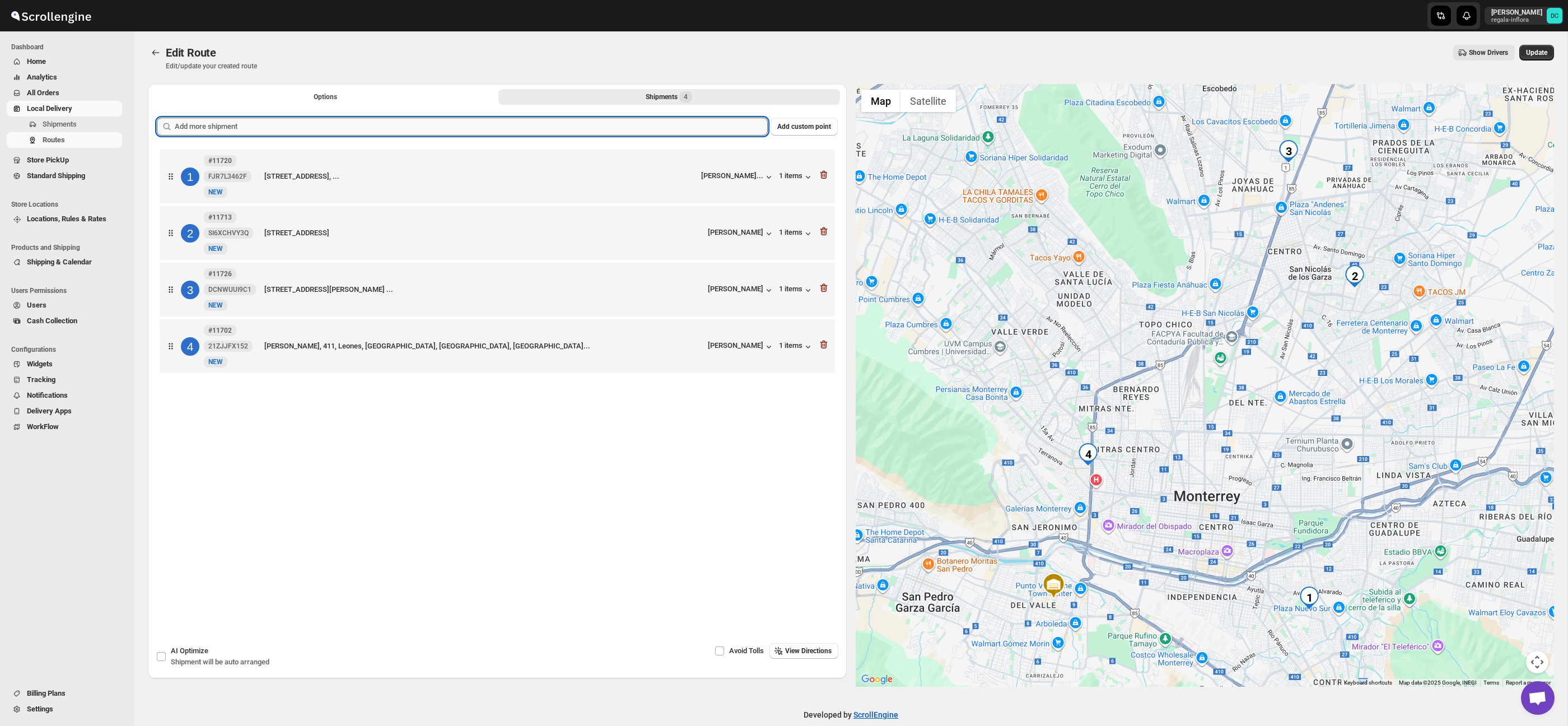
click at [547, 127] on input "text" at bounding box center [471, 126] width 593 height 18
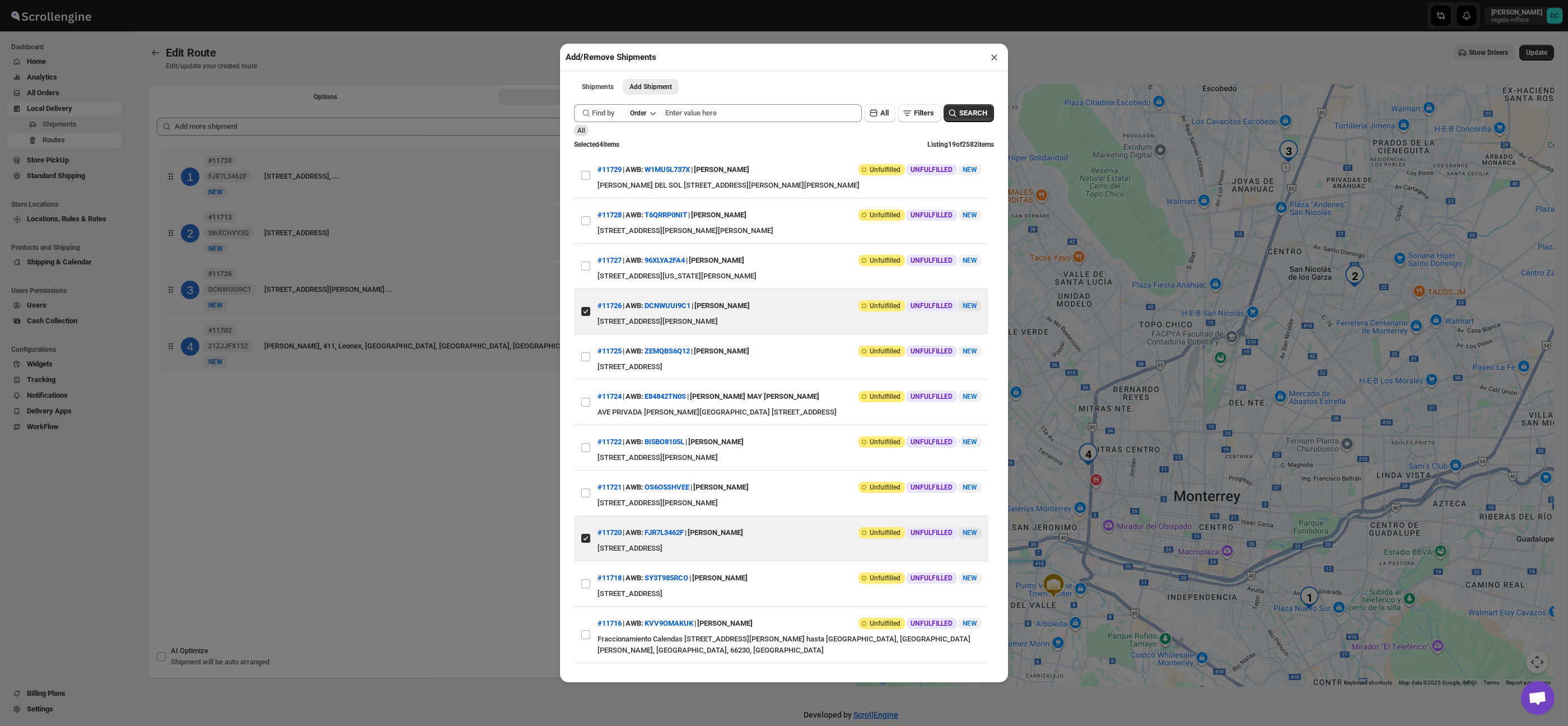
click at [709, 122] on div "Submit Find by Order All Filters SEARCH All Selected 4 items Listing 19 of 2582…" at bounding box center [784, 384] width 420 height 570
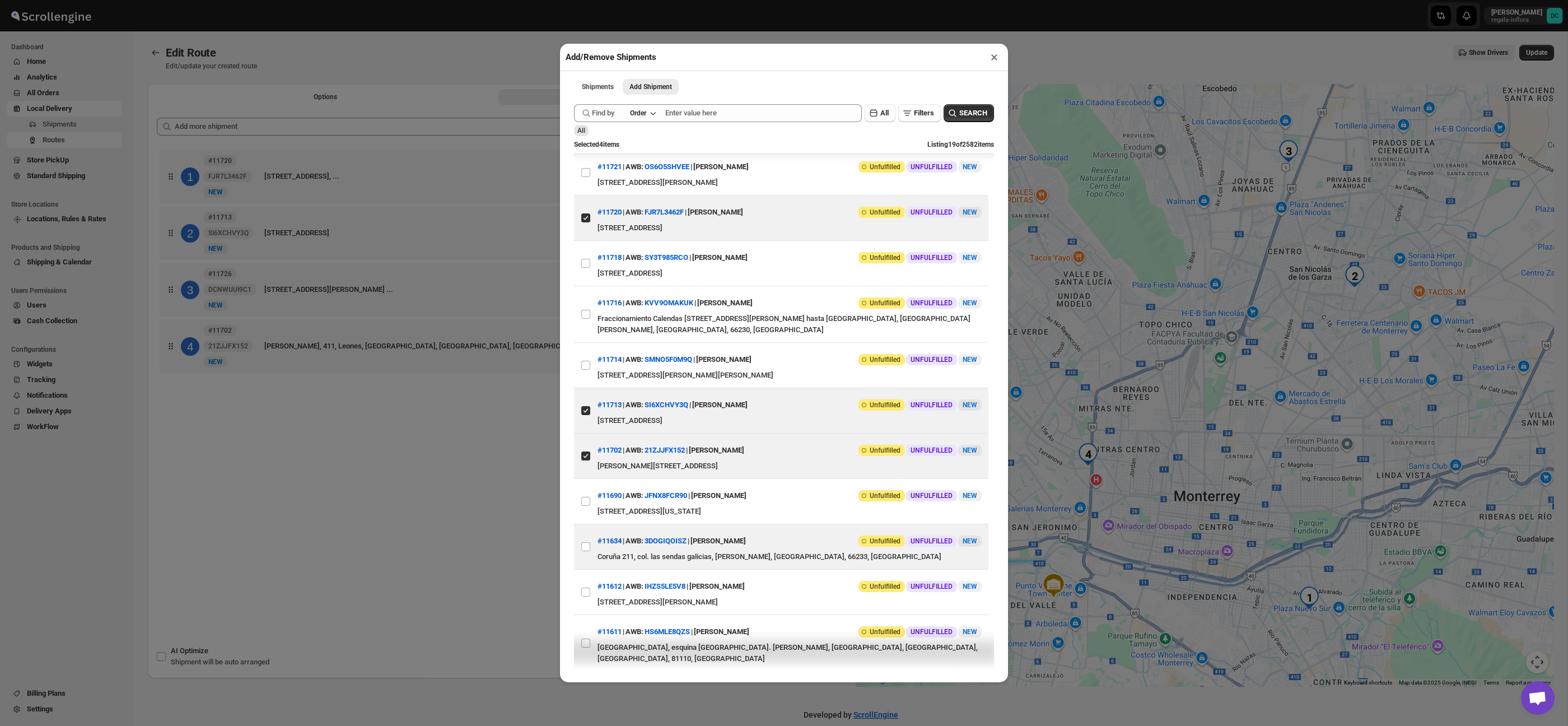
scroll to position [331, 0]
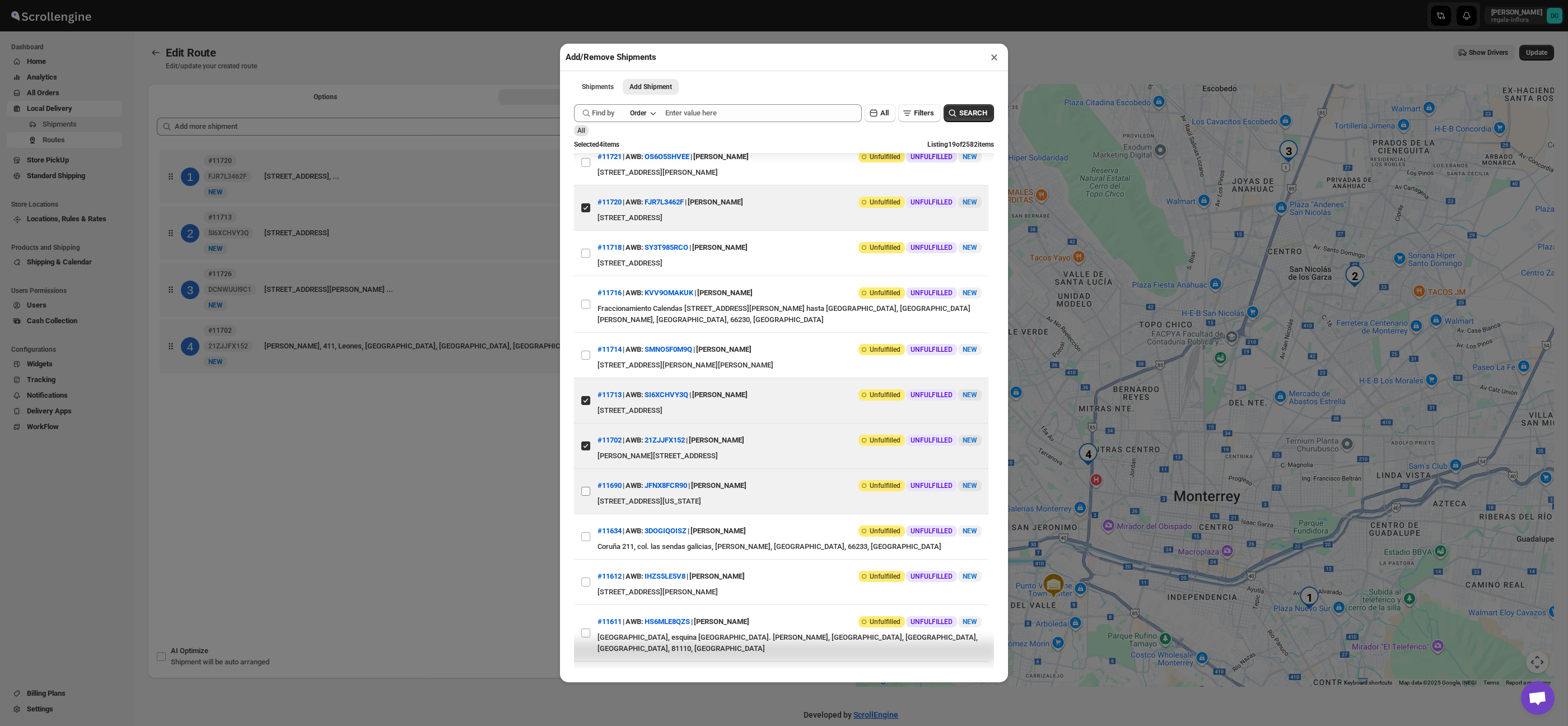
click at [585, 496] on input "View details for 68a61a27fc41024ff29cde05" at bounding box center [586, 491] width 9 height 9
checkbox input "true"
click at [990, 57] on button "×" at bounding box center [994, 57] width 16 height 16
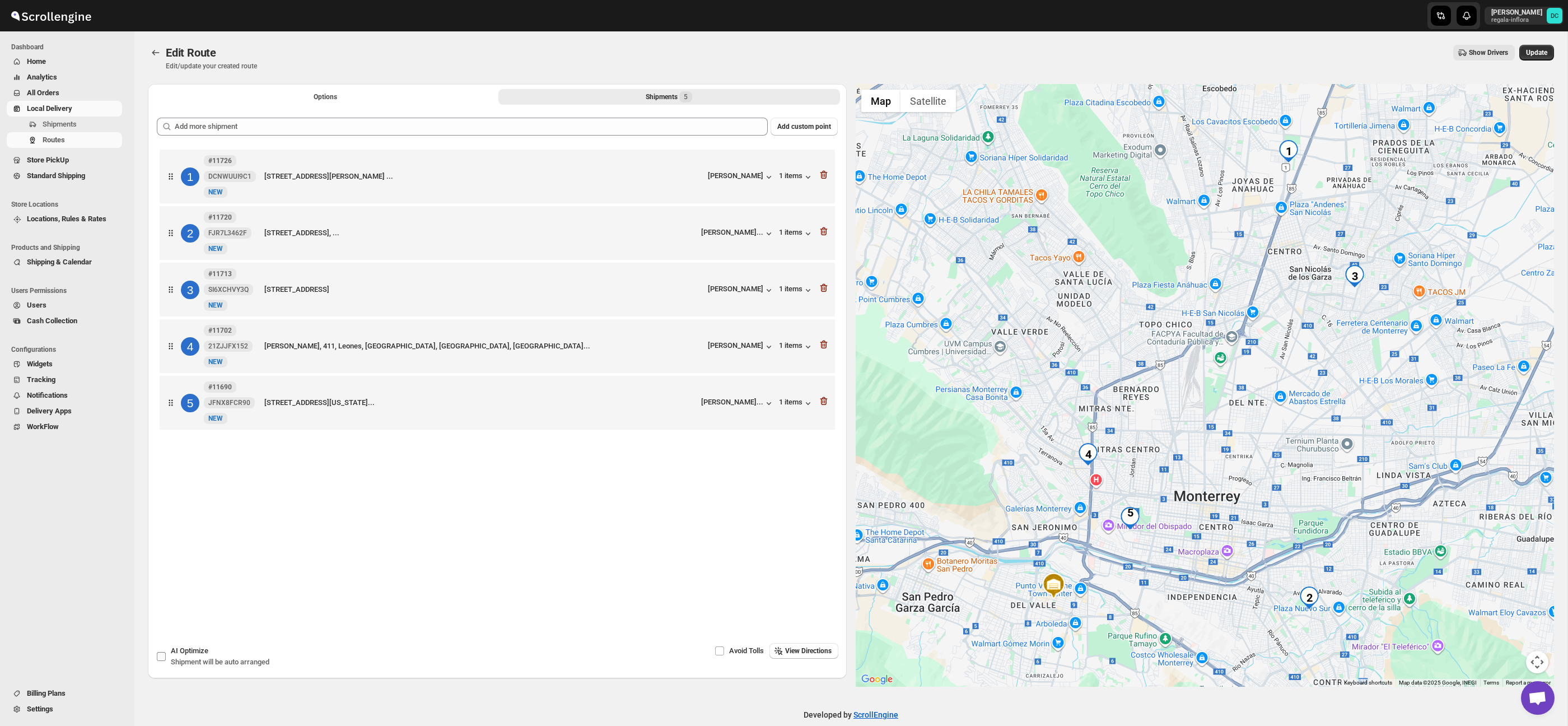
click at [161, 654] on input "AI Optimize Shipment will be auto arranged" at bounding box center [161, 657] width 9 height 9
checkbox input "true"
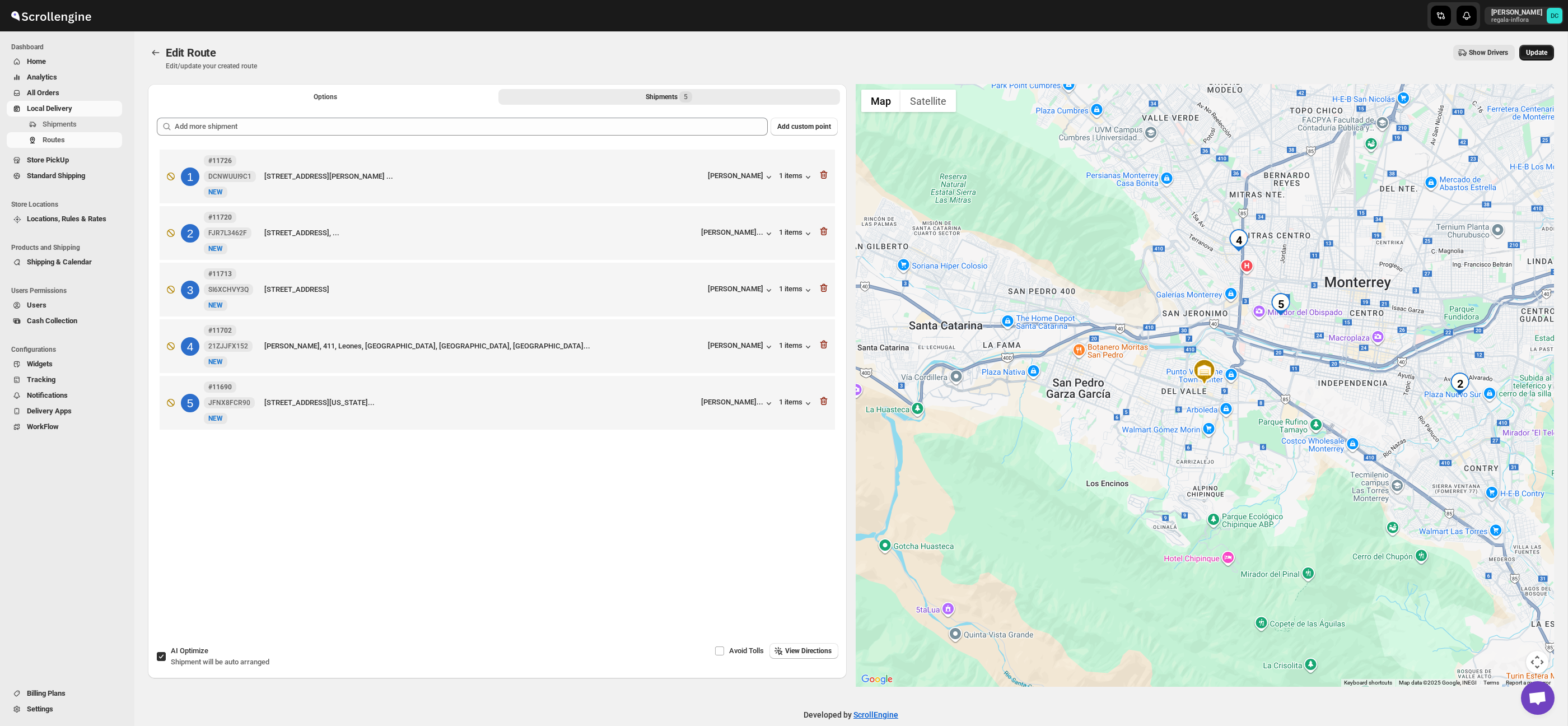
click at [1538, 54] on span "Update" at bounding box center [1536, 52] width 21 height 9
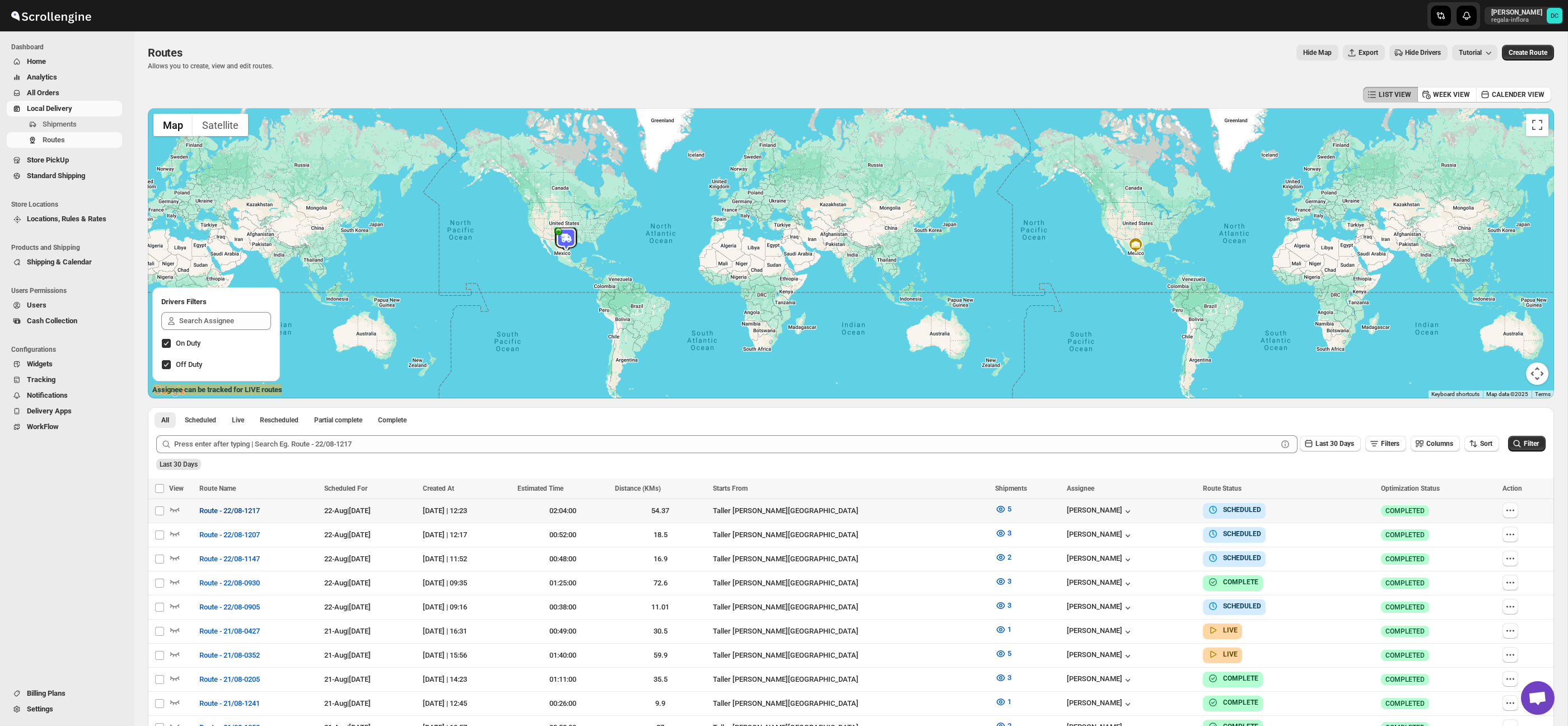
click at [259, 513] on span "Route - 22/08-1217" at bounding box center [229, 511] width 60 height 11
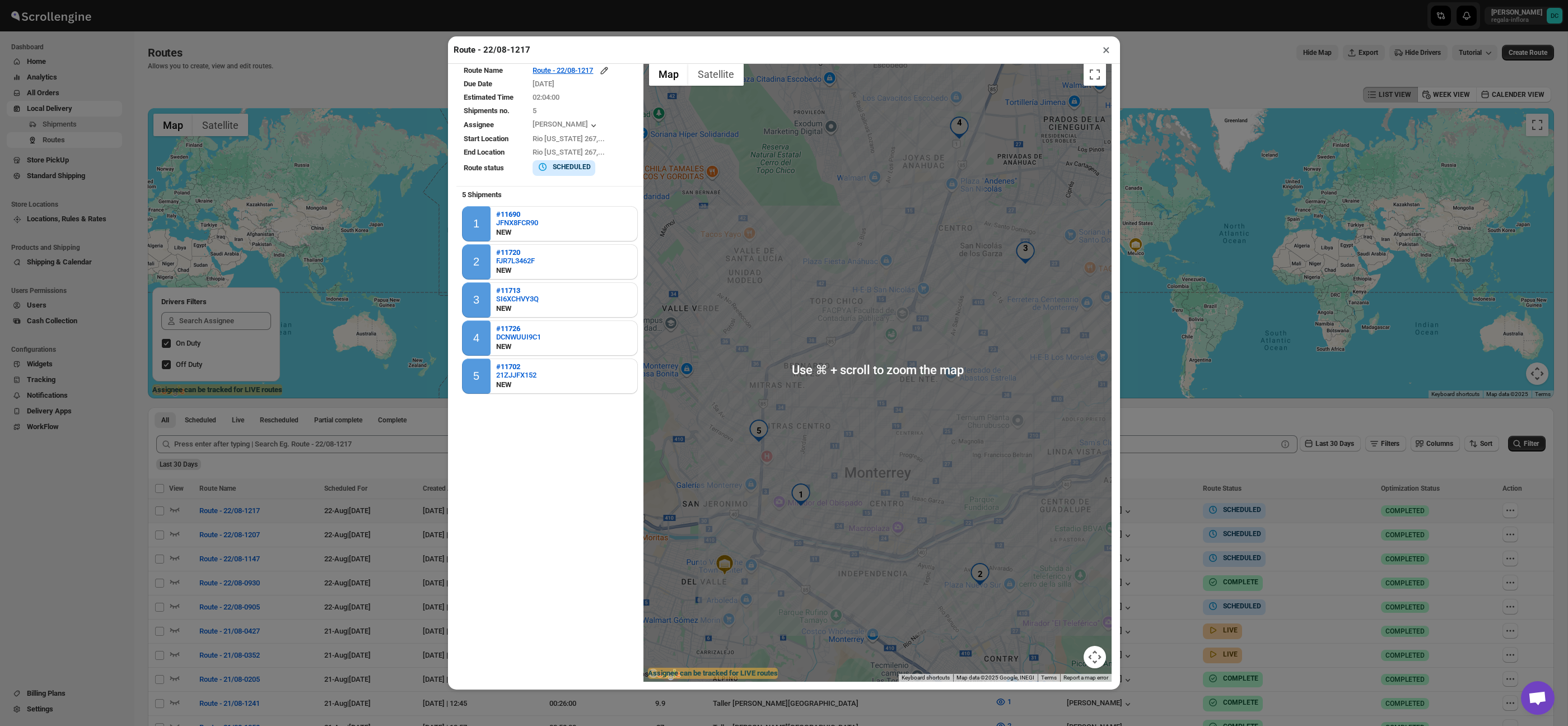
scroll to position [7, 0]
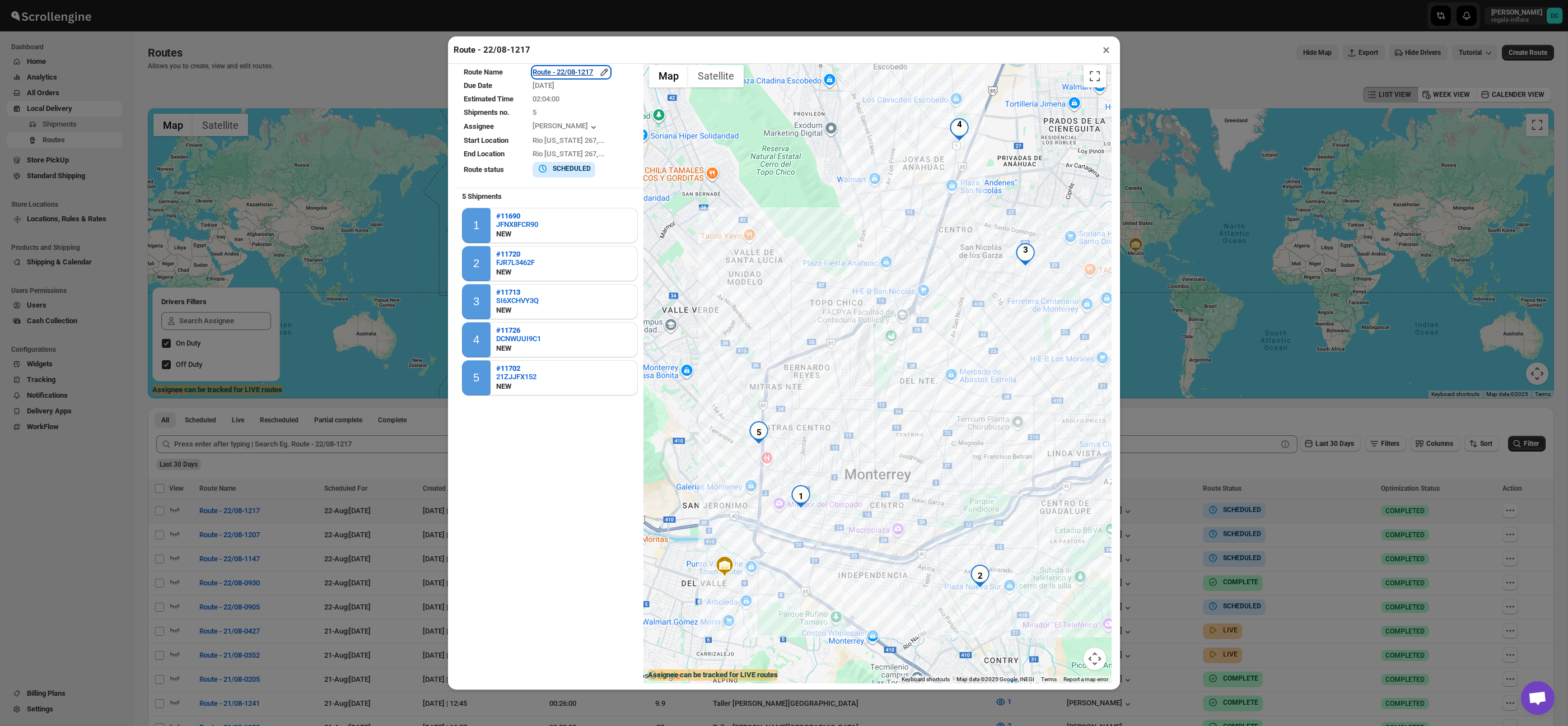
click at [610, 71] on icon "button" at bounding box center [604, 72] width 11 height 11
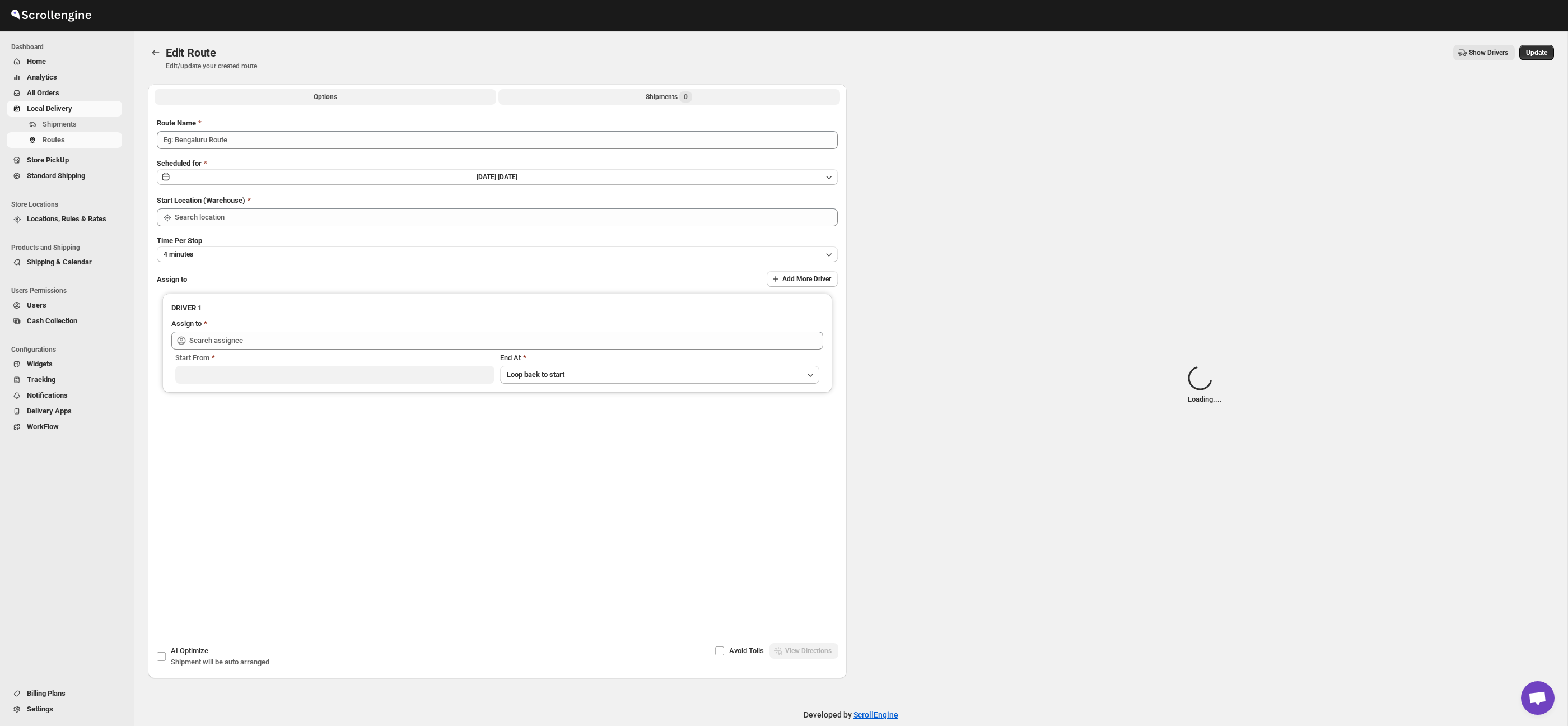
click at [522, 101] on button "Shipments 0" at bounding box center [669, 97] width 341 height 16
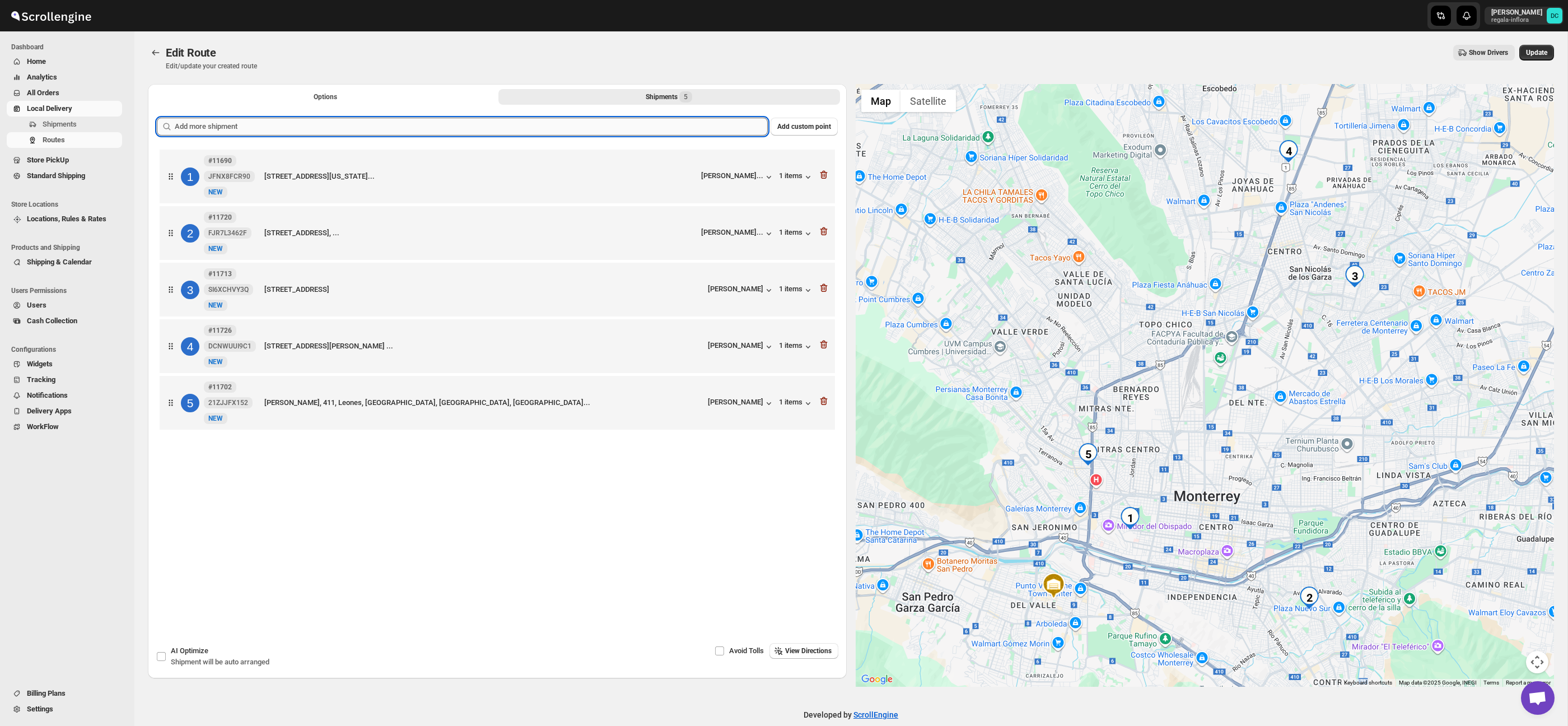
click at [704, 124] on input "text" at bounding box center [471, 126] width 593 height 18
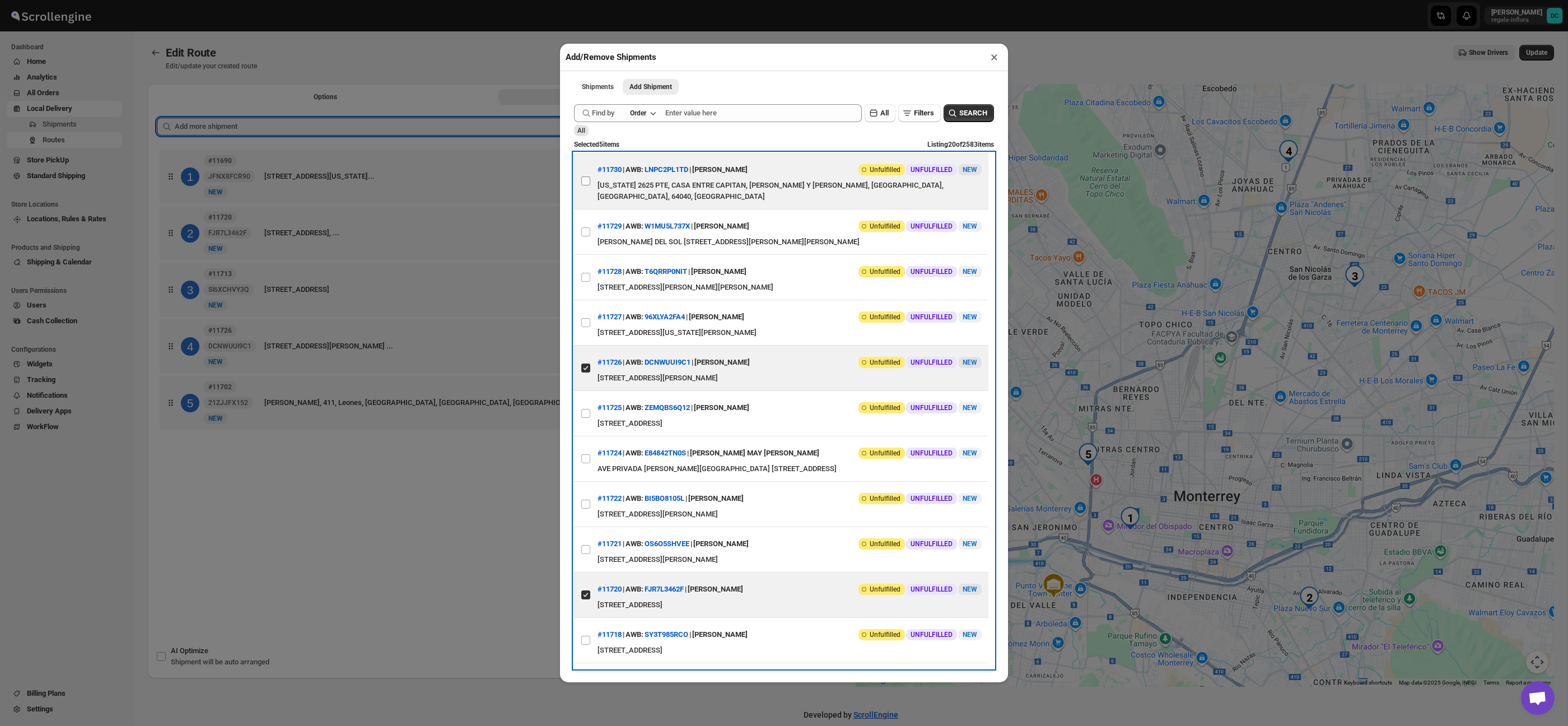
click at [575, 182] on label "View details for 68a8ba03fc41024ff29d1069" at bounding box center [586, 181] width 24 height 56
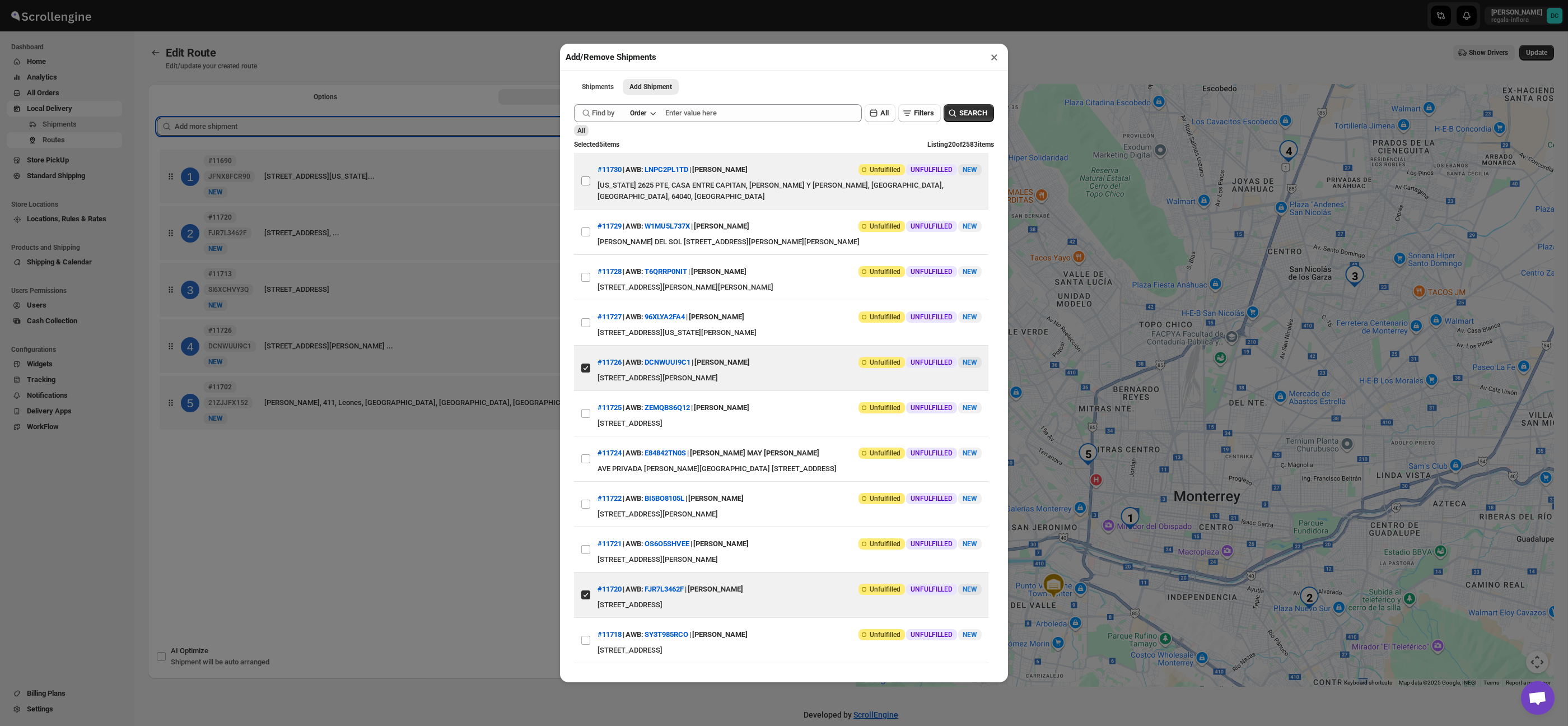
click at [581, 182] on input "View details for 68a8ba03fc41024ff29d1069" at bounding box center [586, 181] width 9 height 9
checkbox input "true"
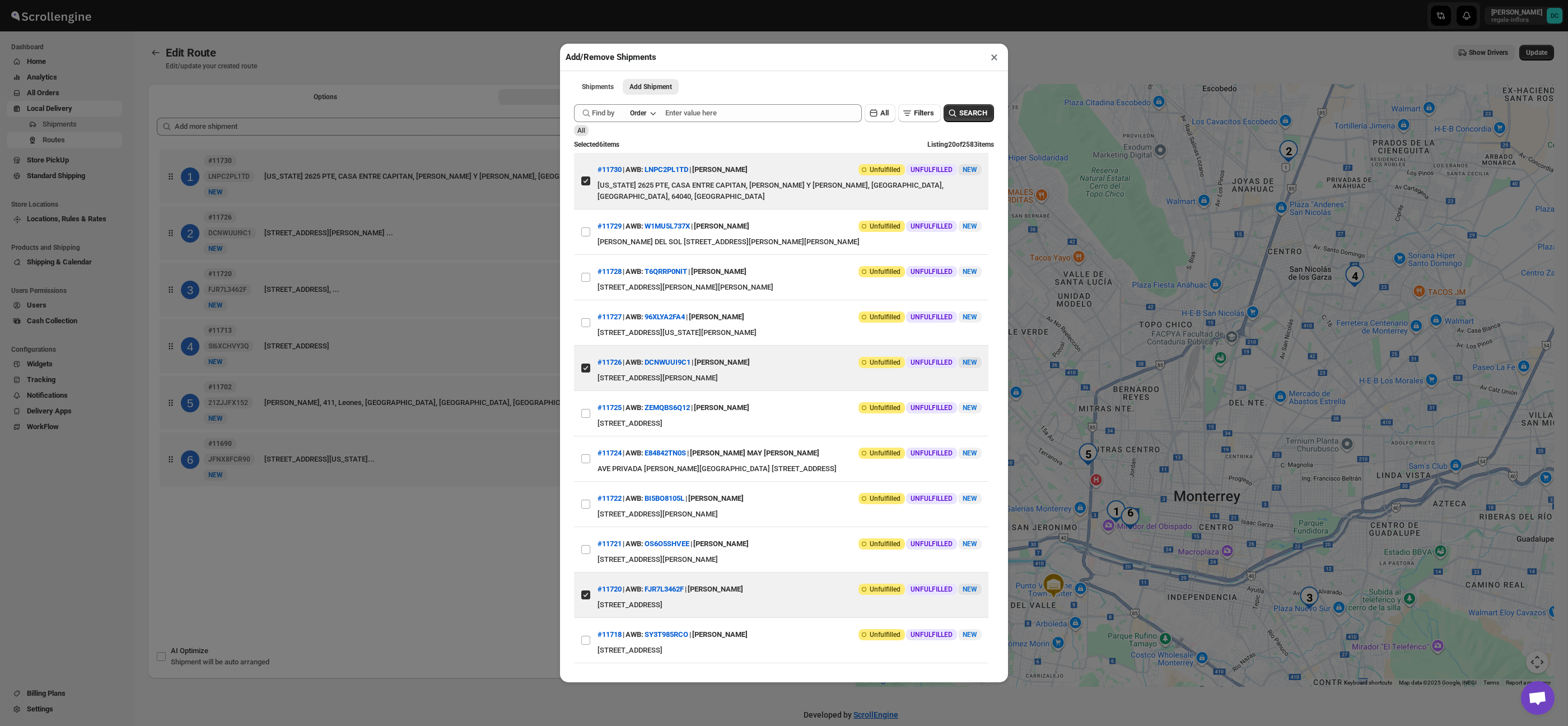
click at [993, 57] on button "×" at bounding box center [994, 57] width 16 height 16
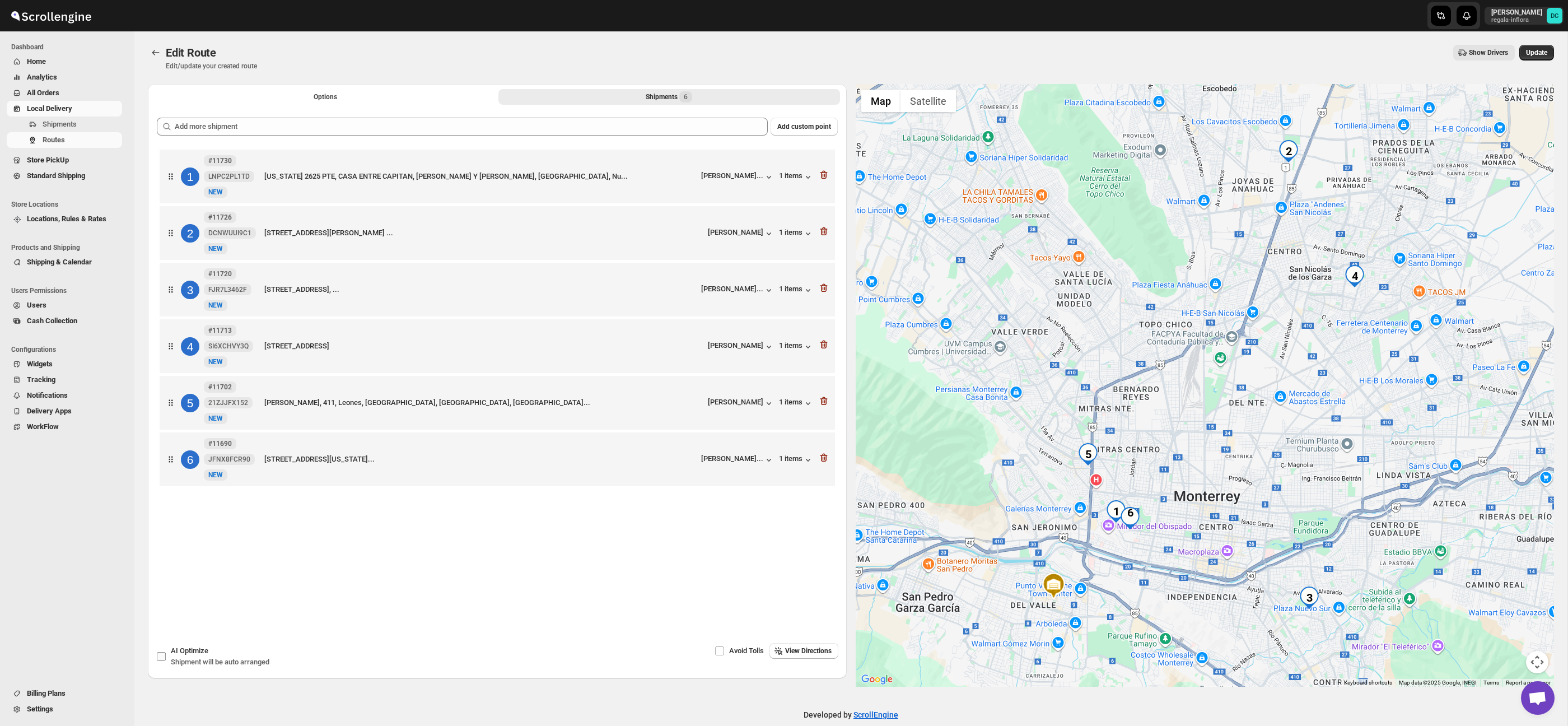
click at [165, 659] on input "AI Optimize Shipment will be auto arranged" at bounding box center [161, 657] width 9 height 9
checkbox input "true"
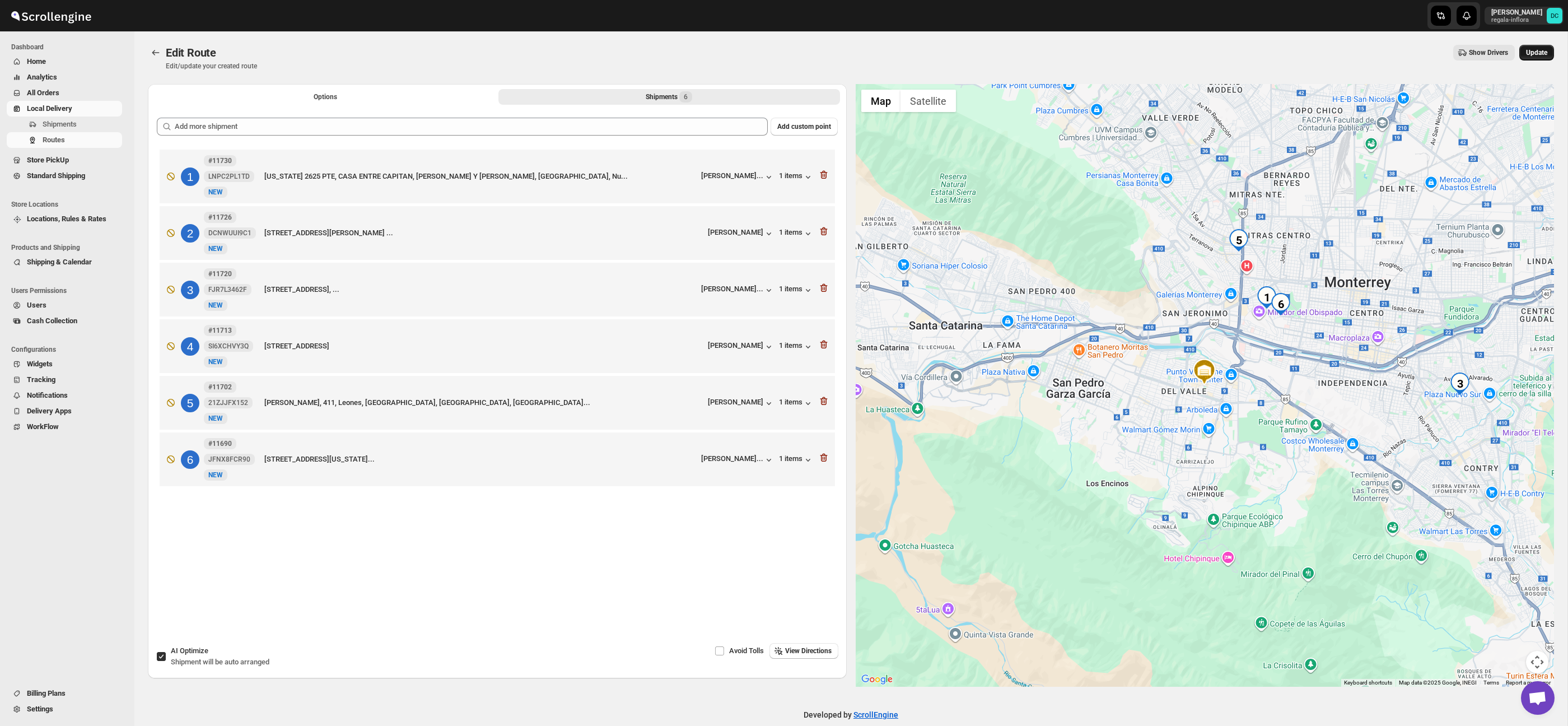
click at [1534, 55] on span "Update" at bounding box center [1536, 52] width 21 height 9
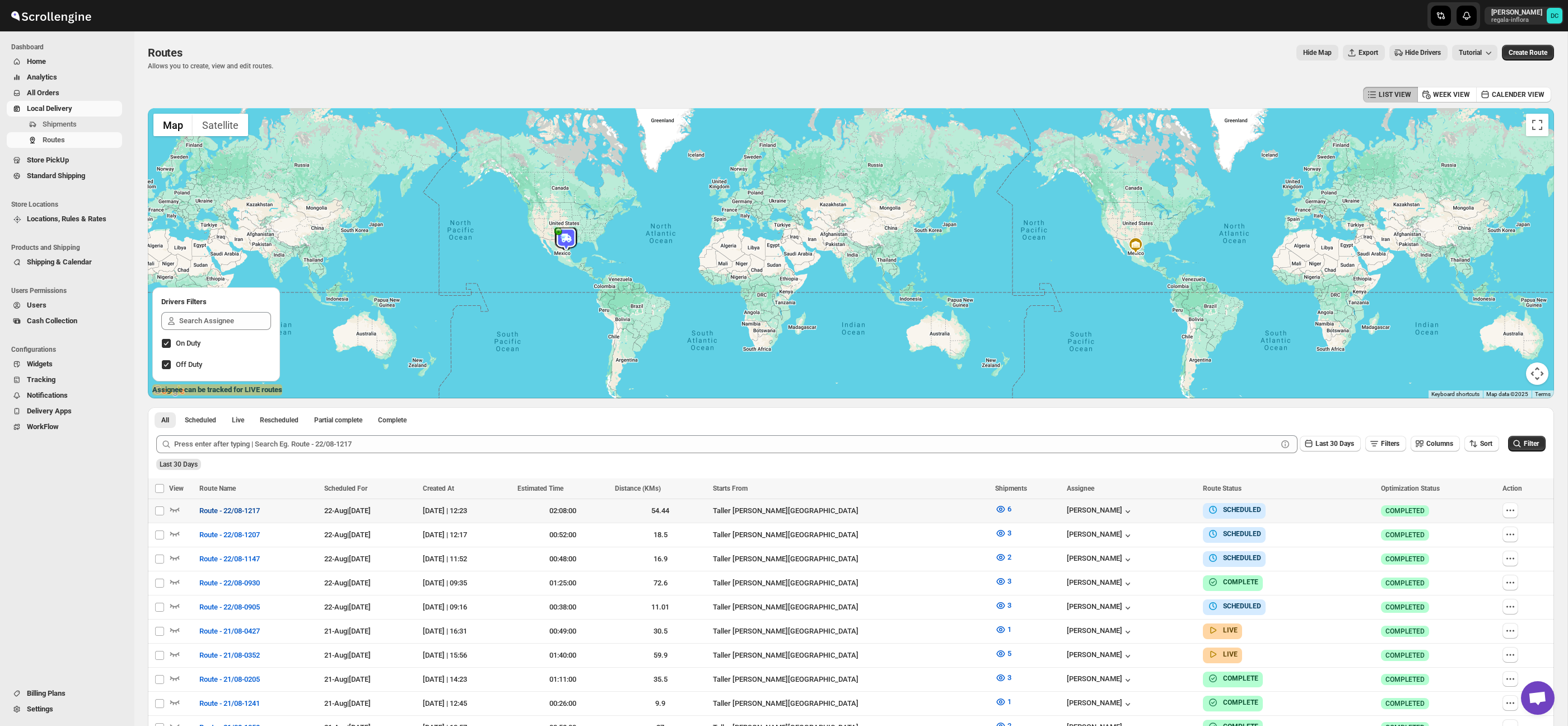
click at [247, 515] on span "Route - 22/08-1217" at bounding box center [229, 511] width 60 height 11
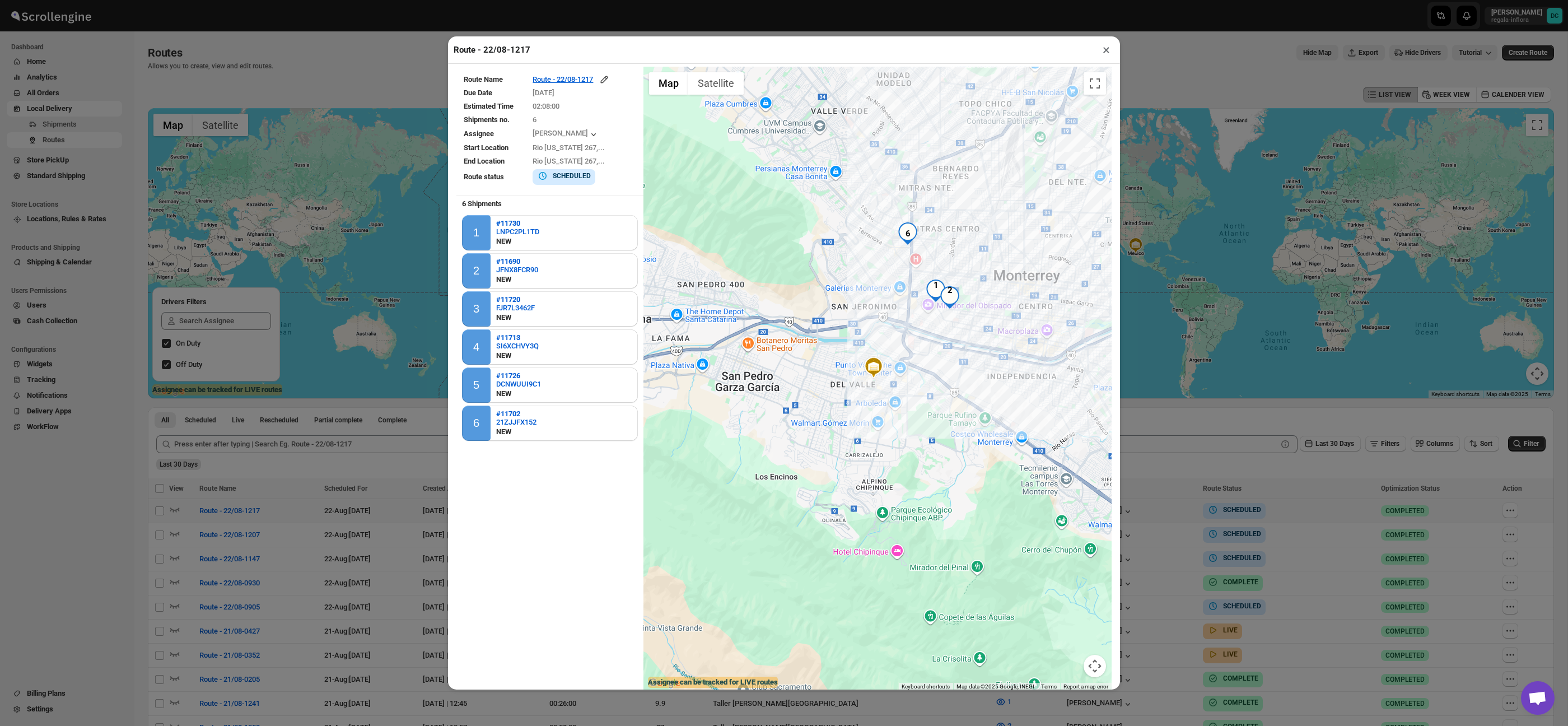
click at [878, 414] on div at bounding box center [877, 379] width 468 height 625
click at [1104, 47] on button "×" at bounding box center [1106, 50] width 16 height 16
